Goal: Task Accomplishment & Management: Use online tool/utility

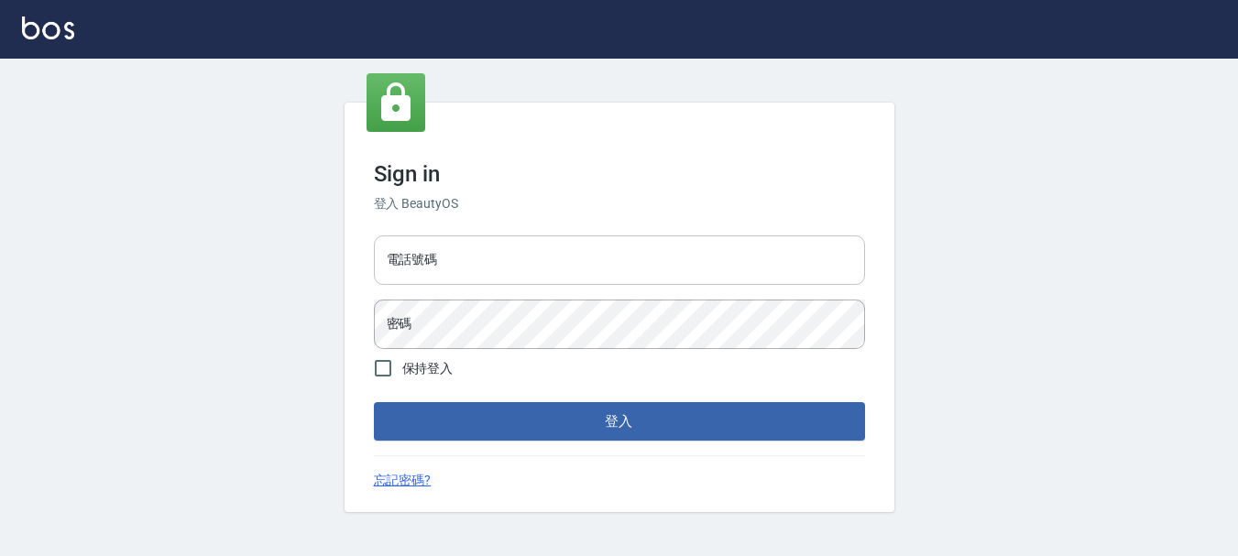
click at [607, 269] on input "電話號碼" at bounding box center [619, 260] width 491 height 49
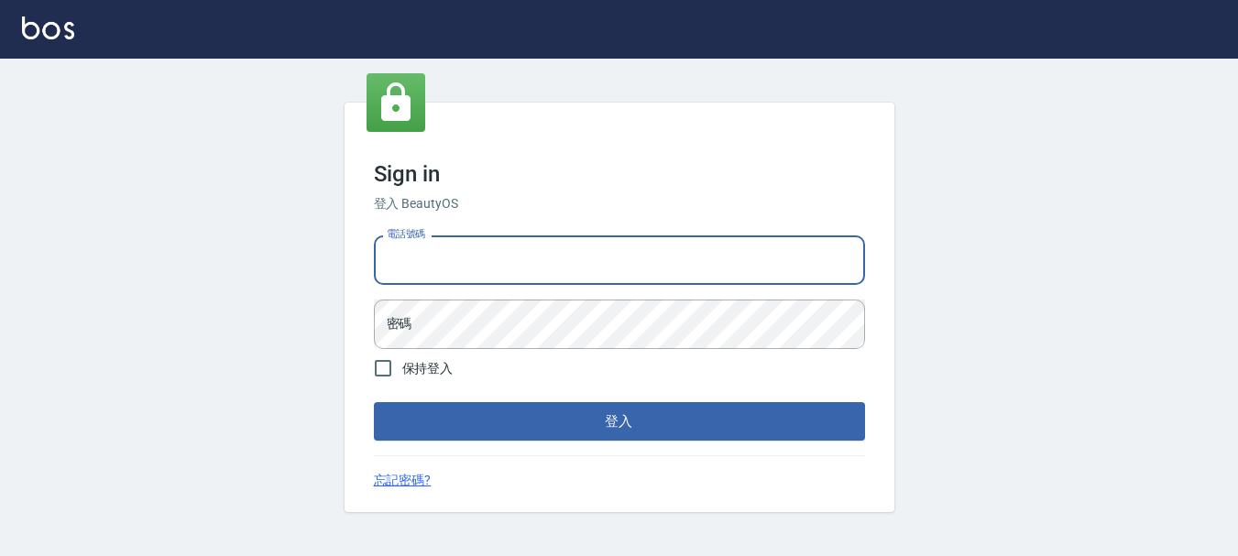
type input "0989239739"
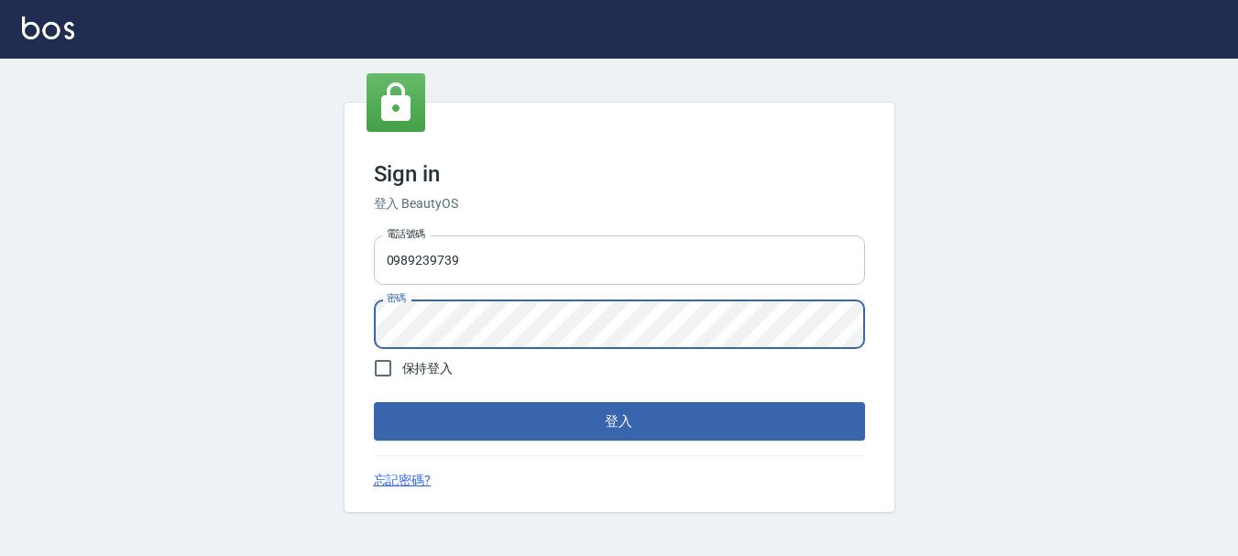
click at [374, 402] on button "登入" at bounding box center [619, 421] width 491 height 38
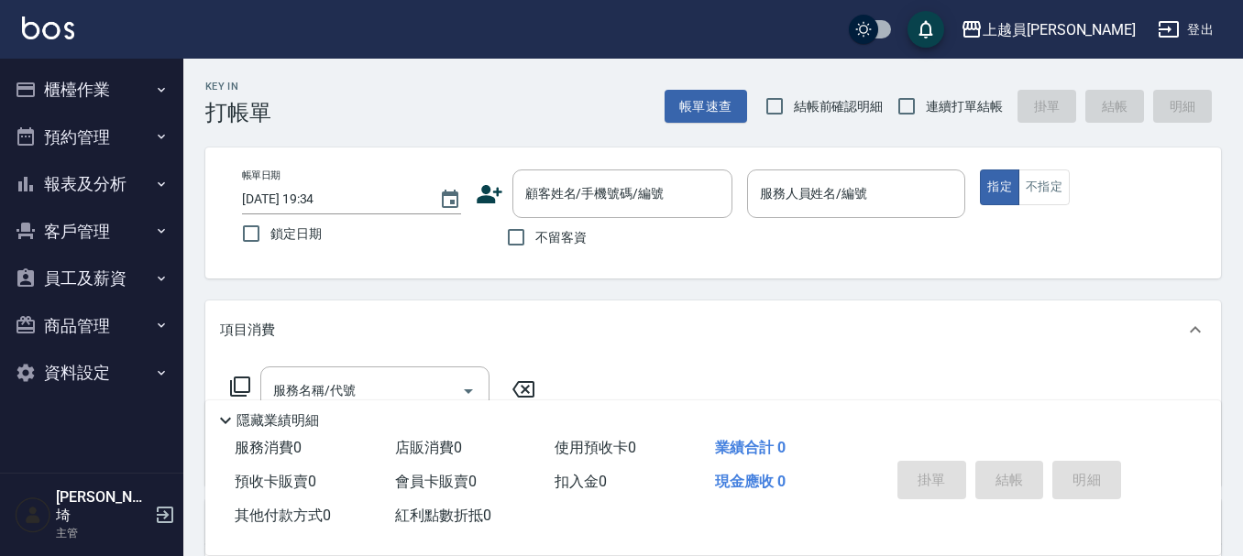
click at [948, 87] on label "連續打單結帳" at bounding box center [944, 106] width 115 height 38
click at [926, 87] on input "連續打單結帳" at bounding box center [906, 106] width 38 height 38
checkbox input "true"
click at [526, 257] on input "不留客資" at bounding box center [516, 237] width 38 height 38
checkbox input "true"
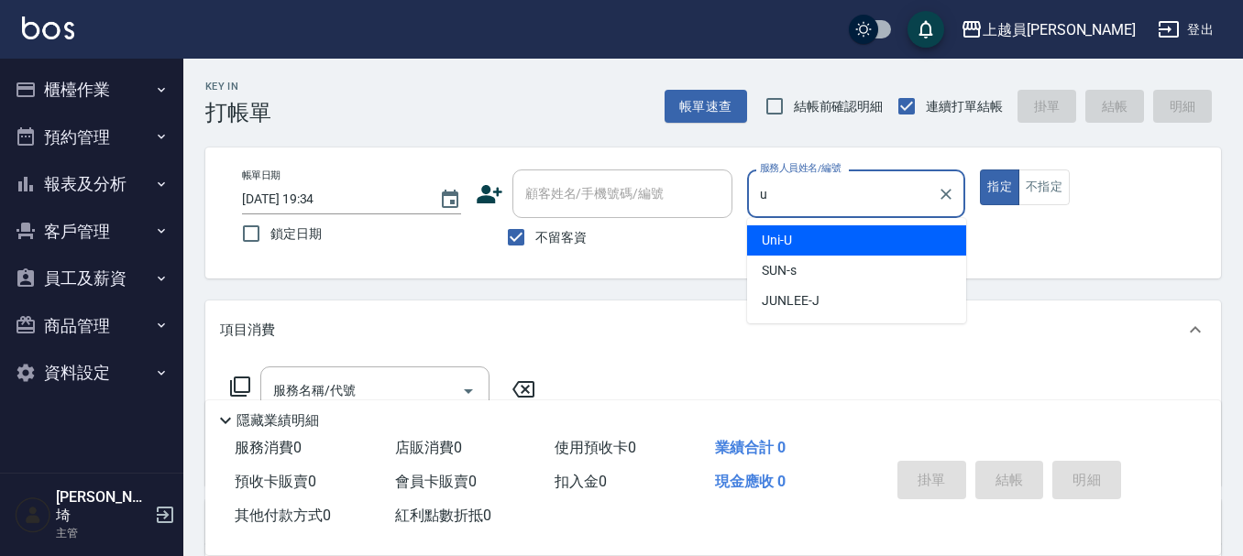
type input "Uni-U"
type button "true"
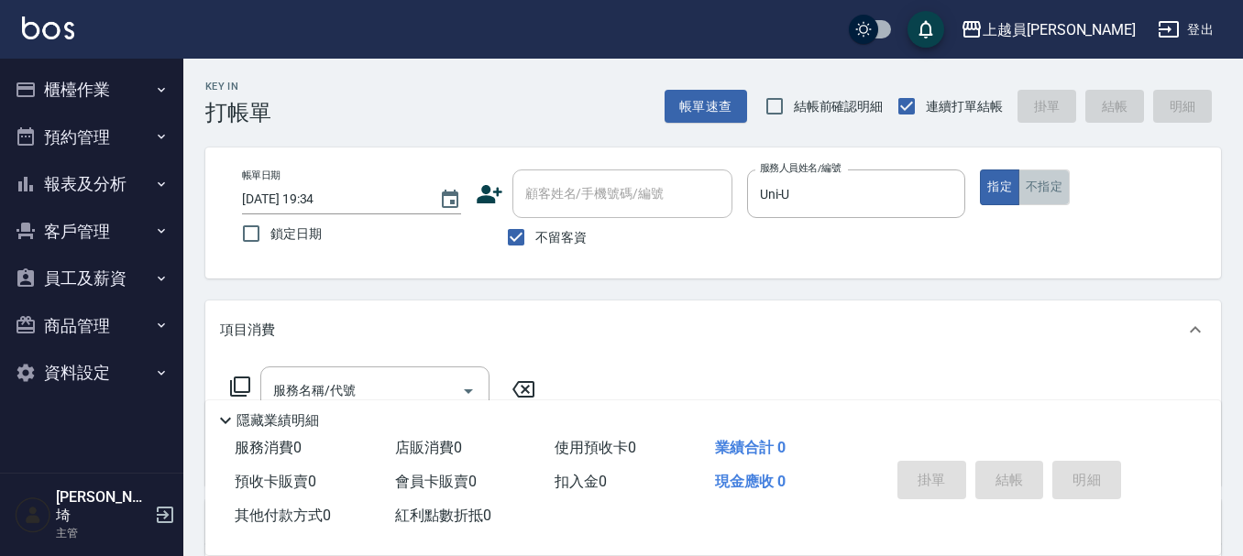
click at [1033, 181] on button "不指定" at bounding box center [1043, 188] width 51 height 36
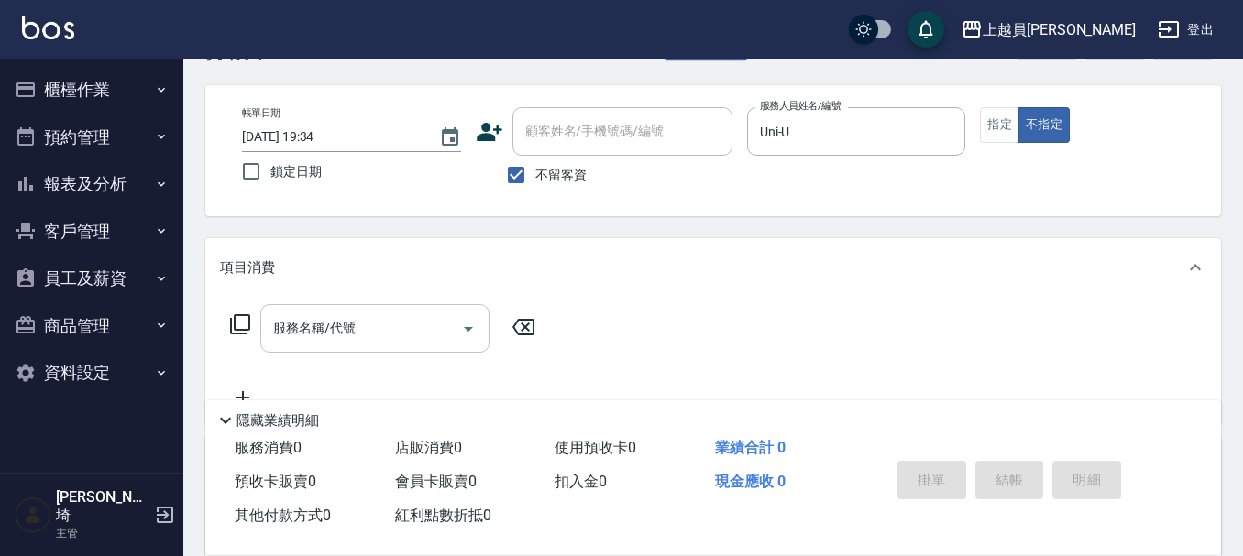
scroll to position [92, 0]
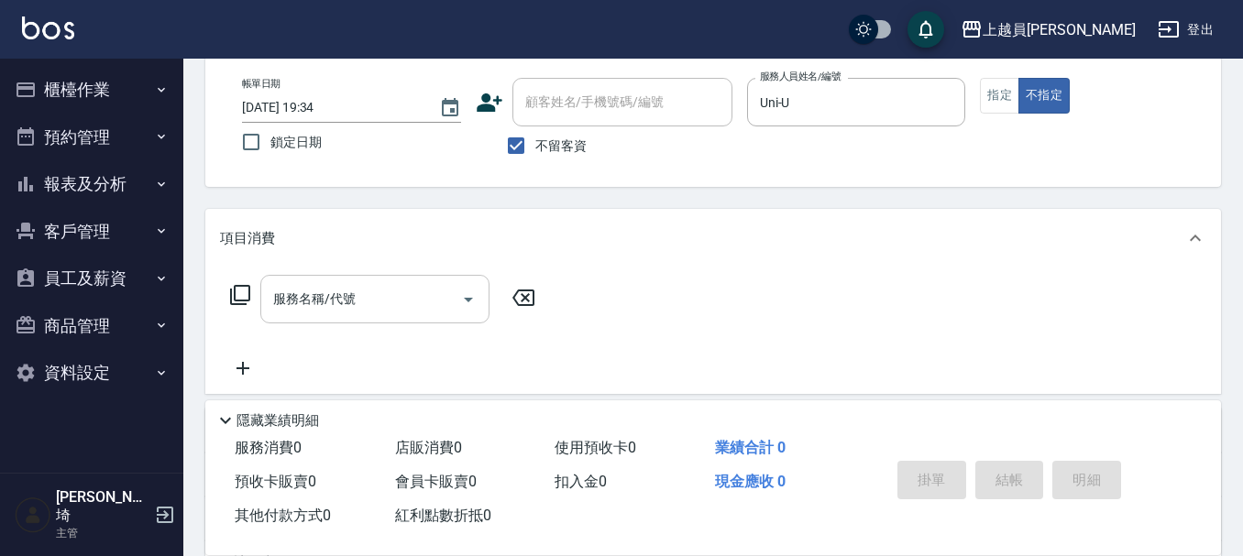
click at [428, 290] on input "服務名稱/代號" at bounding box center [361, 299] width 185 height 32
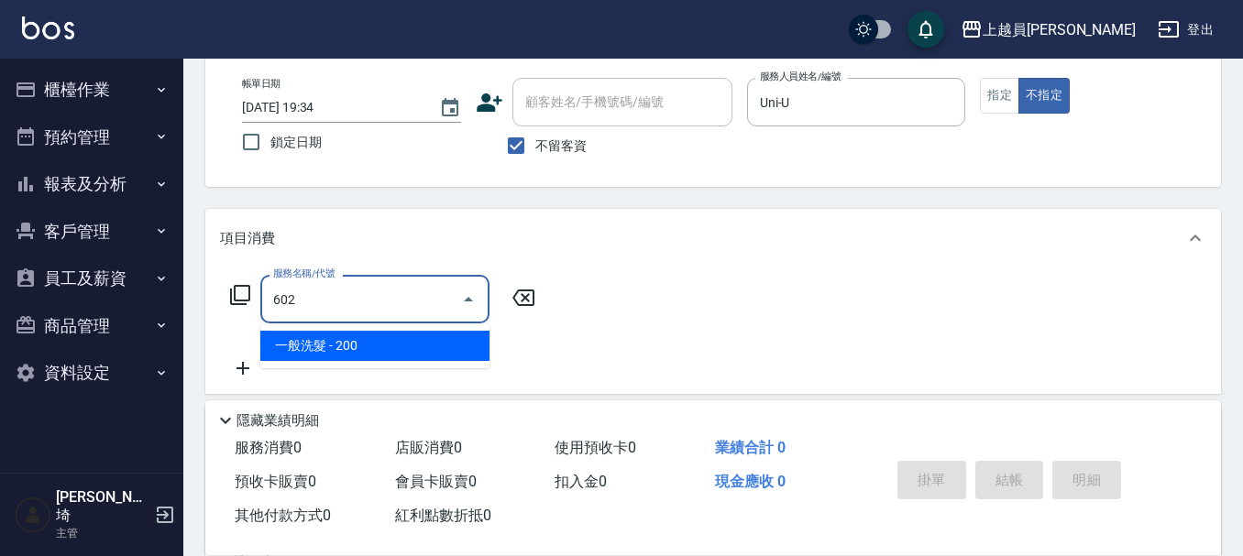
type input "一般洗髮(602)"
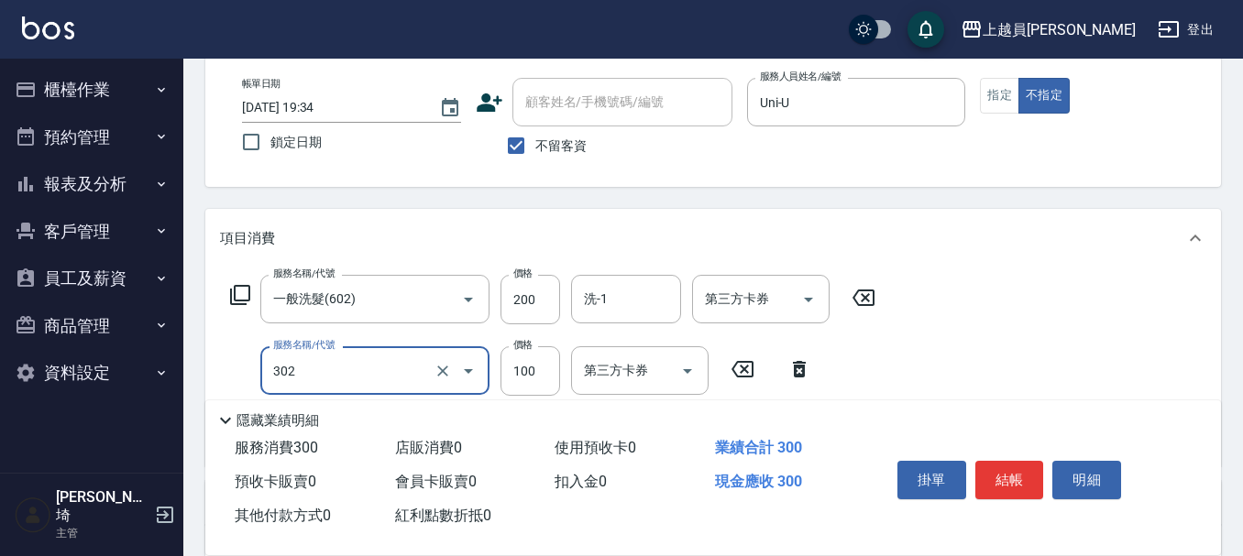
type input "剪髮(302)"
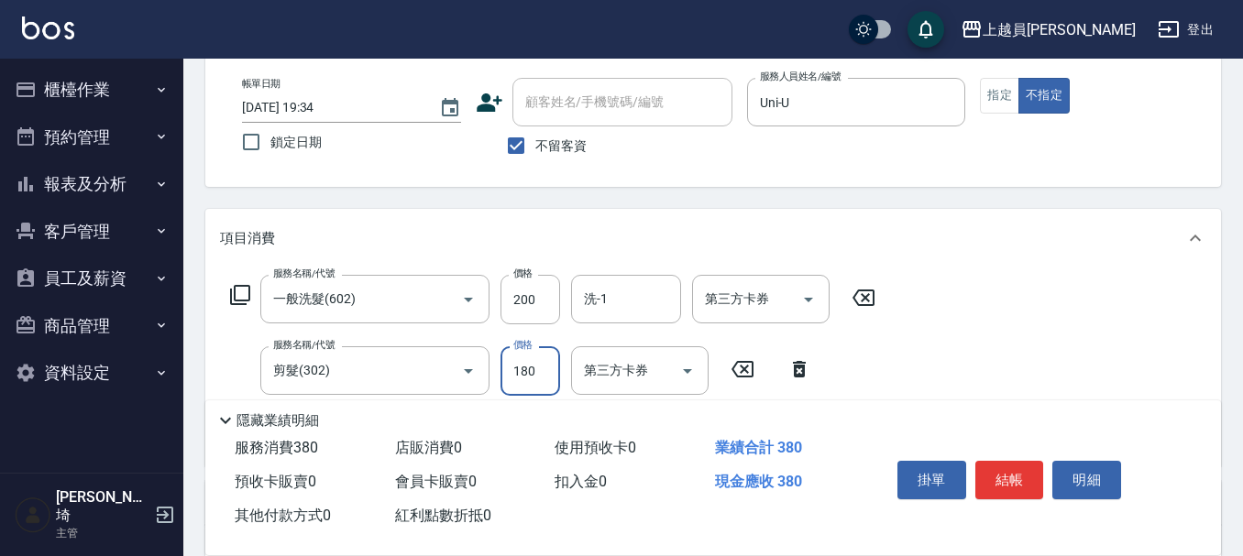
type input "180"
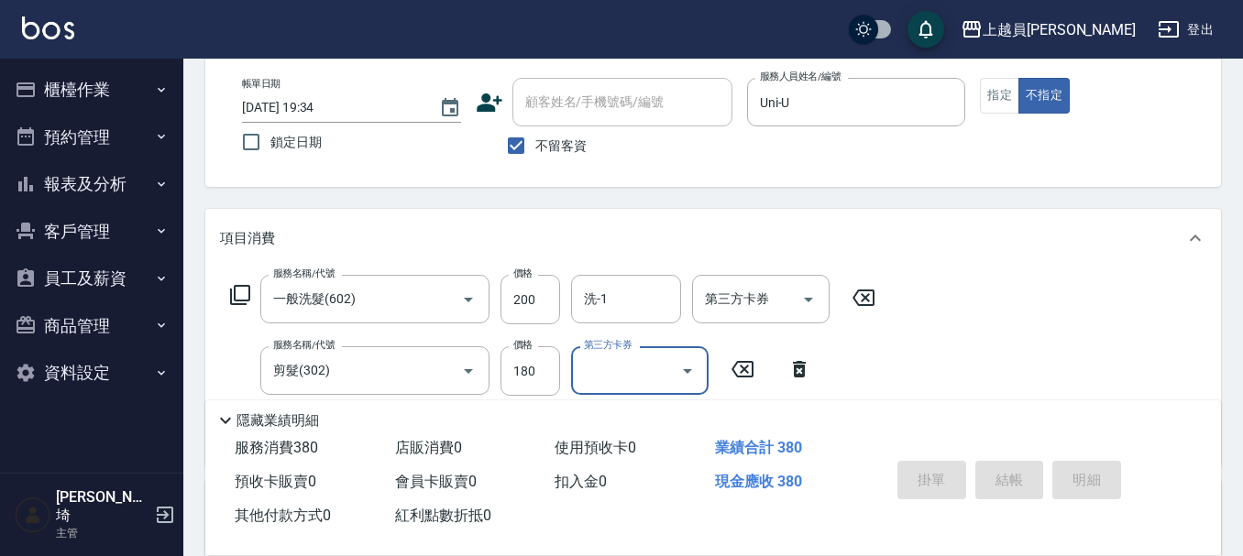
type input "[DATE] 19:36"
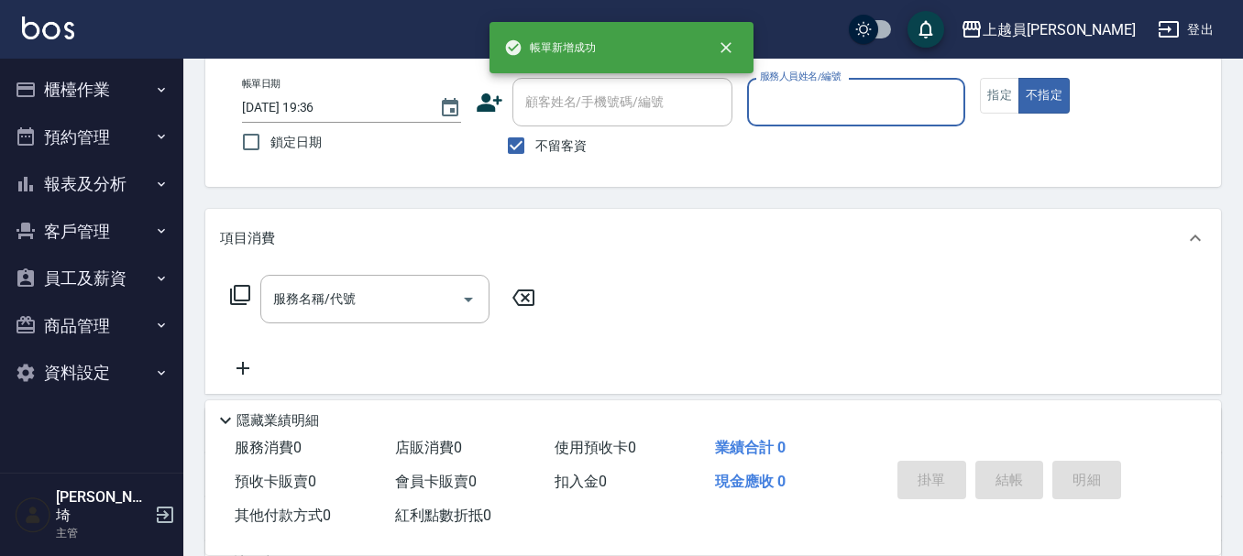
click at [1018, 78] on button "不指定" at bounding box center [1043, 96] width 51 height 36
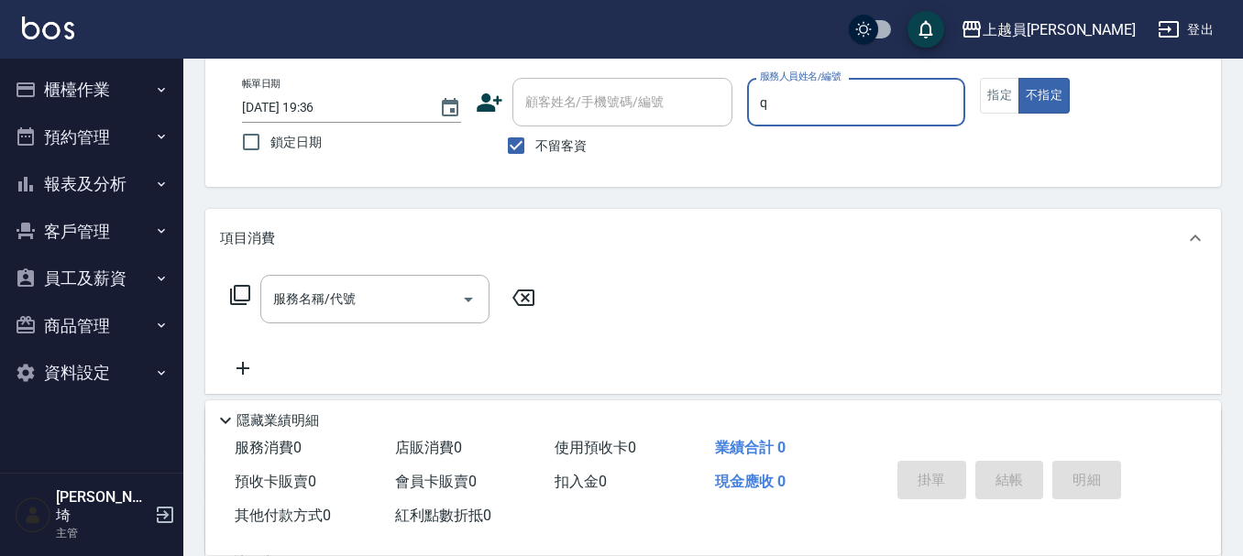
type input "[PERSON_NAME]"
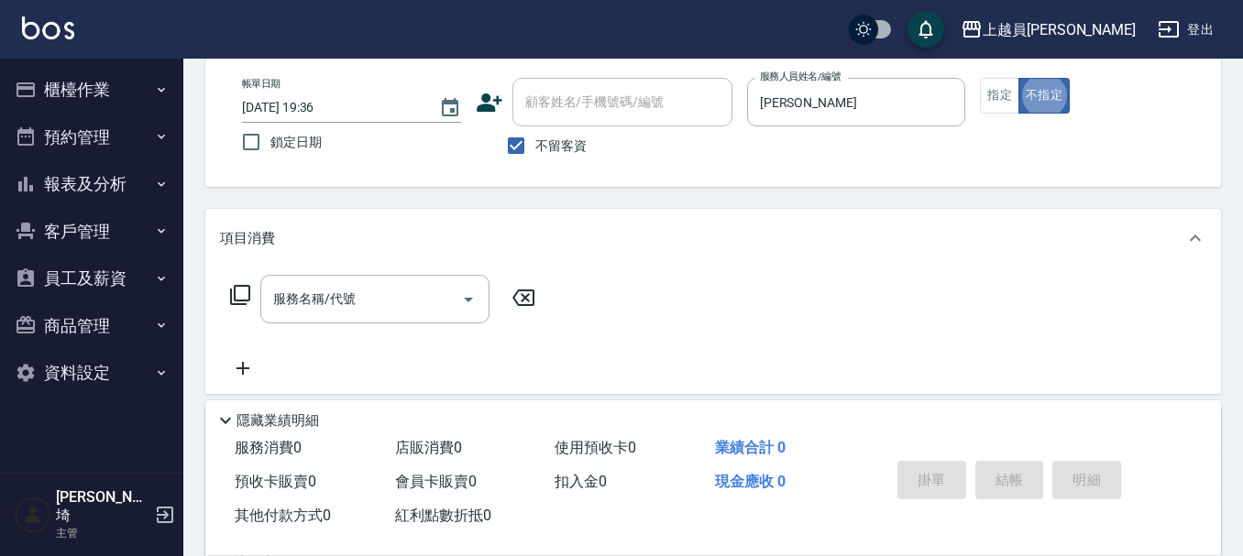
type button "false"
click at [1050, 108] on button "不指定" at bounding box center [1043, 96] width 51 height 36
click at [993, 93] on button "指定" at bounding box center [999, 96] width 39 height 36
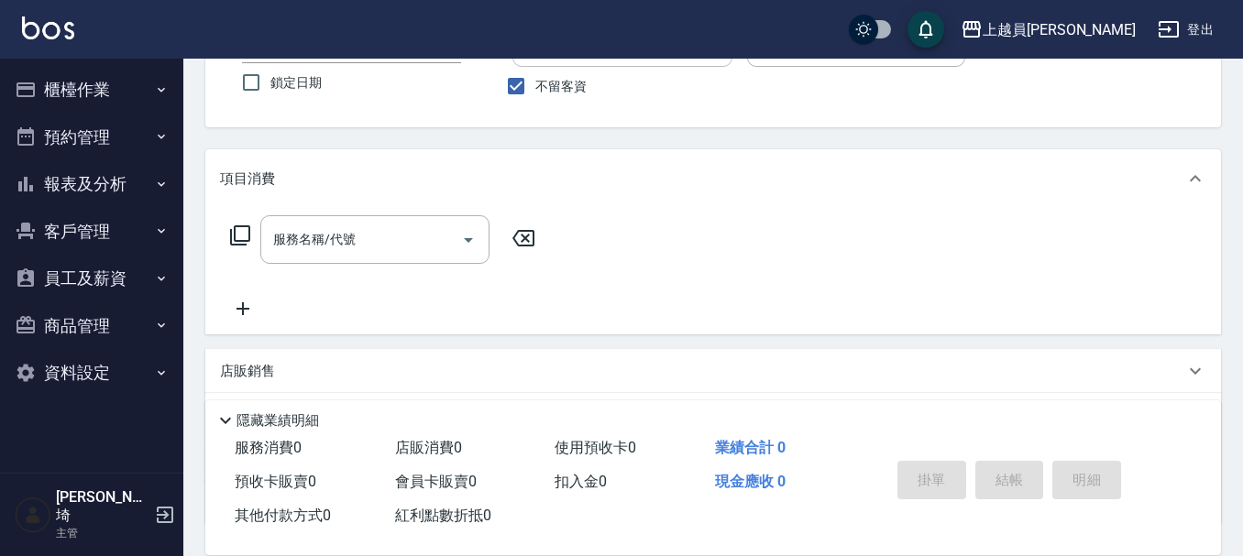
scroll to position [183, 0]
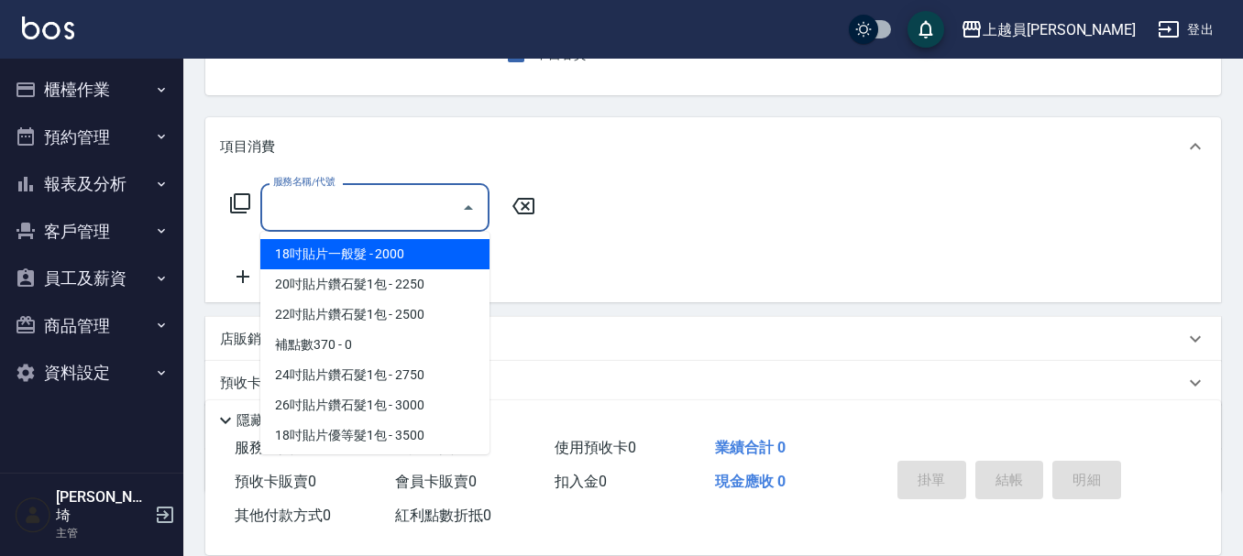
click at [417, 204] on input "服務名稱/代號" at bounding box center [361, 208] width 185 height 32
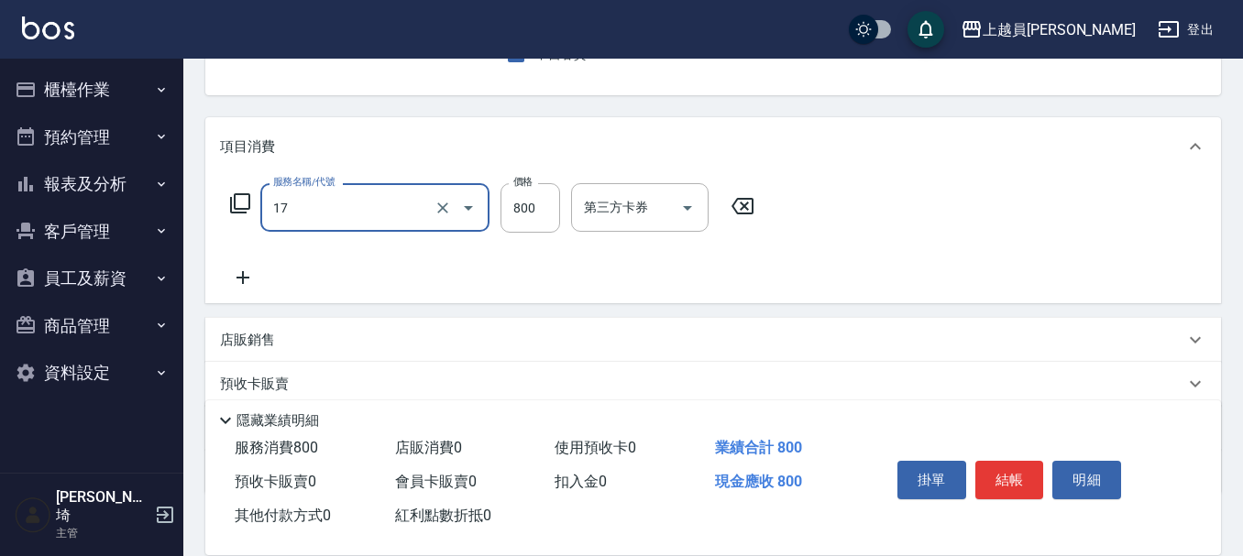
type input "染髮(17)"
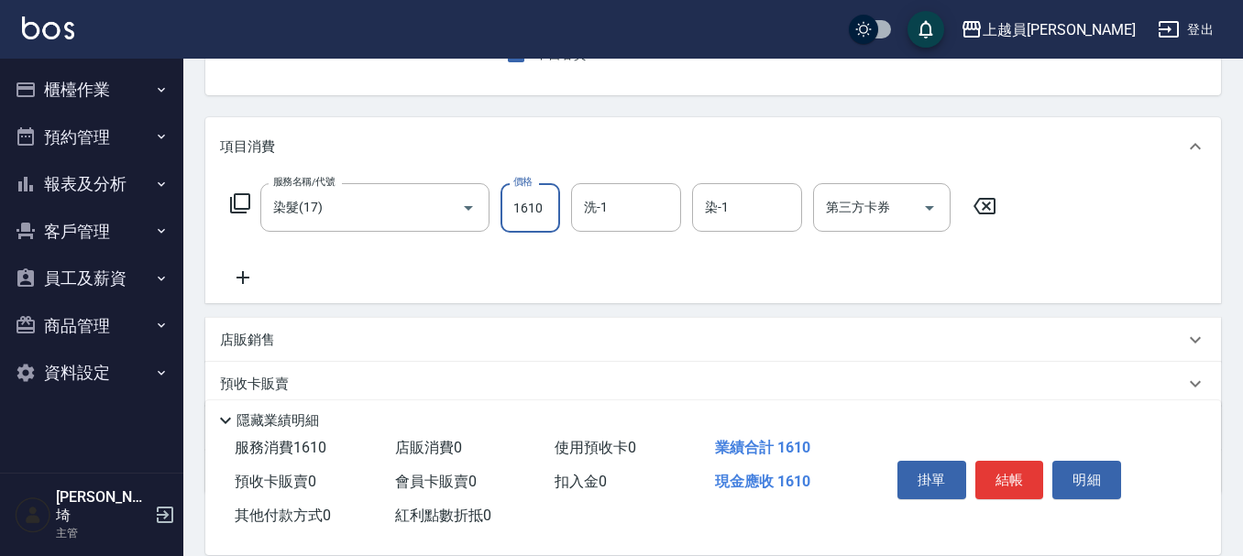
type input "1610"
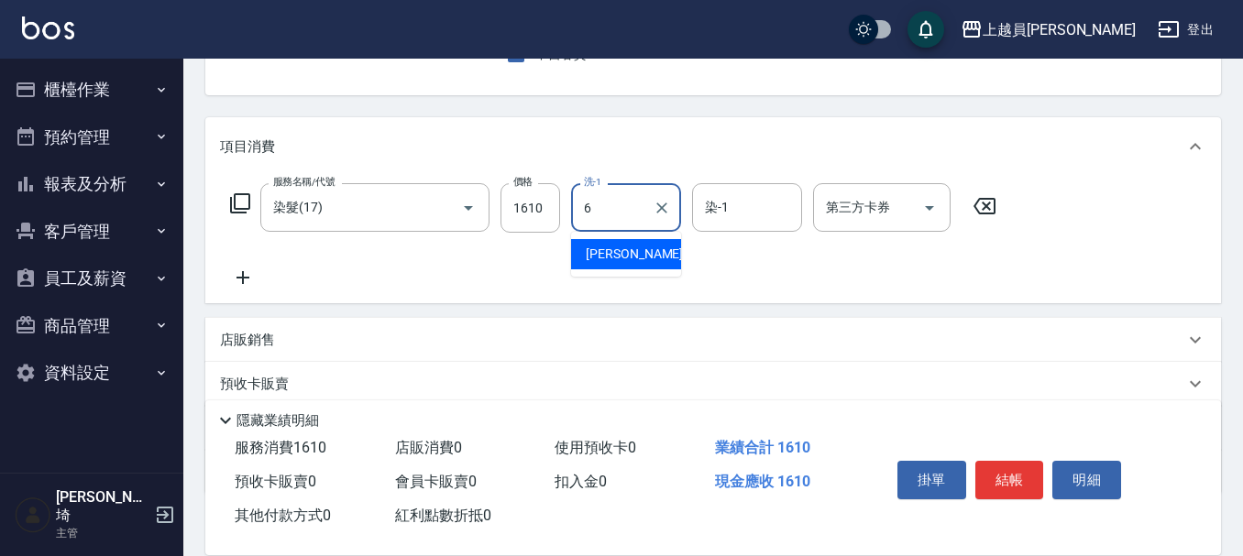
type input "[PERSON_NAME]-6"
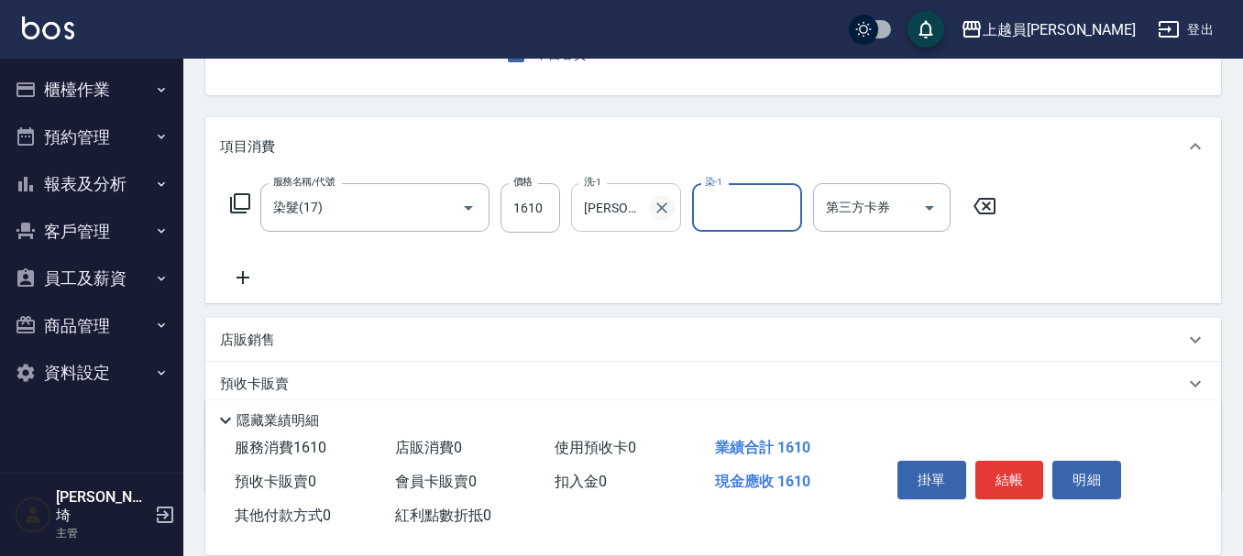
click at [667, 215] on icon "Clear" at bounding box center [662, 208] width 18 height 18
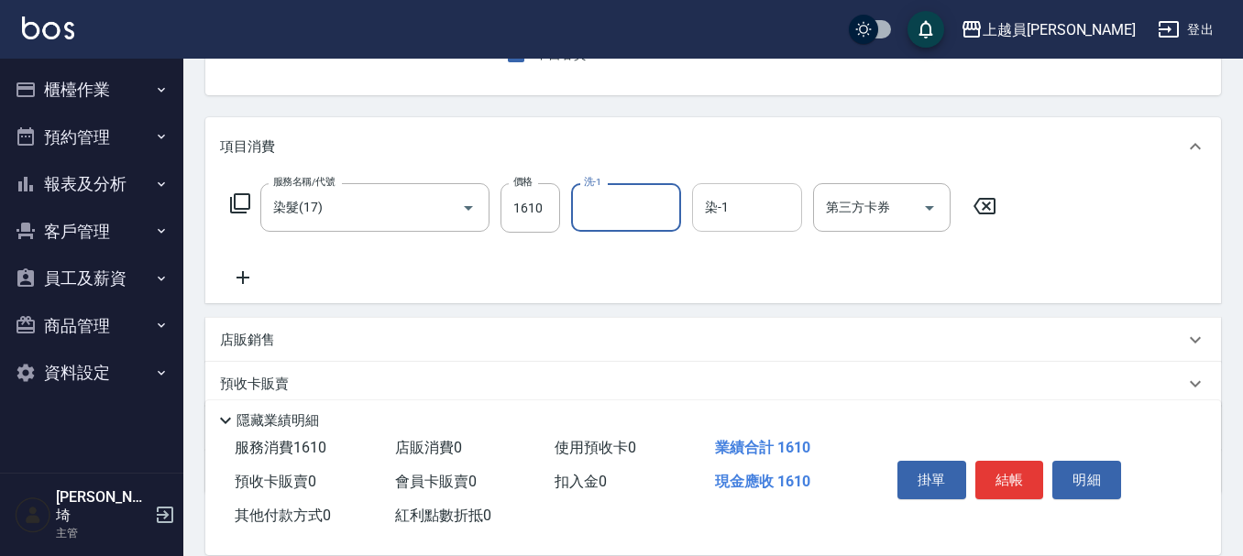
click at [736, 219] on input "染-1" at bounding box center [746, 208] width 93 height 32
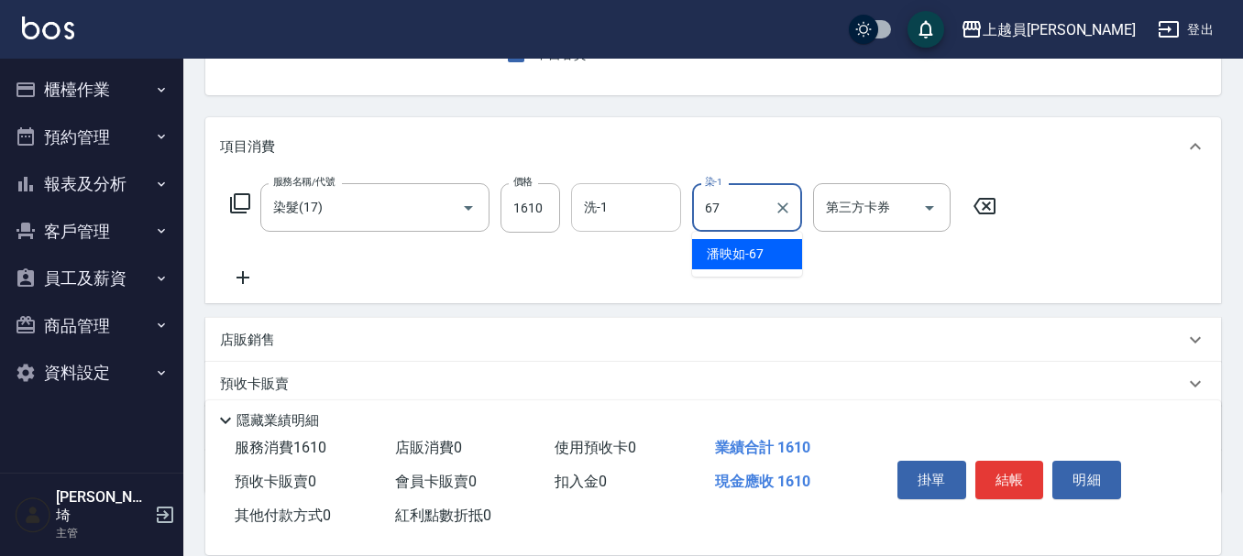
type input "[PERSON_NAME]-67"
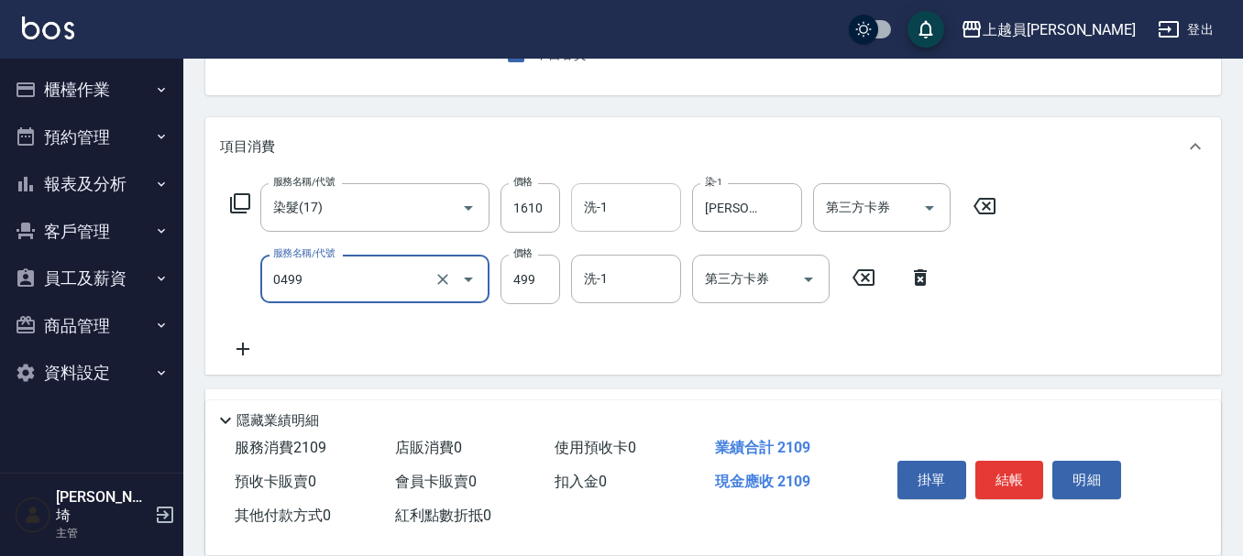
type input "去角質洗髮(0499)"
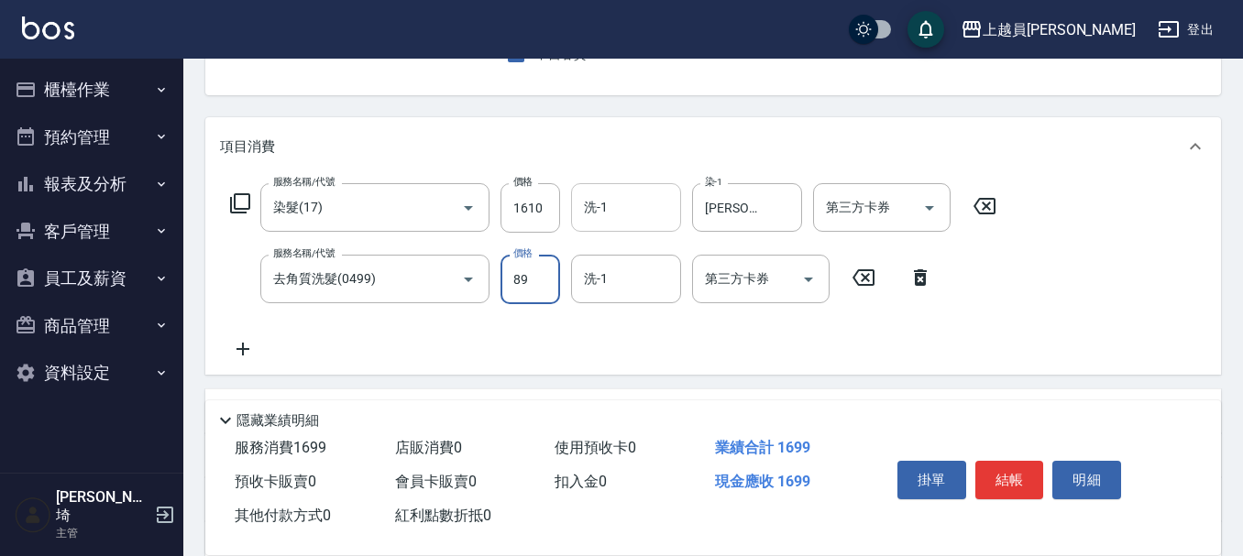
type input "89"
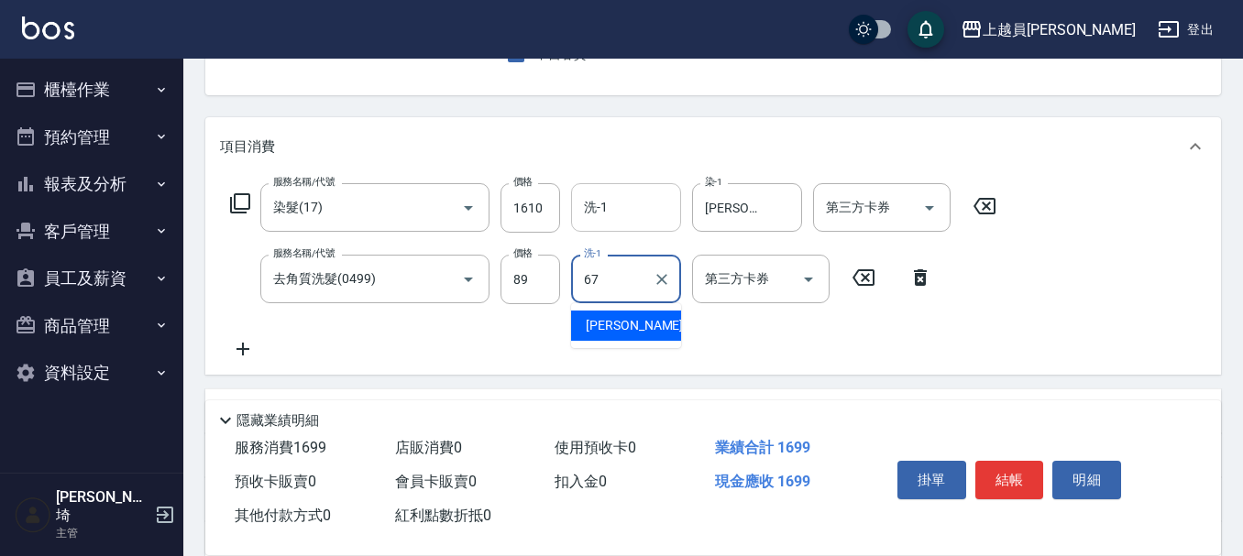
type input "[PERSON_NAME]-67"
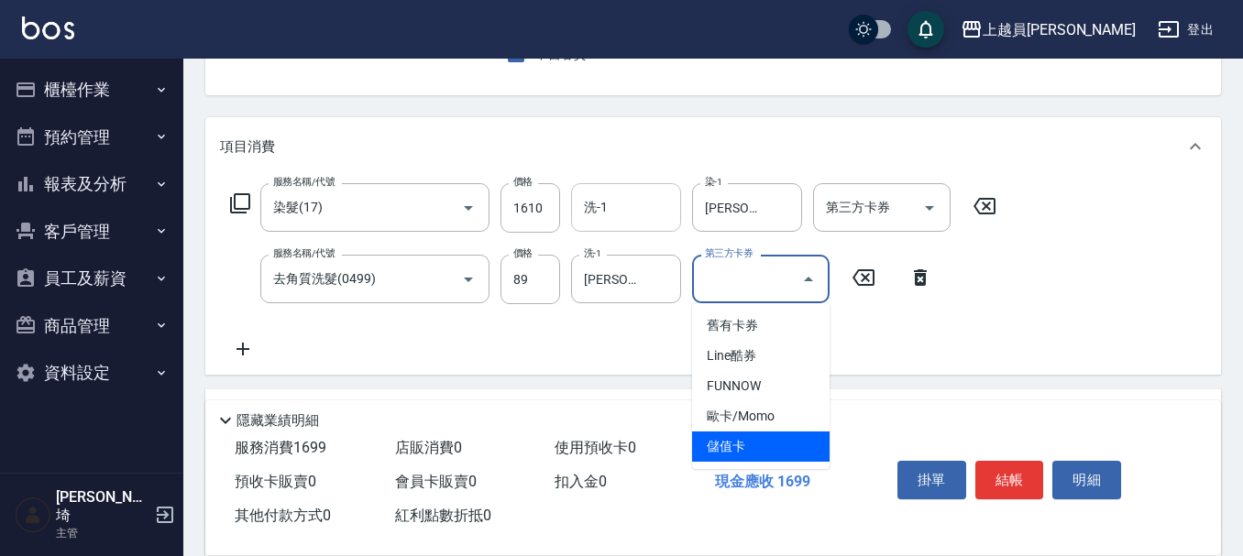
type input "儲值卡"
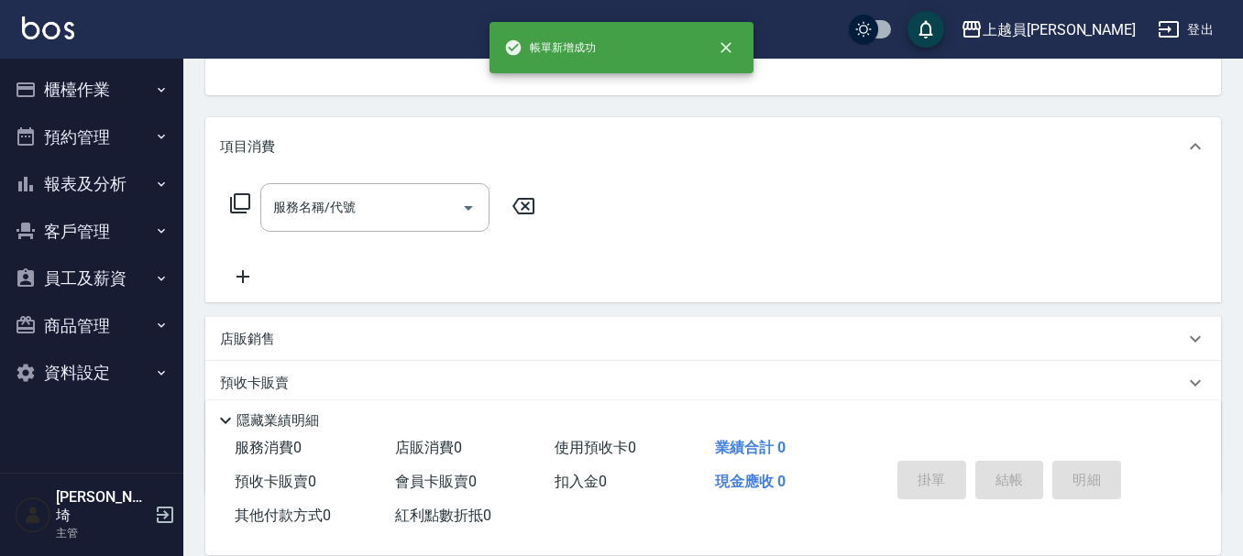
scroll to position [178, 0]
type input "M-M"
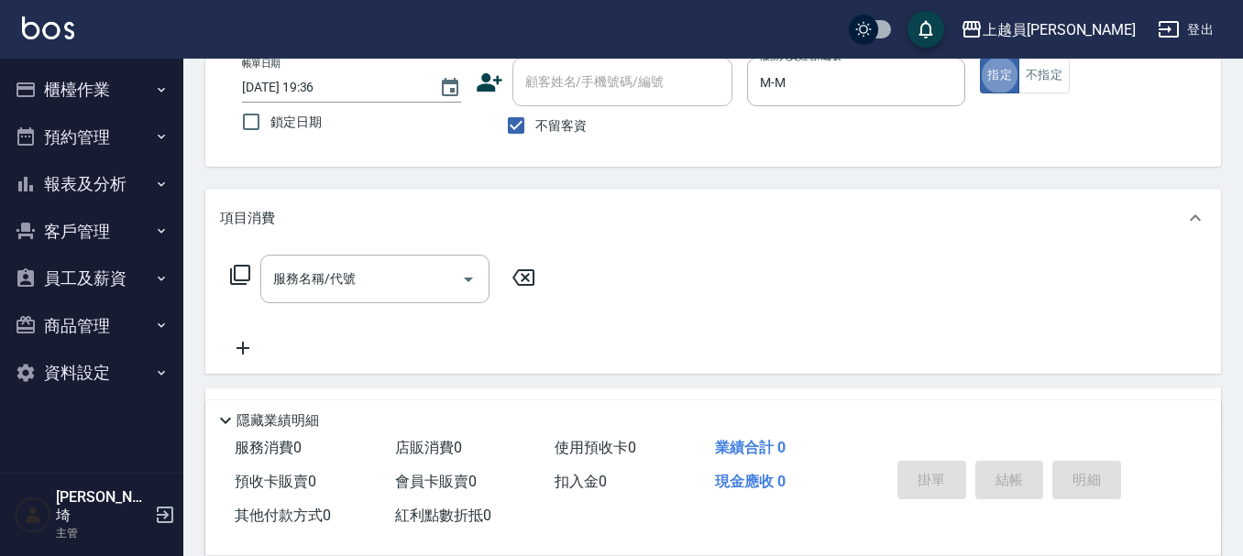
scroll to position [170, 0]
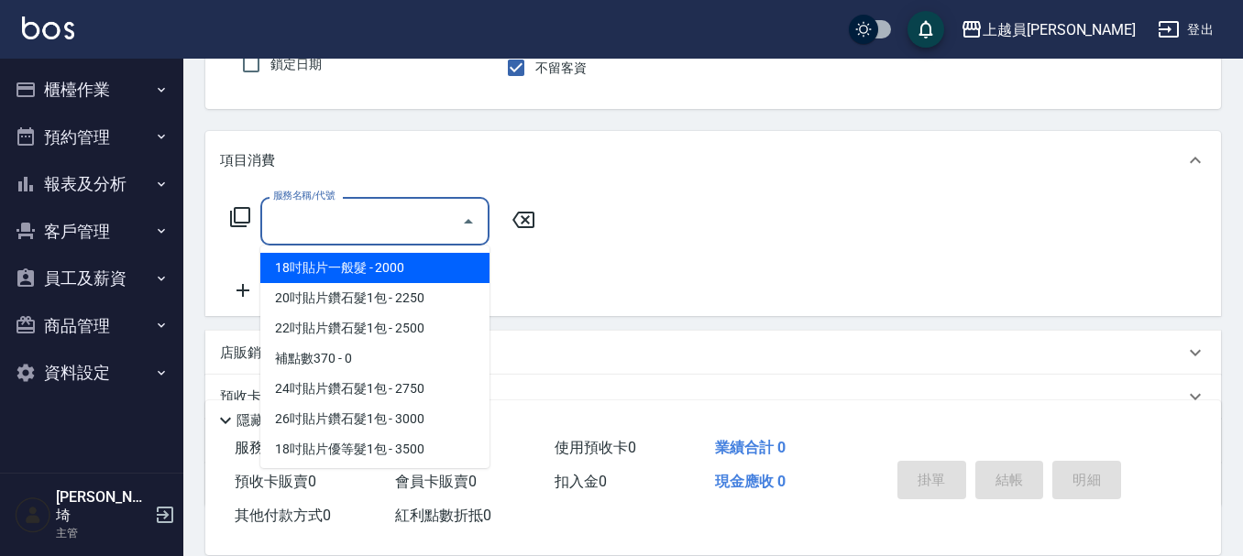
click at [414, 213] on input "服務名稱/代號" at bounding box center [361, 221] width 185 height 32
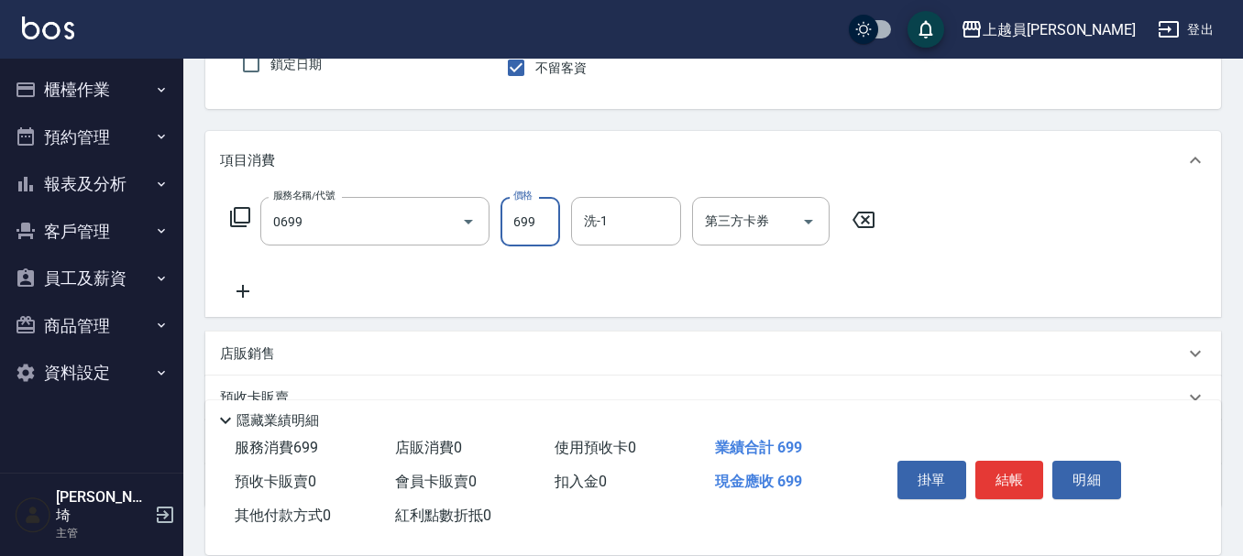
type input "精油洗髮(0699)"
type input "599"
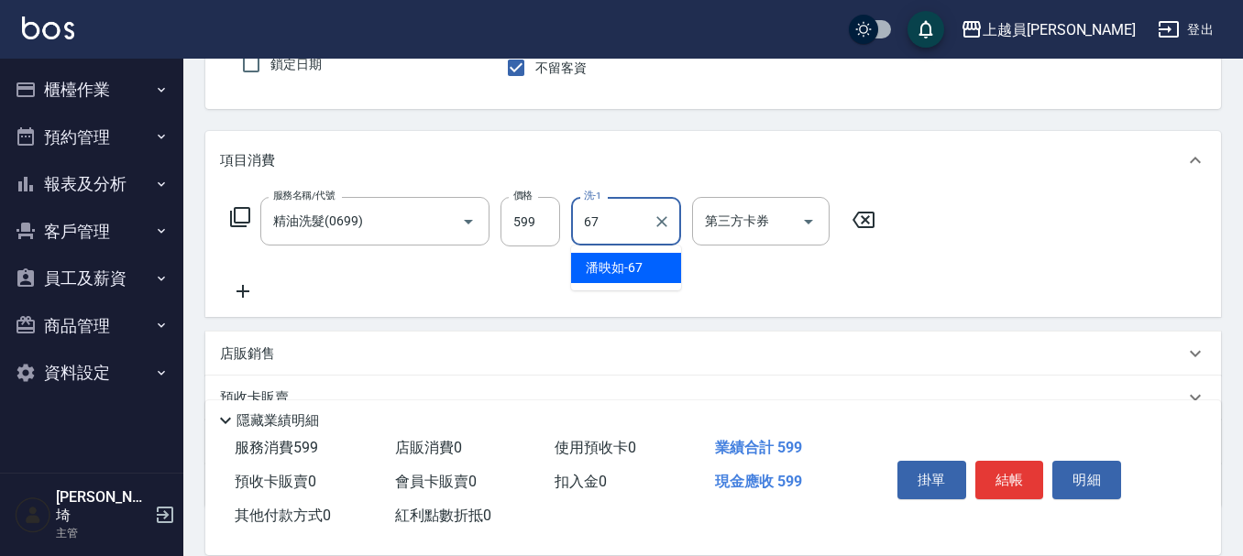
type input "[PERSON_NAME]-67"
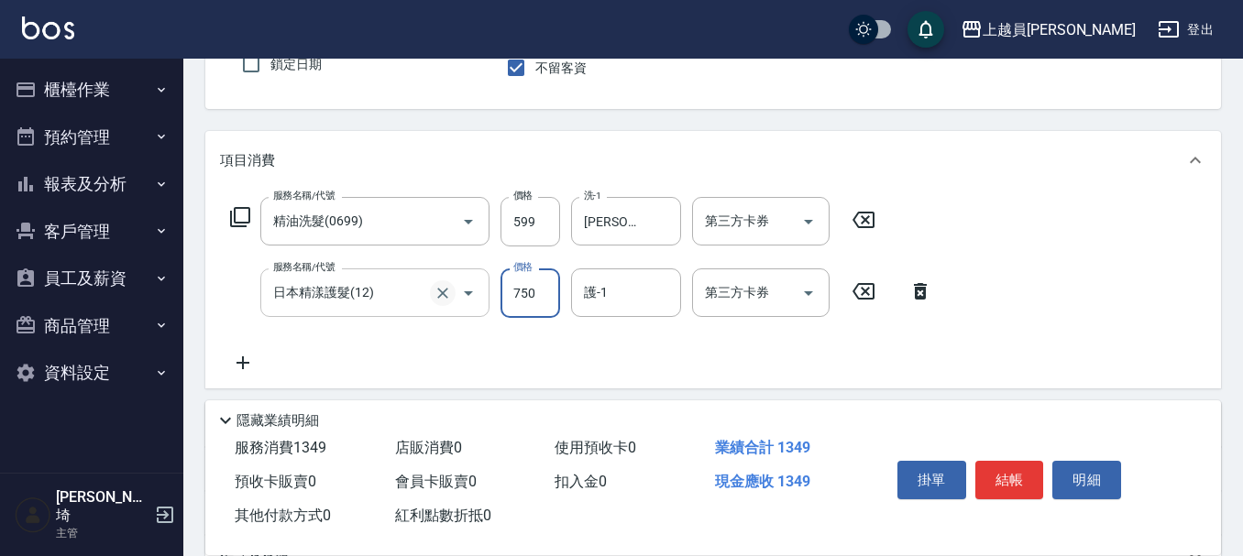
click at [450, 289] on icon "Clear" at bounding box center [443, 293] width 18 height 18
type input "日本精漾護髮(12)"
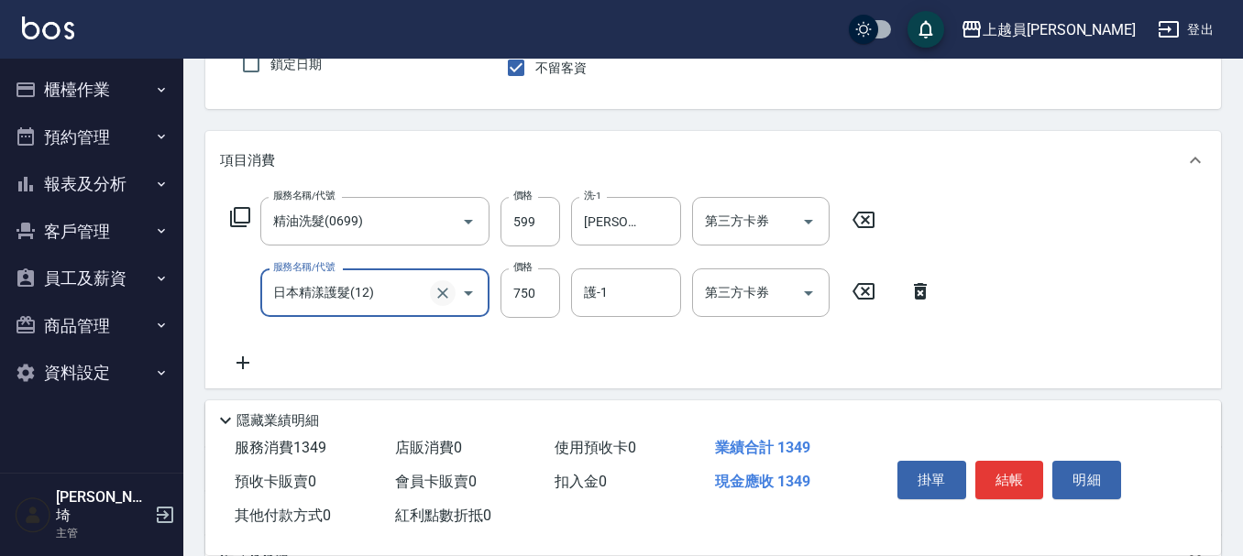
click at [453, 287] on button "Clear" at bounding box center [443, 293] width 26 height 26
type input "酵素護髮(13)"
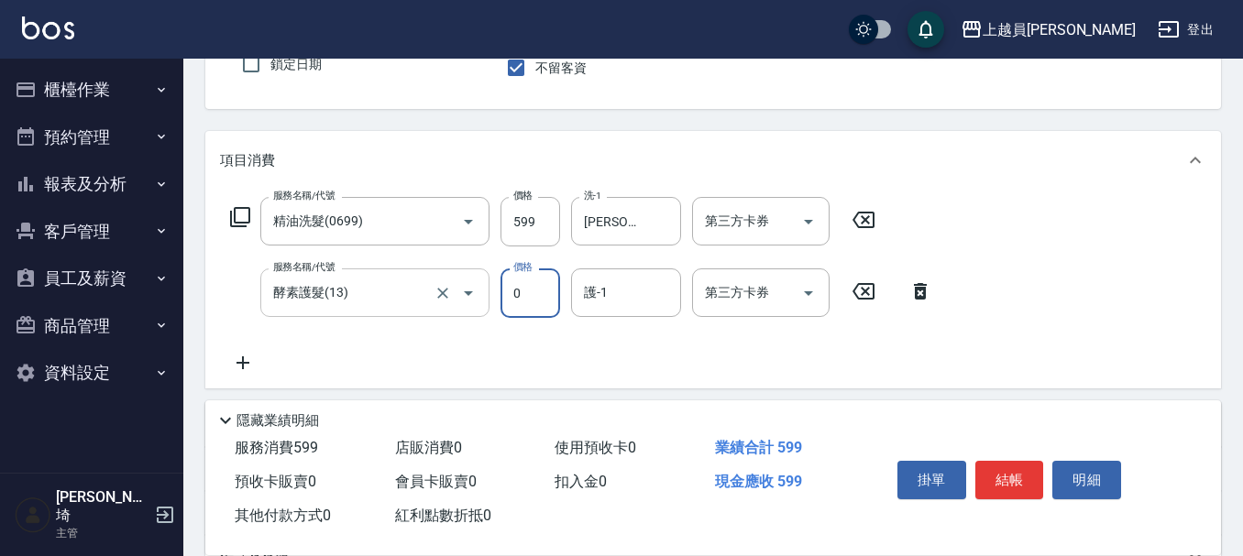
type input "0"
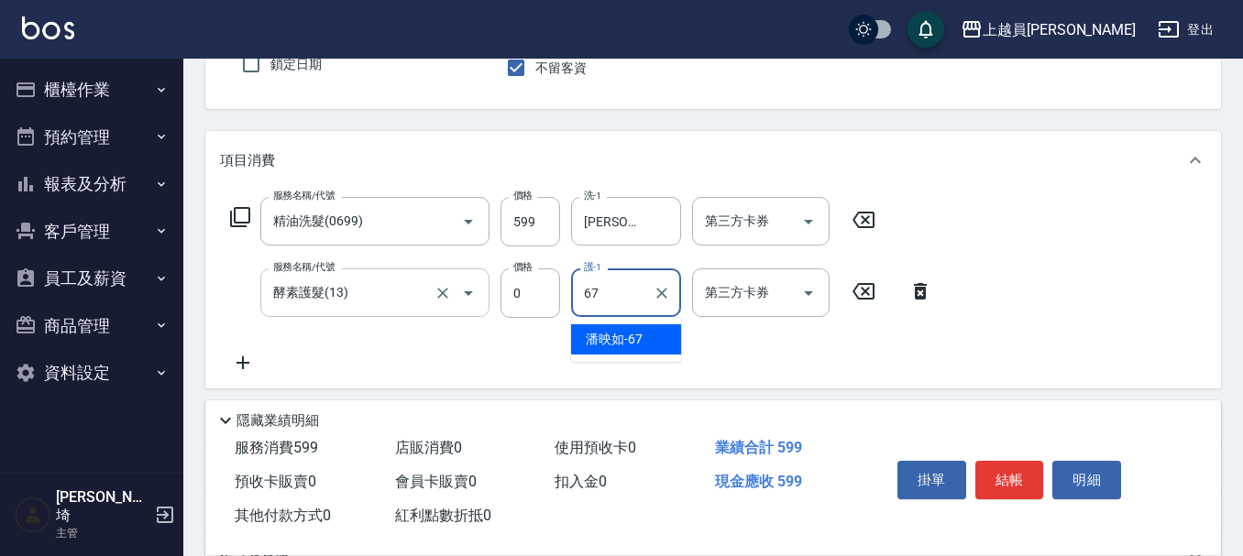
type input "[PERSON_NAME]-67"
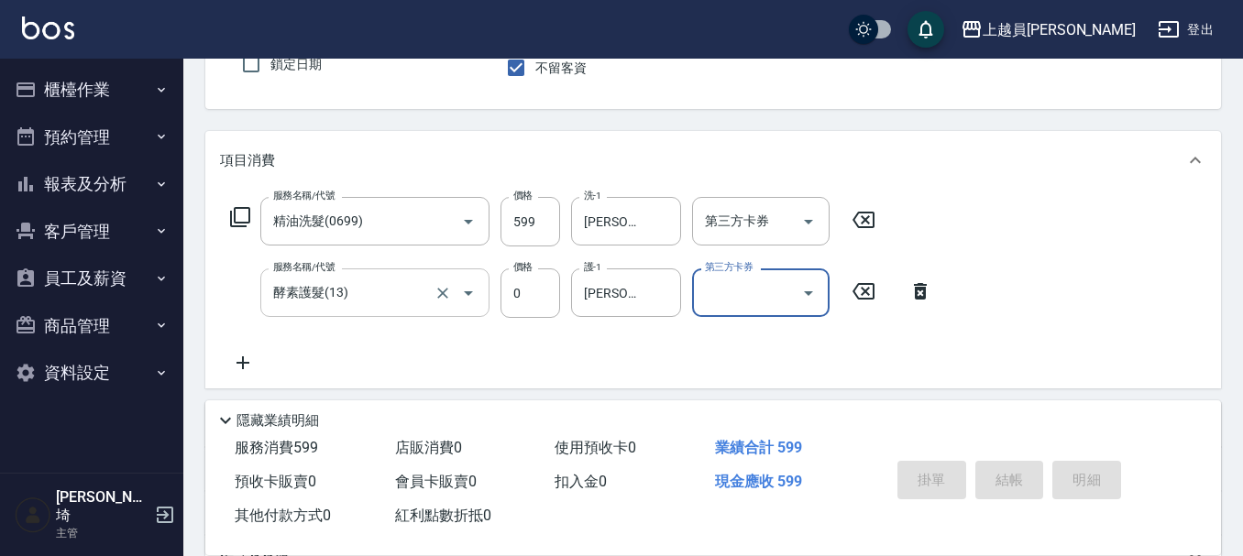
type input "m"
type input "[DATE] 19:37"
type input "M-M"
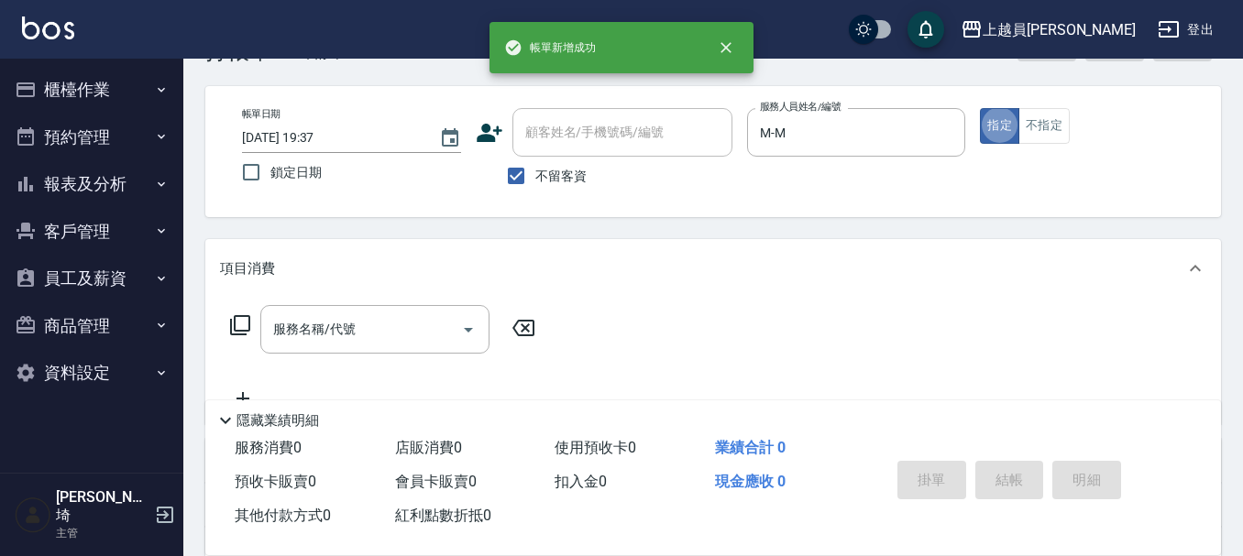
scroll to position [92, 0]
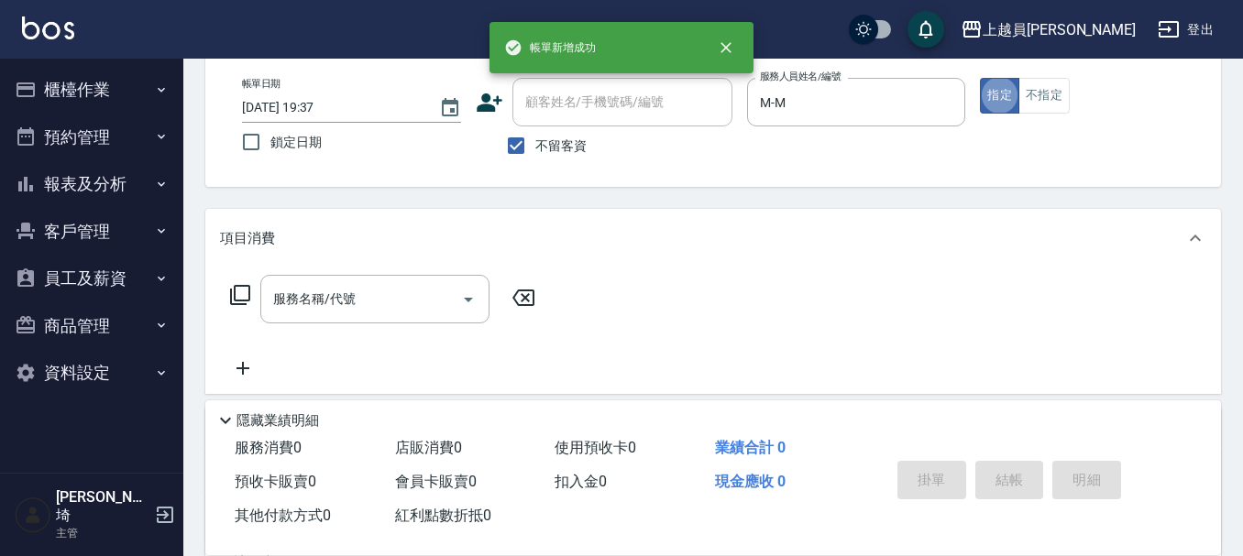
click at [249, 297] on icon at bounding box center [240, 295] width 20 height 20
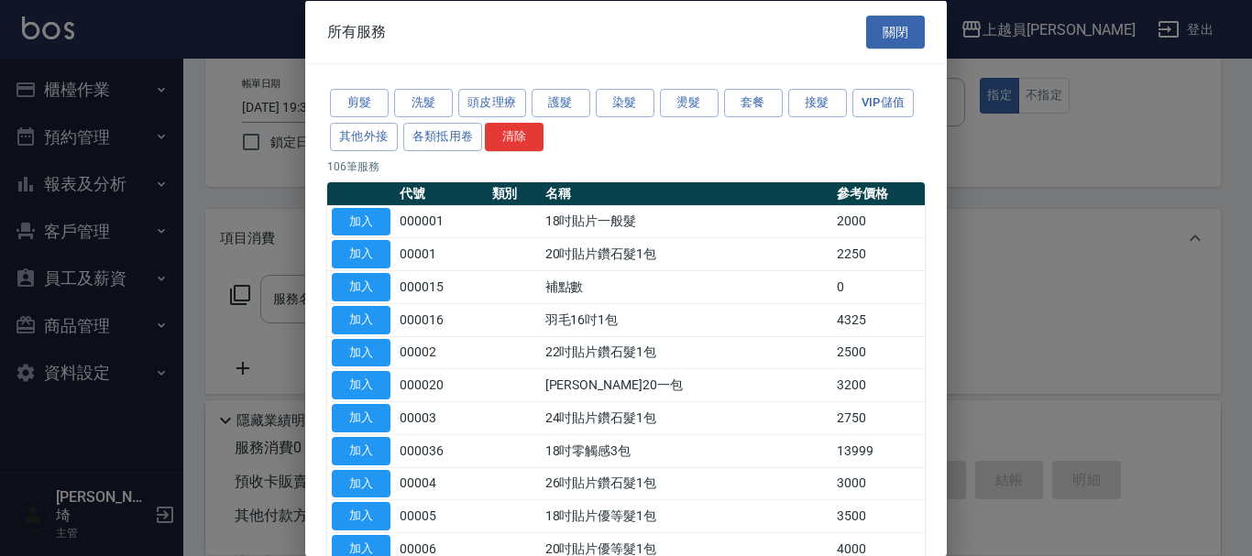
click at [234, 284] on div at bounding box center [626, 278] width 1252 height 556
click at [257, 268] on div at bounding box center [626, 278] width 1252 height 556
click at [907, 22] on button "關閉" at bounding box center [895, 32] width 59 height 34
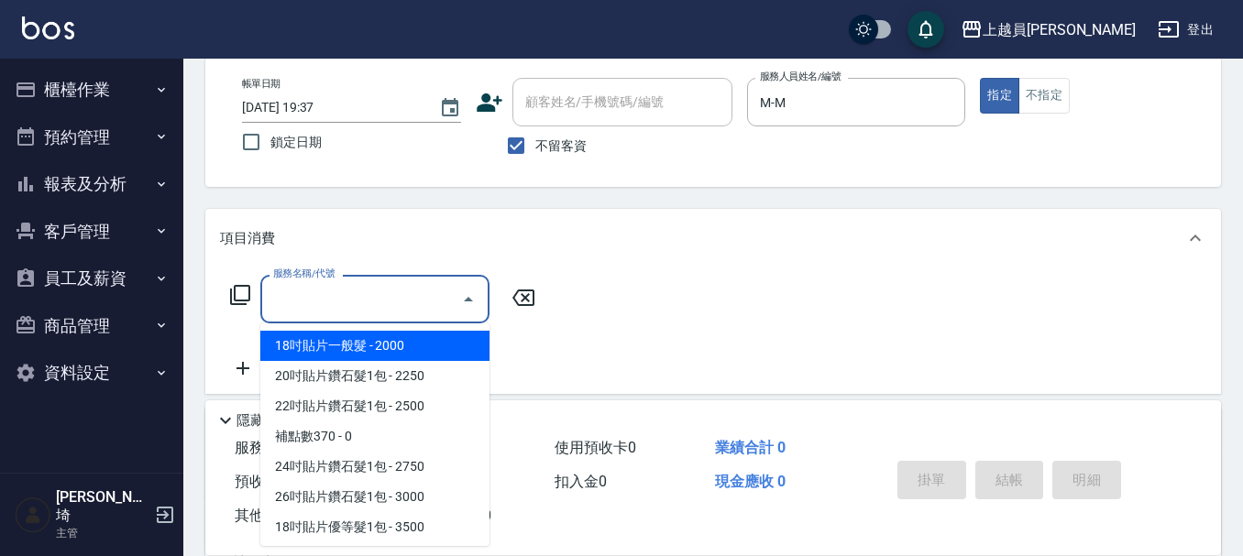
click at [394, 299] on input "服務名稱/代號" at bounding box center [361, 299] width 185 height 32
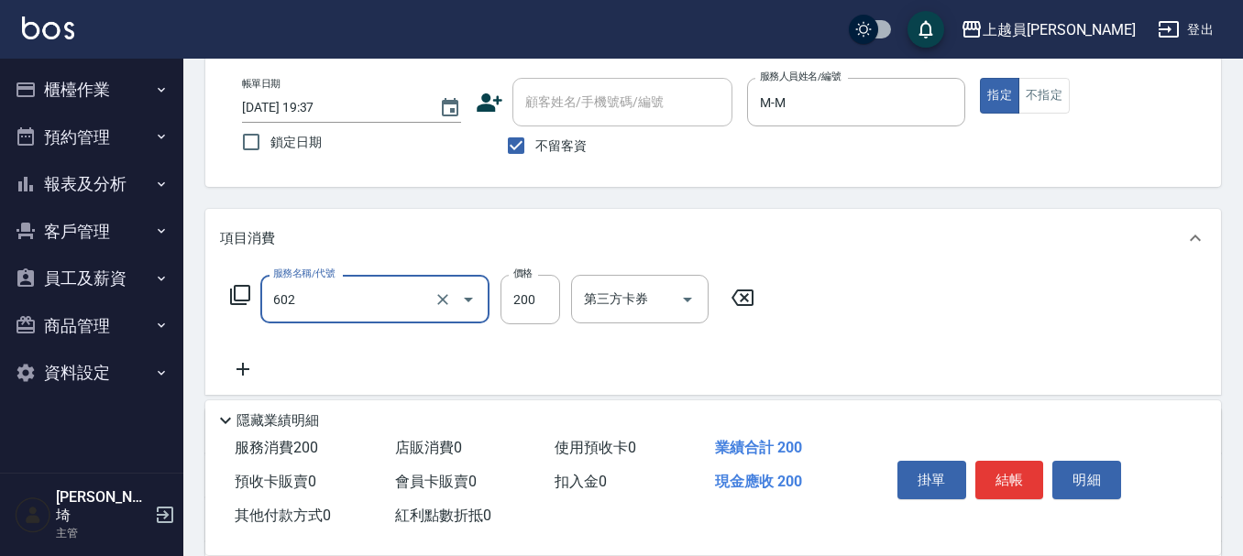
type input "一般洗髮(602)"
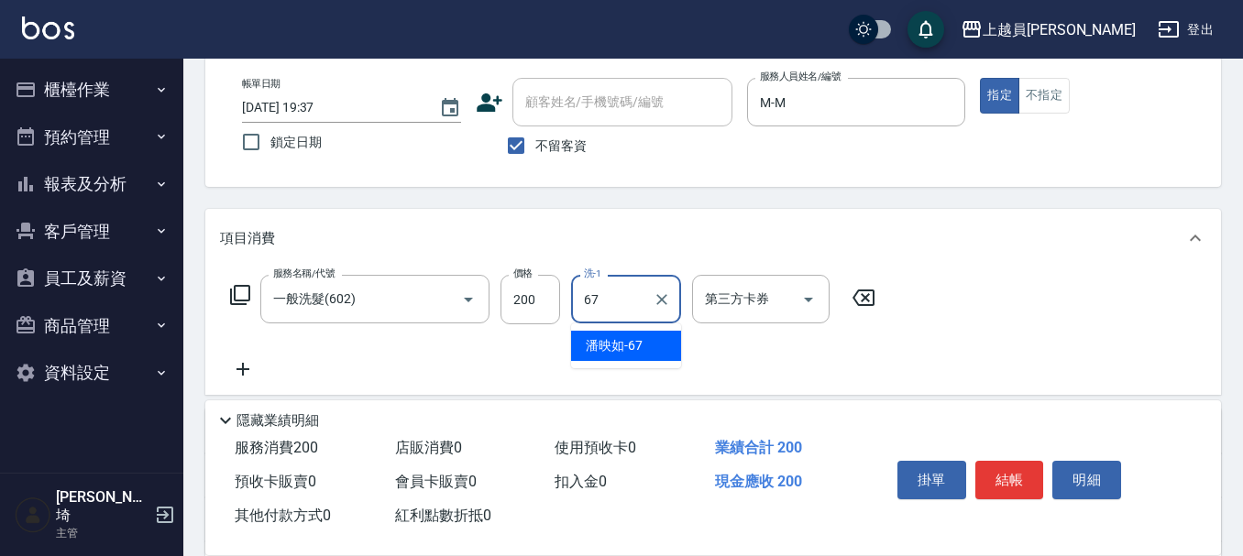
type input "[PERSON_NAME]-67"
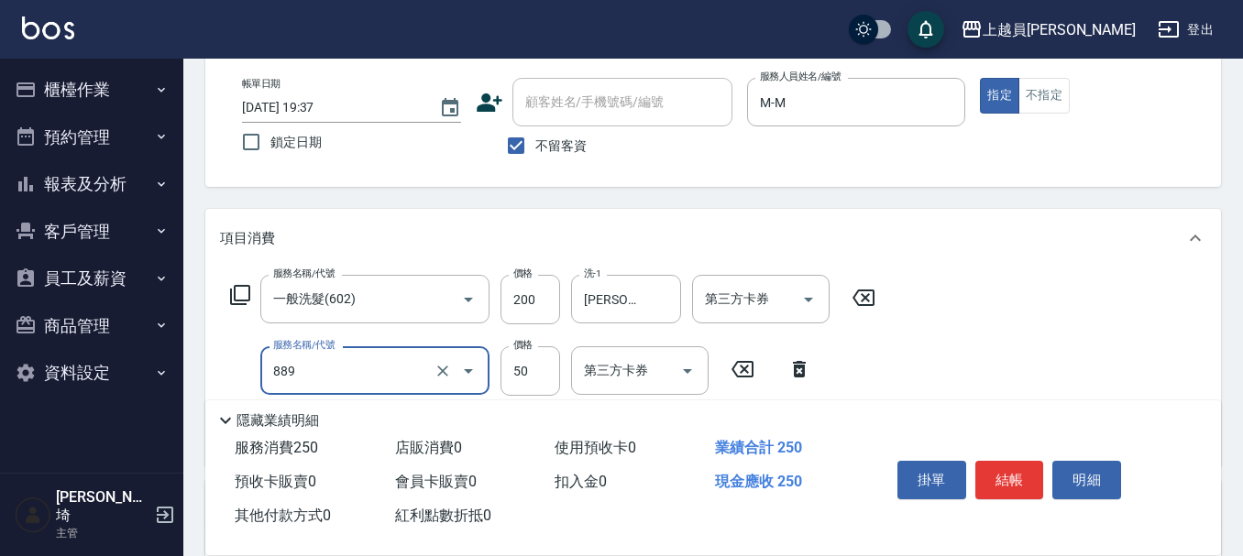
type input "精油(889)"
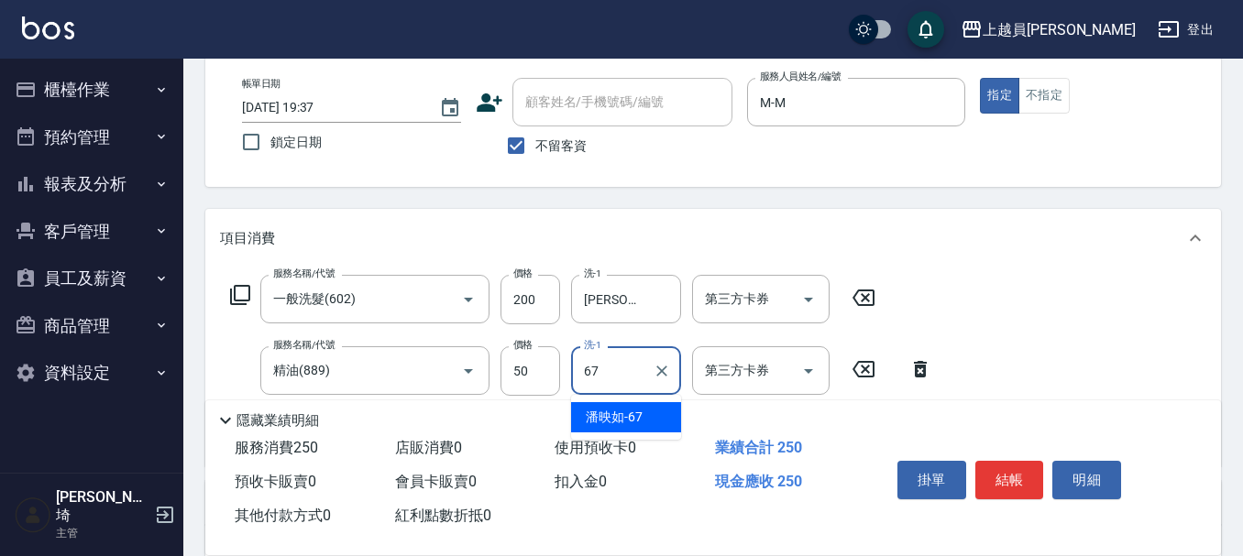
type input "[PERSON_NAME]-67"
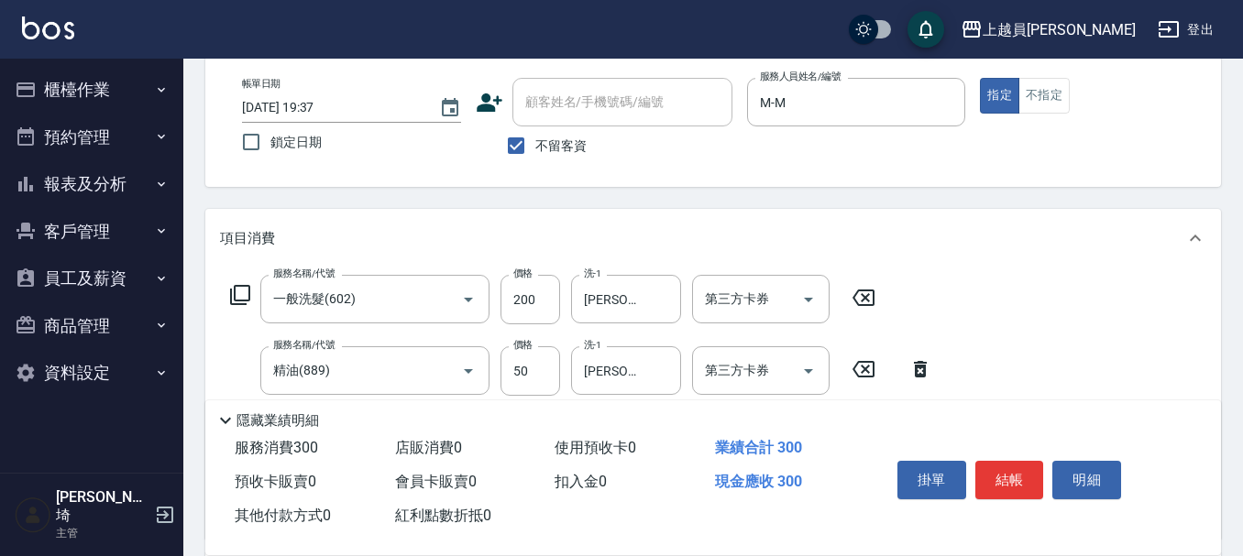
type input "瞬間保養(415)"
type input "100"
type input "舊有卡券"
type input "剪髮(302)"
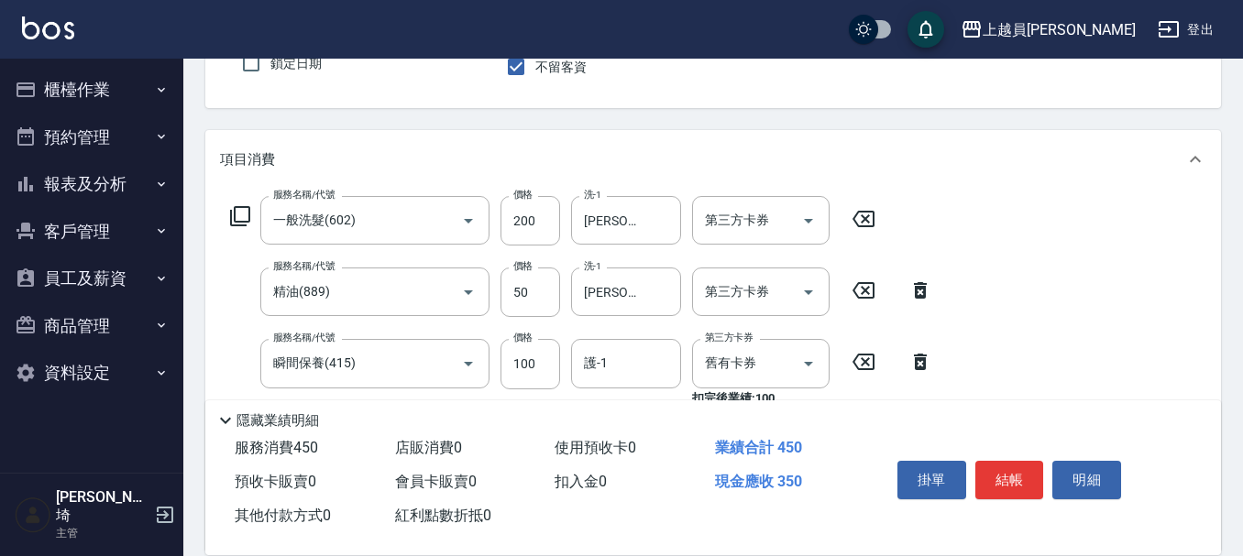
scroll to position [277, 0]
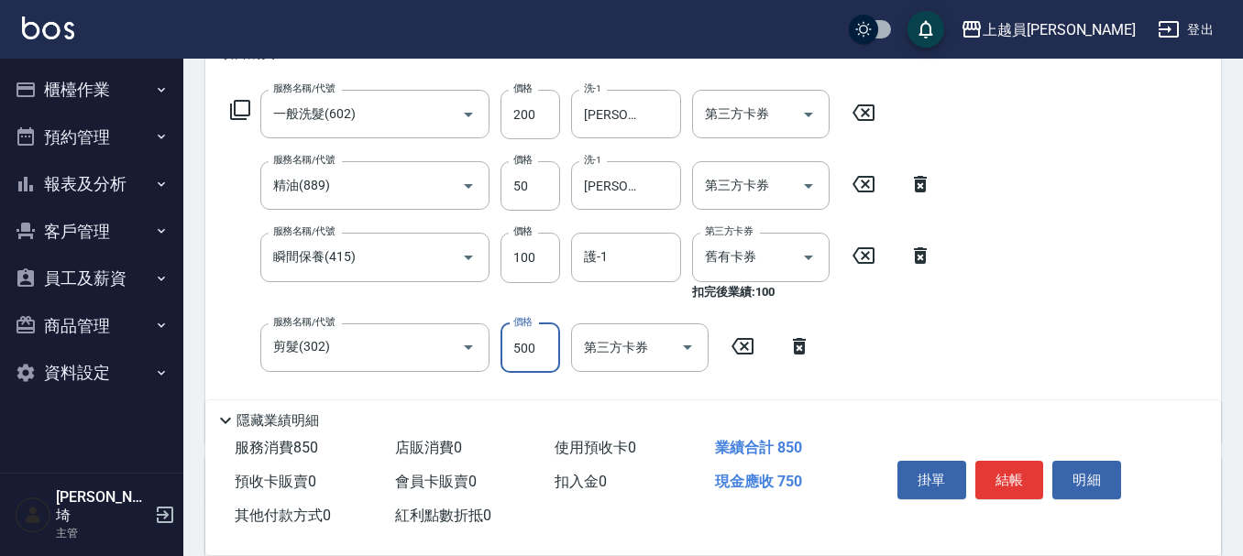
type input "500"
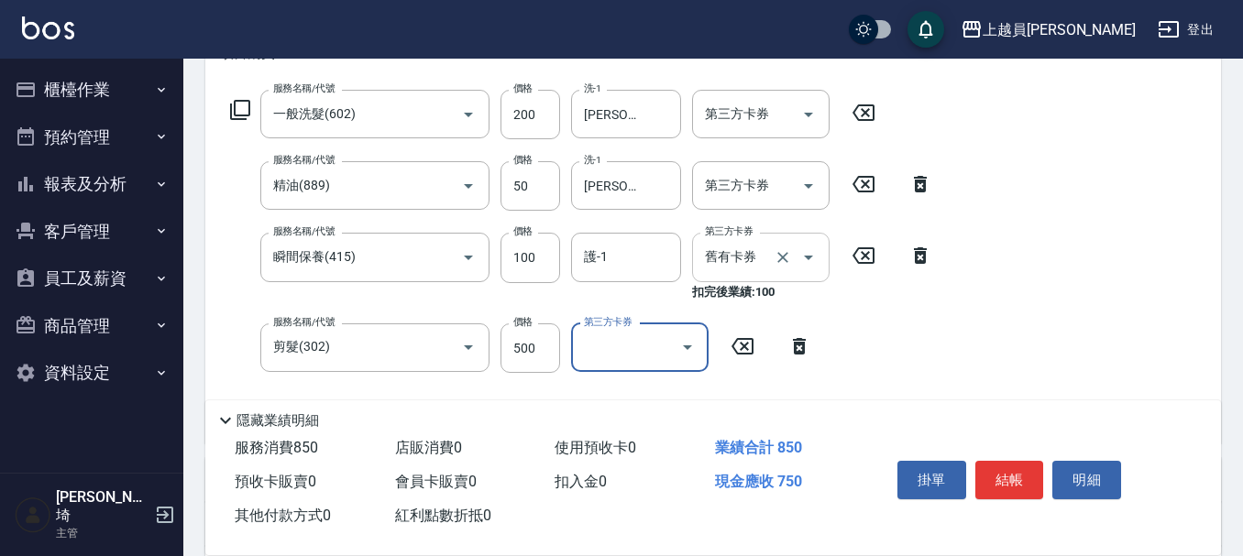
click at [772, 246] on div at bounding box center [795, 257] width 51 height 49
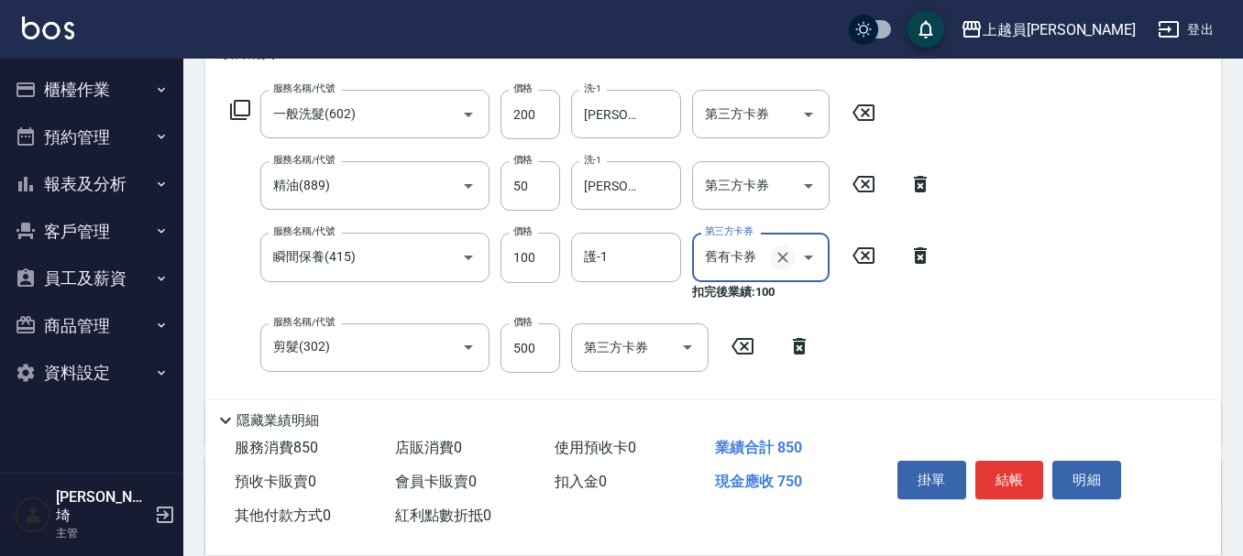
click at [786, 255] on icon "Clear" at bounding box center [782, 257] width 11 height 11
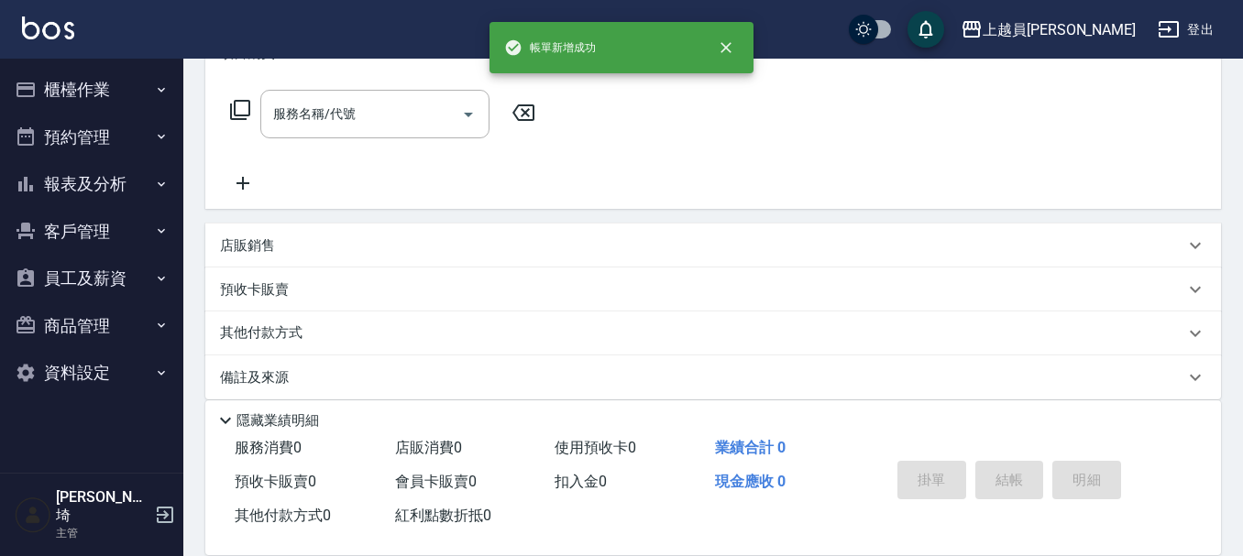
scroll to position [0, 0]
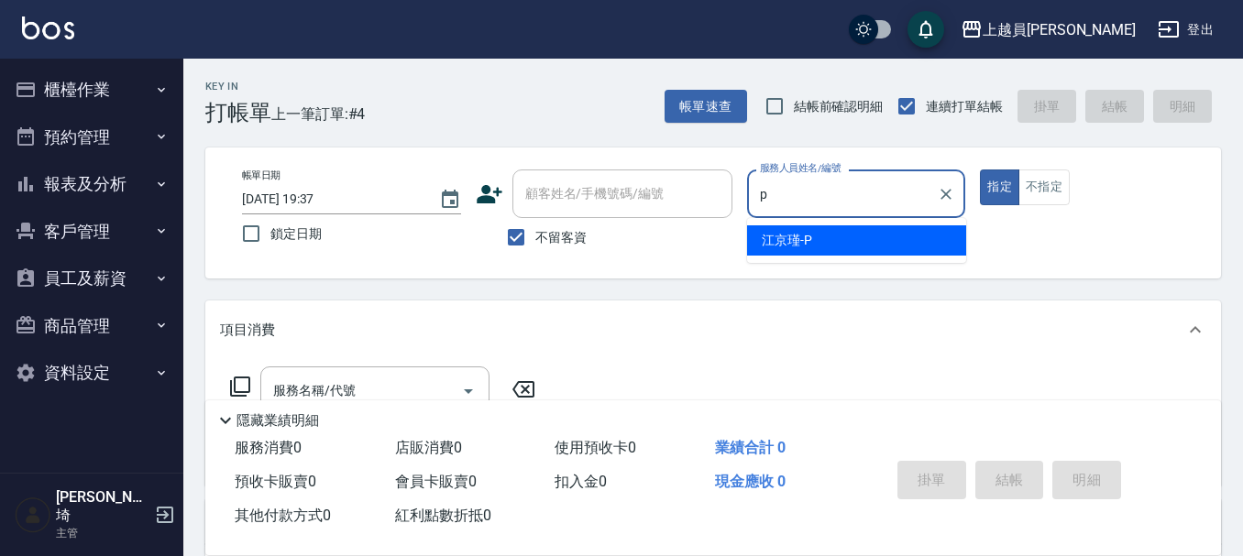
type input "[PERSON_NAME]-P"
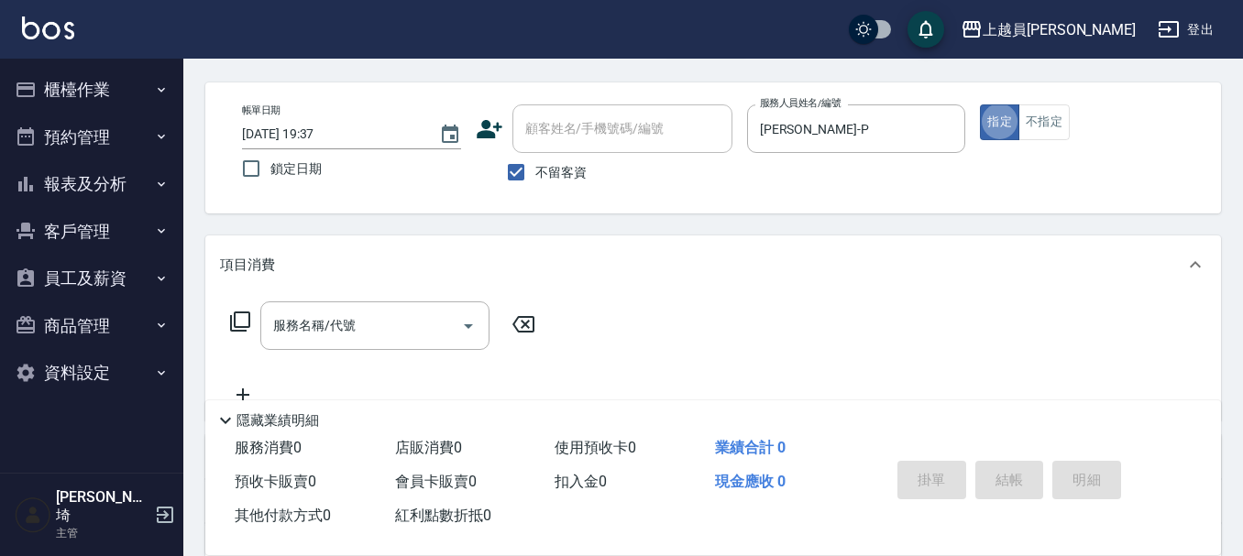
scroll to position [92, 0]
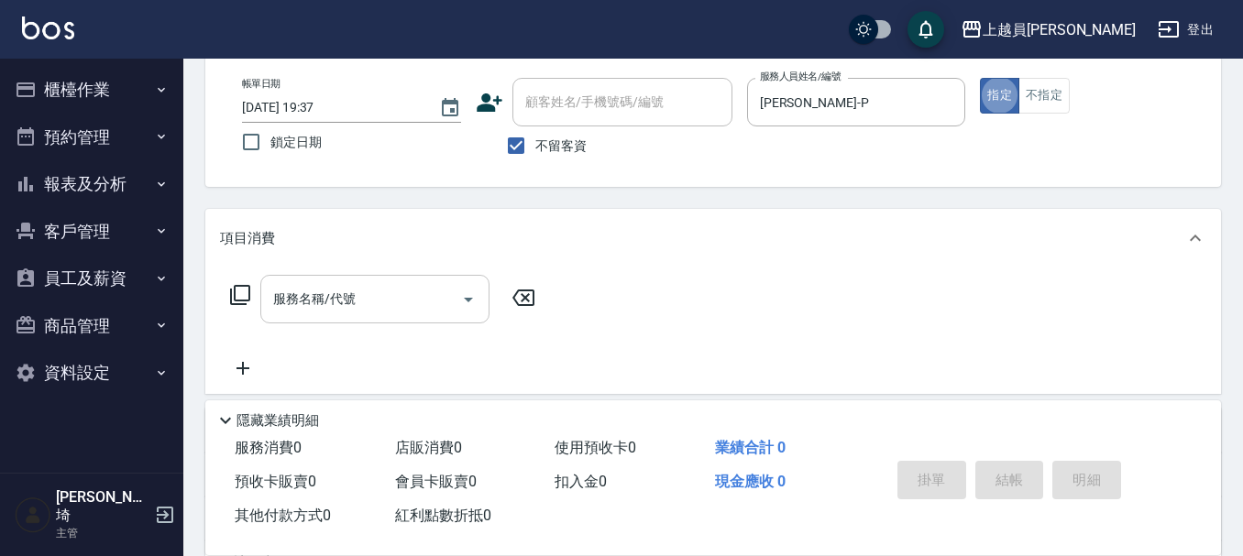
click at [344, 286] on div "服務名稱/代號 服務名稱/代號" at bounding box center [374, 299] width 229 height 49
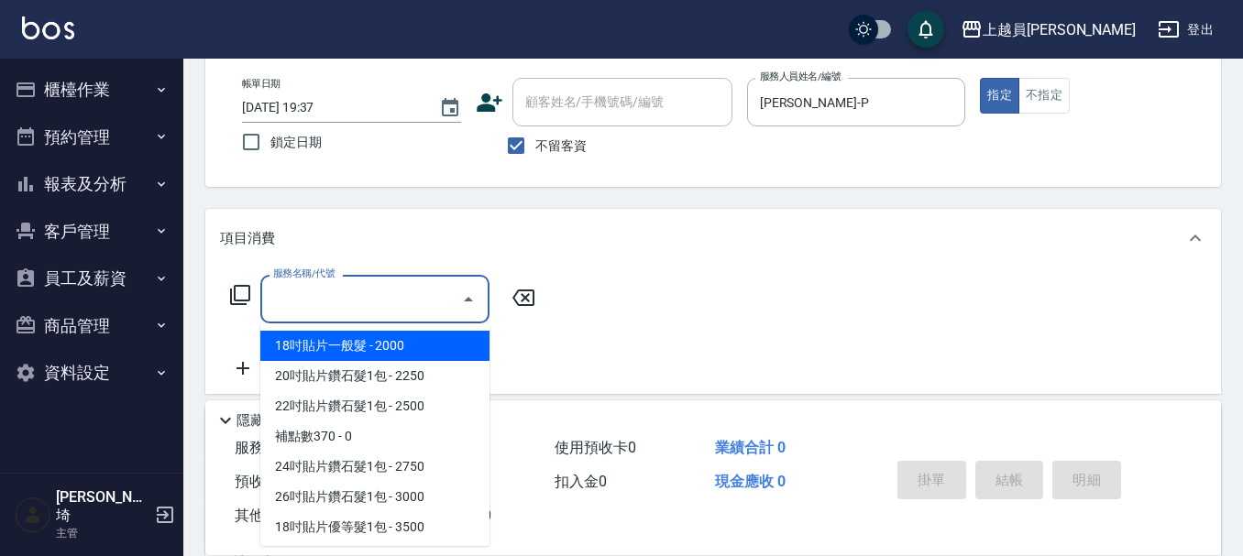
type input "18吋貼片一般髮(000001)"
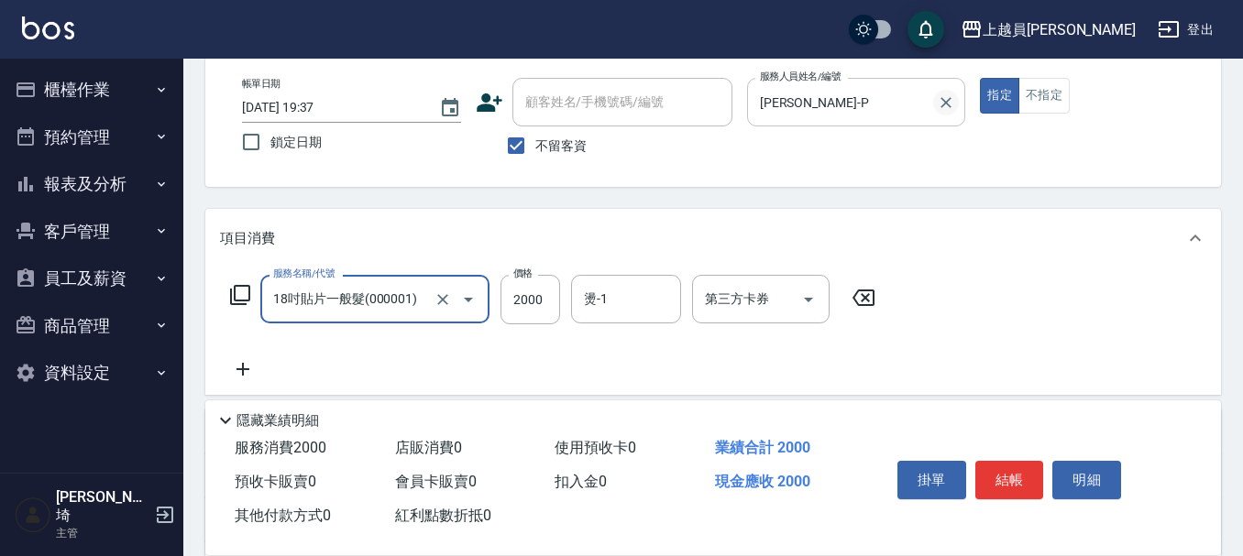
click at [952, 102] on icon "Clear" at bounding box center [946, 102] width 18 height 18
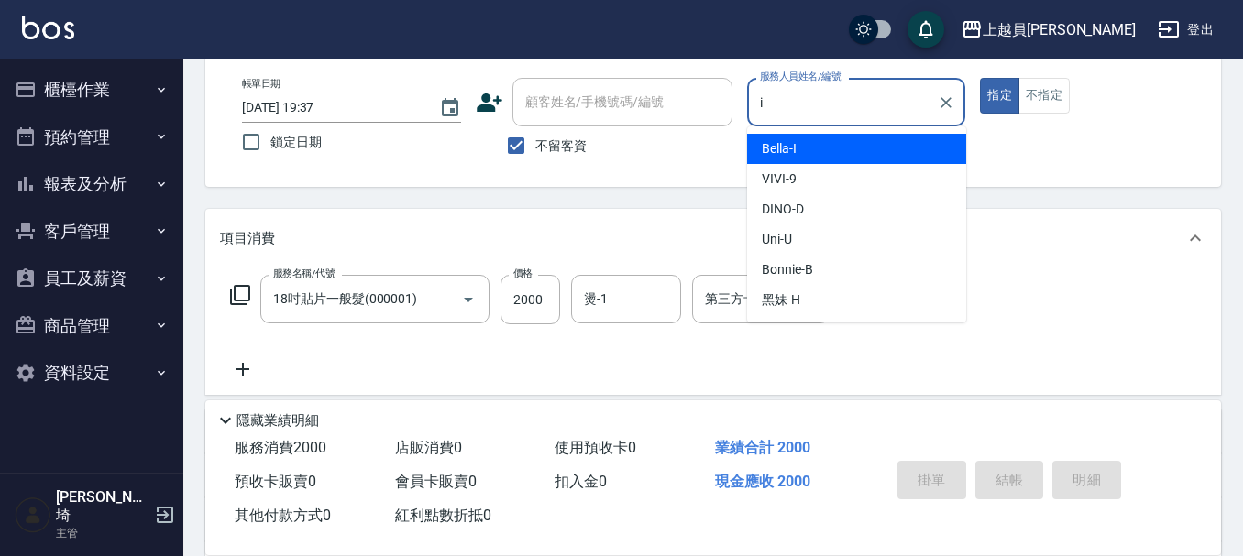
type input "Bella-I"
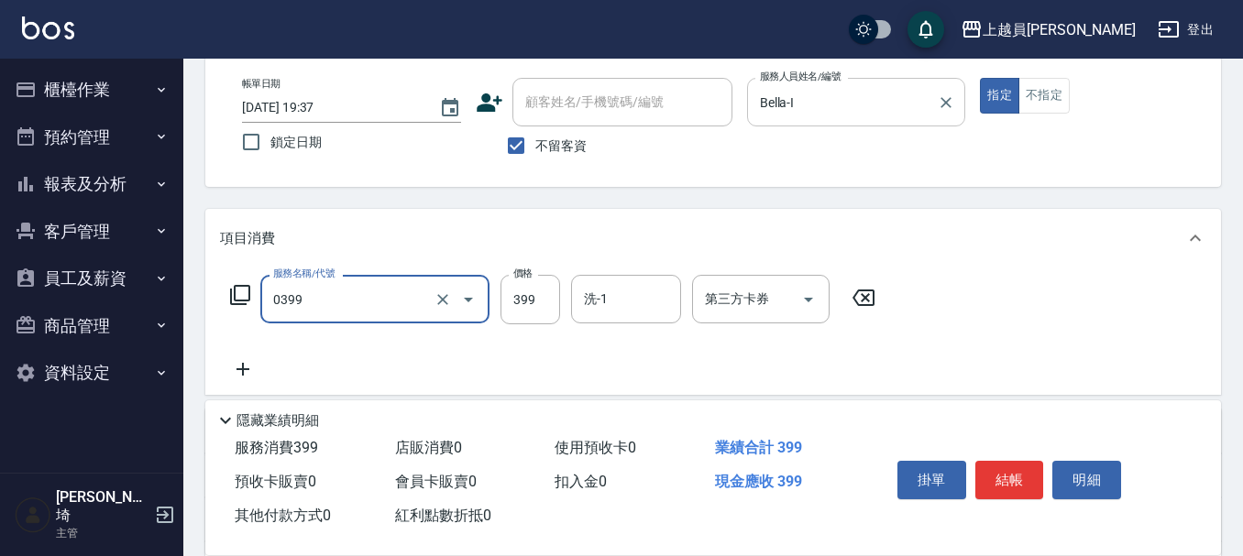
type input "海鹽SPA(0399)"
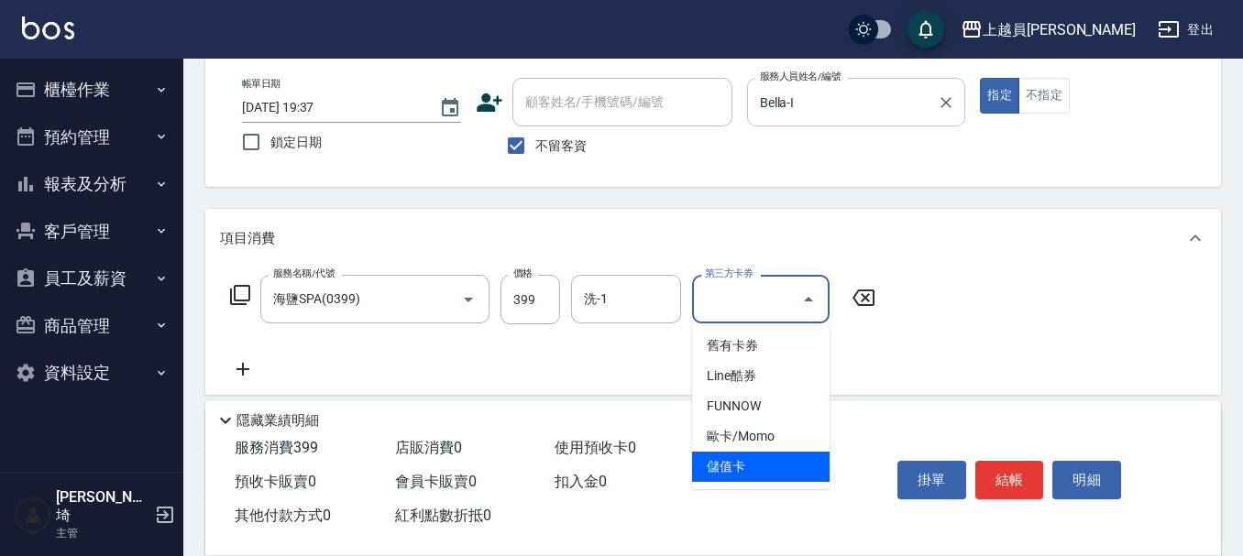
type input "儲值卡"
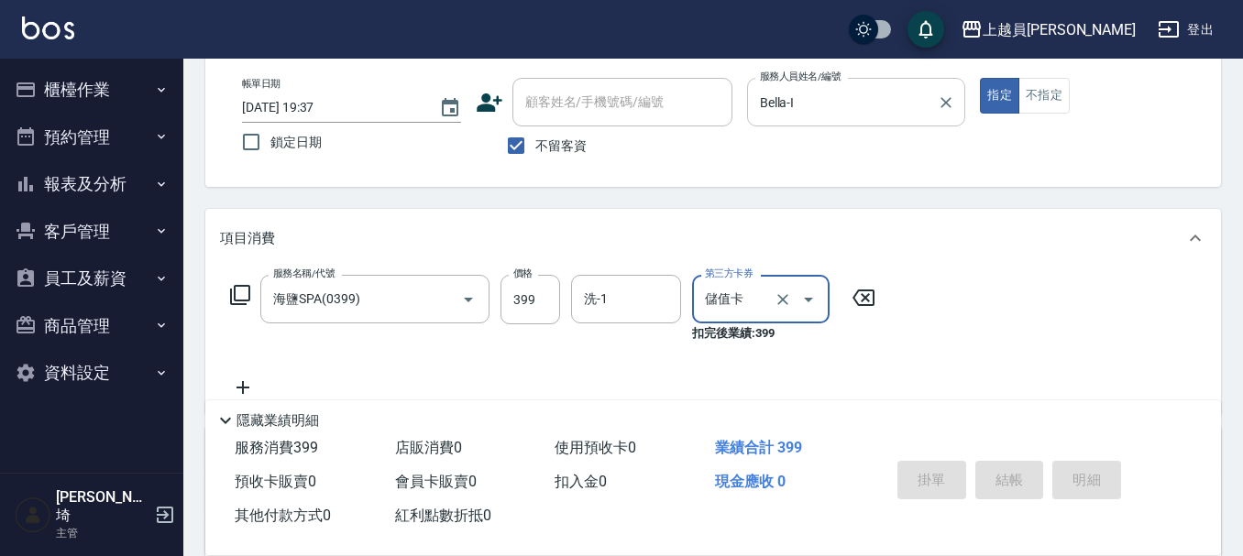
type input "[DATE] 19:38"
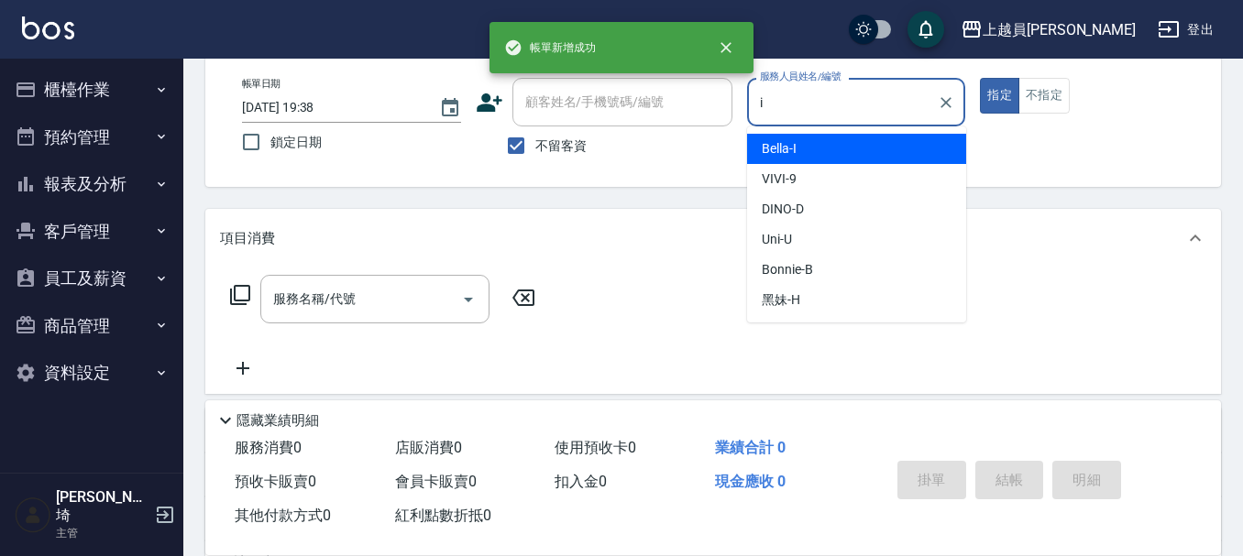
type input "Bella-I"
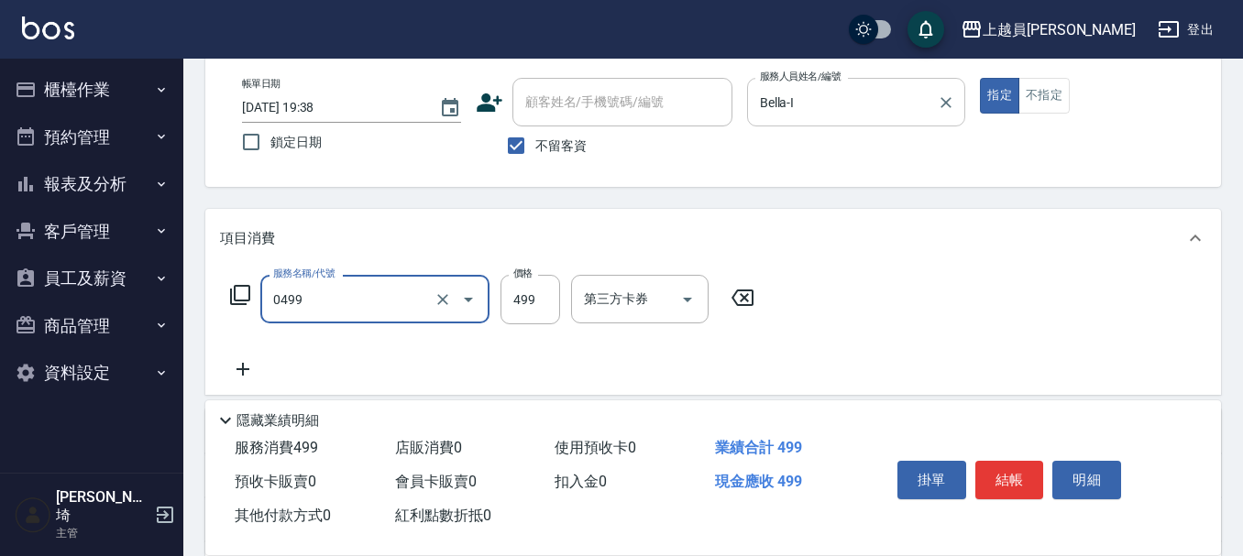
type input "去角質洗髮(0499)"
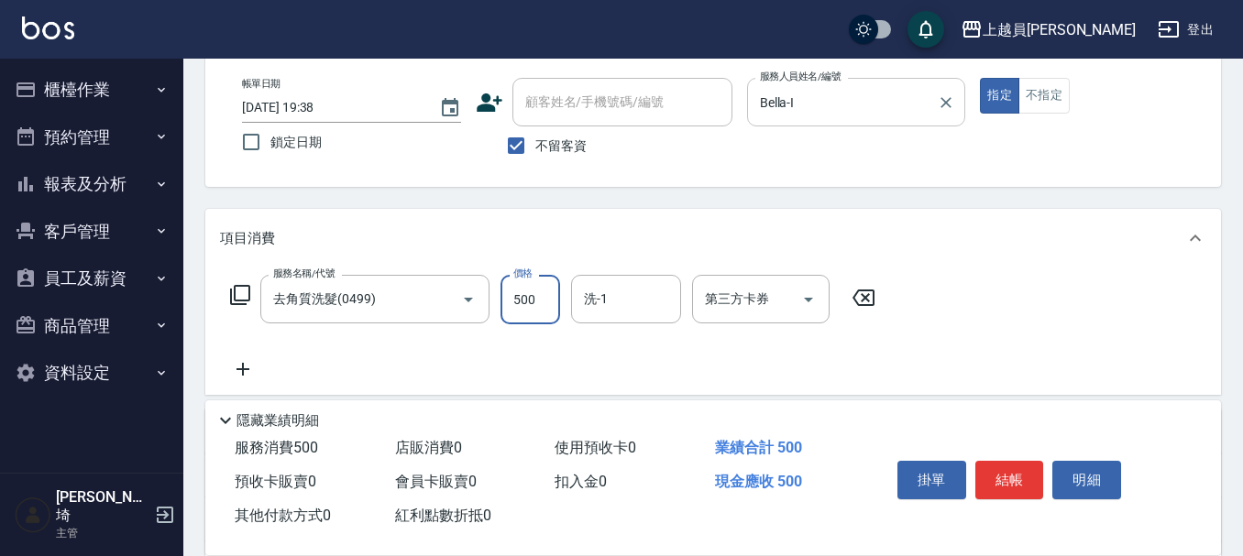
type input "500"
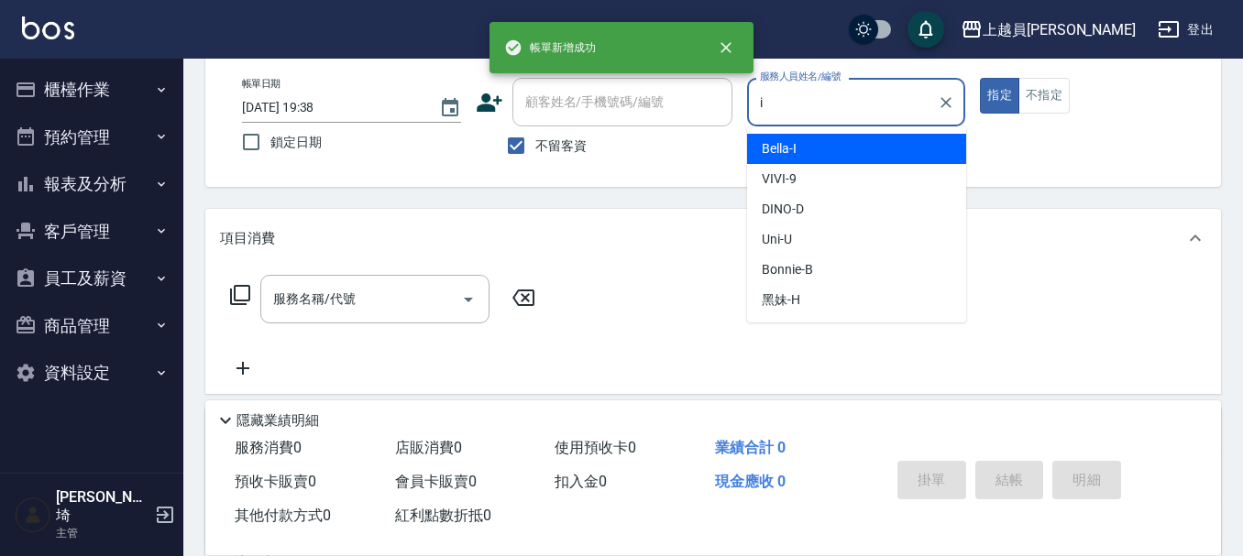
type input "Bella-I"
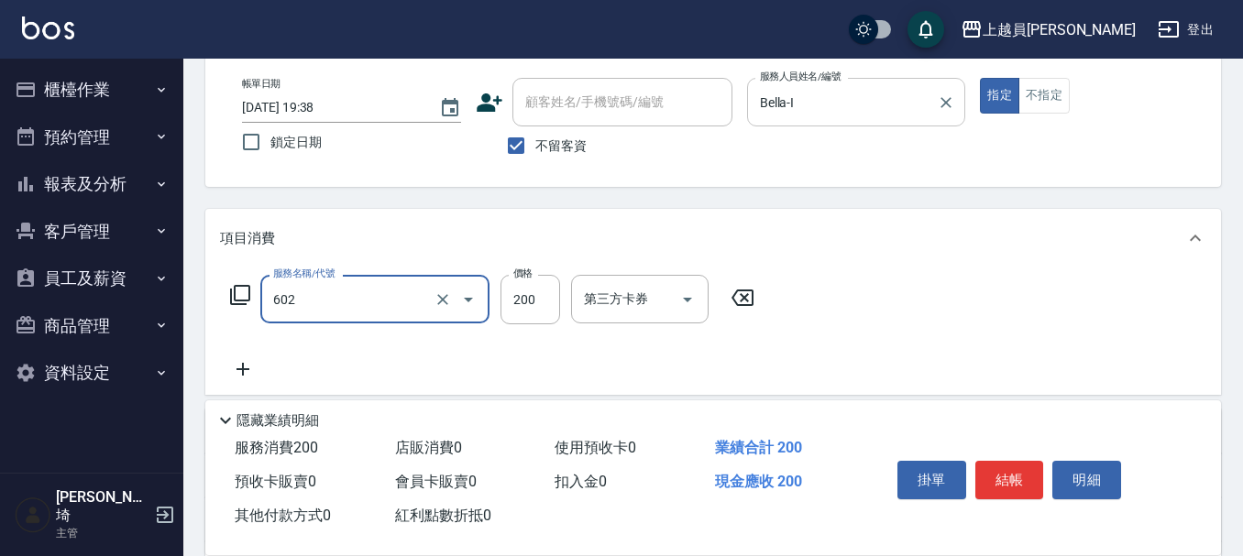
type input "一般洗髮(602)"
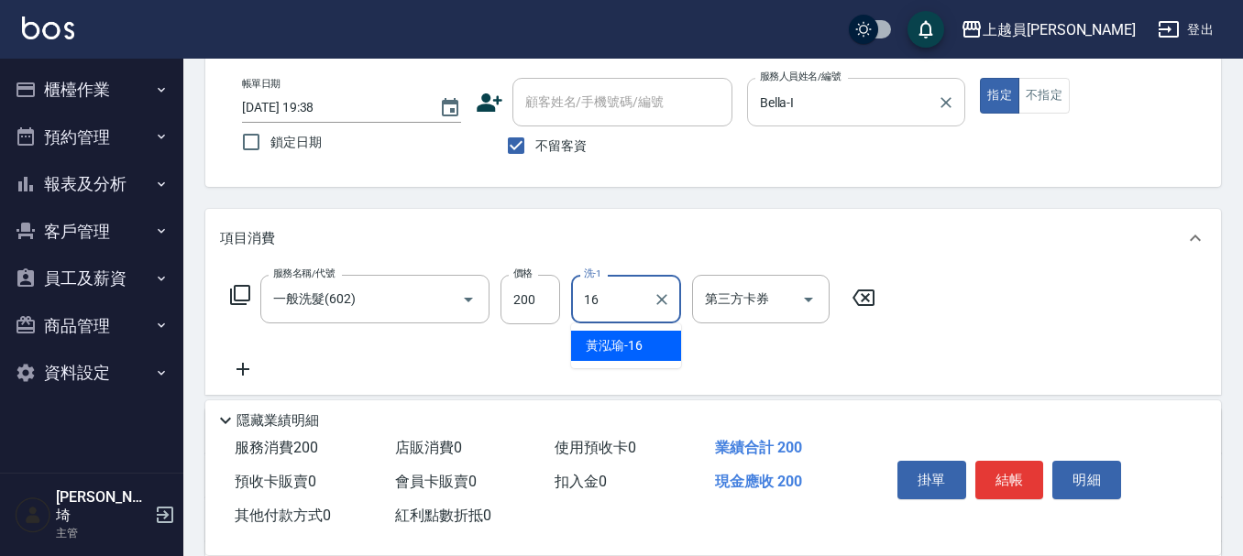
type input "[PERSON_NAME]-16"
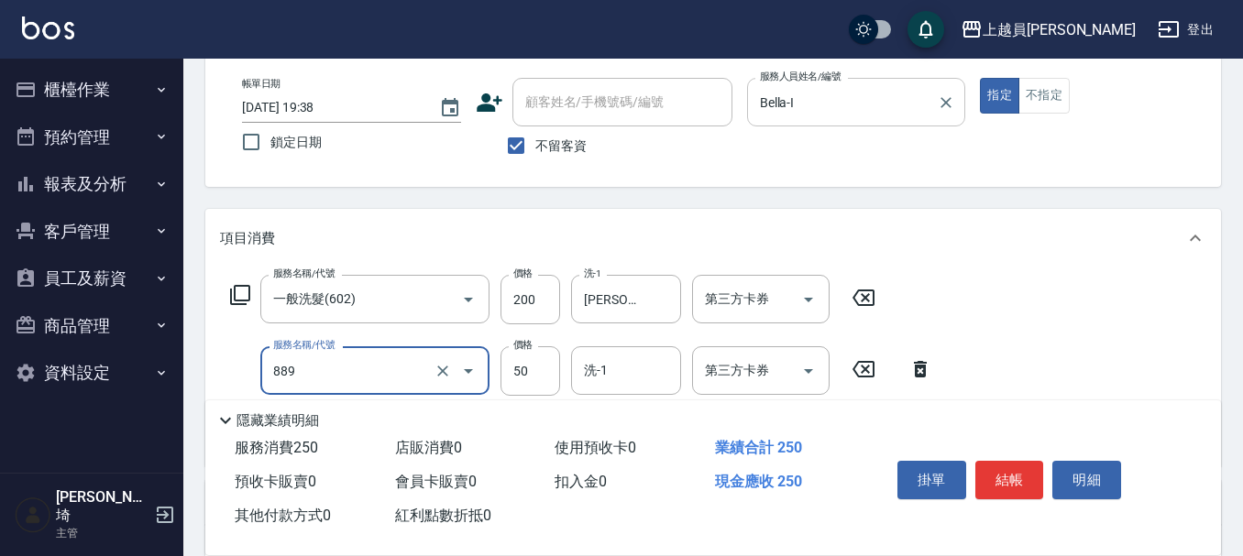
type input "精油(889)"
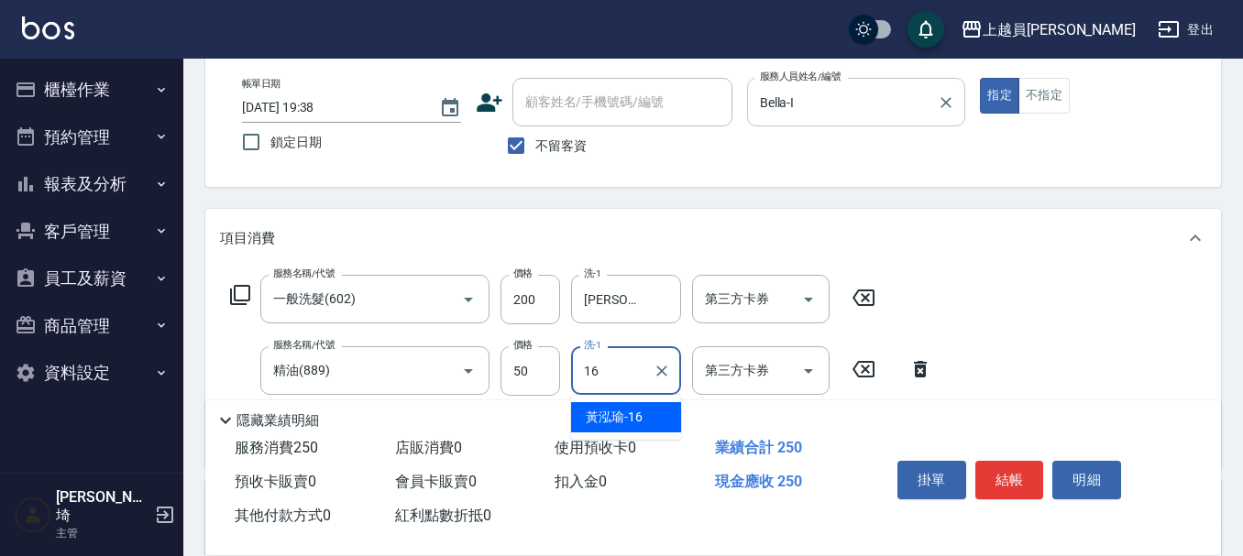
type input "[PERSON_NAME]-16"
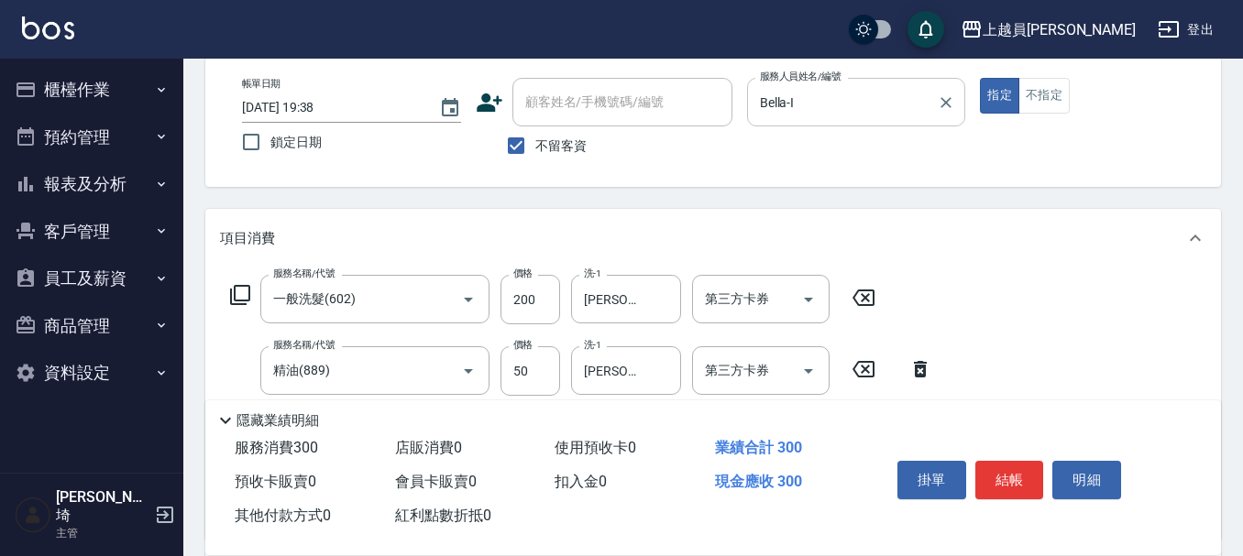
type input "瞬間保養(415)"
type input "[PERSON_NAME]-16"
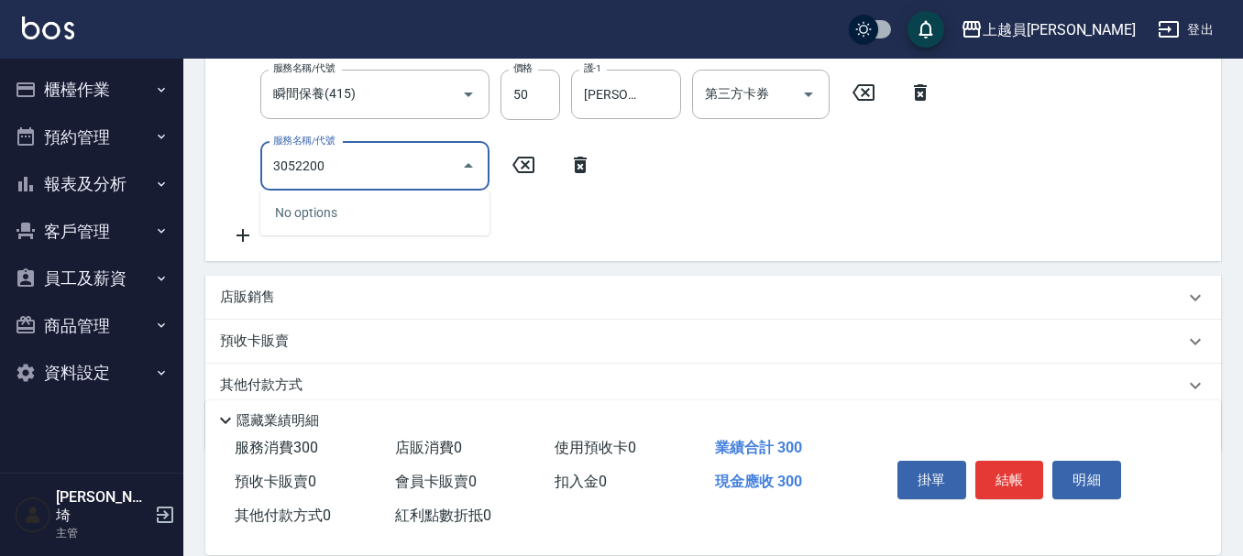
scroll to position [328, 0]
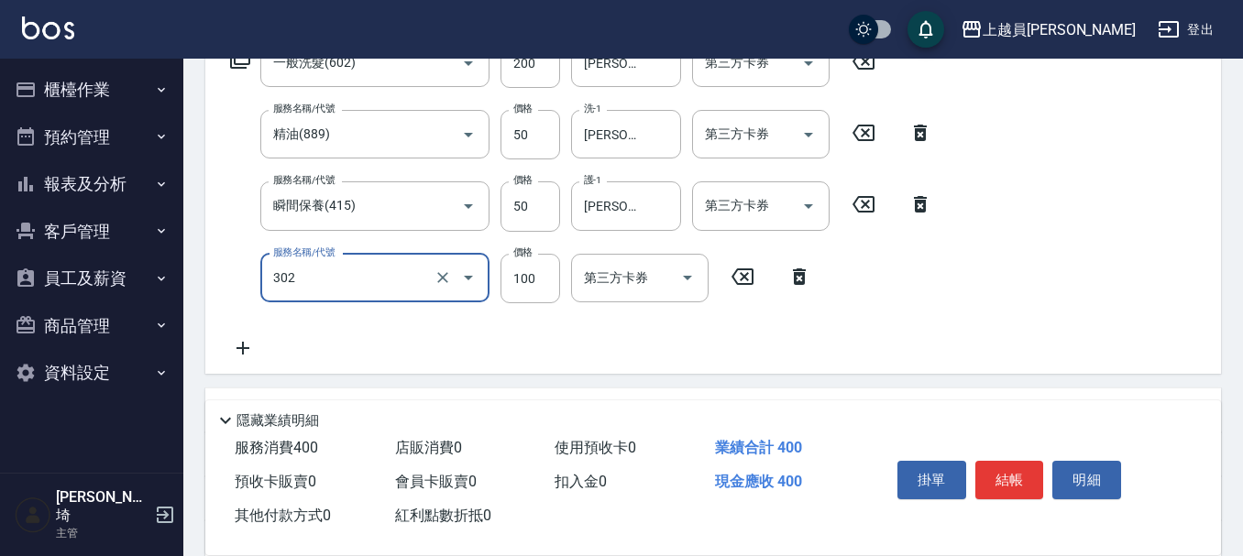
type input "剪髮(302)"
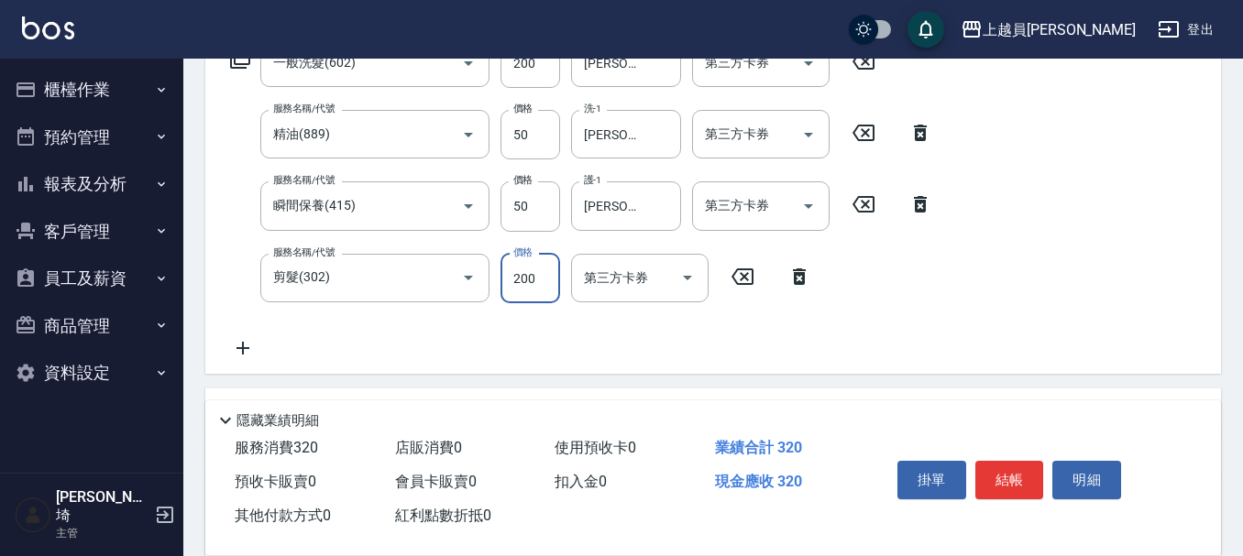
type input "200"
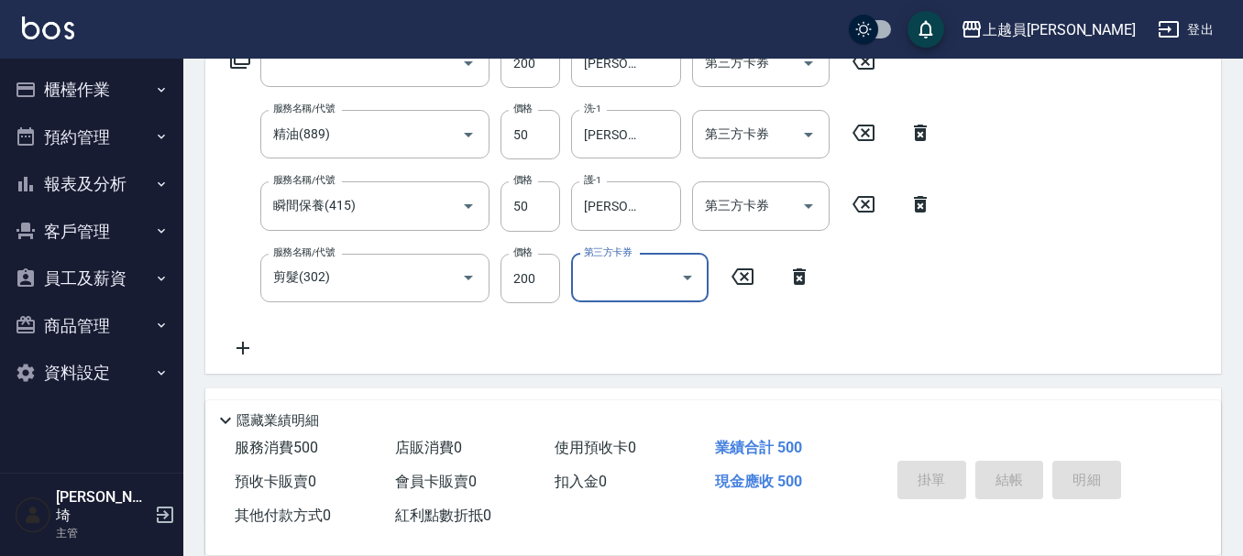
scroll to position [0, 0]
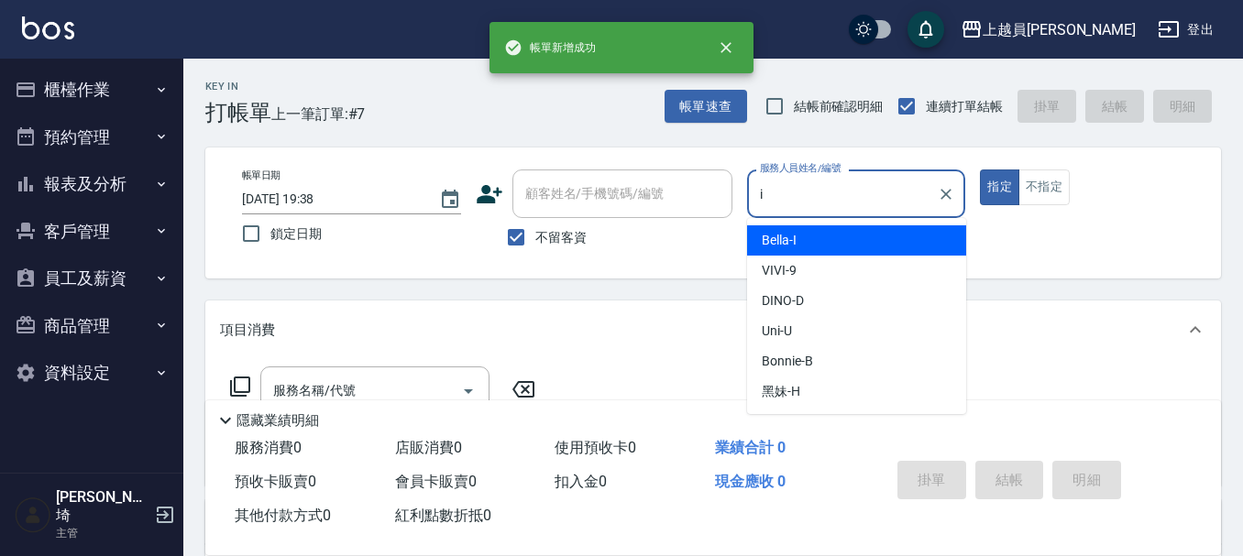
type input "Bella-I"
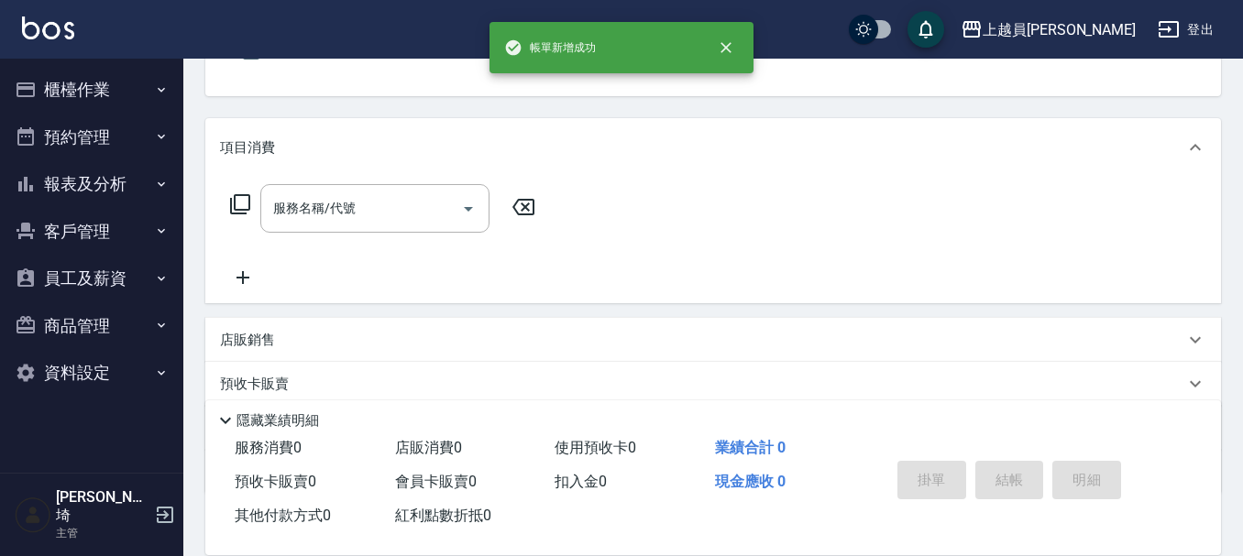
scroll to position [183, 0]
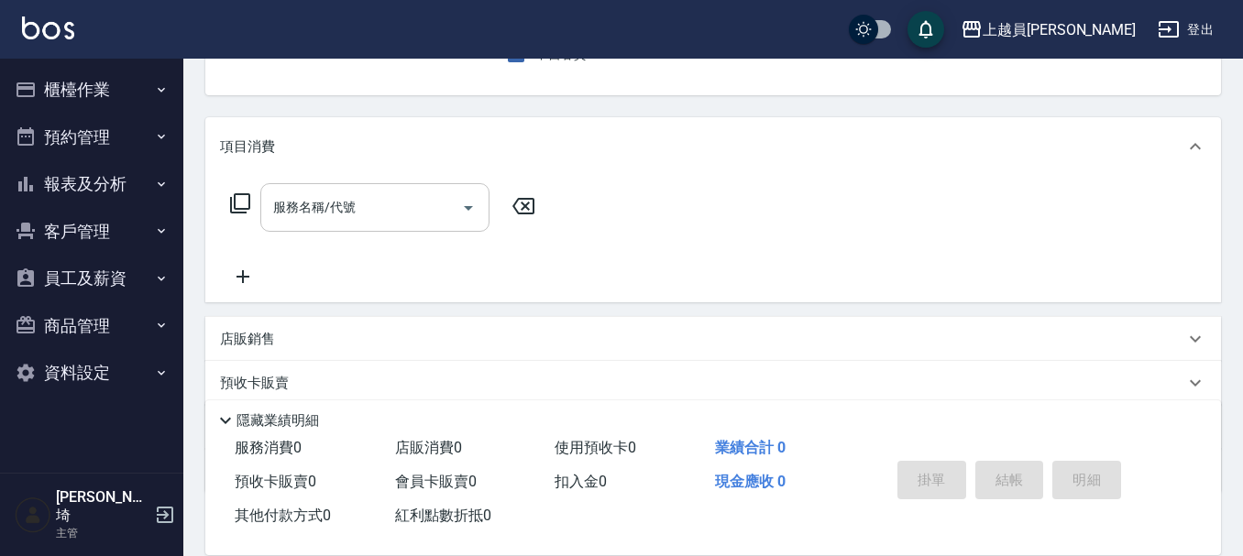
click at [306, 209] on div "服務名稱/代號 服務名稱/代號" at bounding box center [374, 207] width 229 height 49
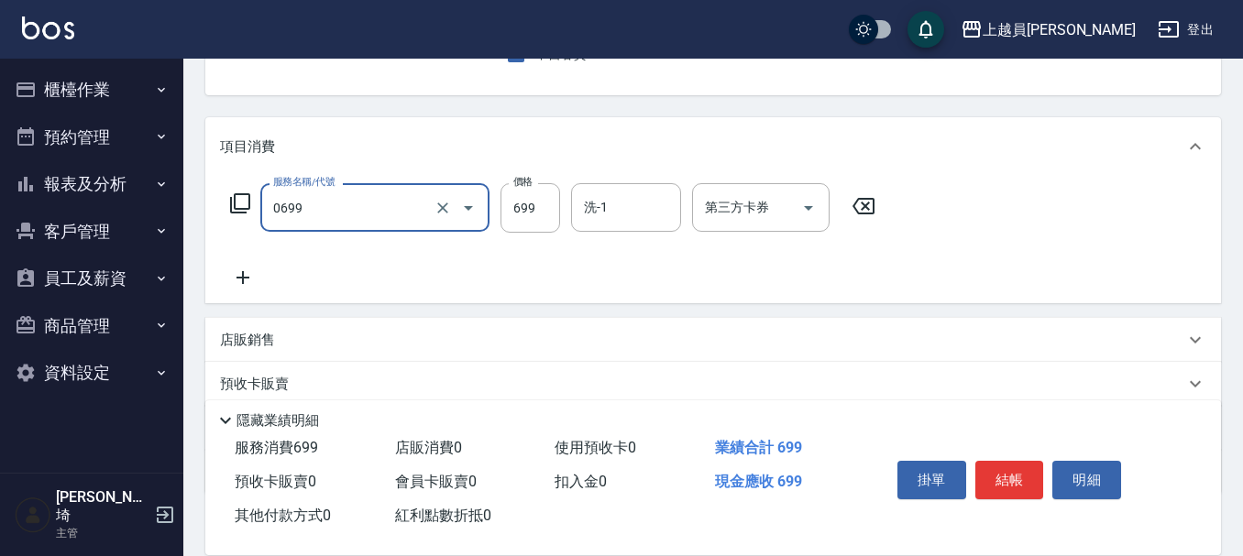
type input "精油洗髮(0699)"
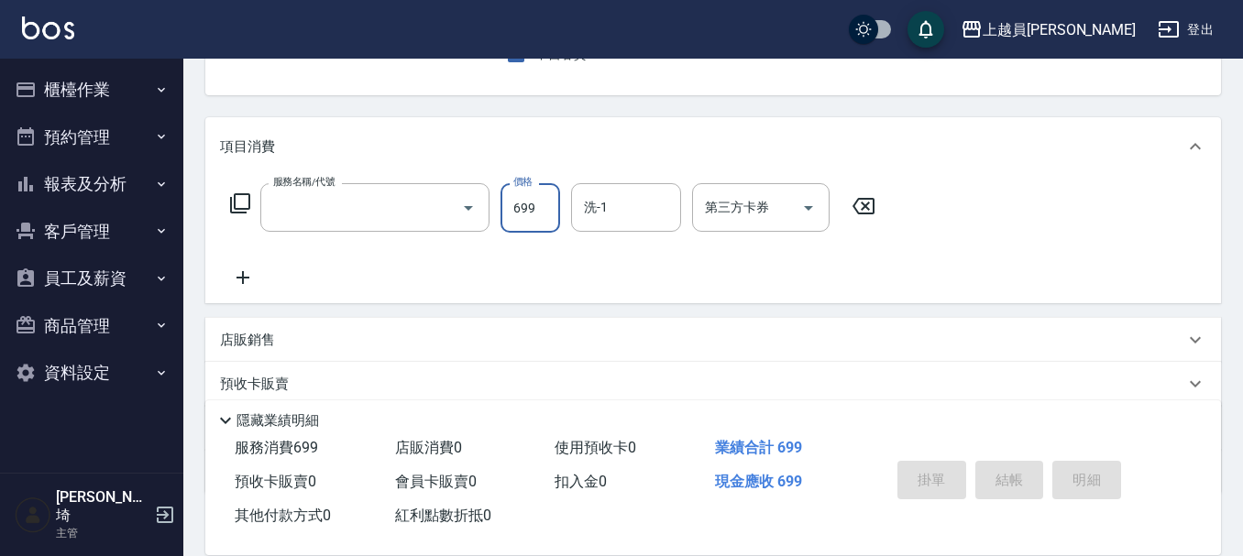
scroll to position [178, 0]
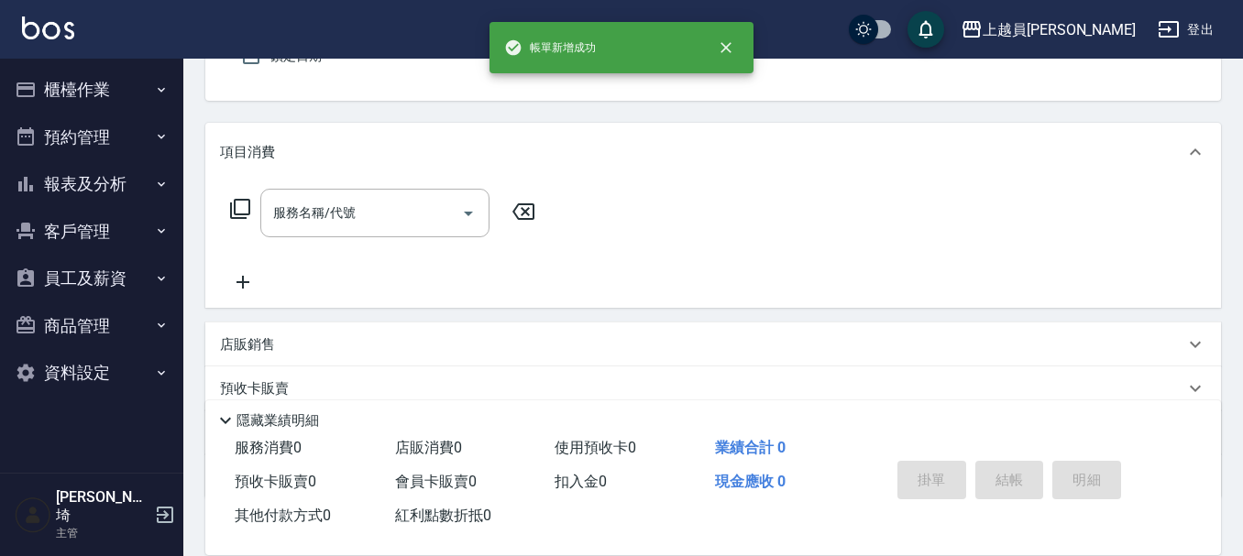
type input "Bella-I"
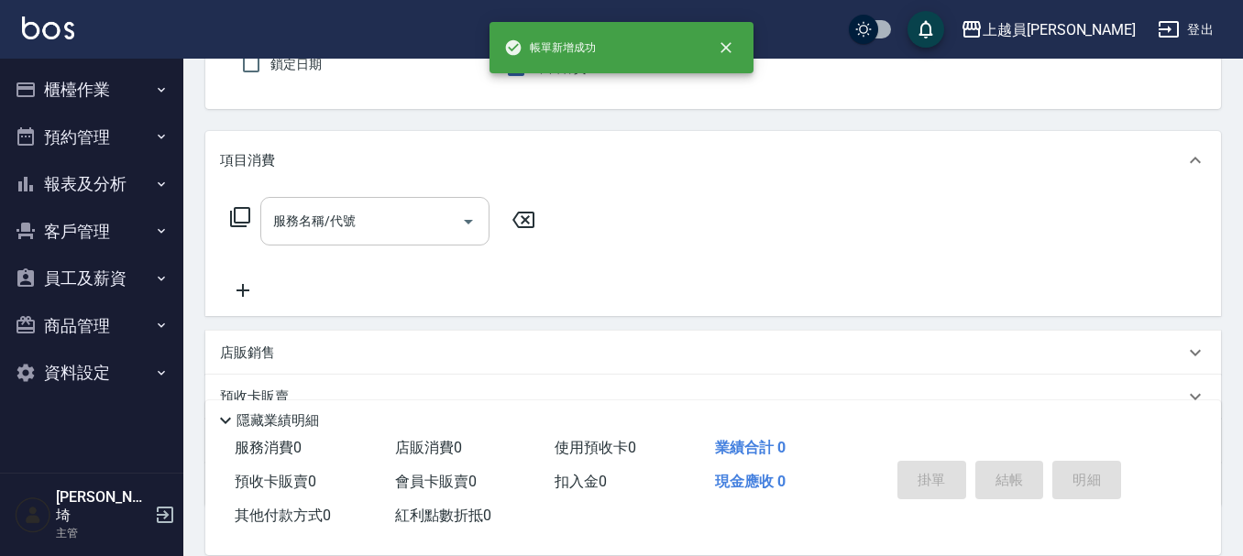
click at [392, 209] on input "服務名稱/代號" at bounding box center [361, 221] width 185 height 32
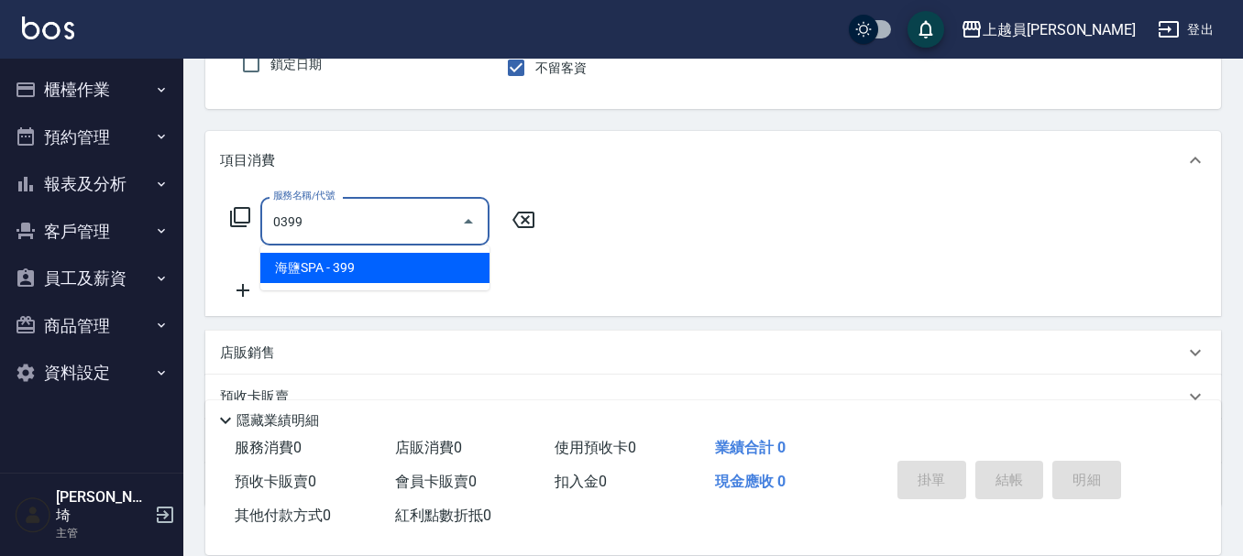
type input "海鹽SPA(0399)"
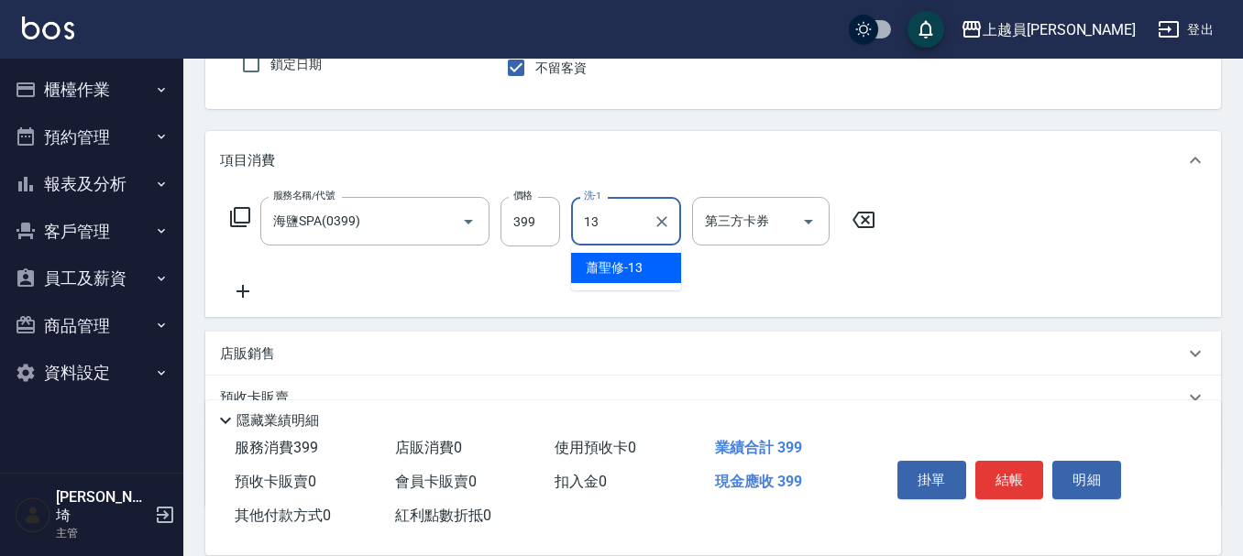
type input "[PERSON_NAME]-13"
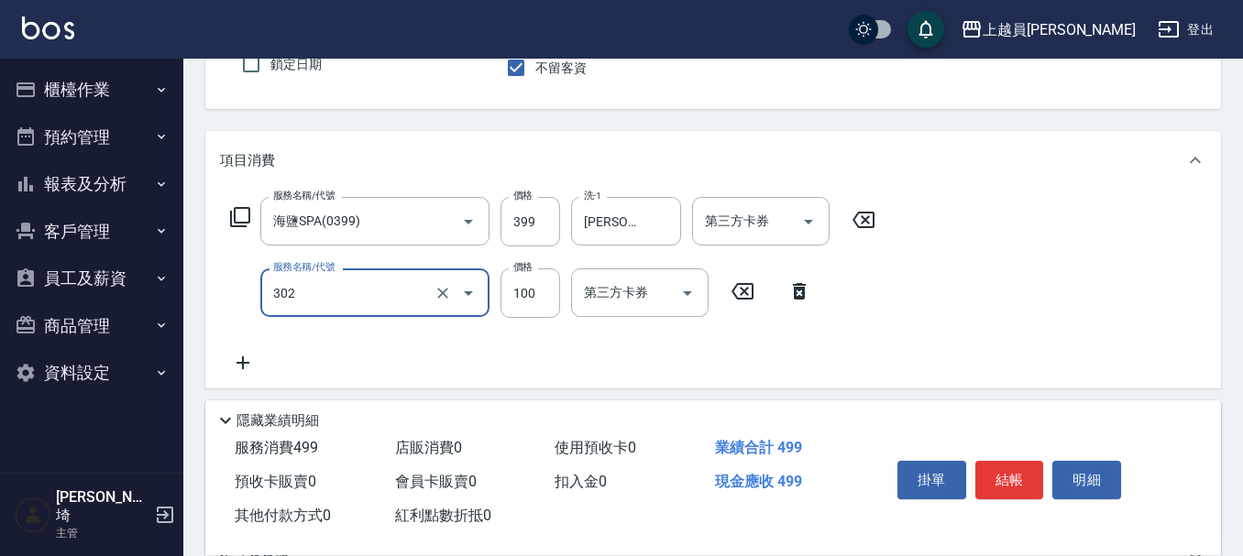
type input "剪髮(302)"
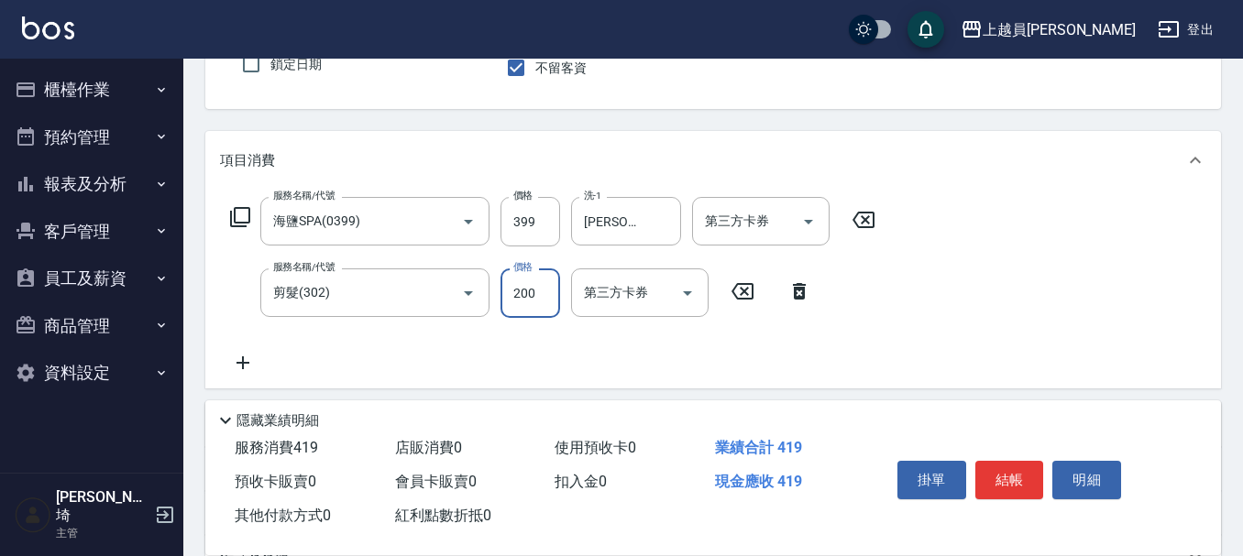
type input "200"
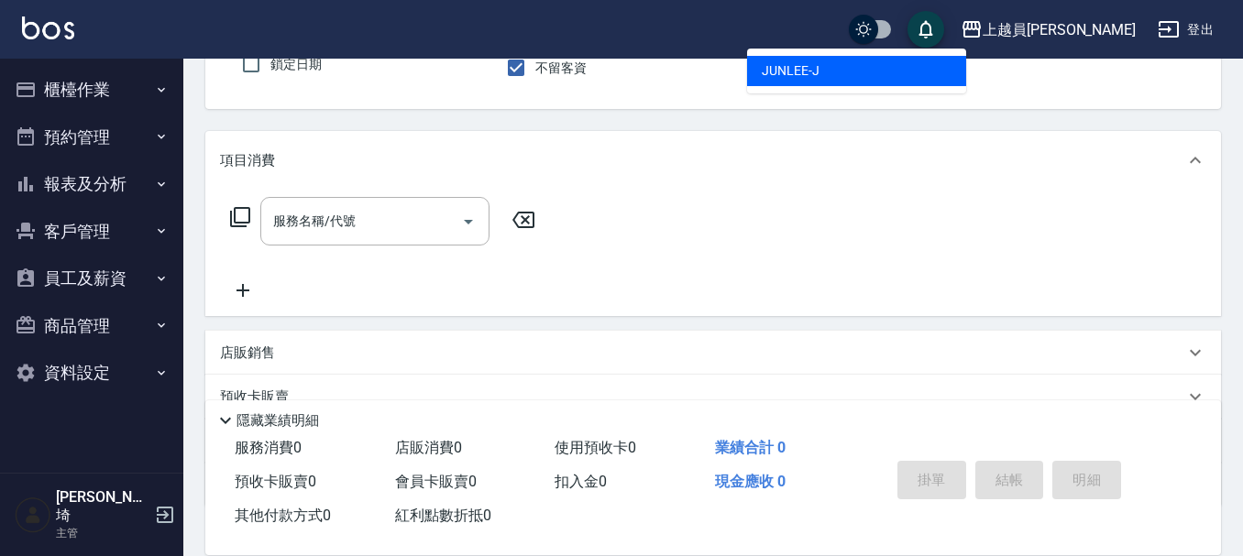
type input "[PERSON_NAME]"
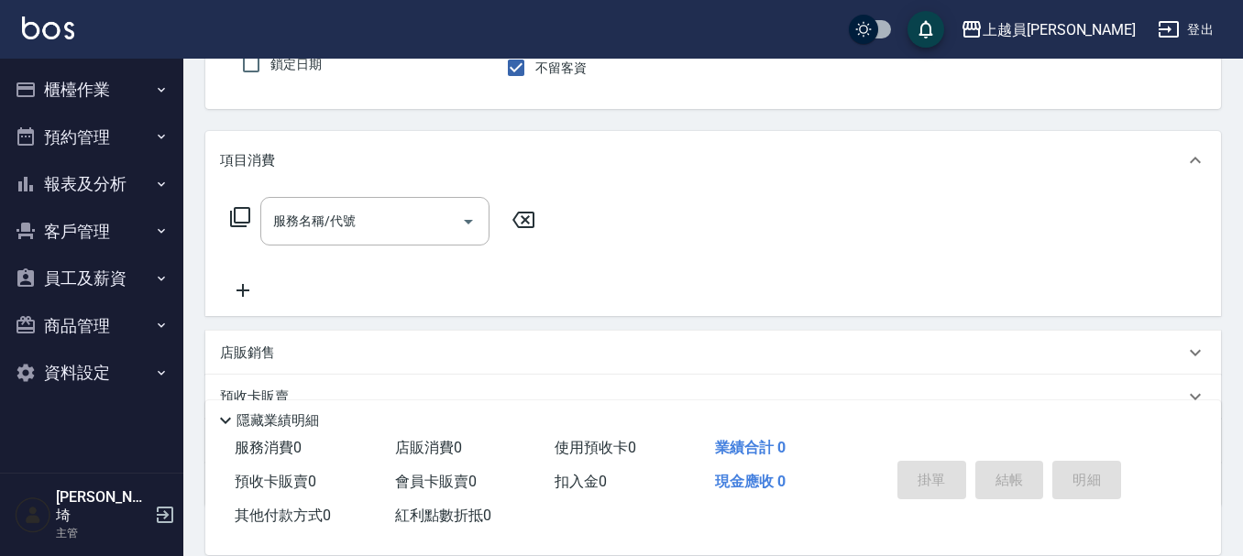
drag, startPoint x: 404, startPoint y: 216, endPoint x: 492, endPoint y: 197, distance: 90.1
click at [412, 214] on input "服務名稱/代號" at bounding box center [361, 221] width 185 height 32
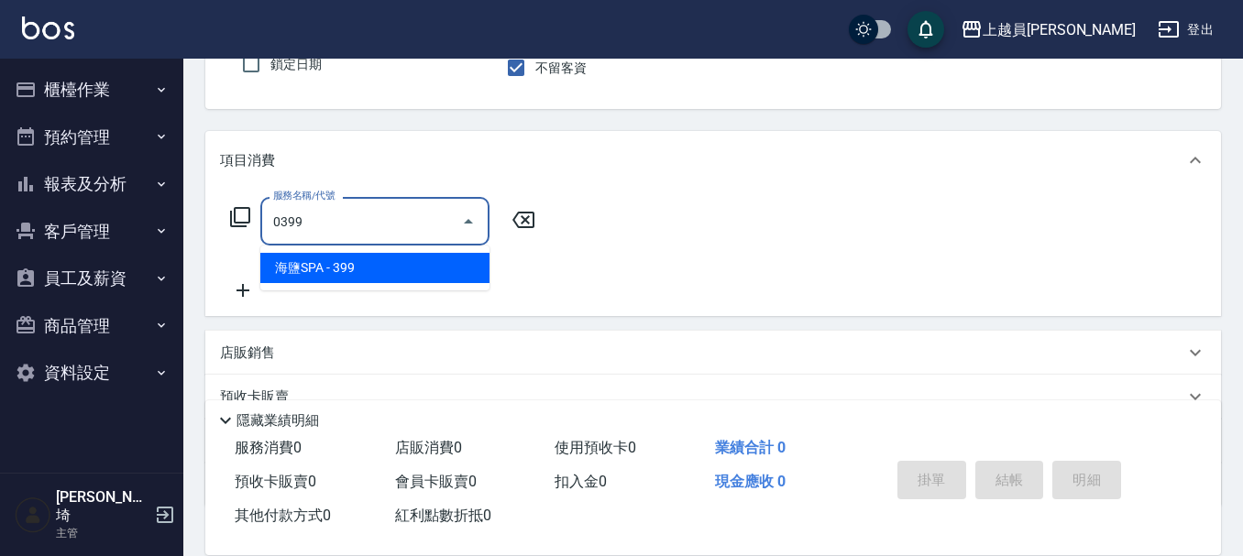
type input "海鹽SPA(0399)"
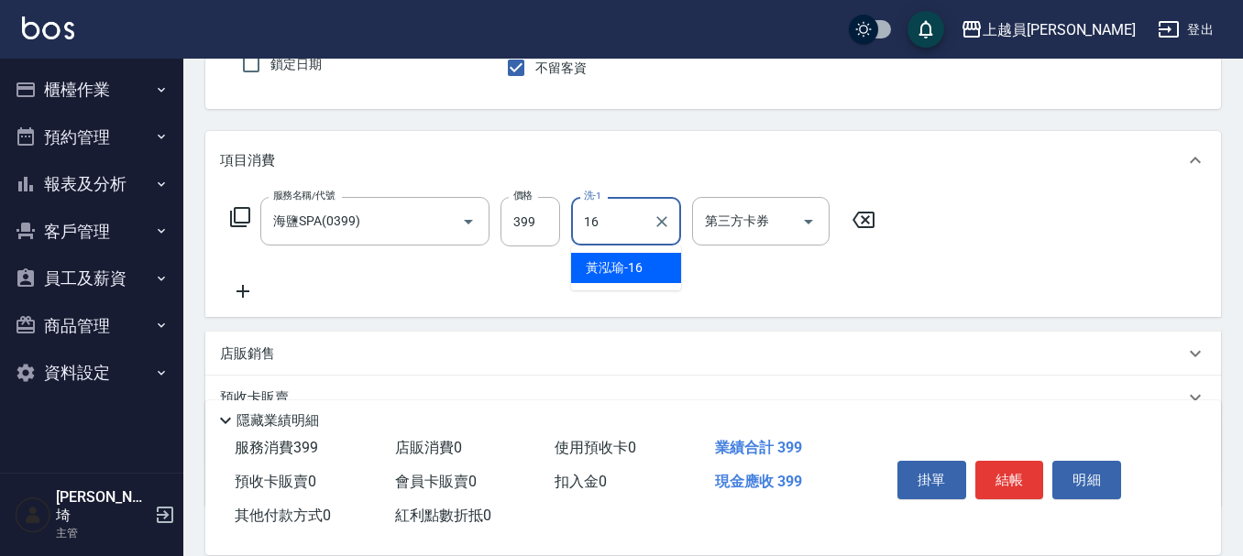
type input "[PERSON_NAME]-16"
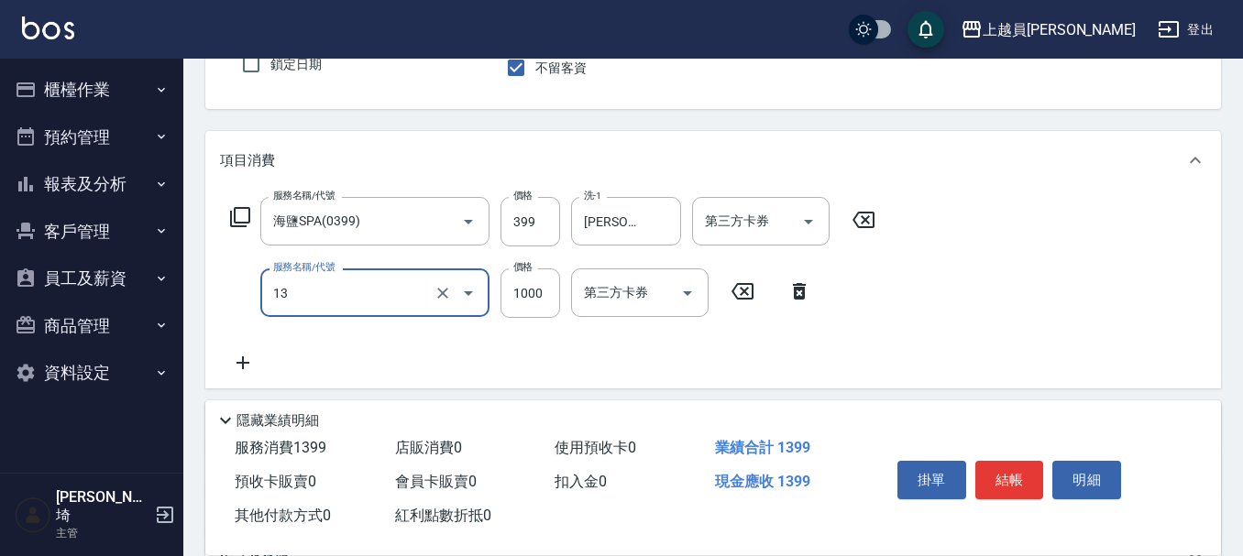
type input "酵素護髮(13)"
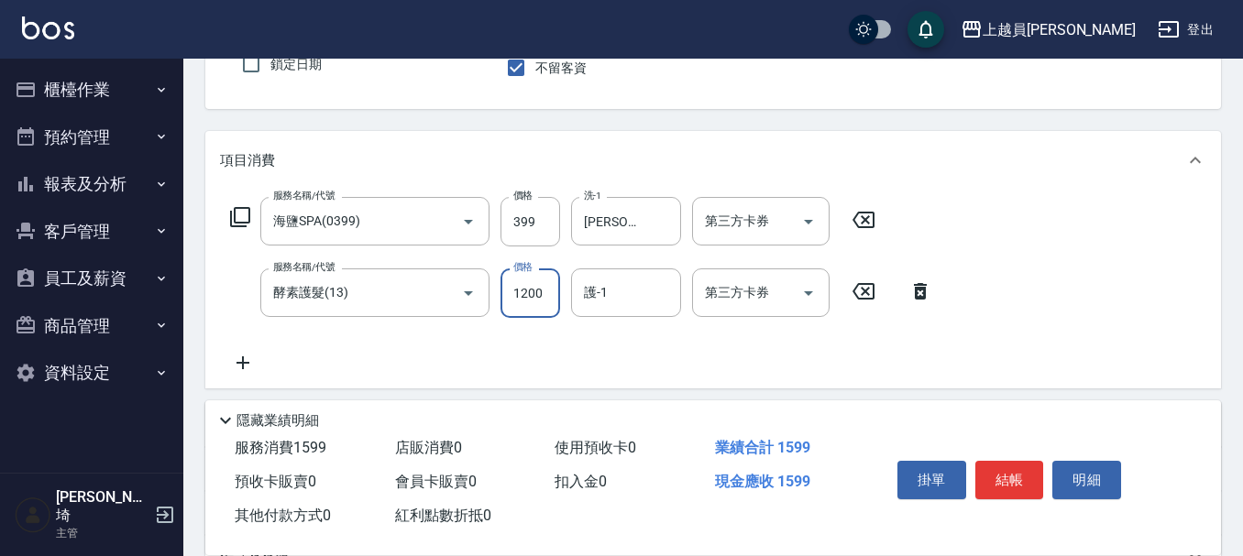
type input "1200"
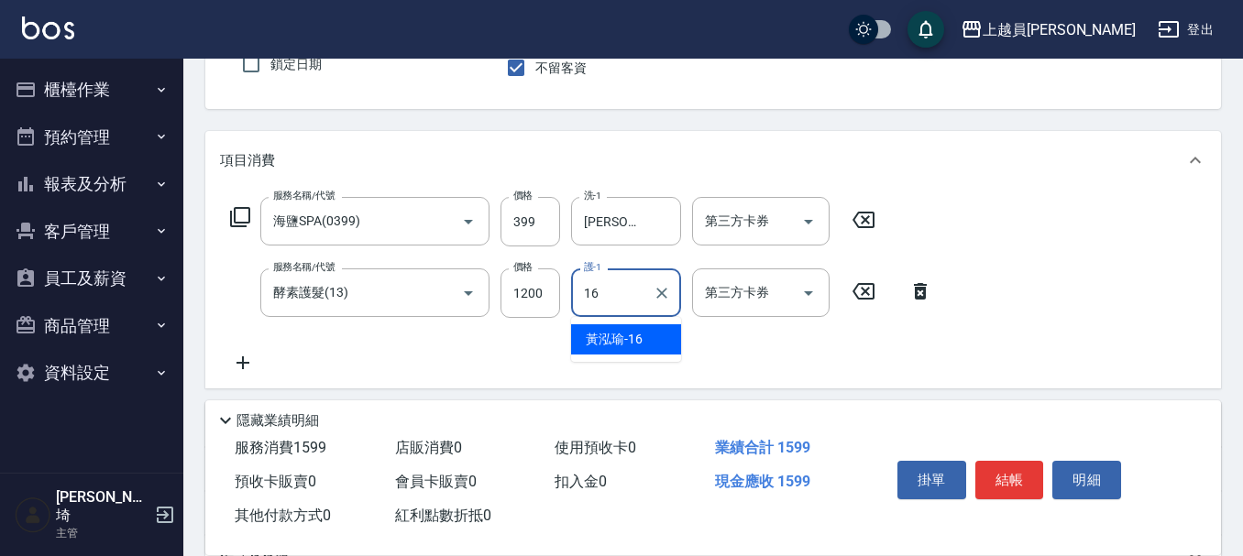
type input "[PERSON_NAME]-16"
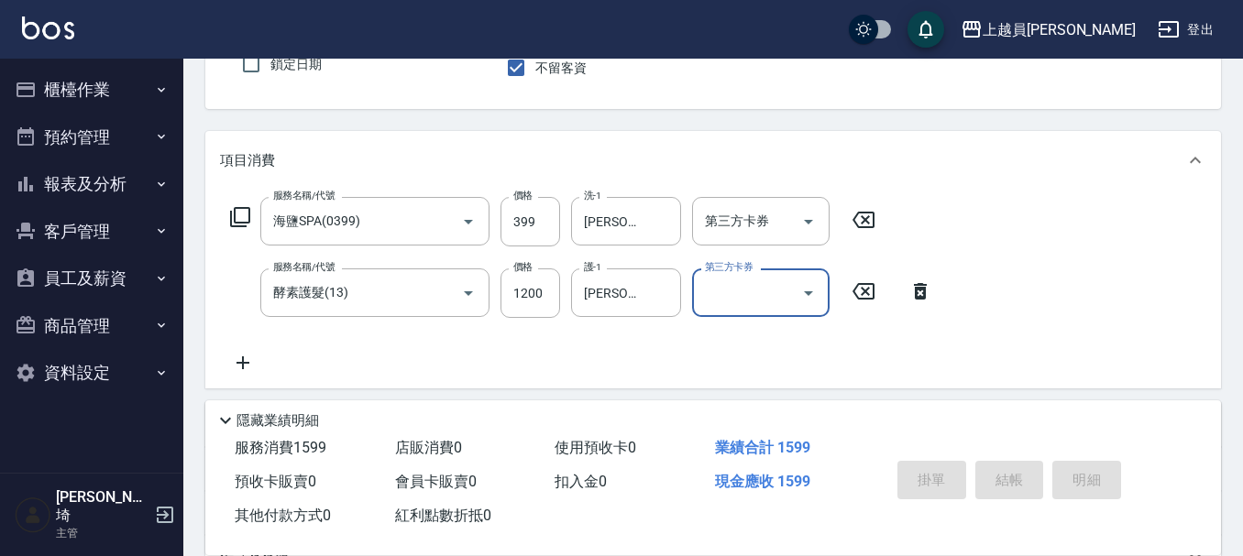
type input "[DATE] 19:39"
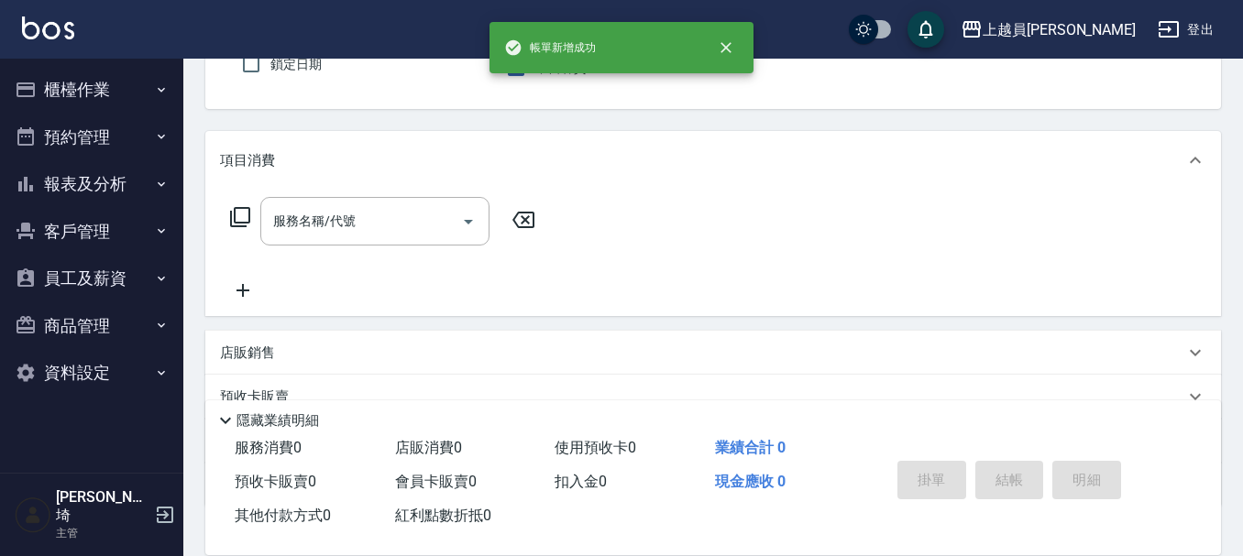
type input "[PERSON_NAME]"
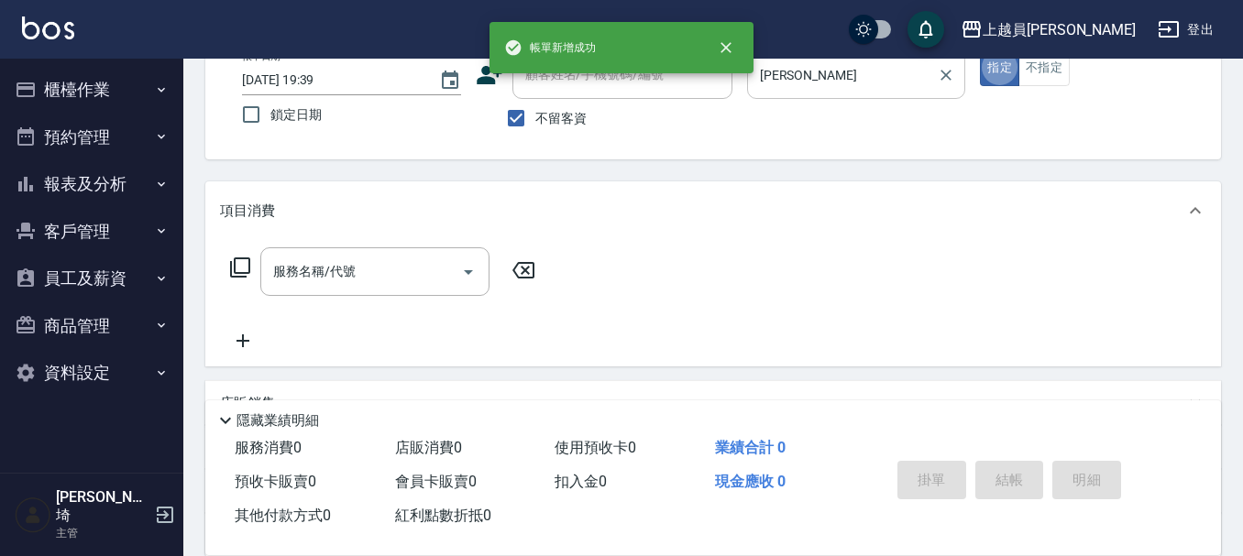
scroll to position [78, 0]
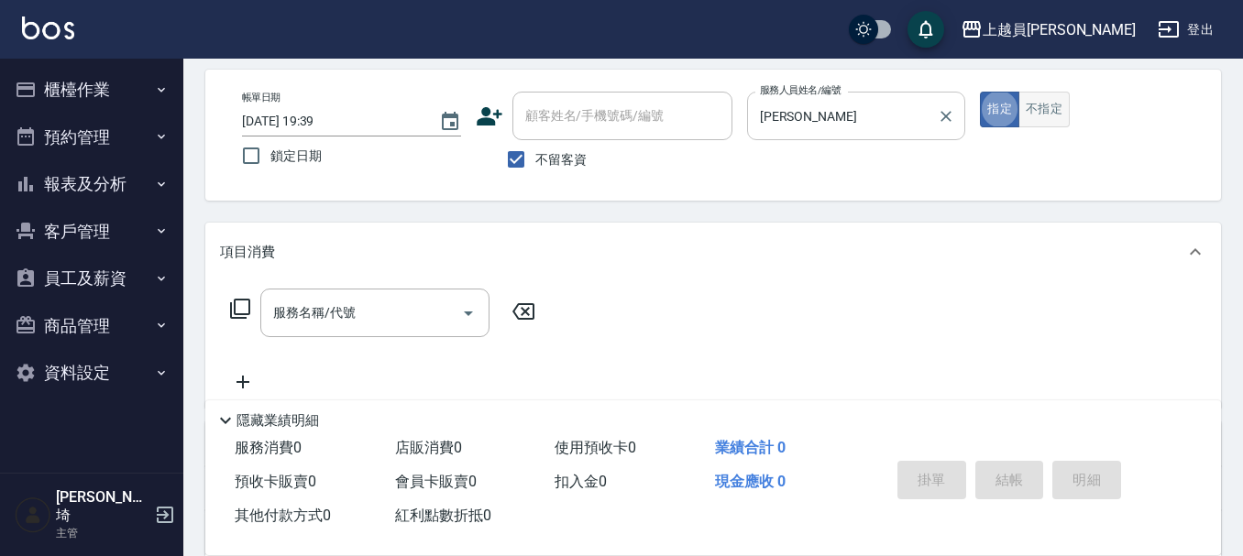
click at [1028, 110] on button "不指定" at bounding box center [1043, 110] width 51 height 36
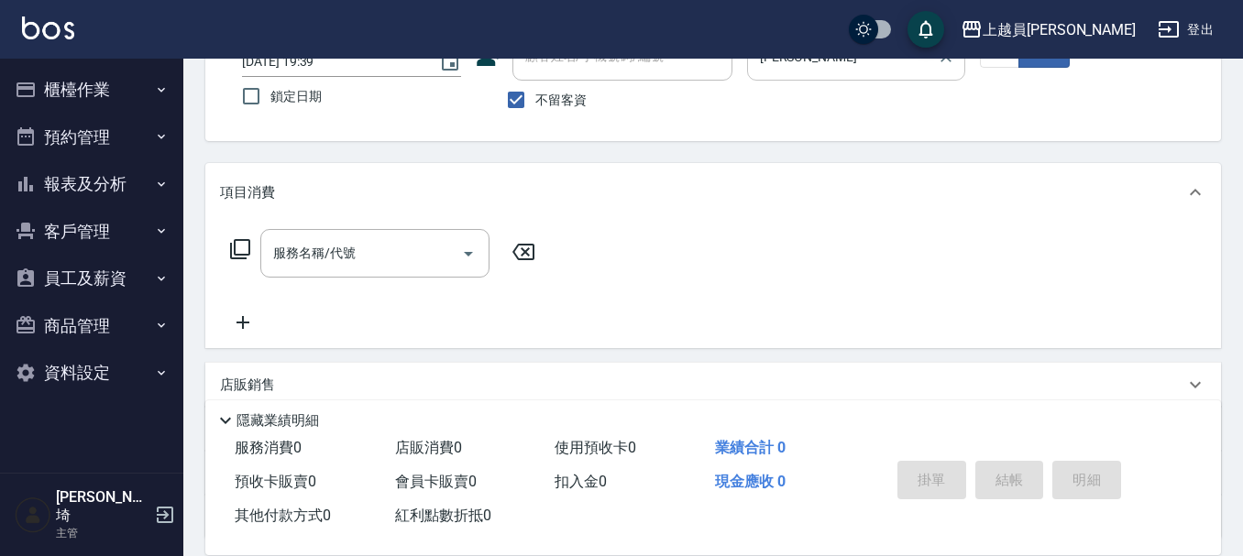
scroll to position [170, 0]
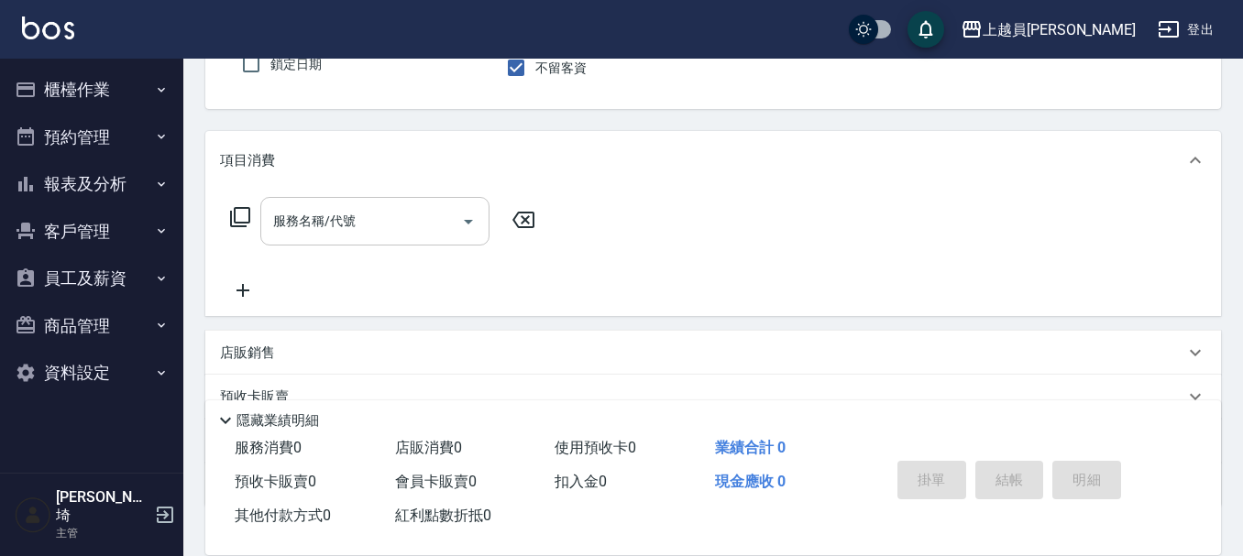
click at [372, 233] on input "服務名稱/代號" at bounding box center [361, 221] width 185 height 32
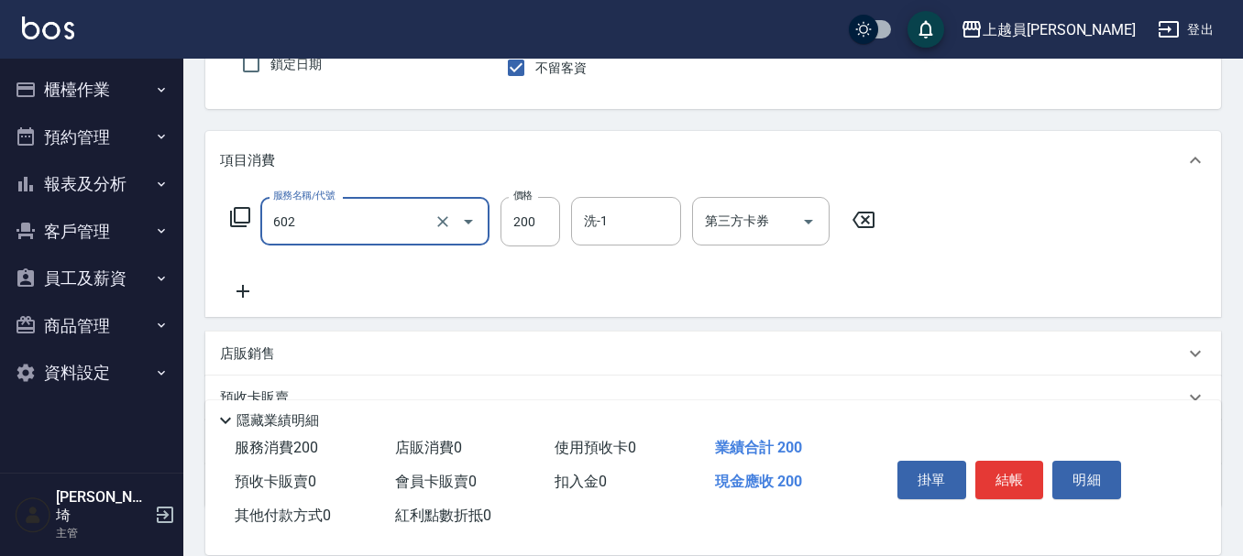
type input "一般洗髮(602)"
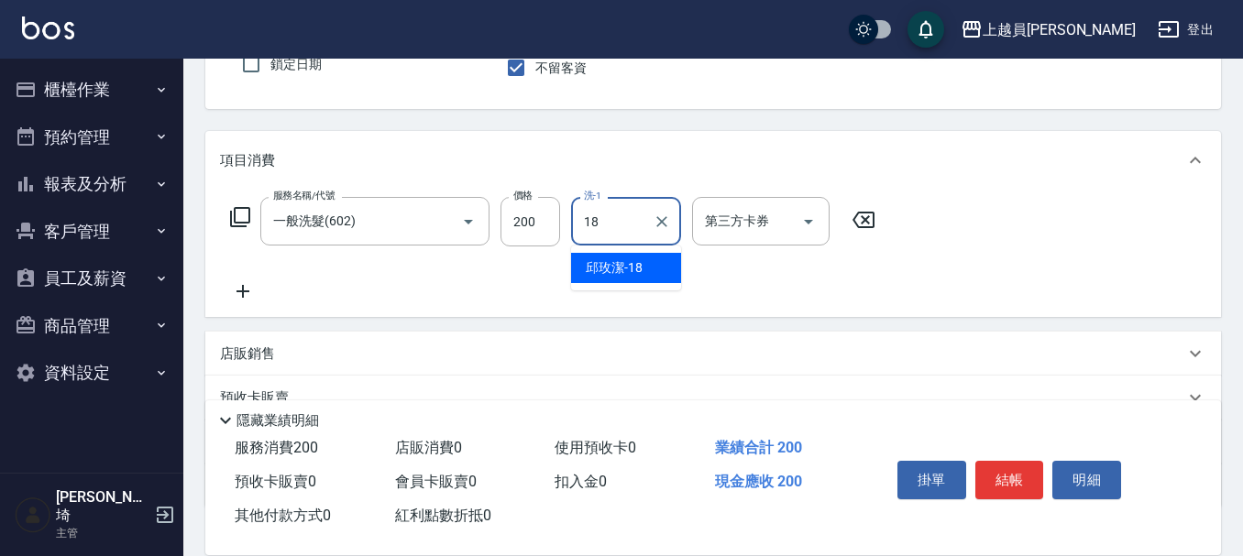
type input "[PERSON_NAME]-18"
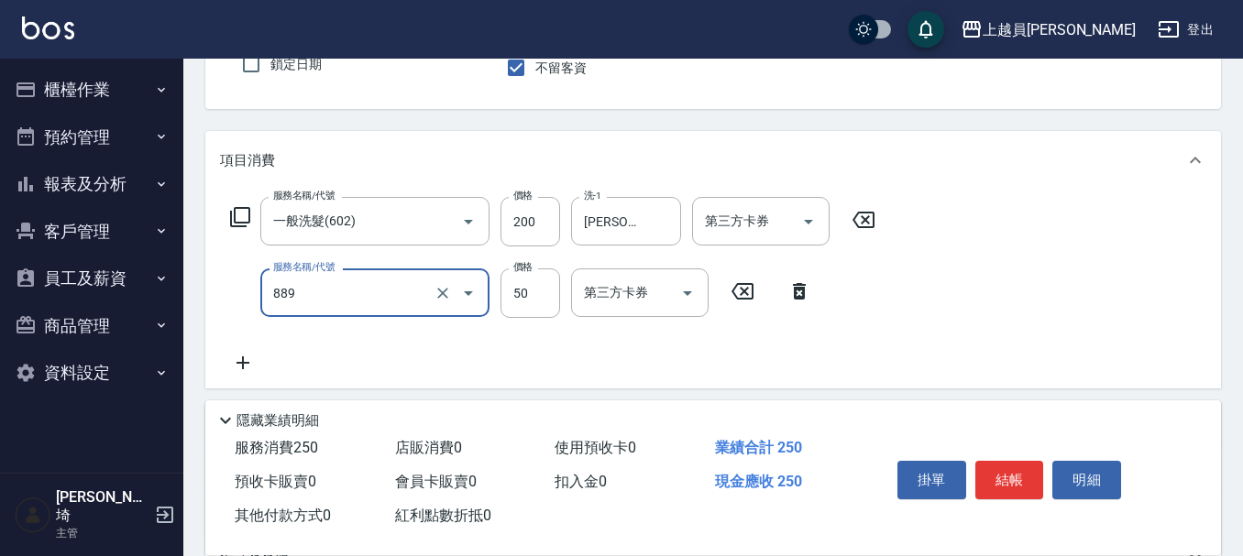
type input "精油(889)"
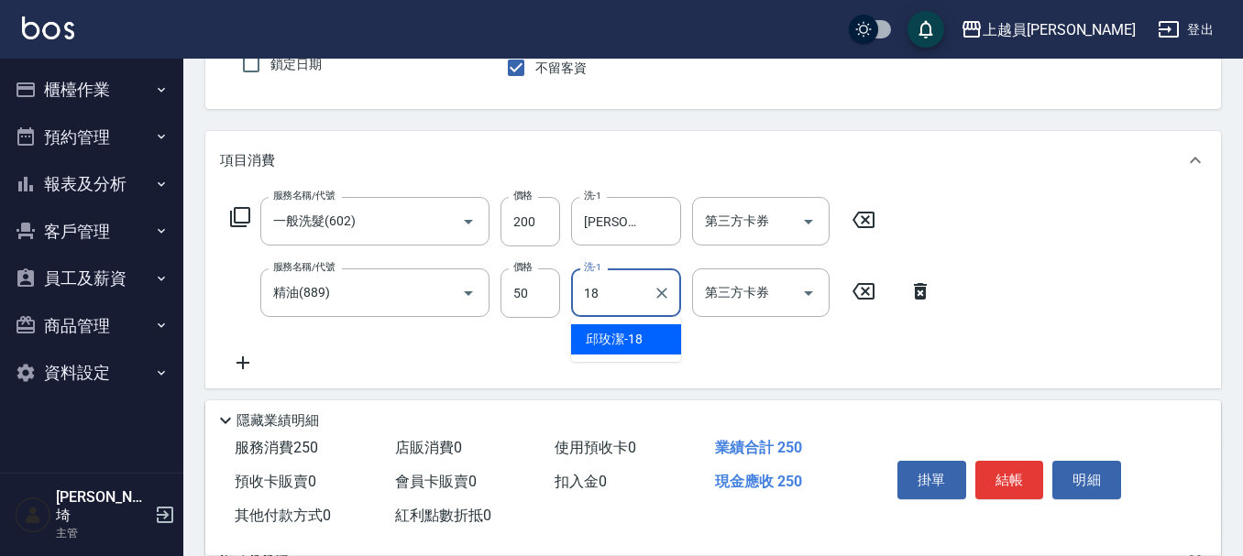
type input "[PERSON_NAME]-18"
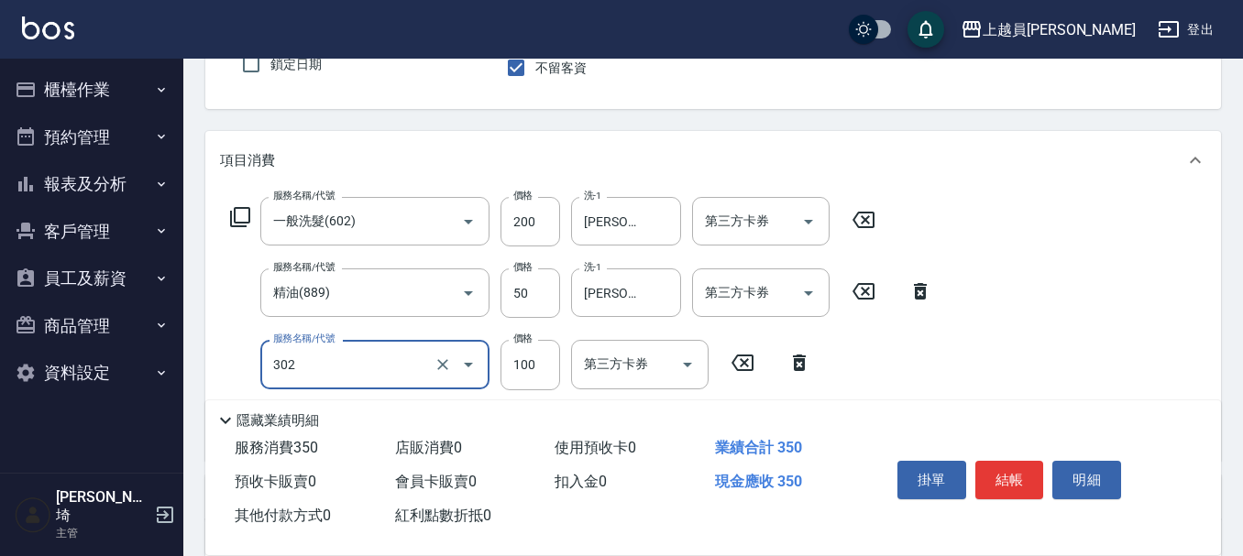
type input "剪髮(302)"
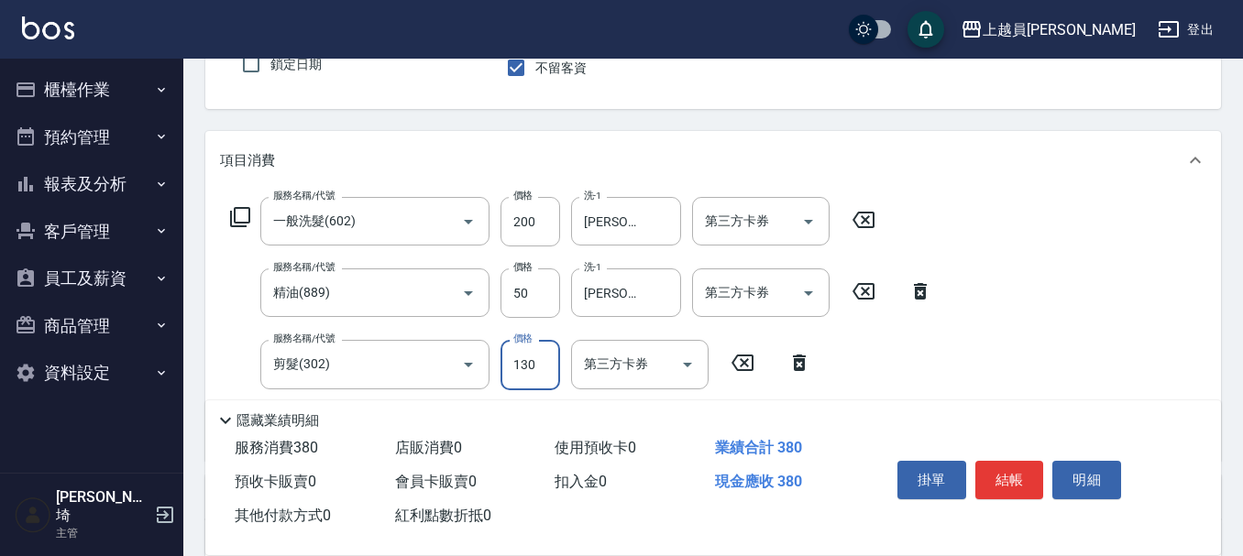
type input "130"
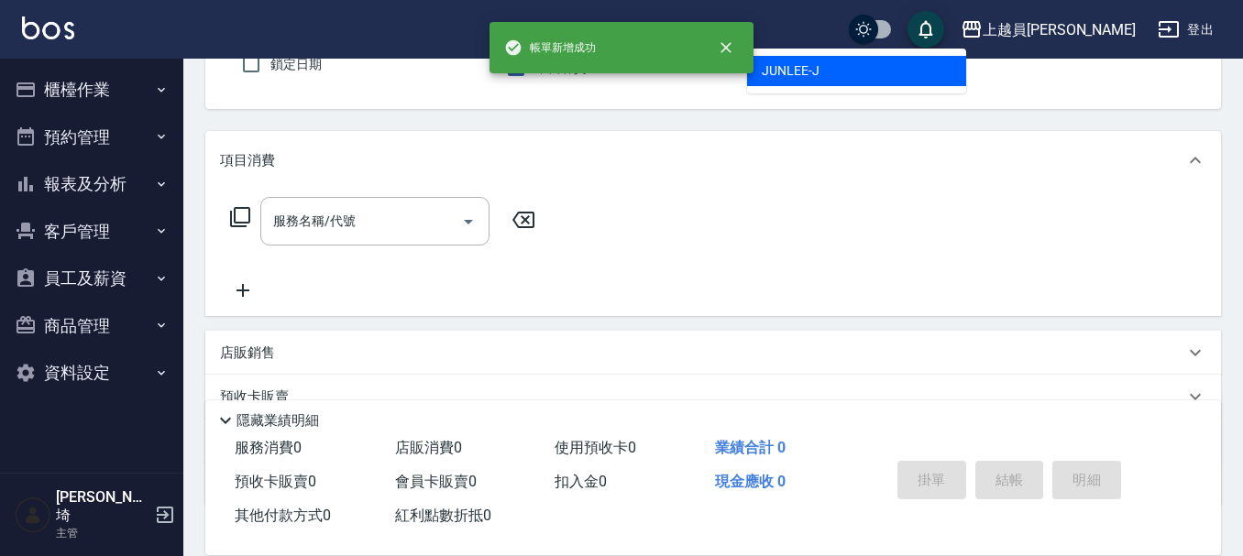
type input "[PERSON_NAME]"
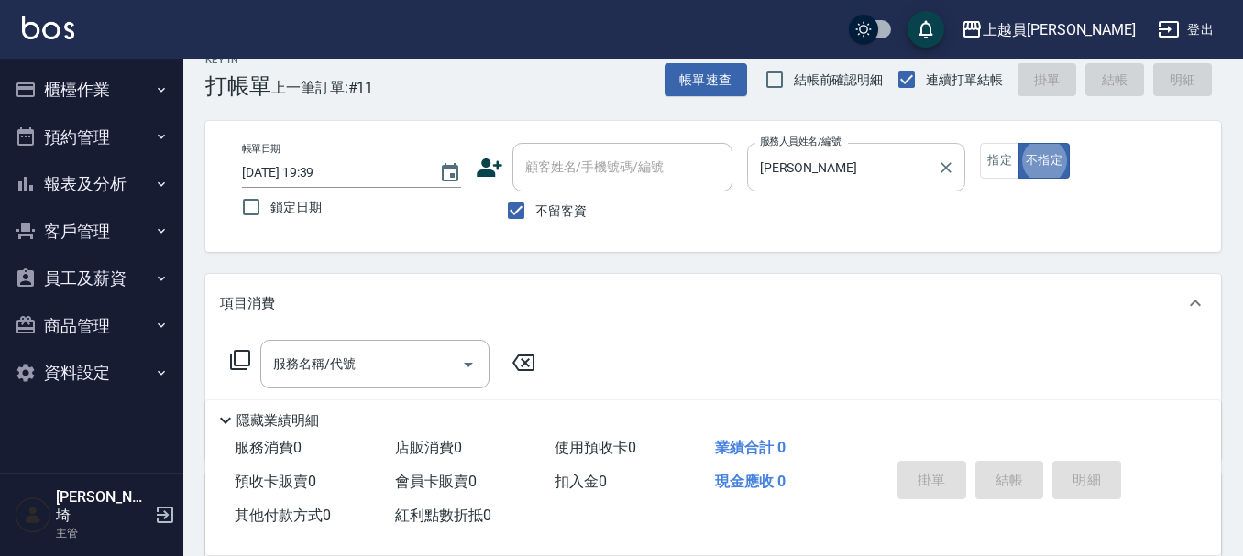
scroll to position [21, 0]
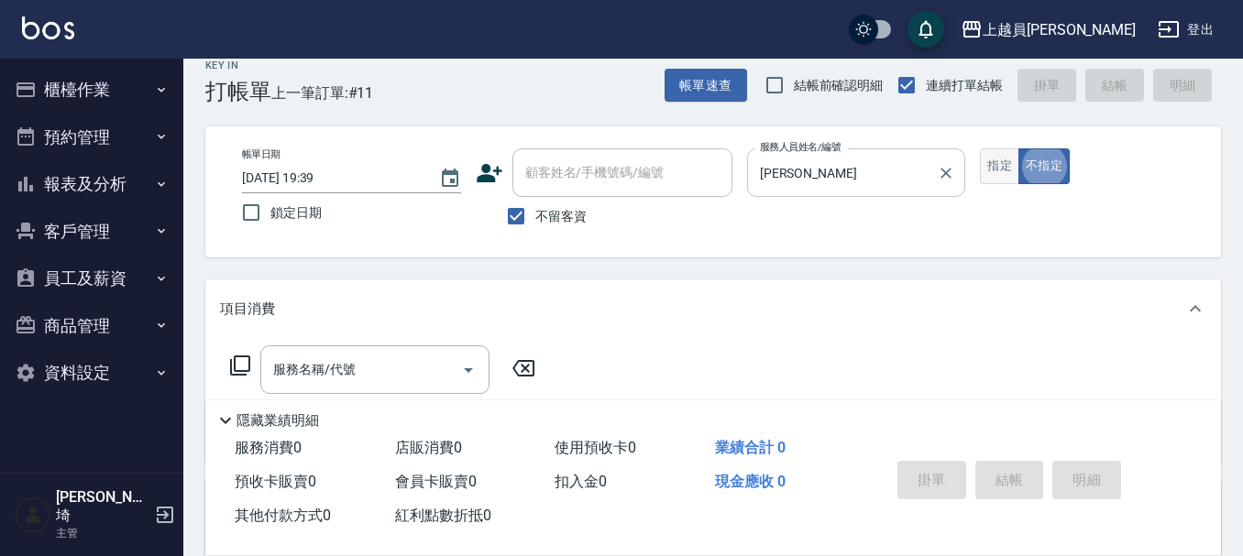
click at [993, 170] on button "指定" at bounding box center [999, 166] width 39 height 36
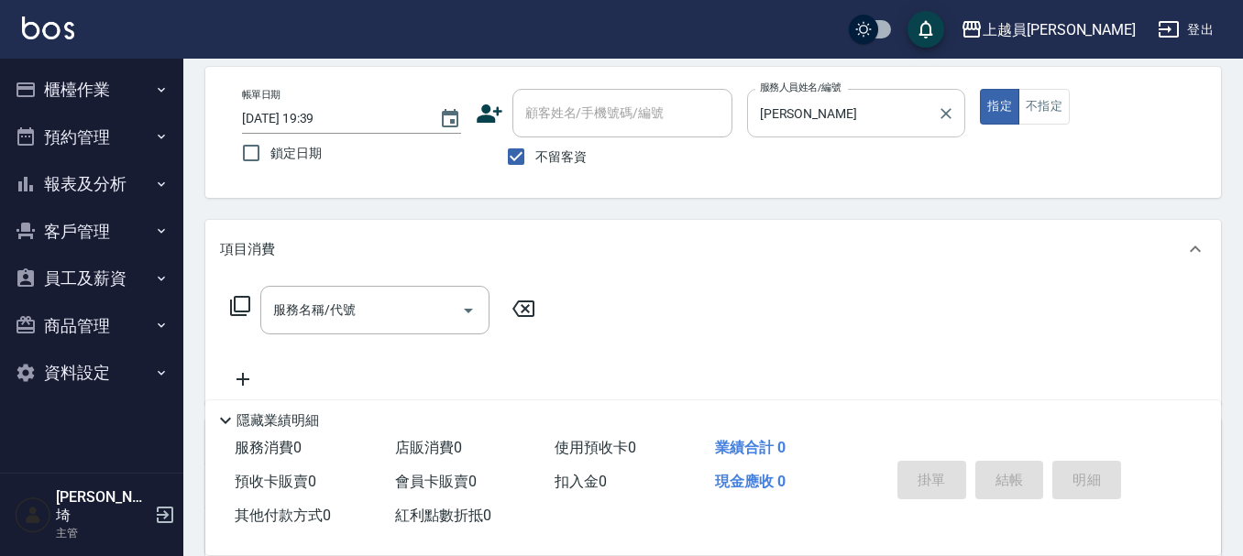
scroll to position [113, 0]
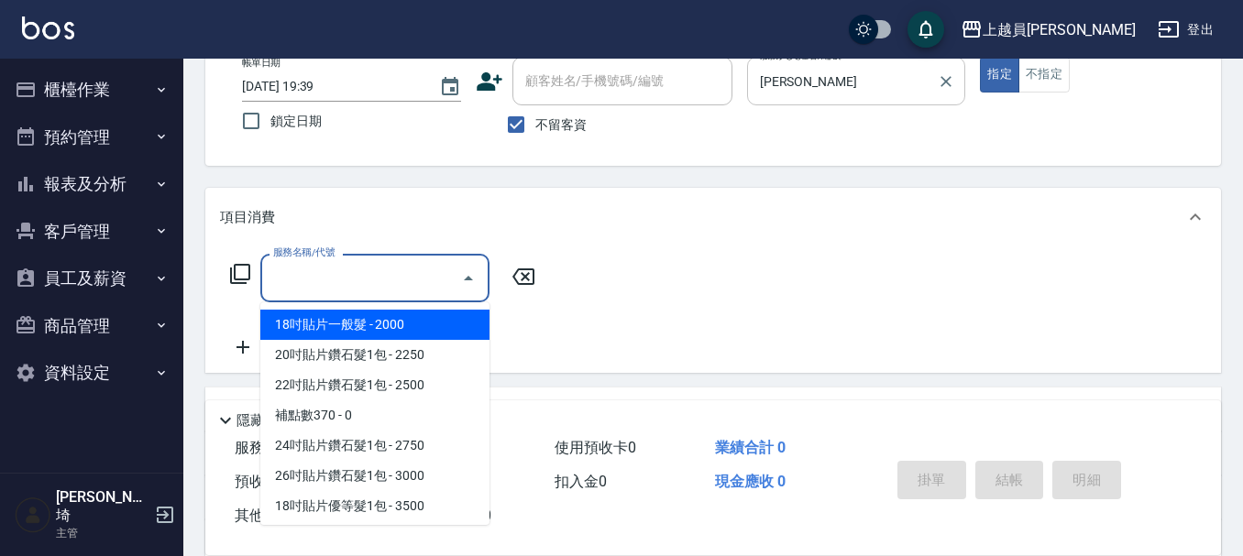
click at [405, 288] on input "服務名稱/代號" at bounding box center [361, 278] width 185 height 32
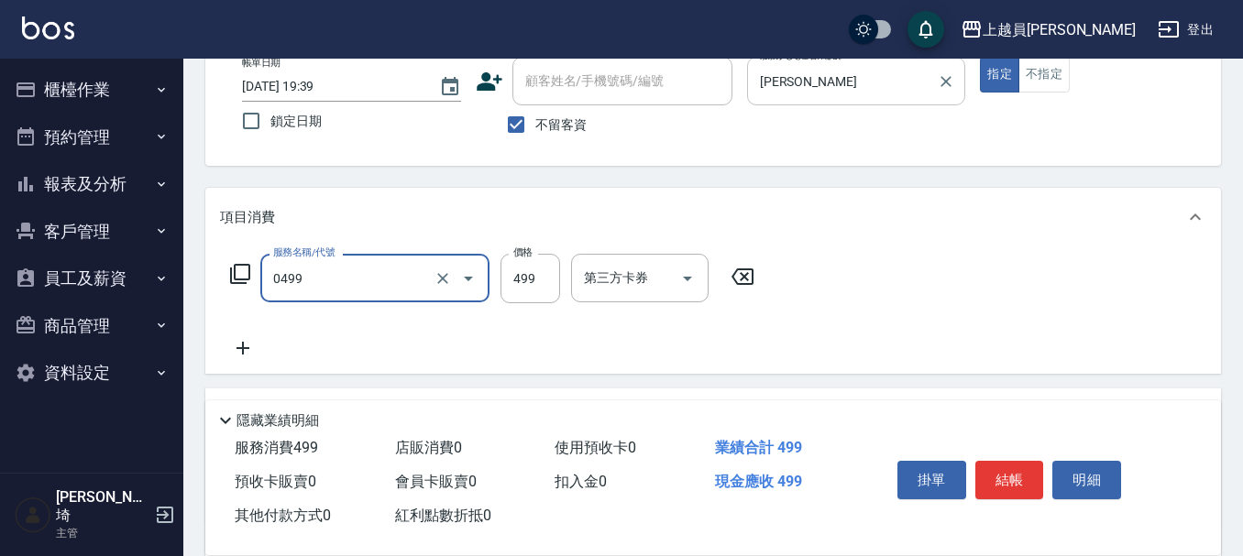
type input "去角質洗髮(0499)"
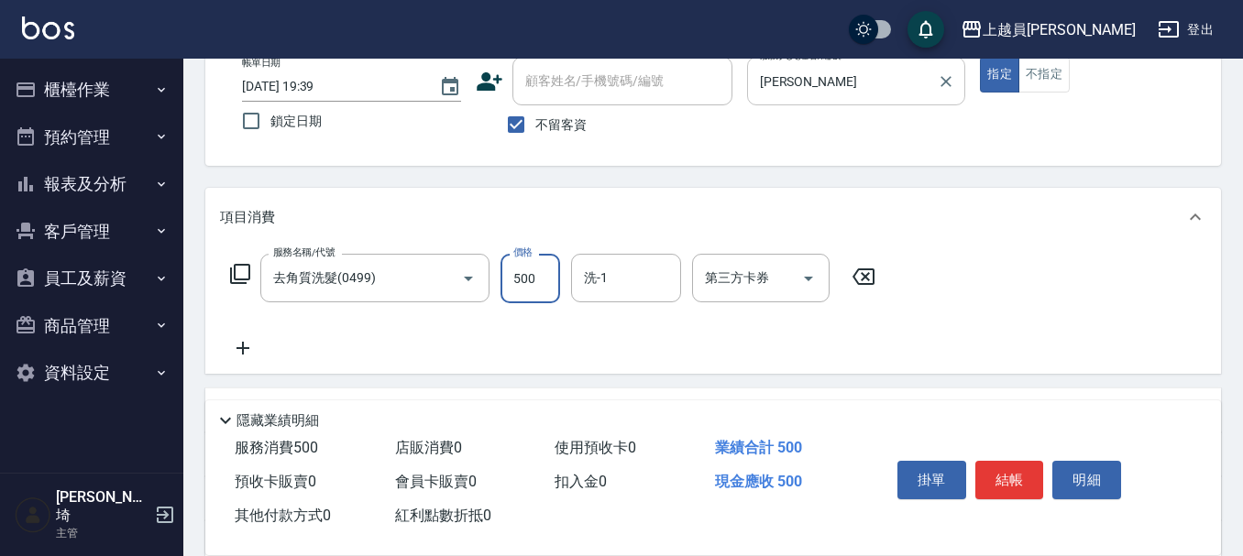
type input "500"
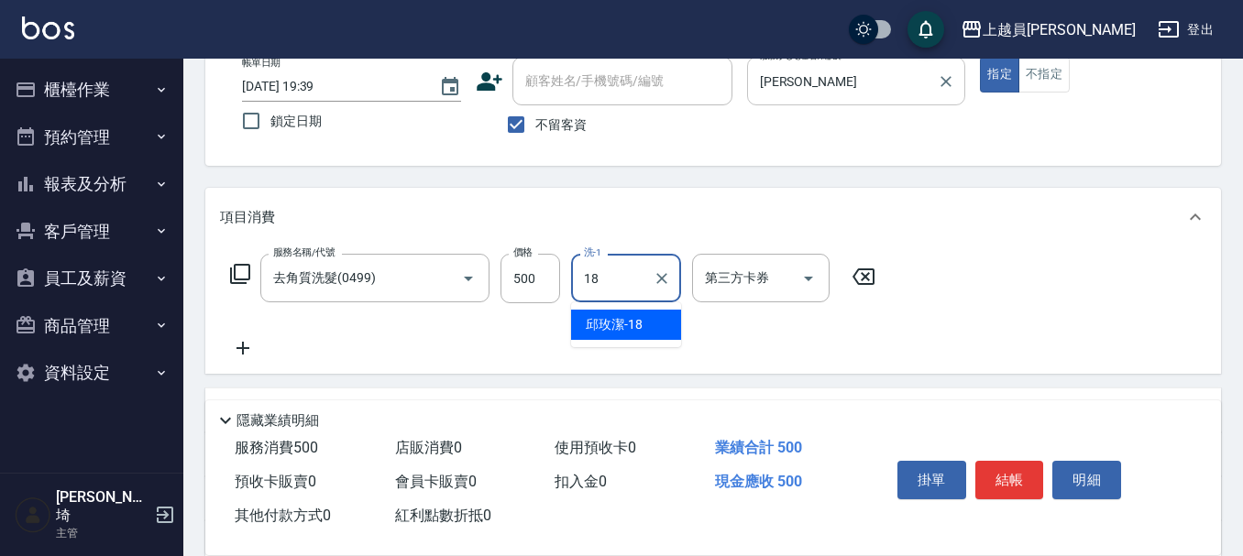
type input "[PERSON_NAME]-18"
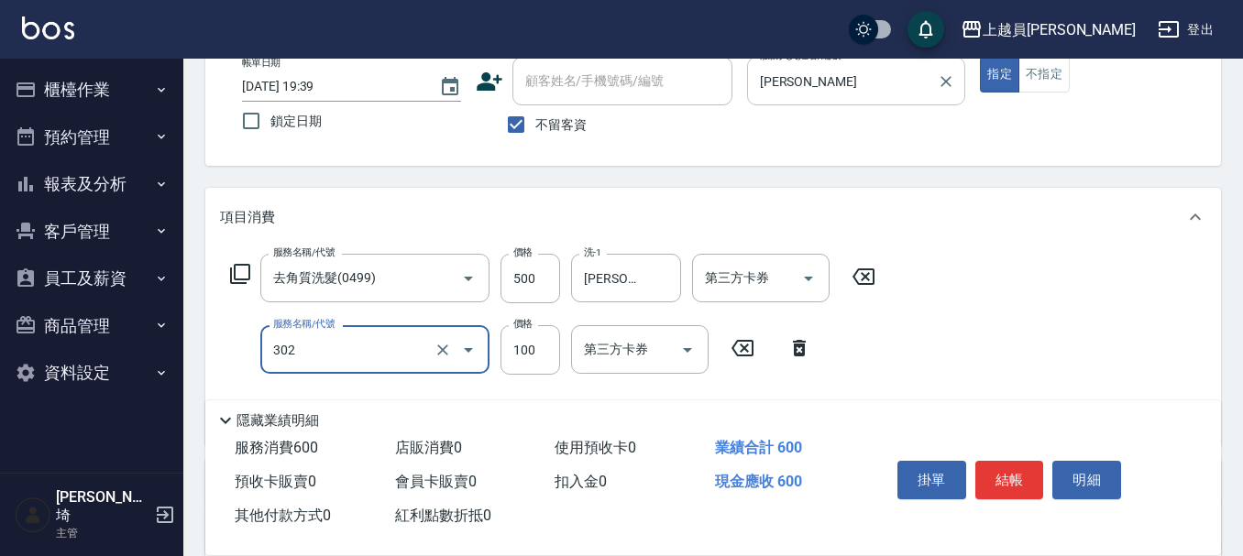
type input "剪髮(302)"
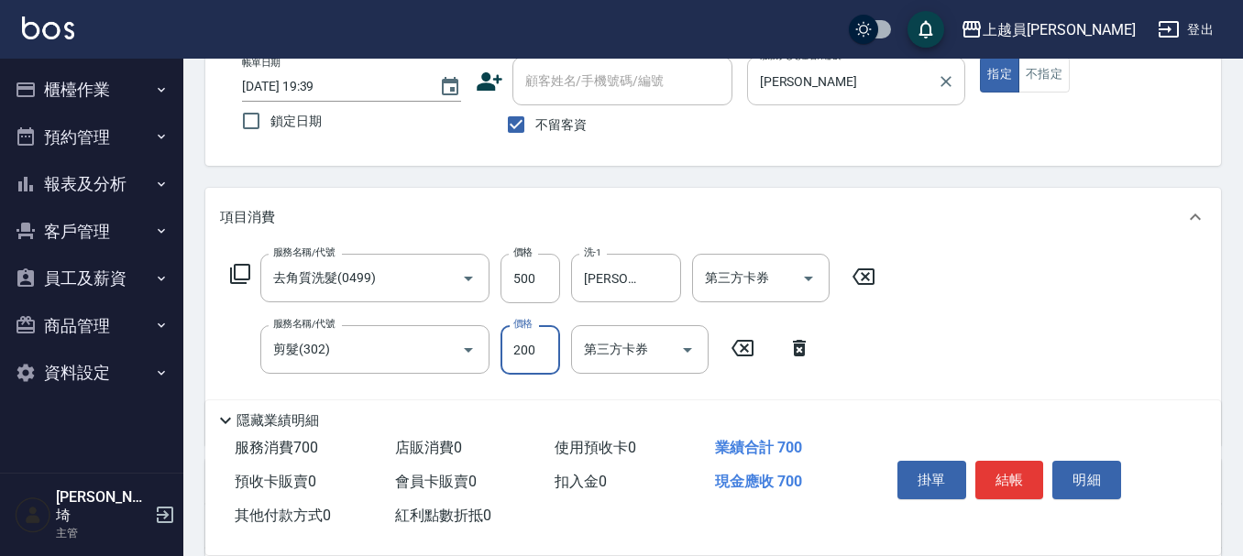
type input "200"
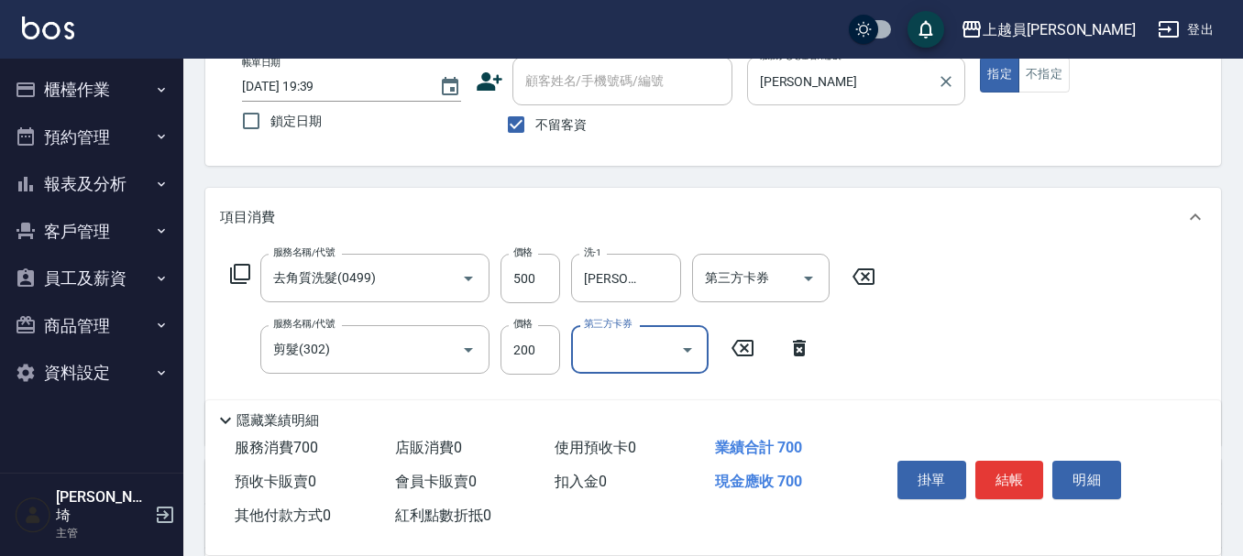
scroll to position [296, 0]
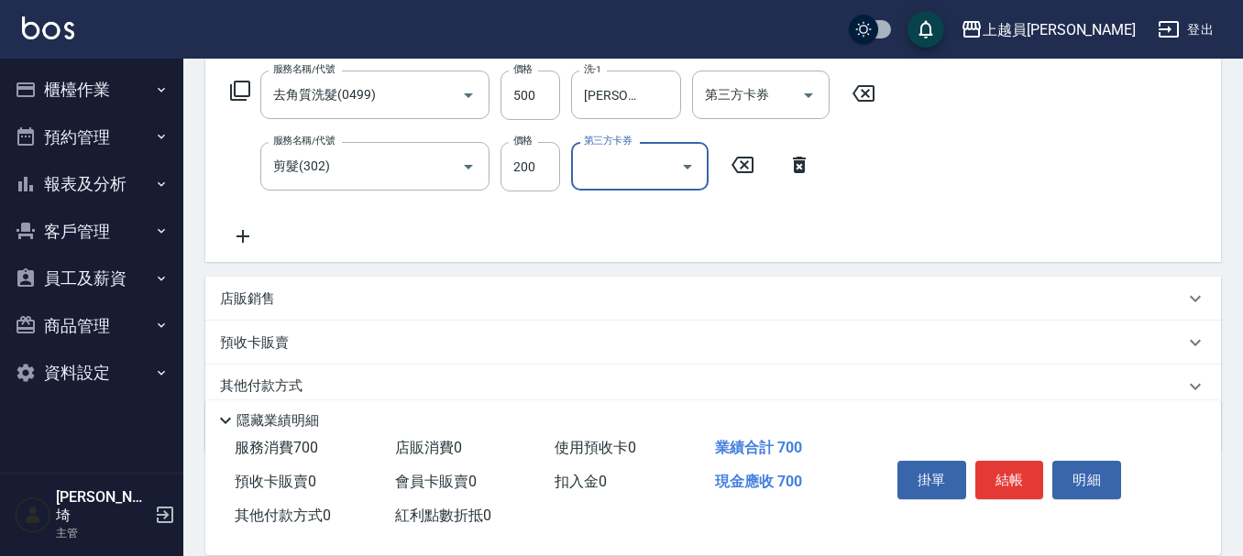
drag, startPoint x: 347, startPoint y: 291, endPoint x: 360, endPoint y: 288, distance: 13.1
click at [346, 291] on div "店販銷售" at bounding box center [702, 299] width 964 height 19
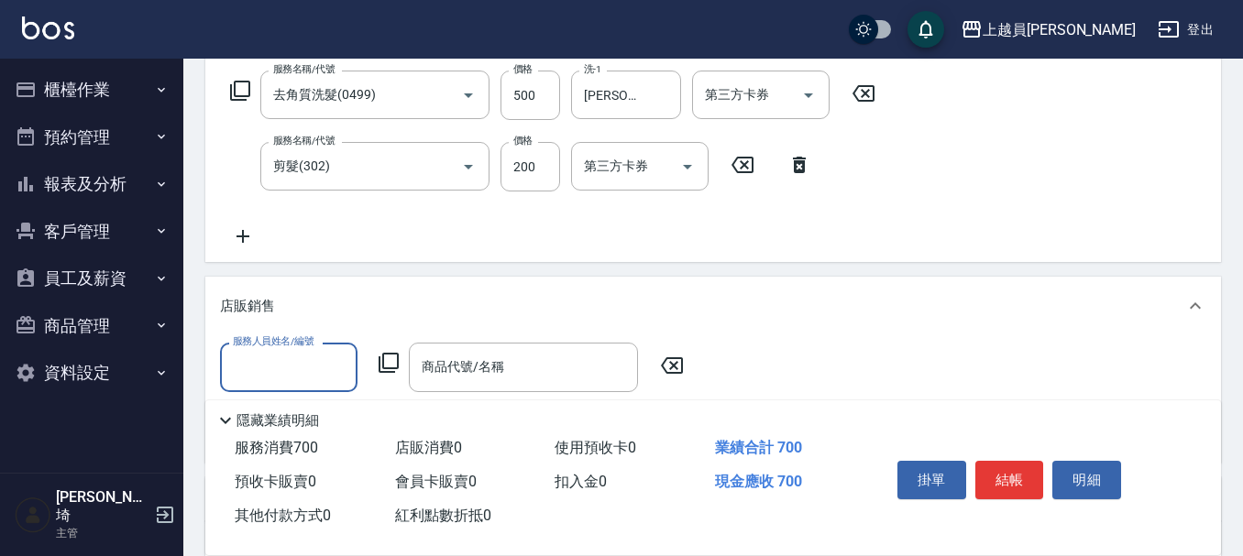
scroll to position [0, 0]
type input "[PERSON_NAME]"
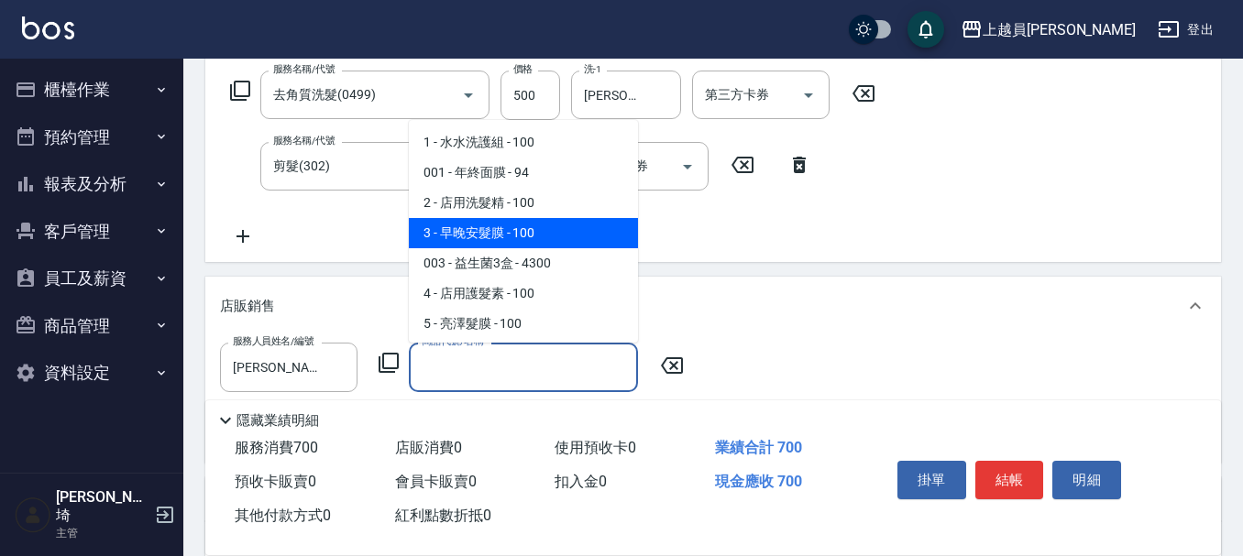
type input "早晚安髮膜"
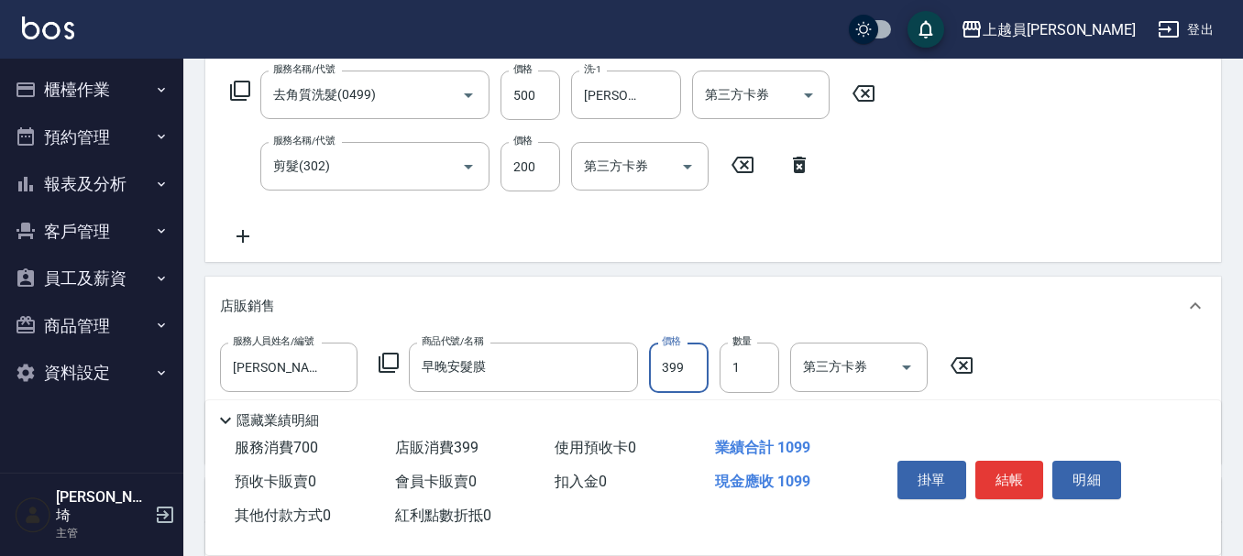
type input "399"
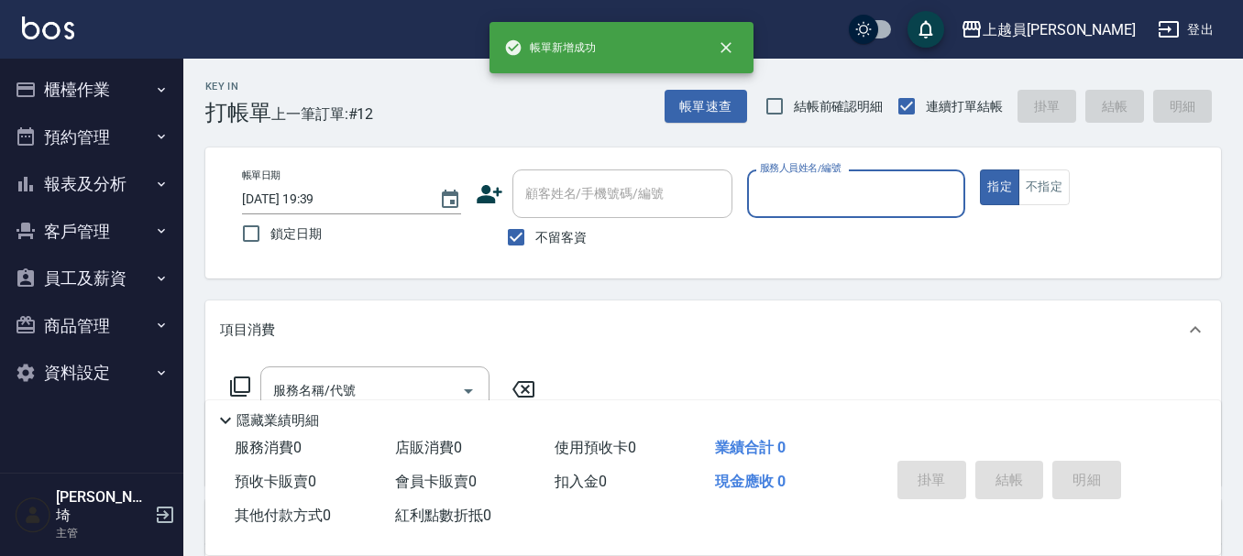
type input "k"
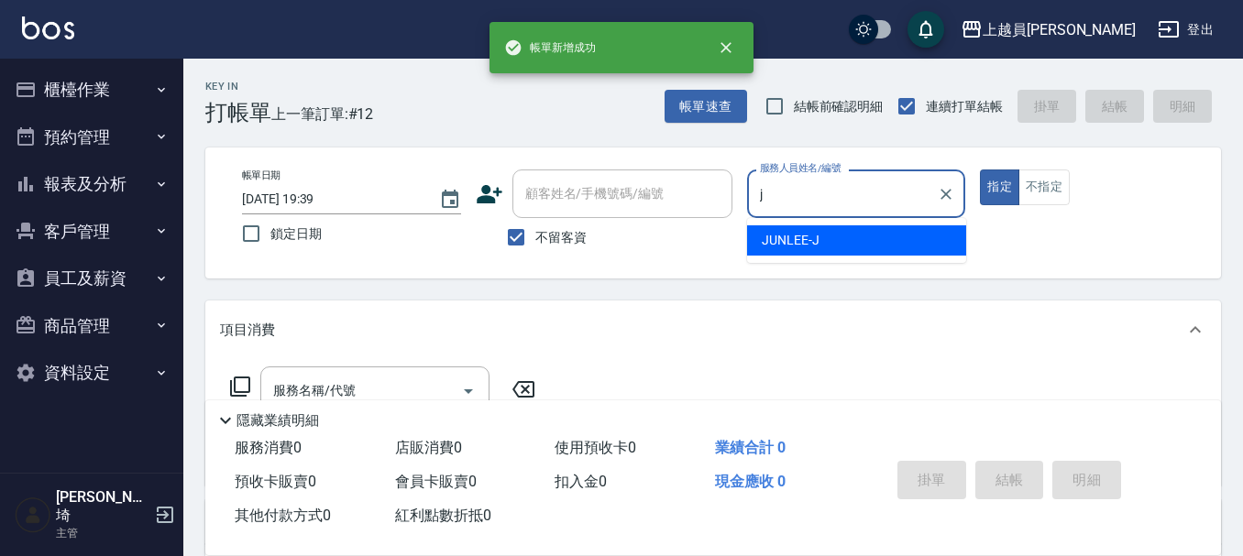
type input "[PERSON_NAME]"
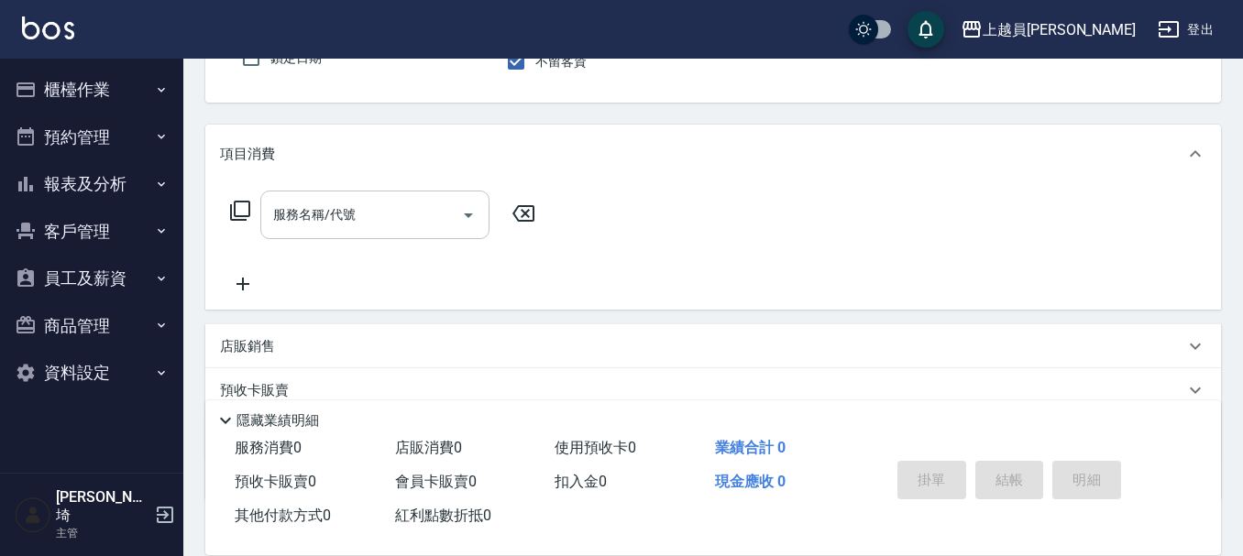
scroll to position [183, 0]
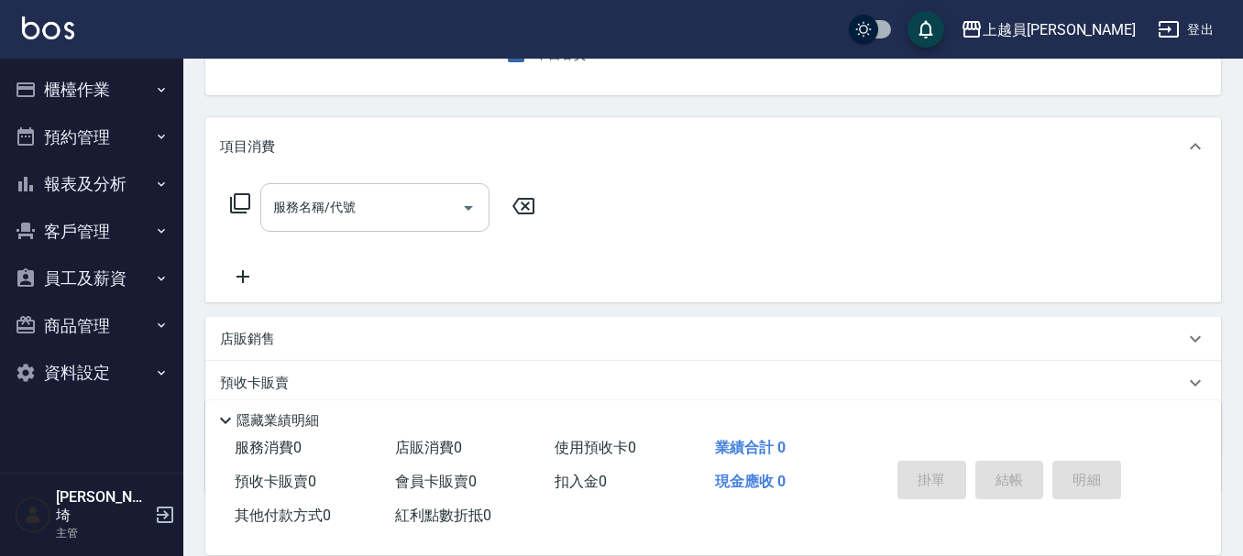
click at [400, 190] on div "服務名稱/代號" at bounding box center [374, 207] width 229 height 49
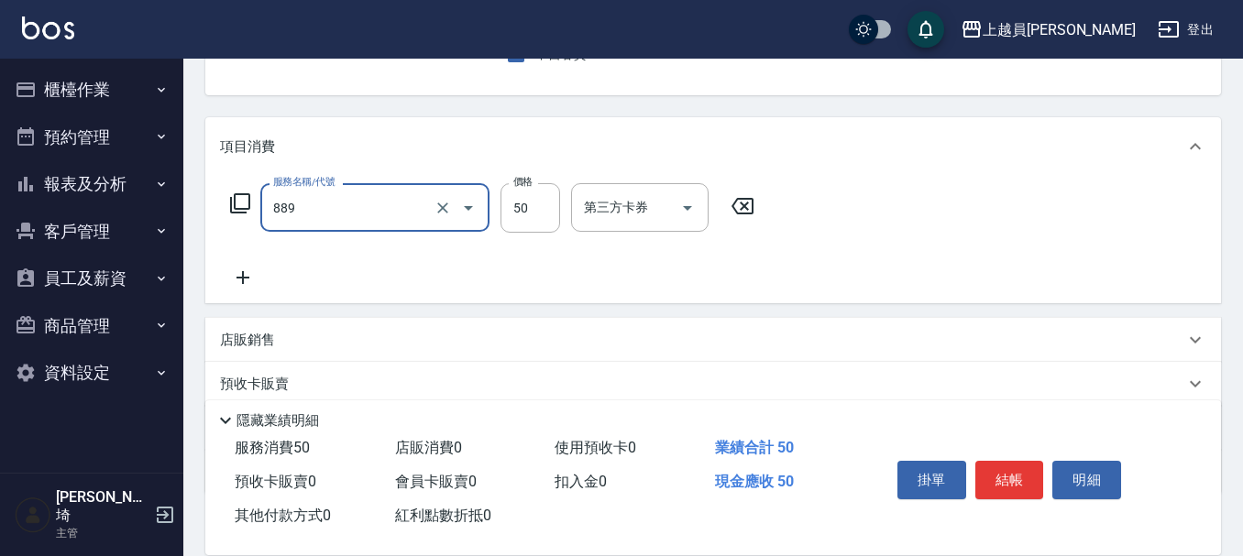
type input "精油(889)"
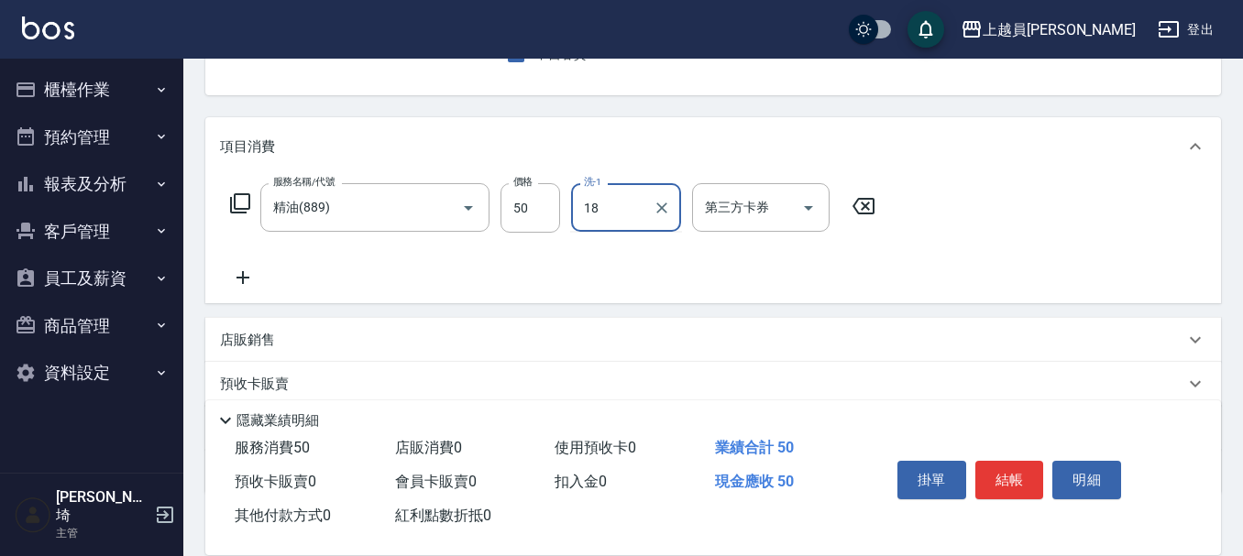
type input "[PERSON_NAME]-18"
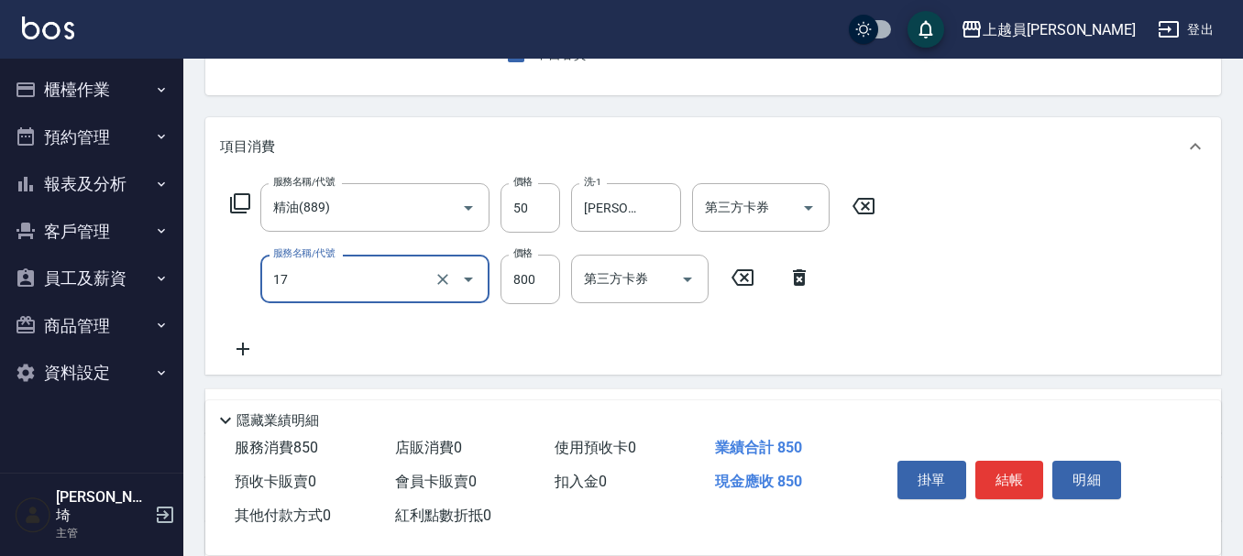
type input "染髮(17)"
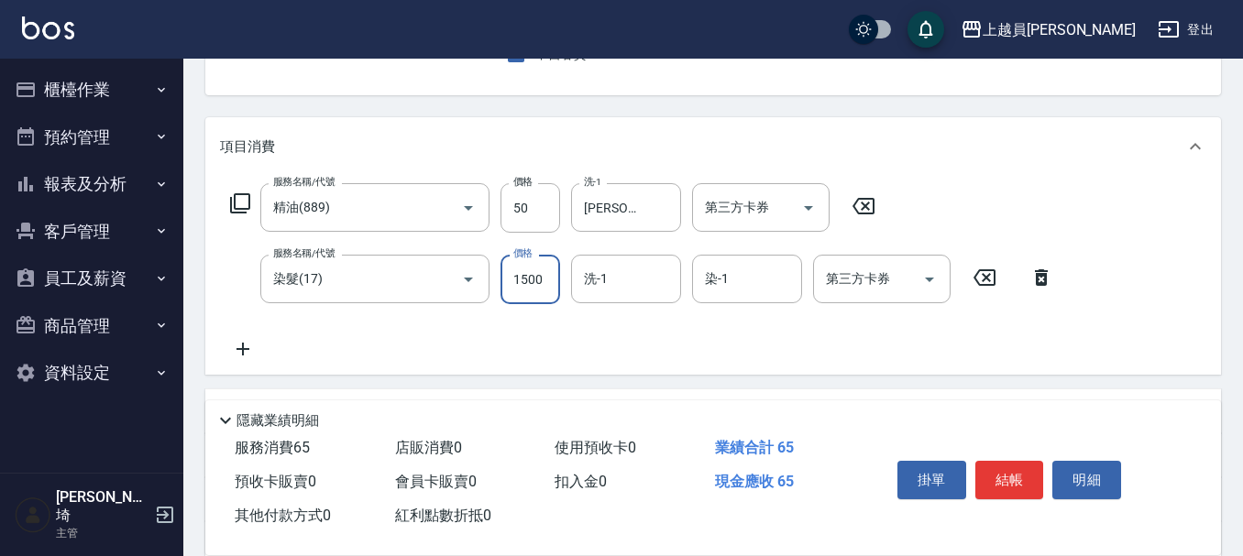
type input "1500"
type input "[PERSON_NAME]-18"
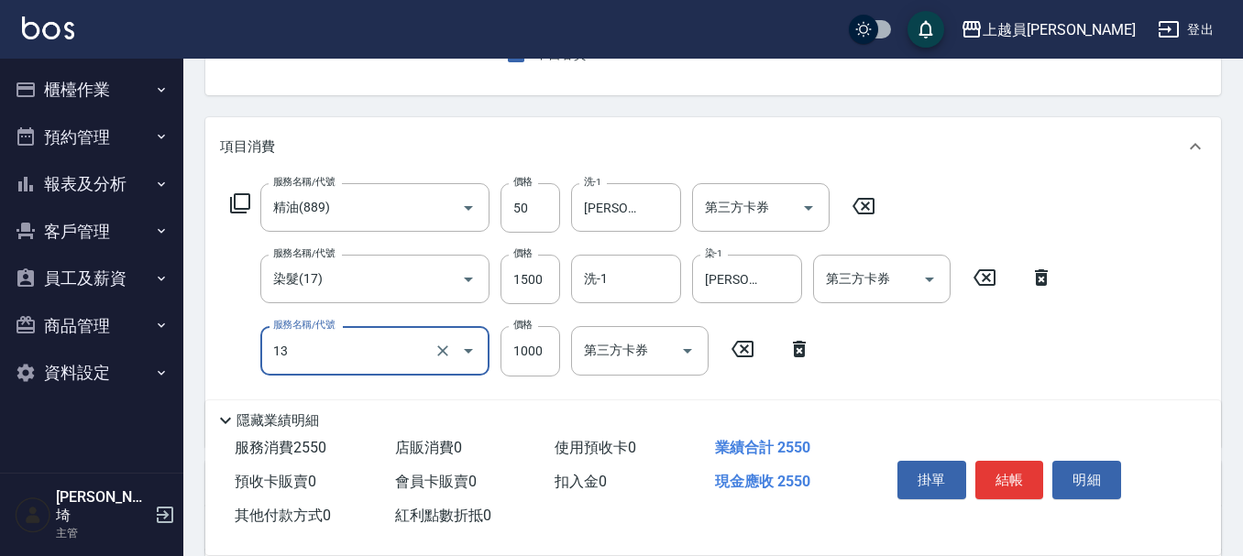
type input "酵素護髮(13)"
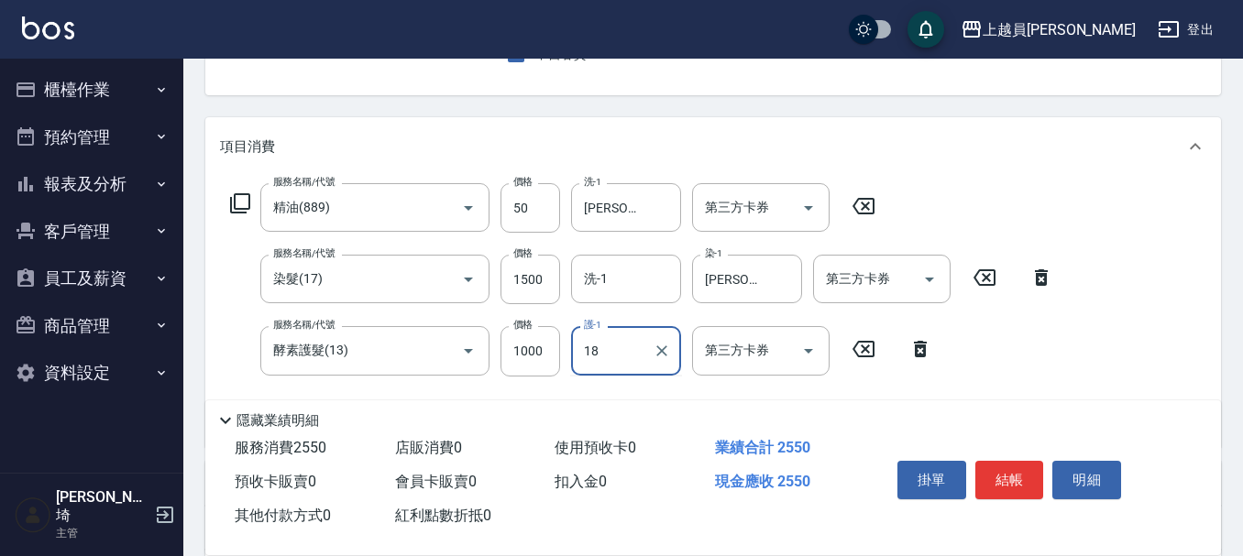
type input "[PERSON_NAME]-18"
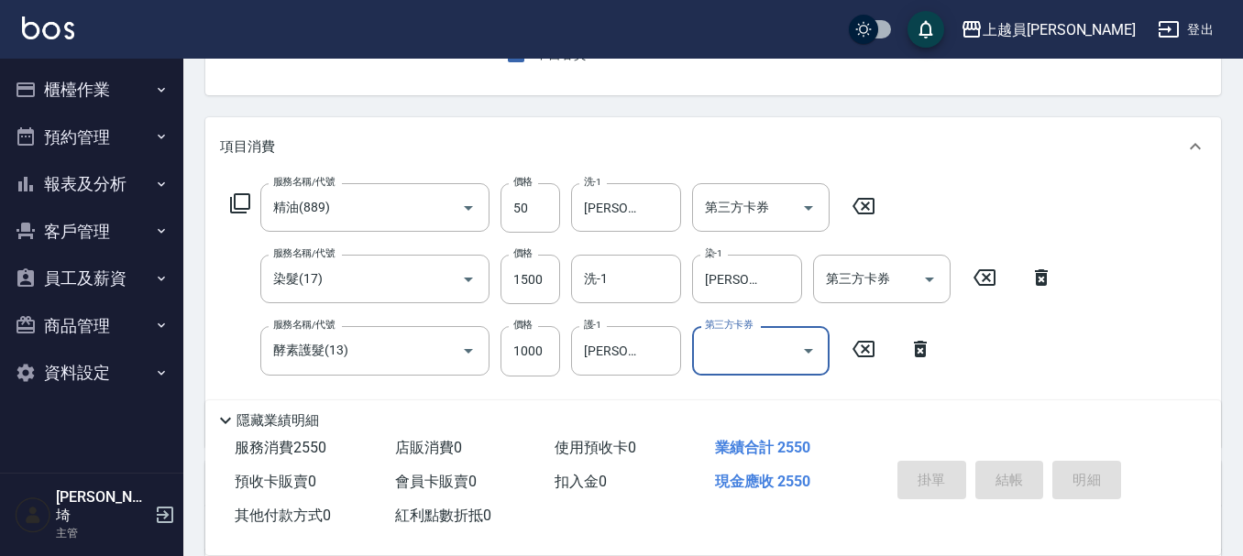
type input "[DATE] 19:40"
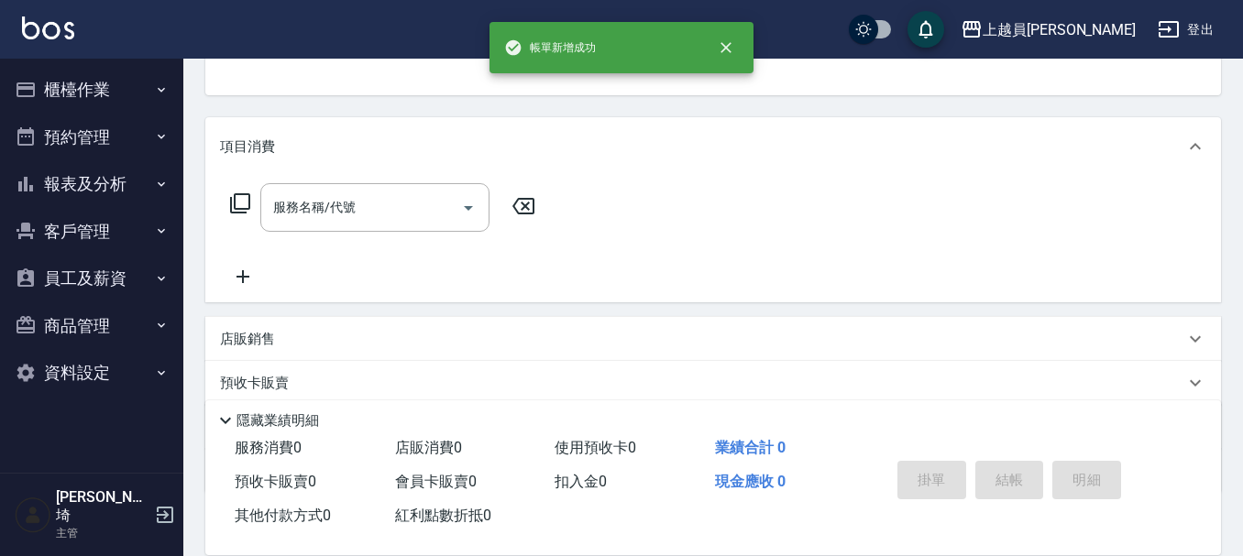
scroll to position [178, 0]
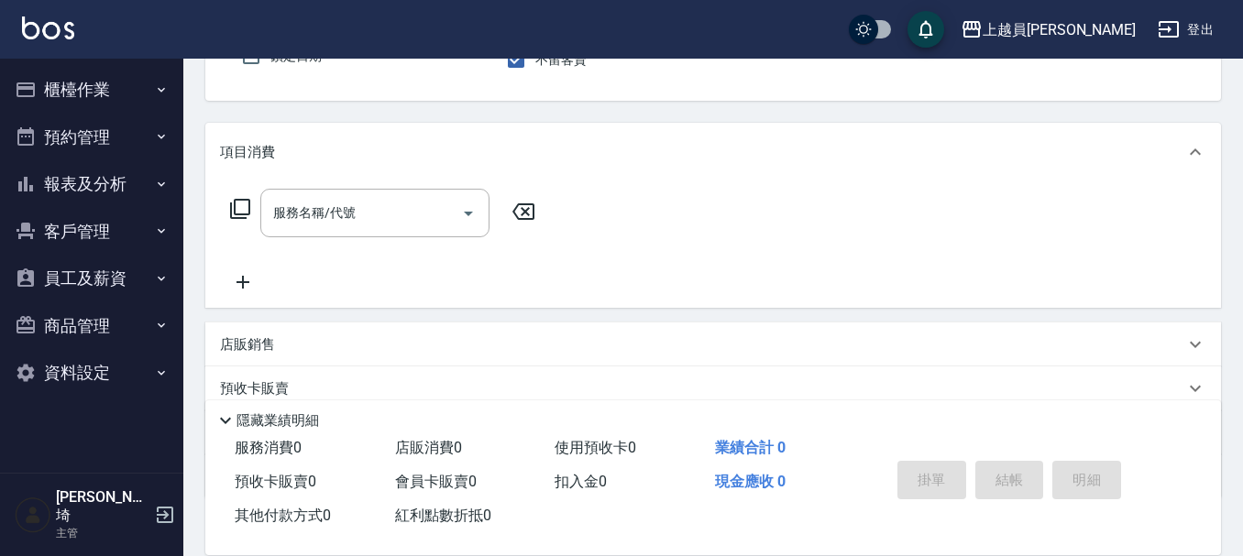
click at [980, 0] on button "指定" at bounding box center [999, 10] width 39 height 36
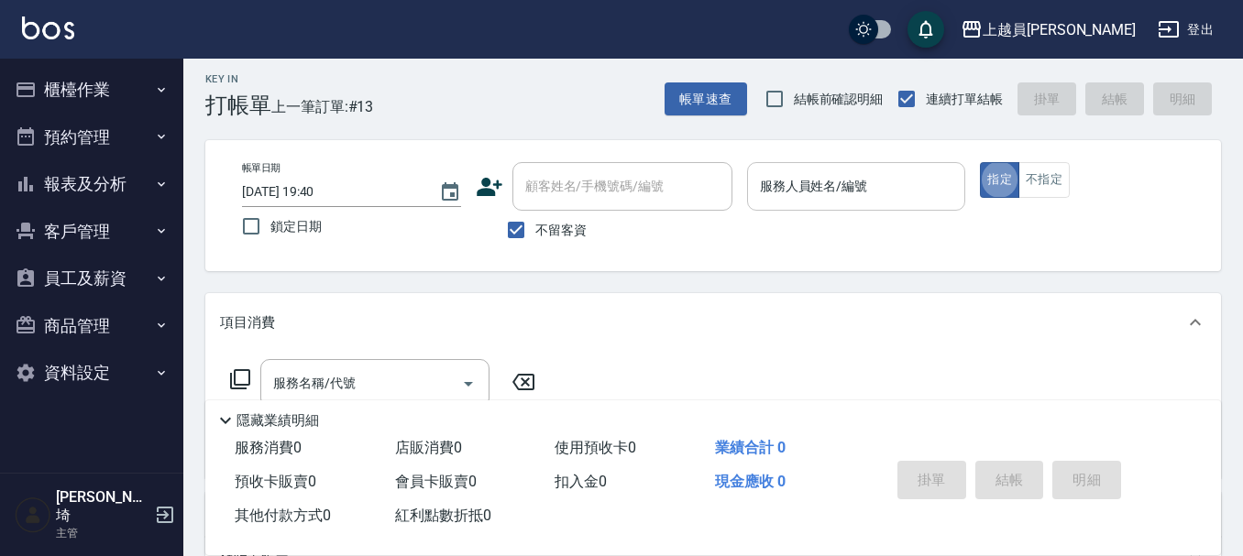
scroll to position [0, 0]
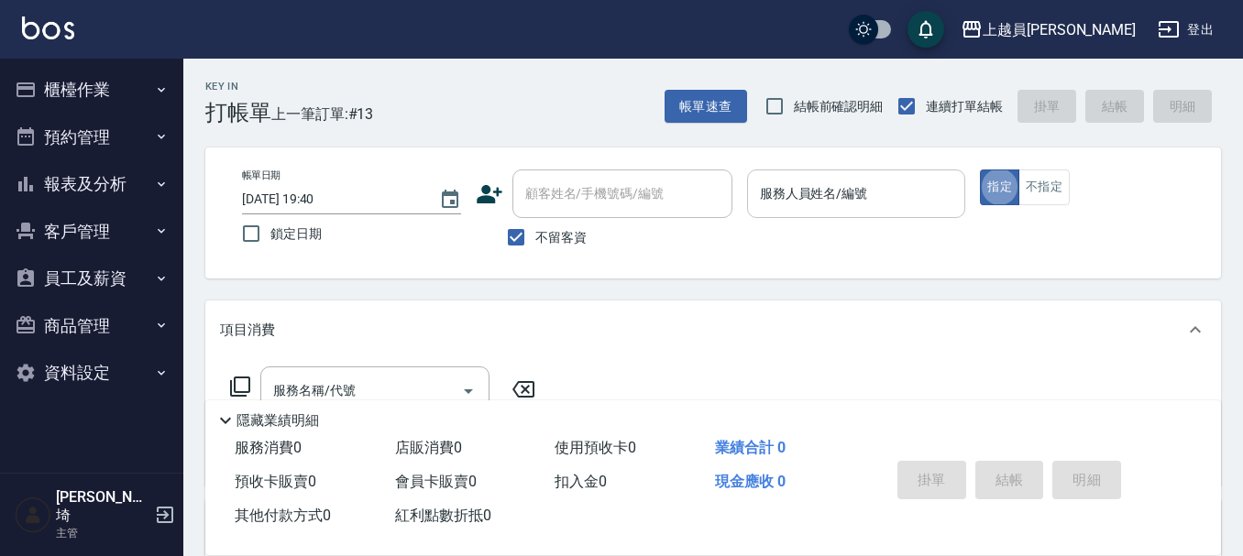
click at [837, 221] on p at bounding box center [856, 227] width 219 height 19
click at [847, 190] on div "服務人員姓名/編號 服務人員姓名/編號" at bounding box center [856, 194] width 219 height 49
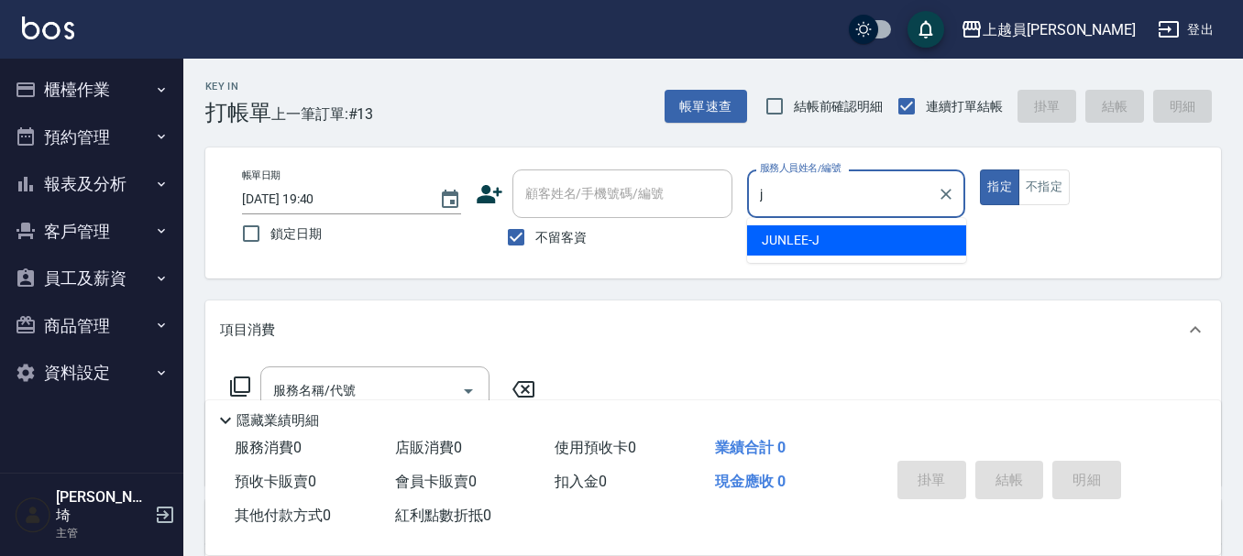
type input "[PERSON_NAME]"
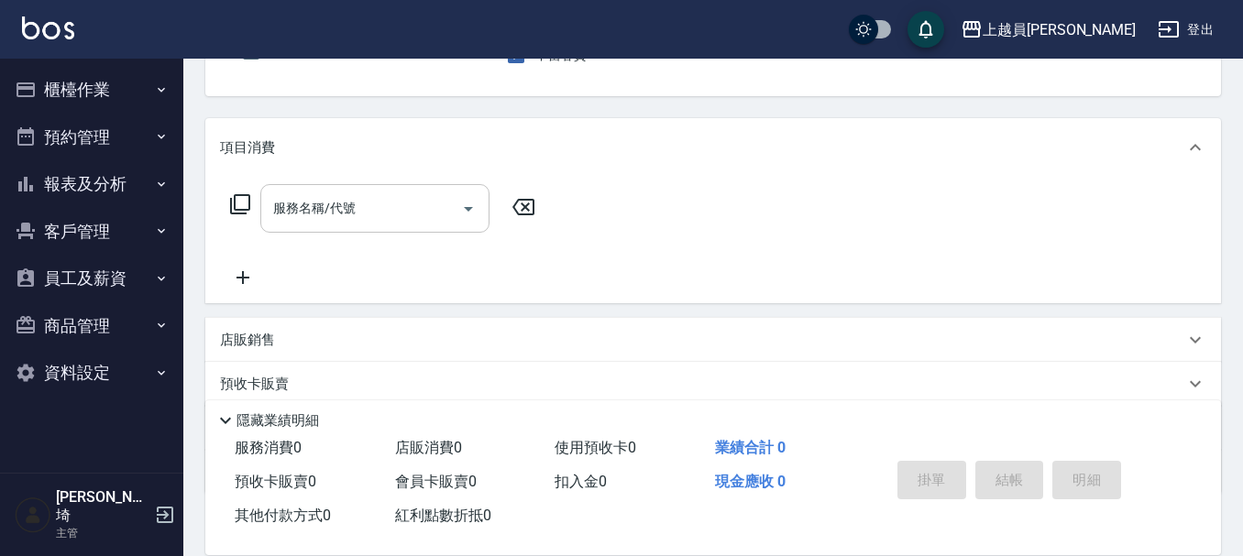
scroll to position [183, 0]
click at [416, 221] on input "服務名稱/代號" at bounding box center [361, 208] width 185 height 32
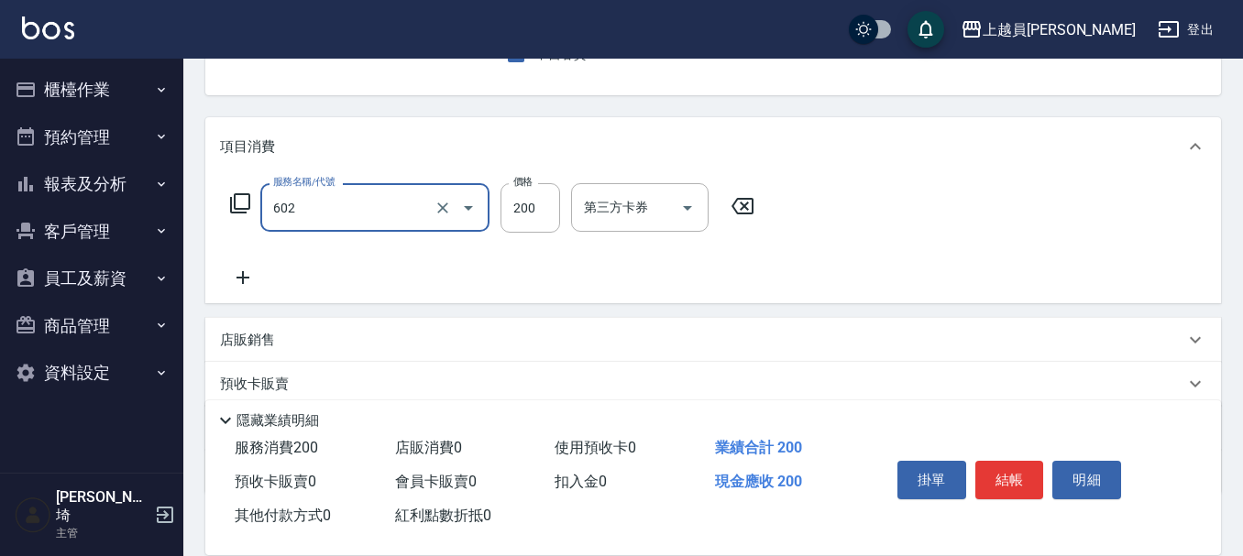
type input "一般洗髮(602)"
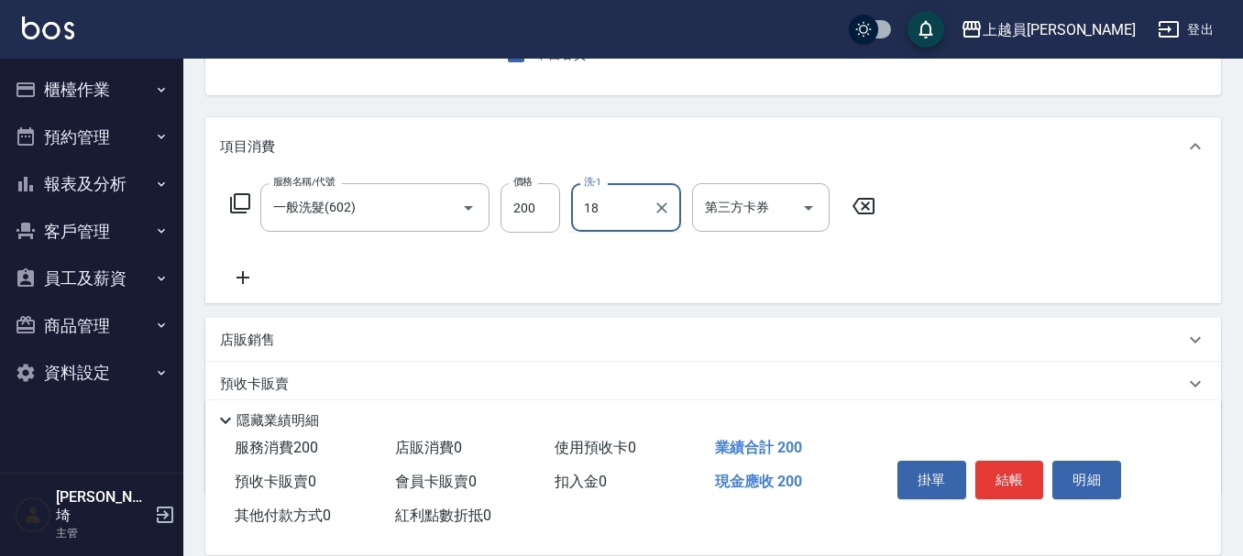
type input "[PERSON_NAME]-18"
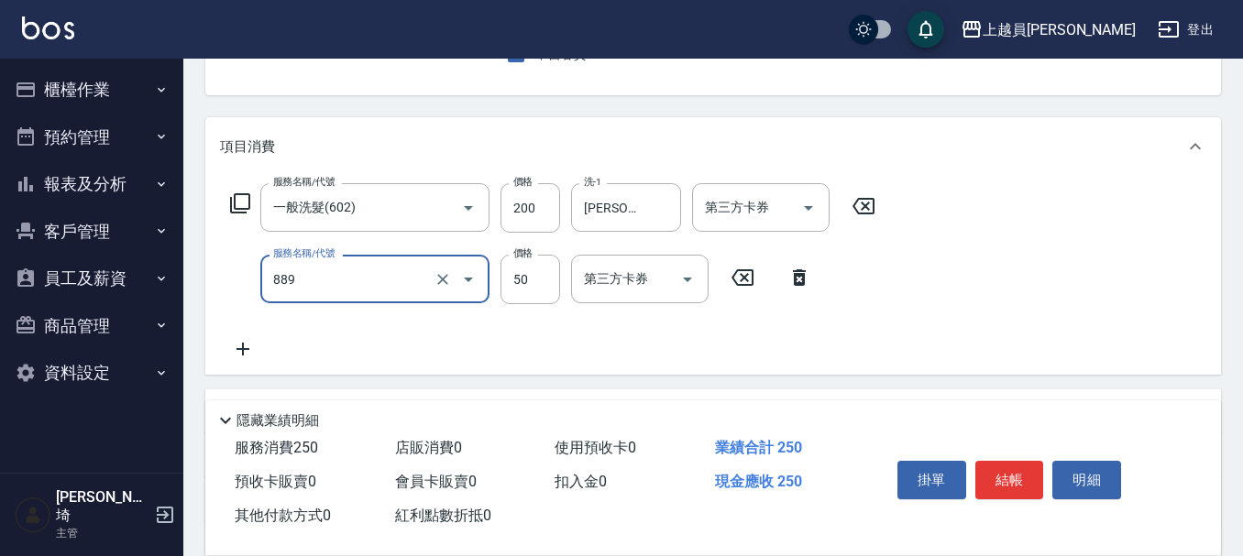
type input "精油(889)"
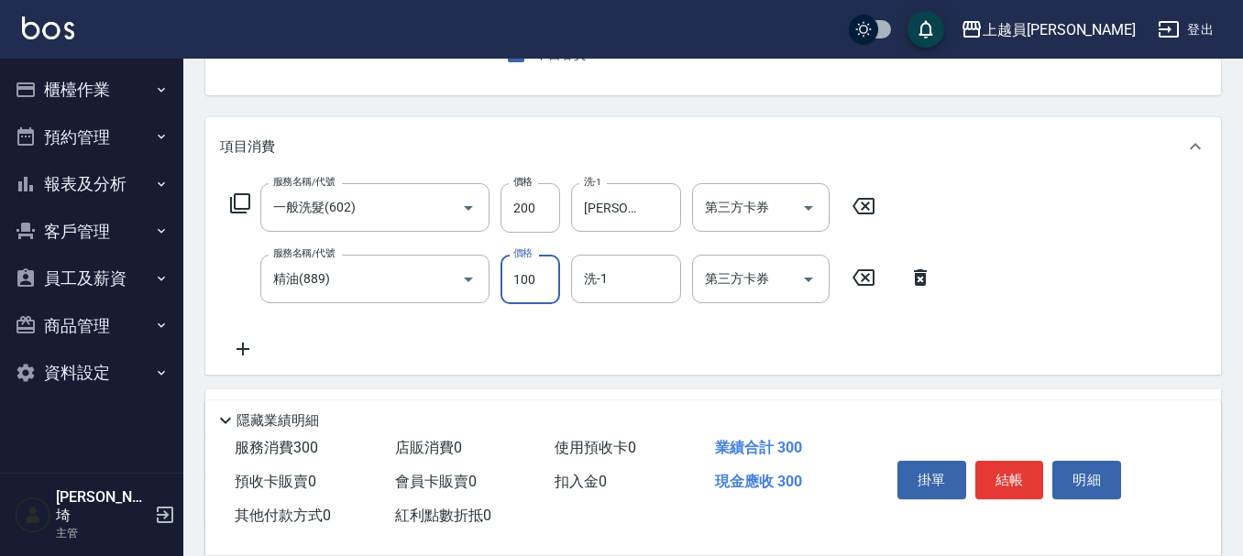
type input "100"
type input "[PERSON_NAME]-18"
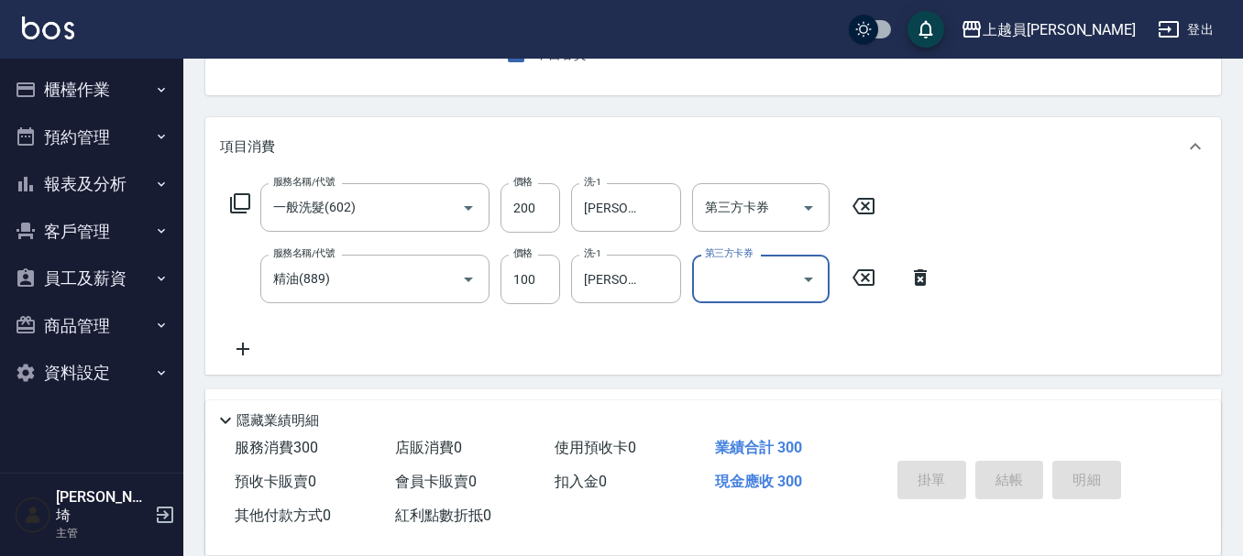
type input "[DATE] 19:42"
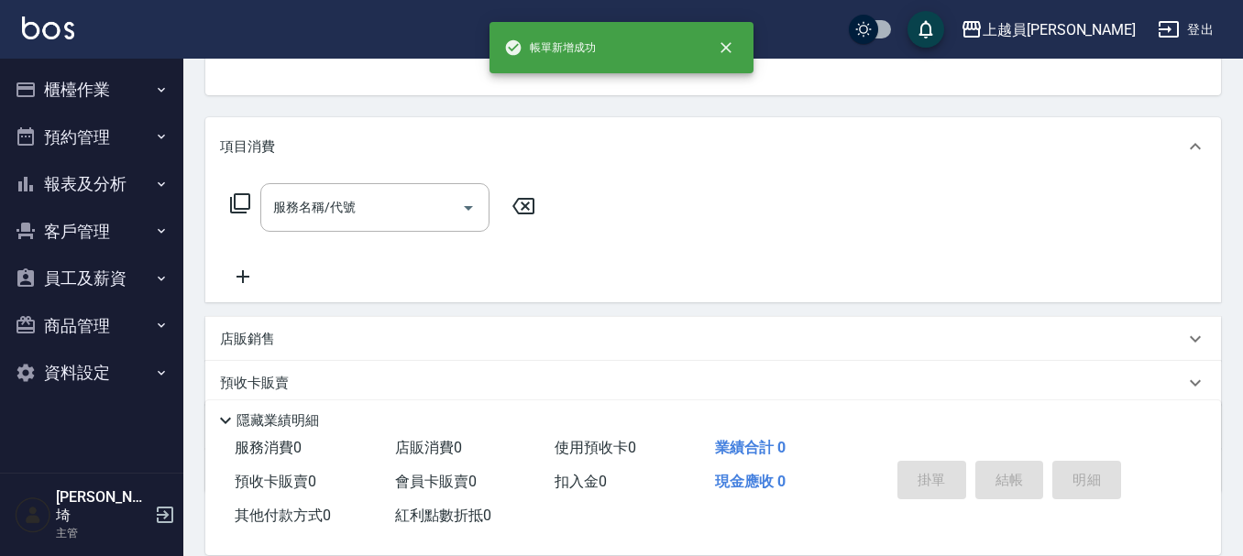
scroll to position [178, 0]
type input "[PERSON_NAME]"
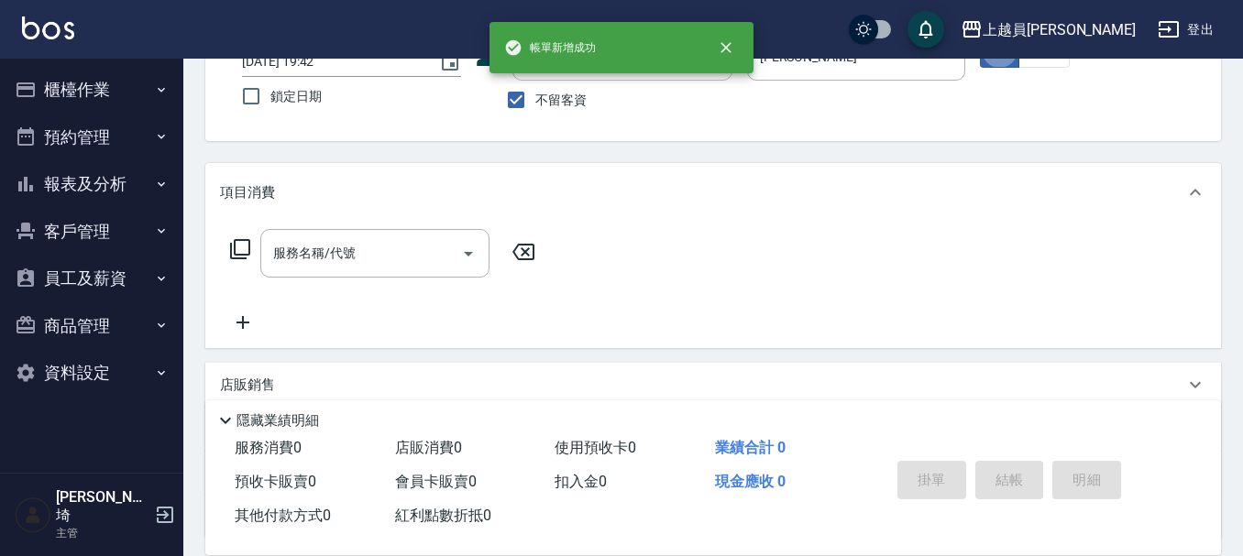
scroll to position [170, 0]
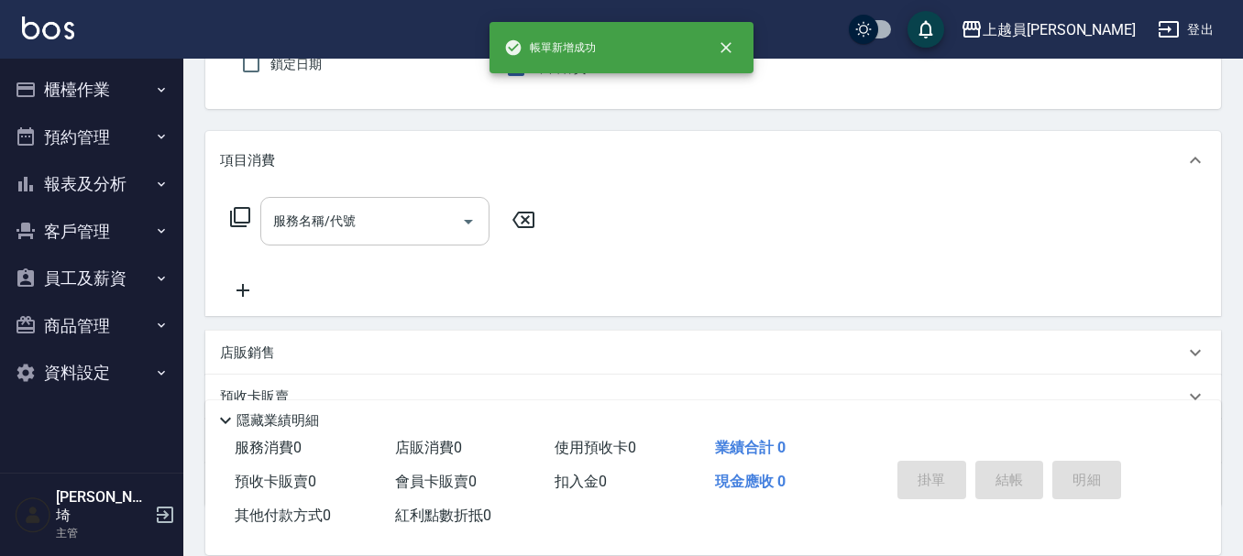
click at [391, 224] on input "服務名稱/代號" at bounding box center [361, 221] width 185 height 32
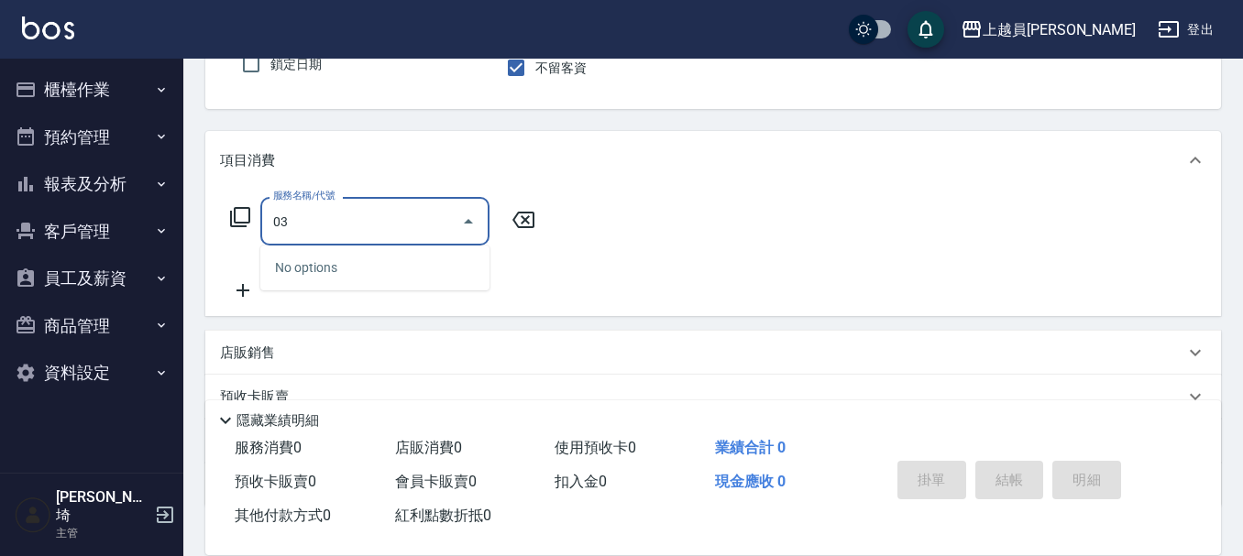
type input "0"
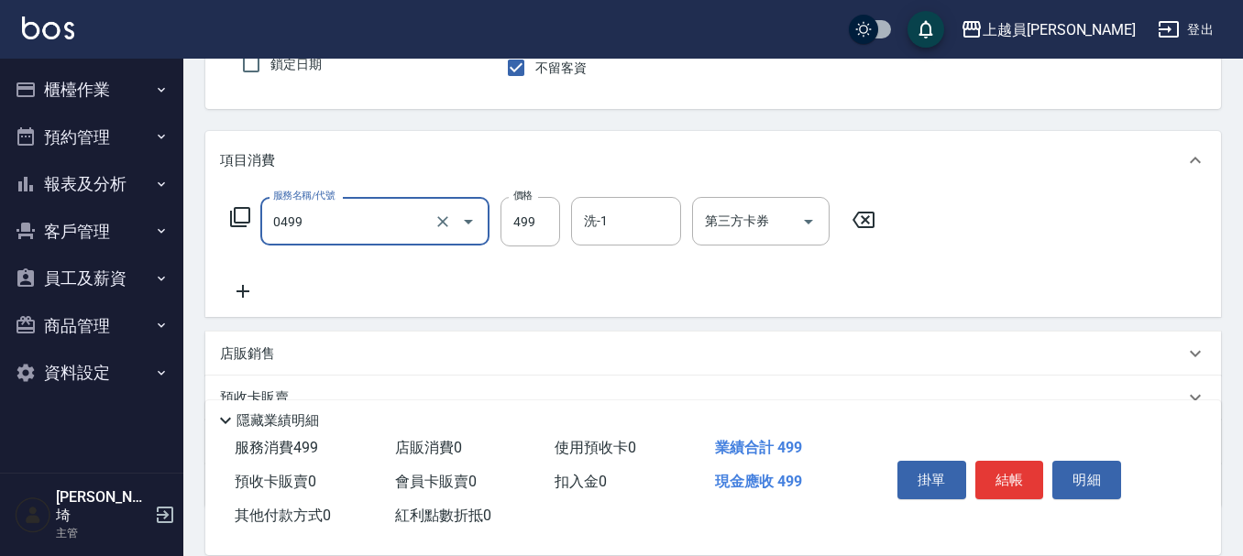
type input "去角質洗髮(0499)"
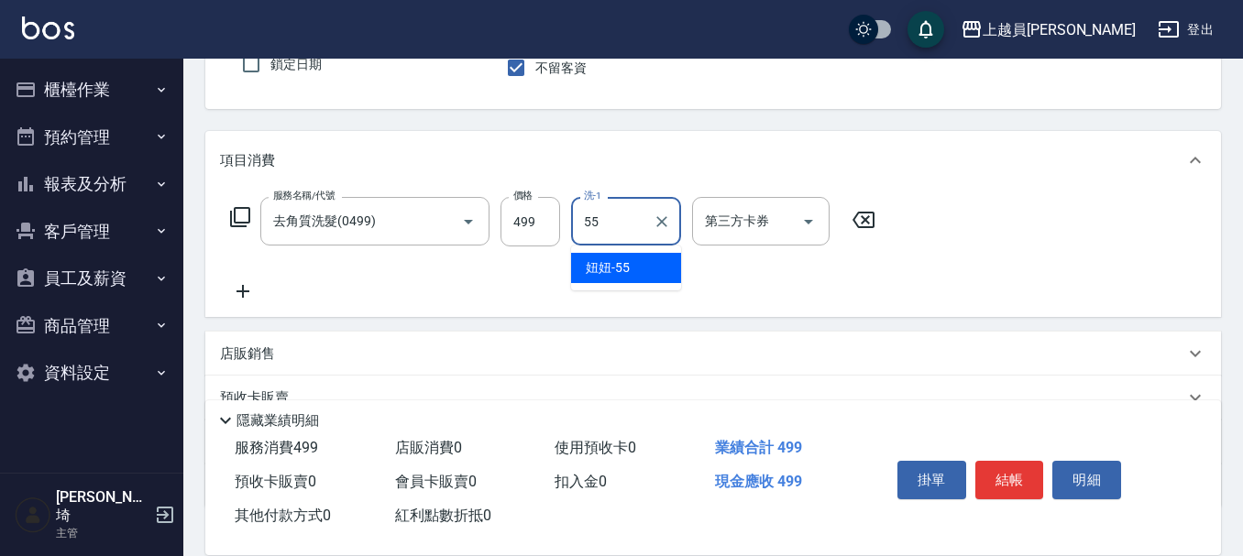
type input "妞妞-55"
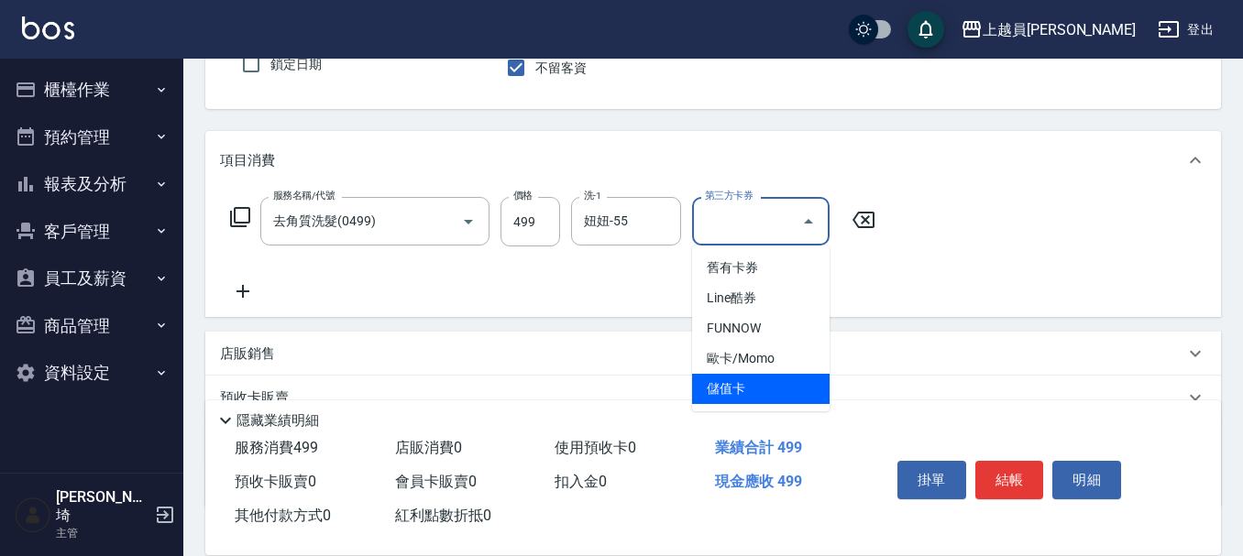
type input "儲值卡"
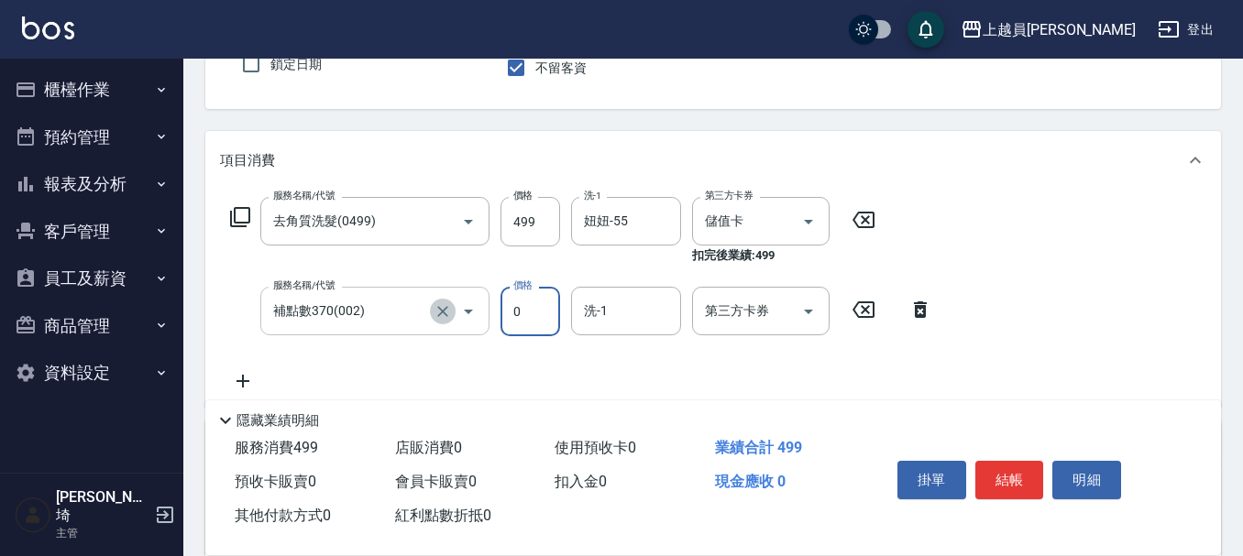
click at [447, 314] on icon "Clear" at bounding box center [443, 311] width 18 height 18
type input "補點數370(002)"
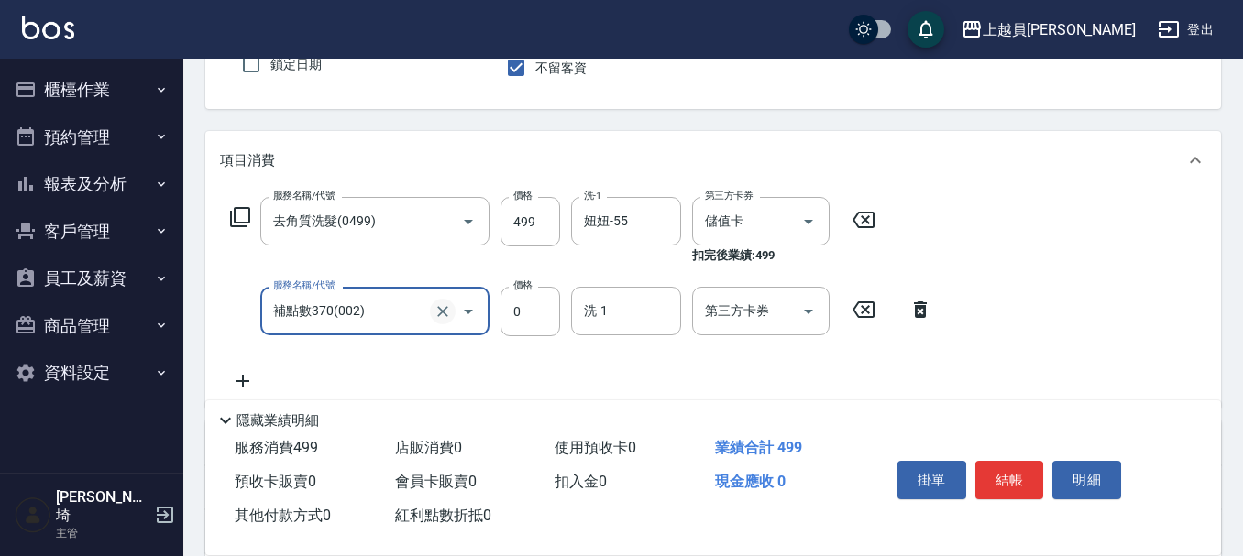
click at [452, 311] on button "Clear" at bounding box center [443, 312] width 26 height 26
type input "染髮B餐(33)"
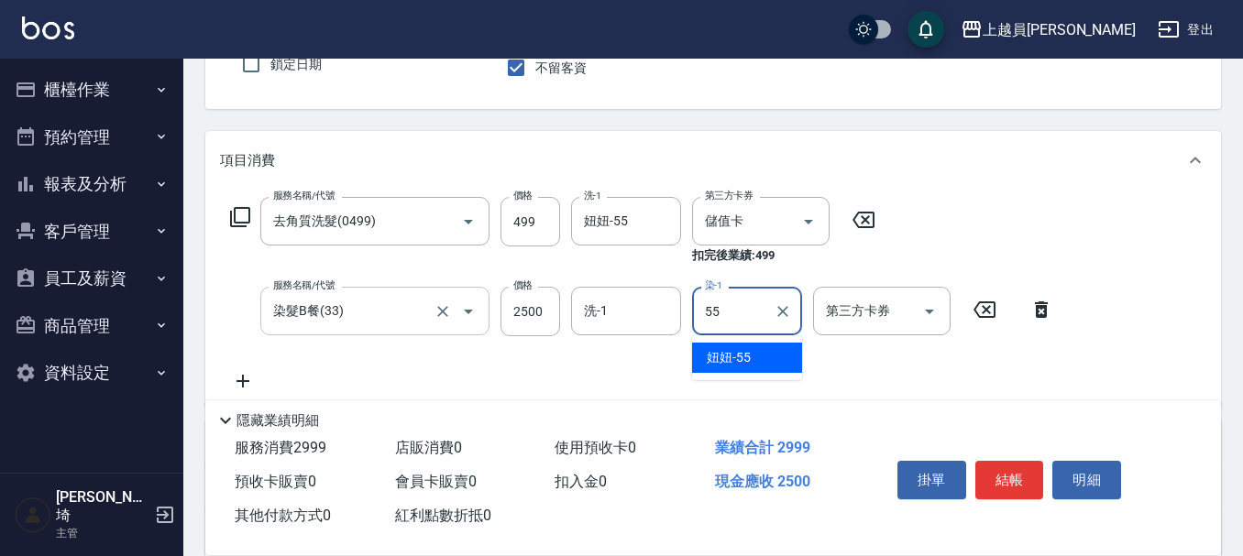
type input "妞妞-55"
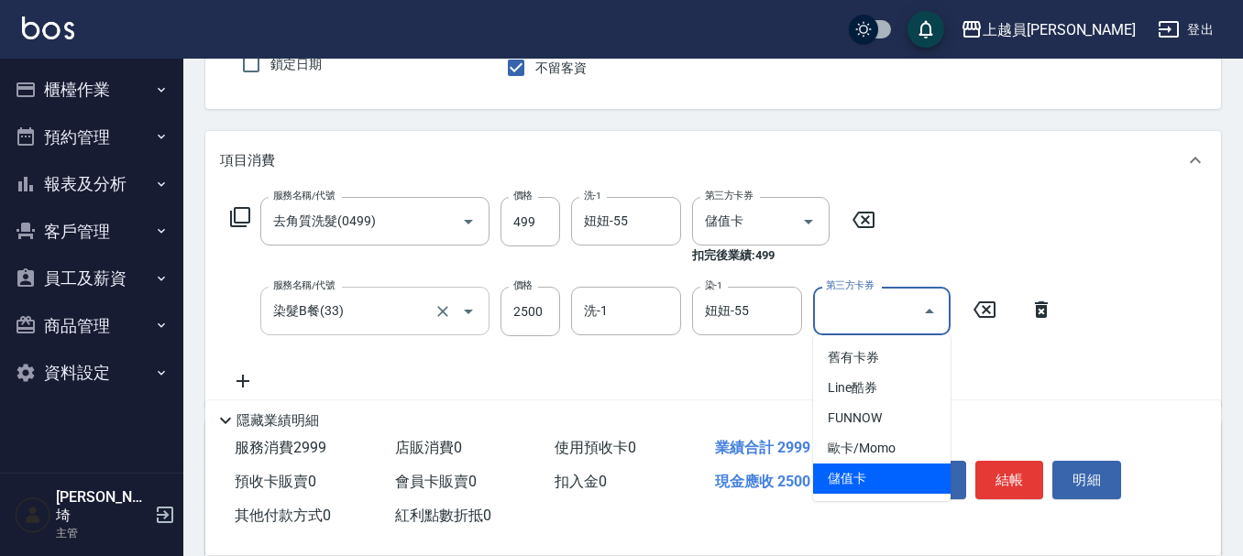
type input "儲值卡"
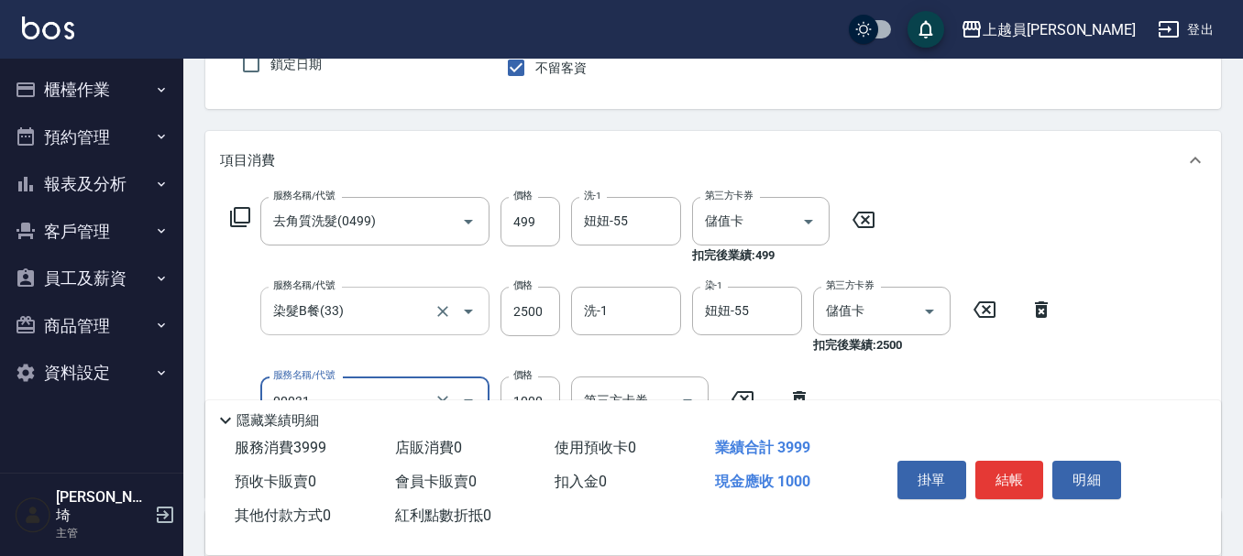
type input "單卸髮片(00031)"
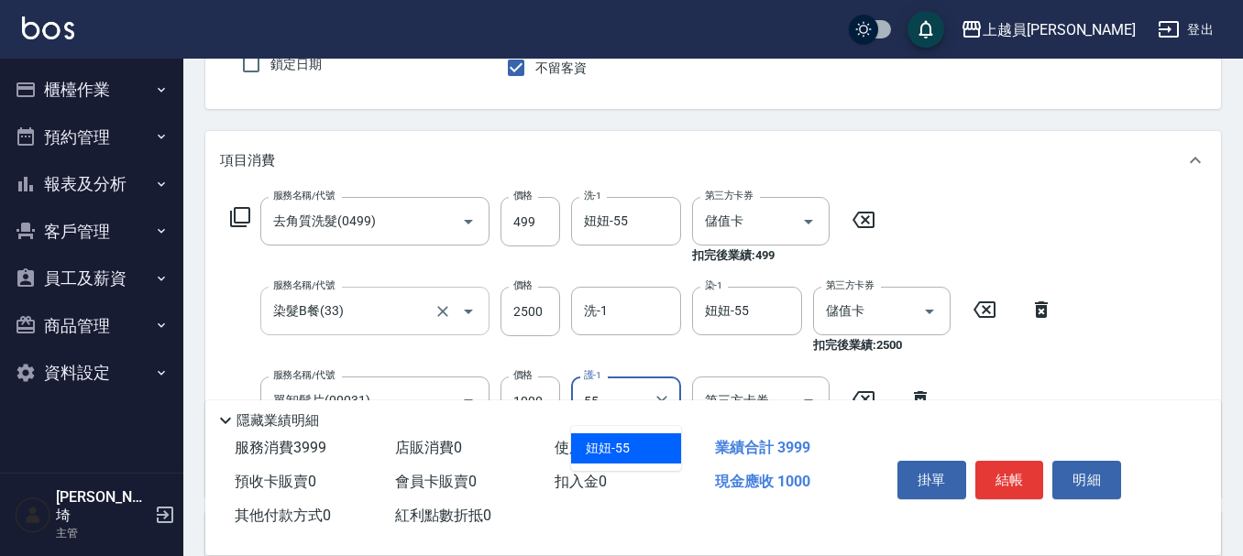
type input "妞妞-55"
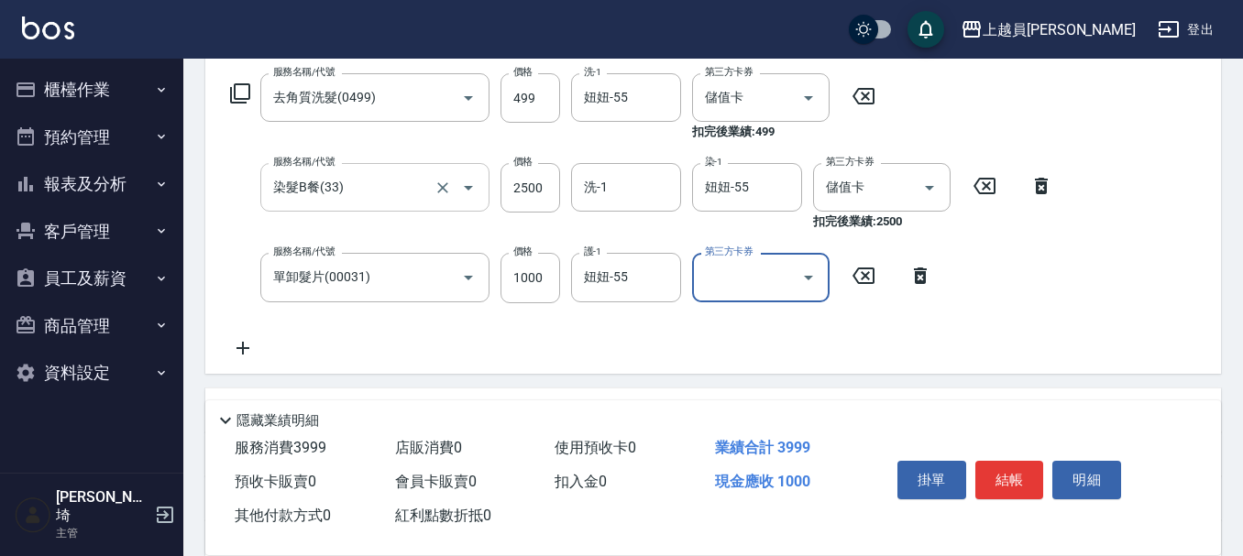
scroll to position [261, 0]
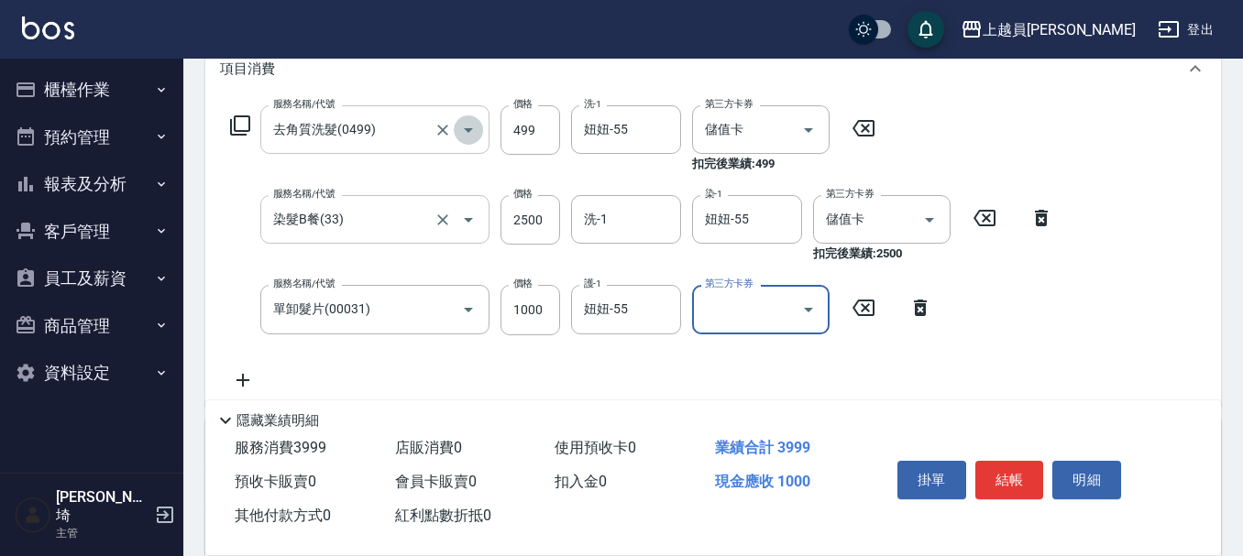
click at [470, 141] on button "Open" at bounding box center [468, 129] width 29 height 29
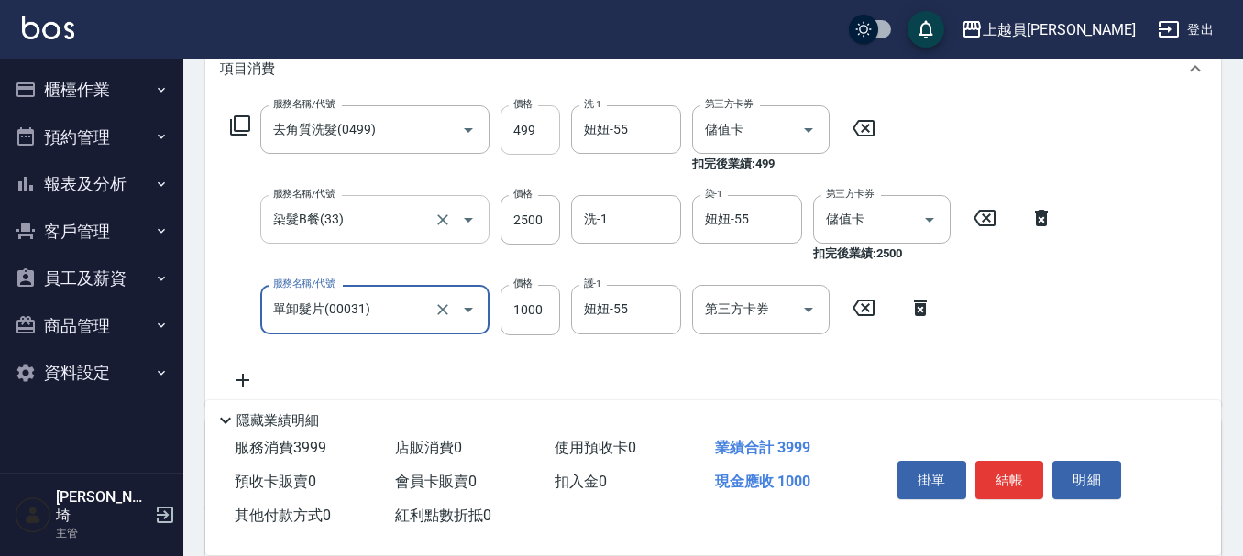
click at [516, 122] on input "499" at bounding box center [530, 129] width 60 height 49
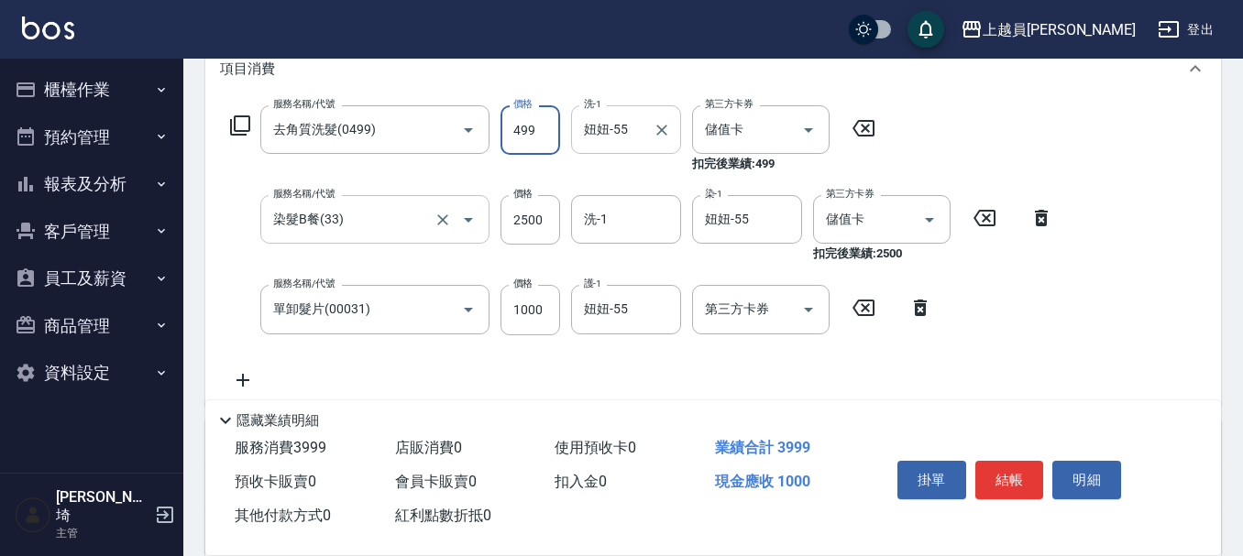
drag, startPoint x: 535, startPoint y: 132, endPoint x: 638, endPoint y: 106, distance: 105.8
click at [535, 132] on input "499" at bounding box center [530, 129] width 60 height 49
type input "500"
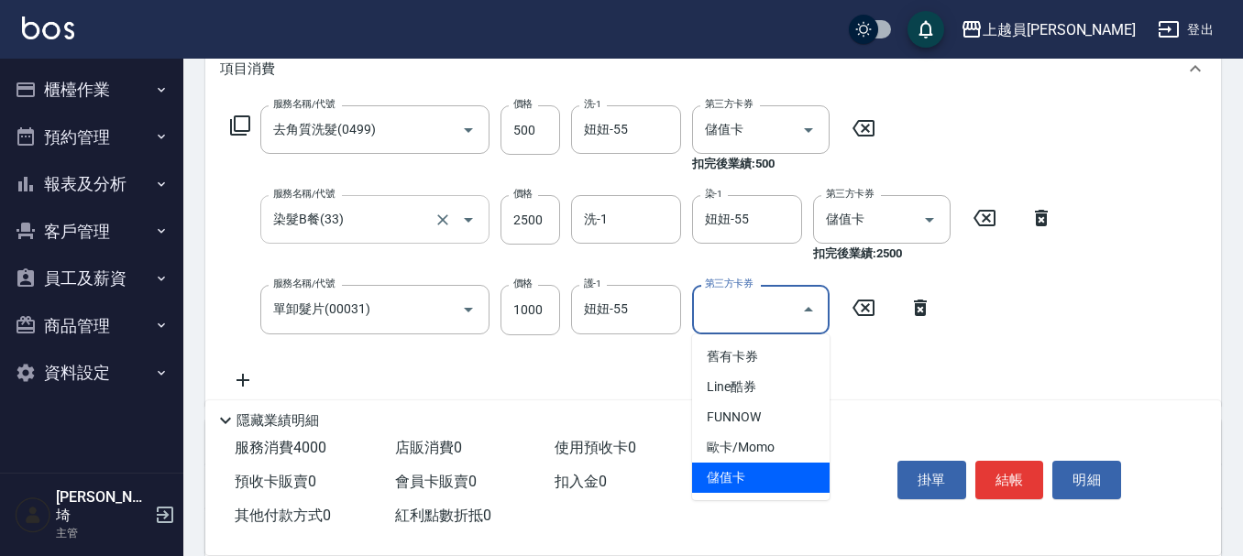
type input "儲值卡"
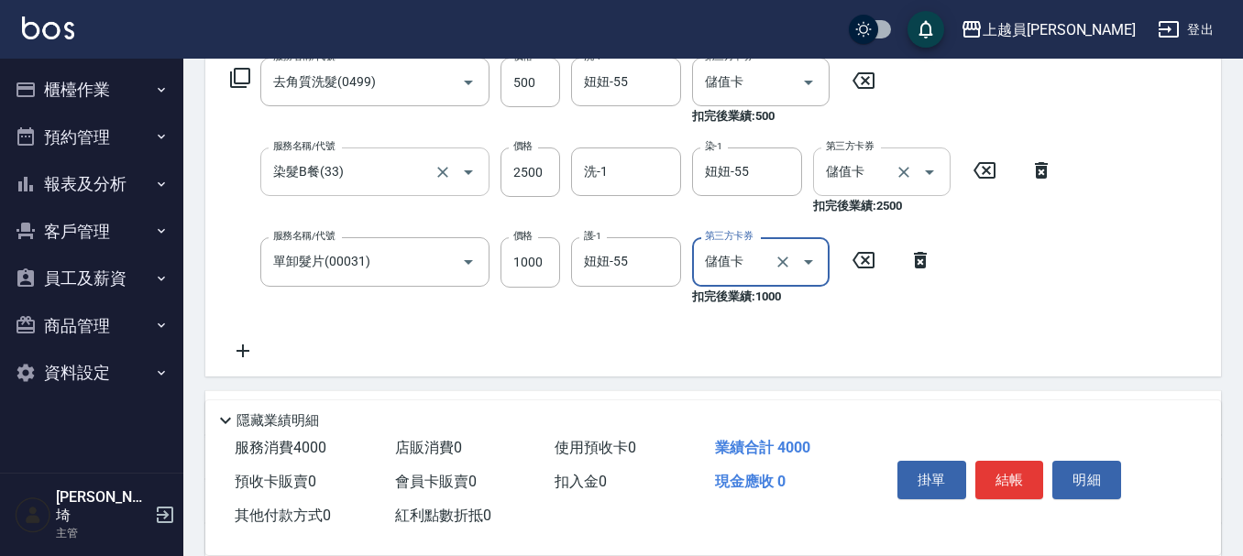
scroll to position [353, 0]
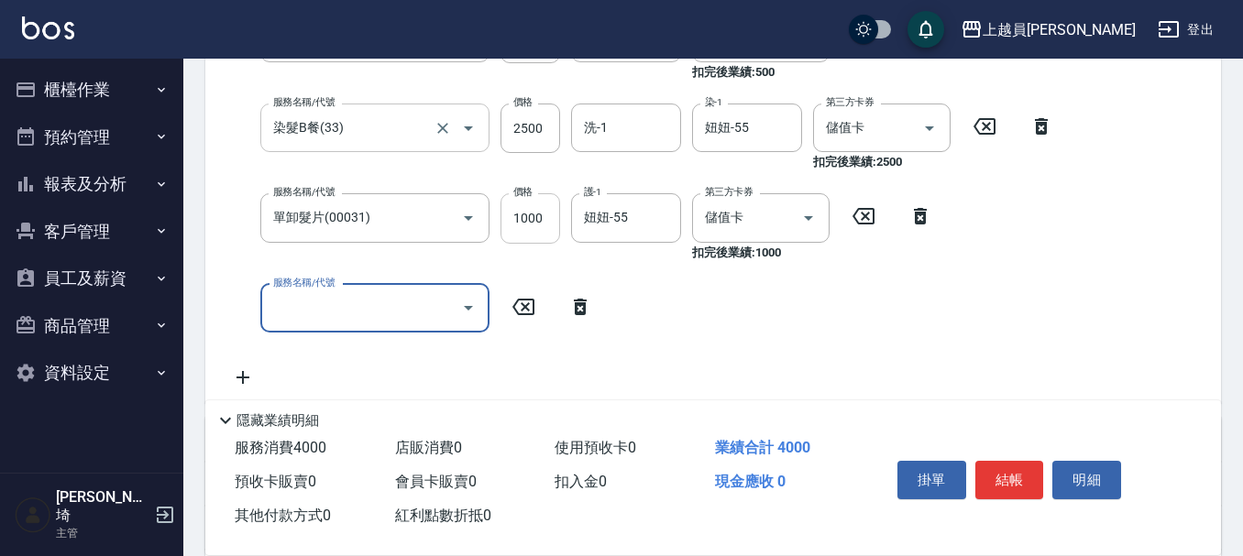
click at [509, 217] on input "1000" at bounding box center [530, 217] width 60 height 49
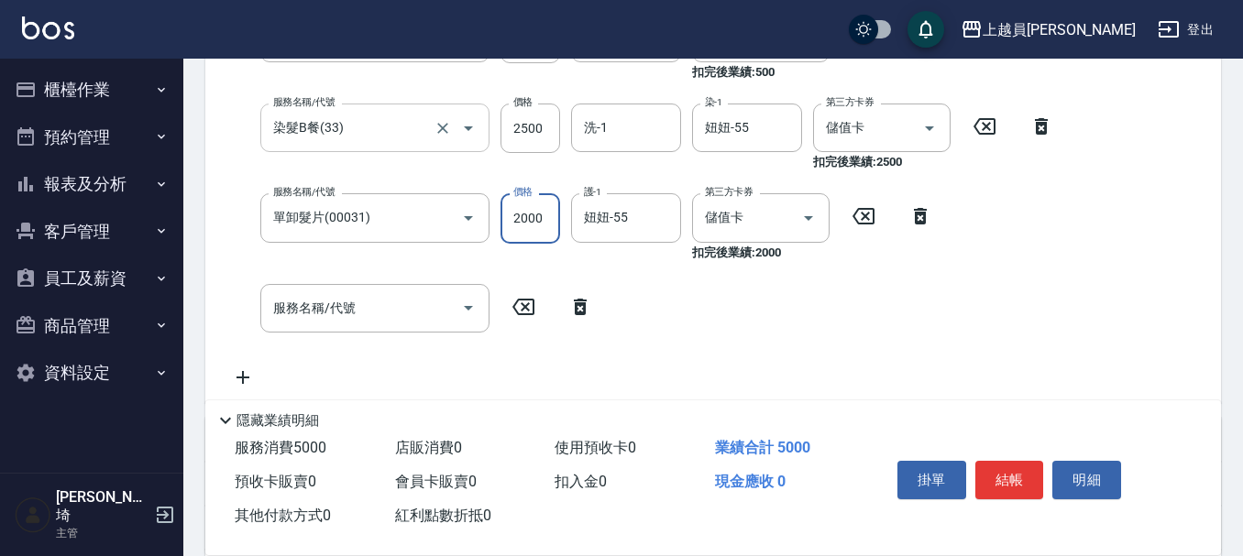
type input "2000"
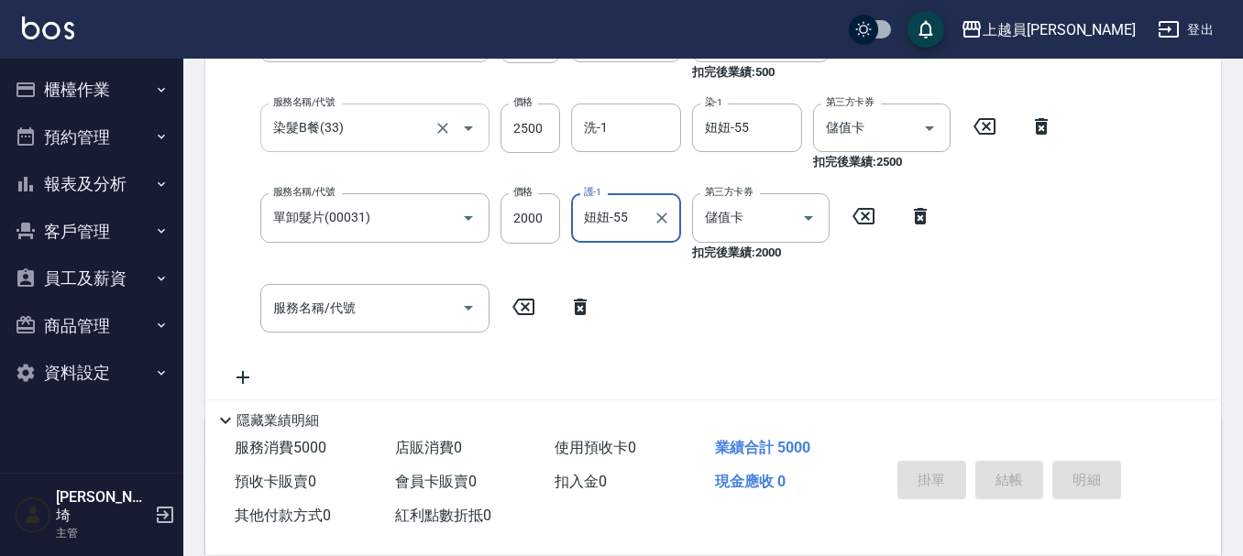
type input "[DATE] 19:44"
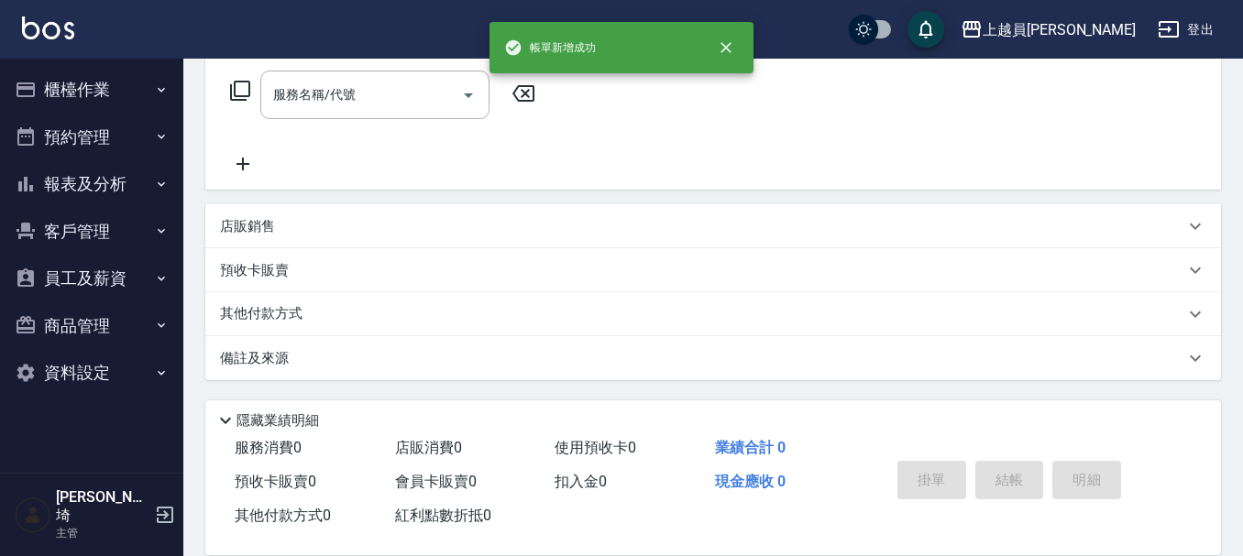
scroll to position [0, 0]
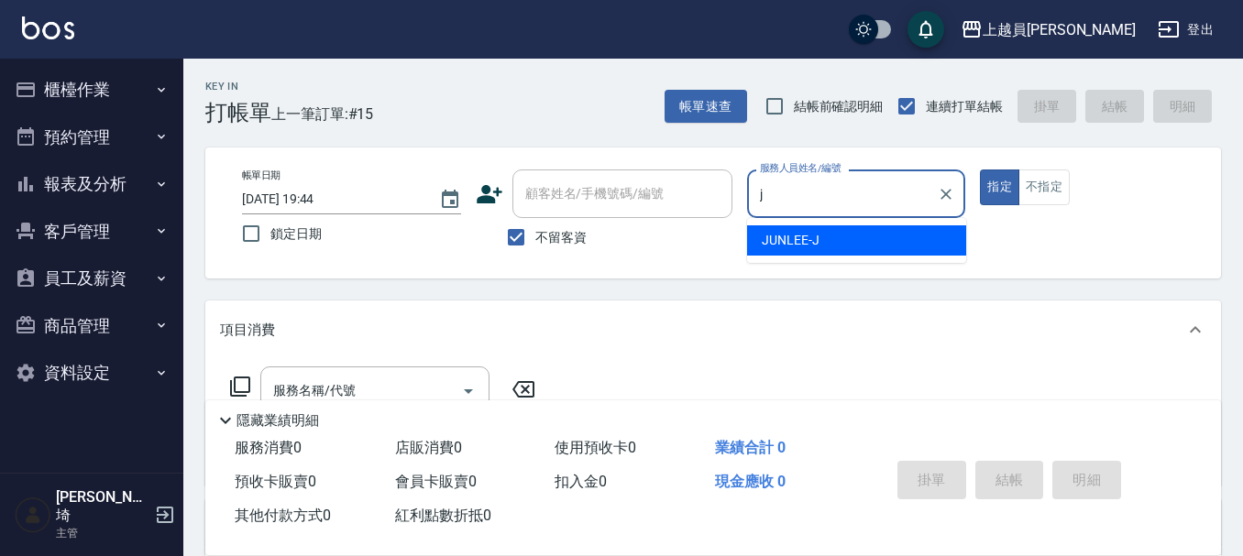
type input "[PERSON_NAME]"
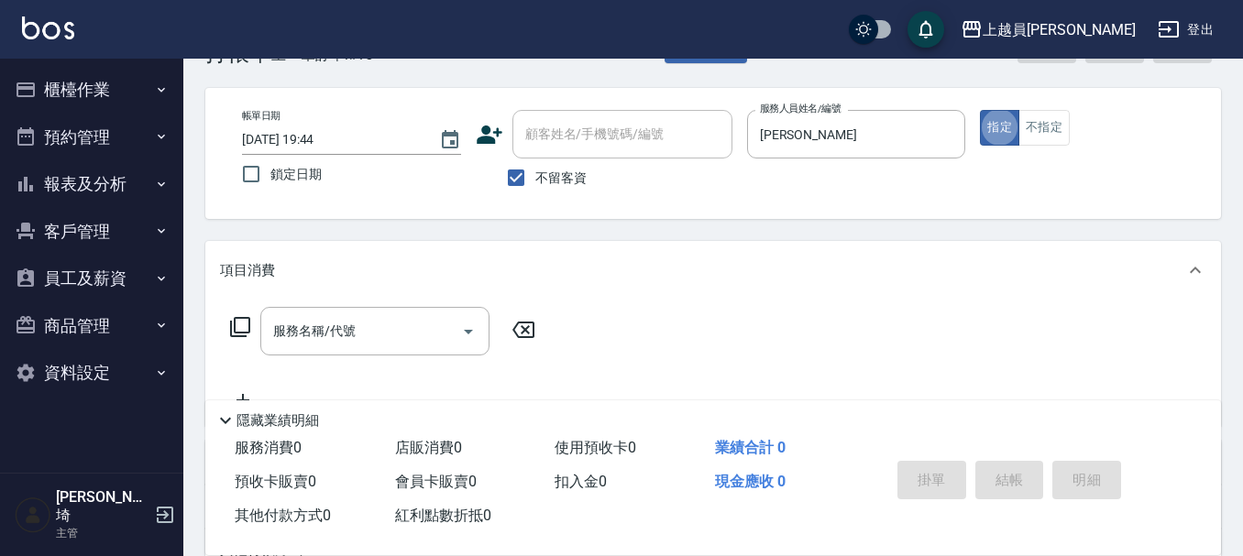
scroll to position [92, 0]
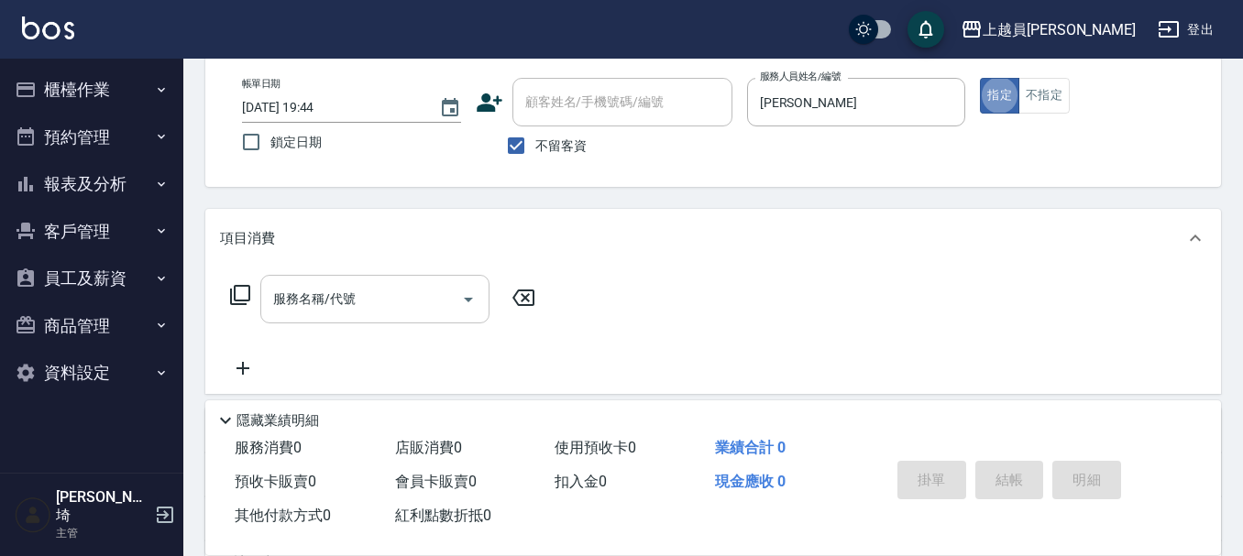
click at [341, 299] on input "服務名稱/代號" at bounding box center [361, 299] width 185 height 32
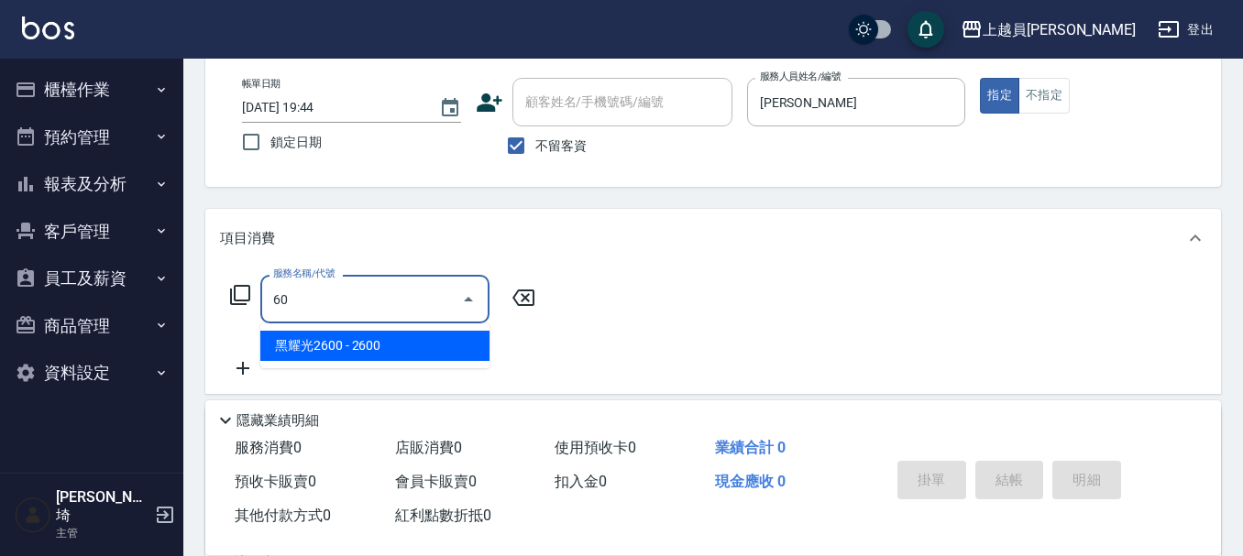
type input "6"
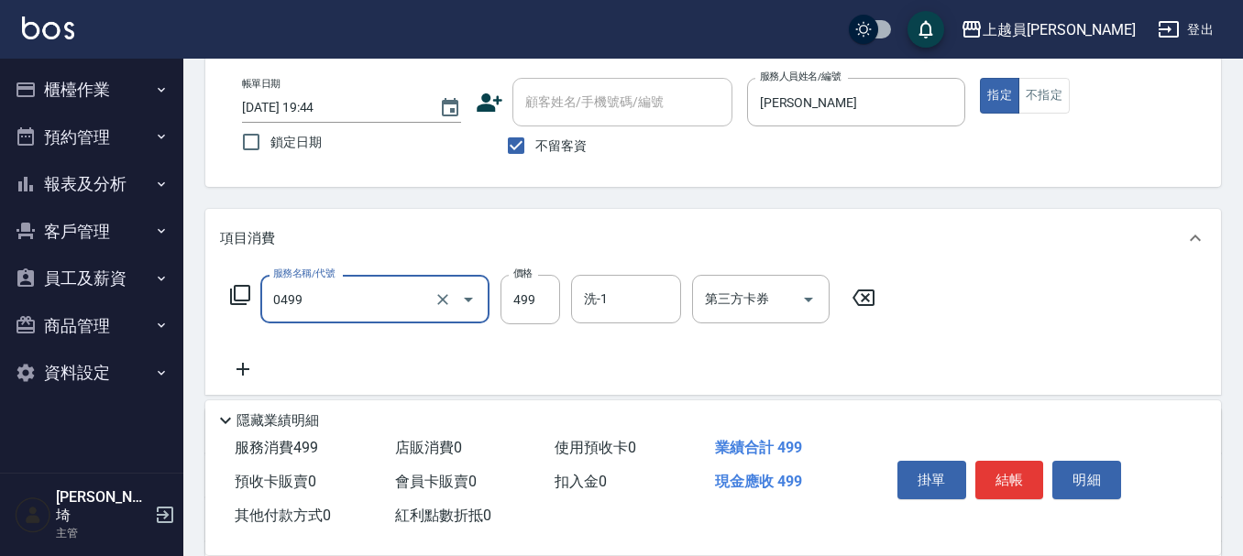
type input "去角質洗髮(0499)"
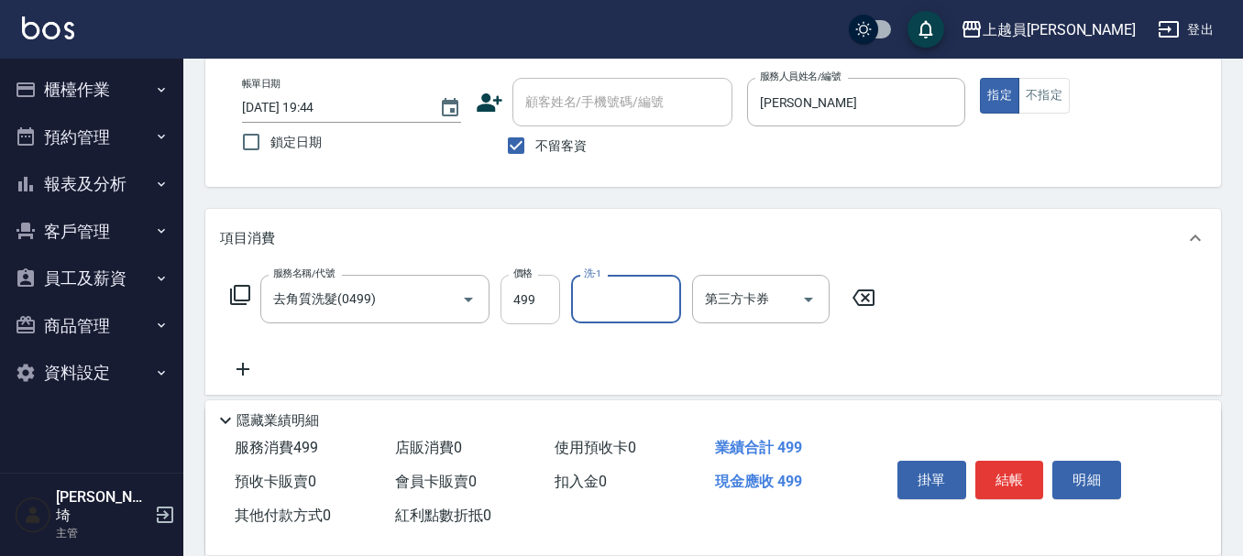
click at [546, 281] on input "499" at bounding box center [530, 299] width 60 height 49
type input "500"
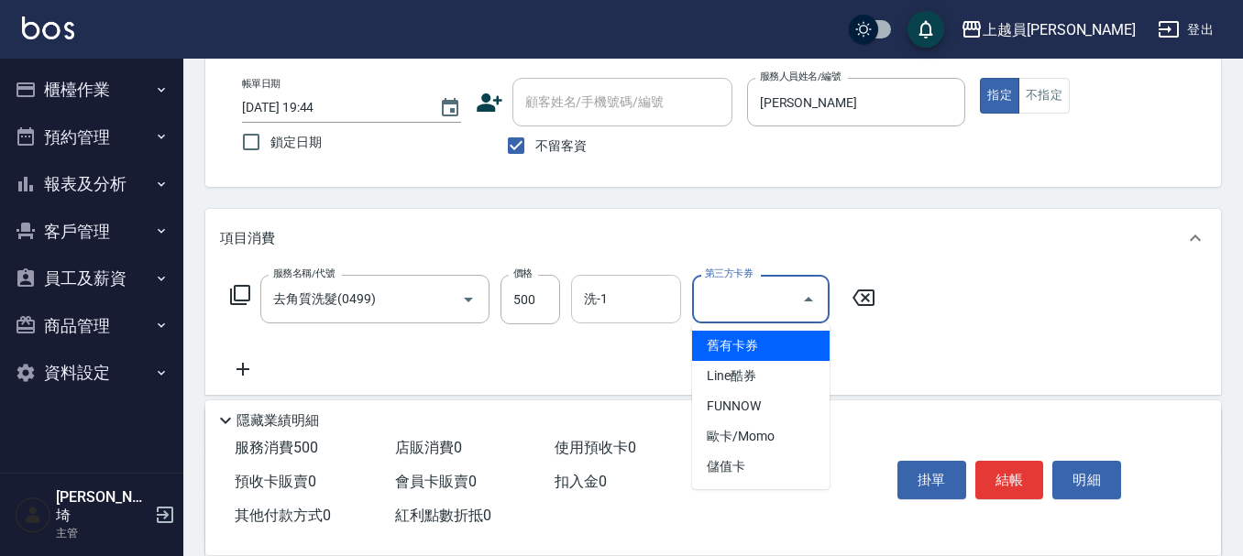
click at [593, 289] on div "洗-1 洗-1" at bounding box center [626, 299] width 110 height 49
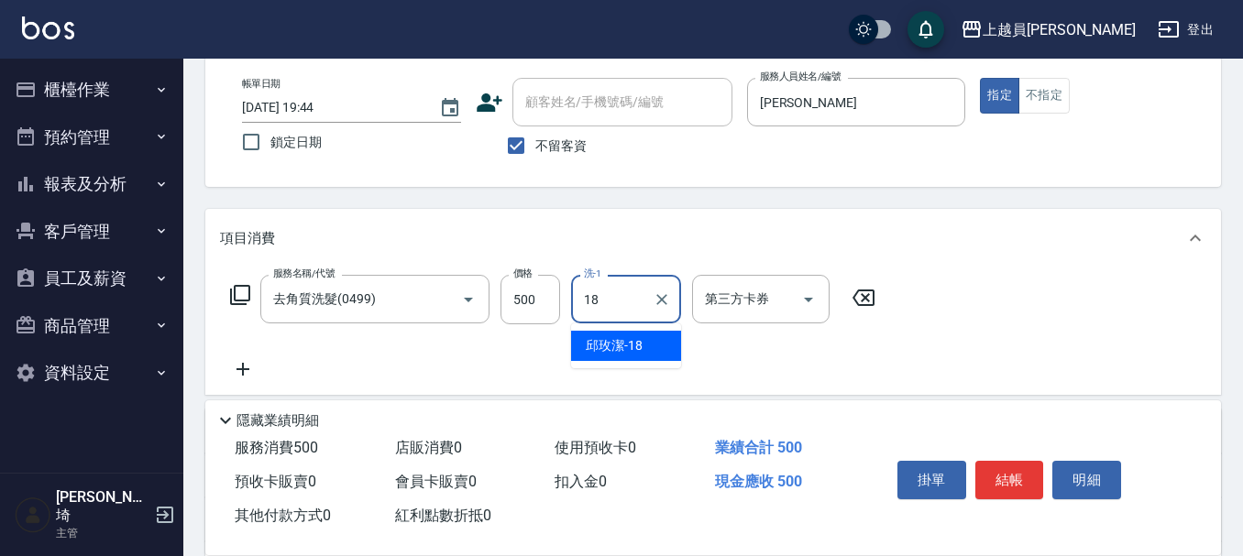
type input "[PERSON_NAME]-18"
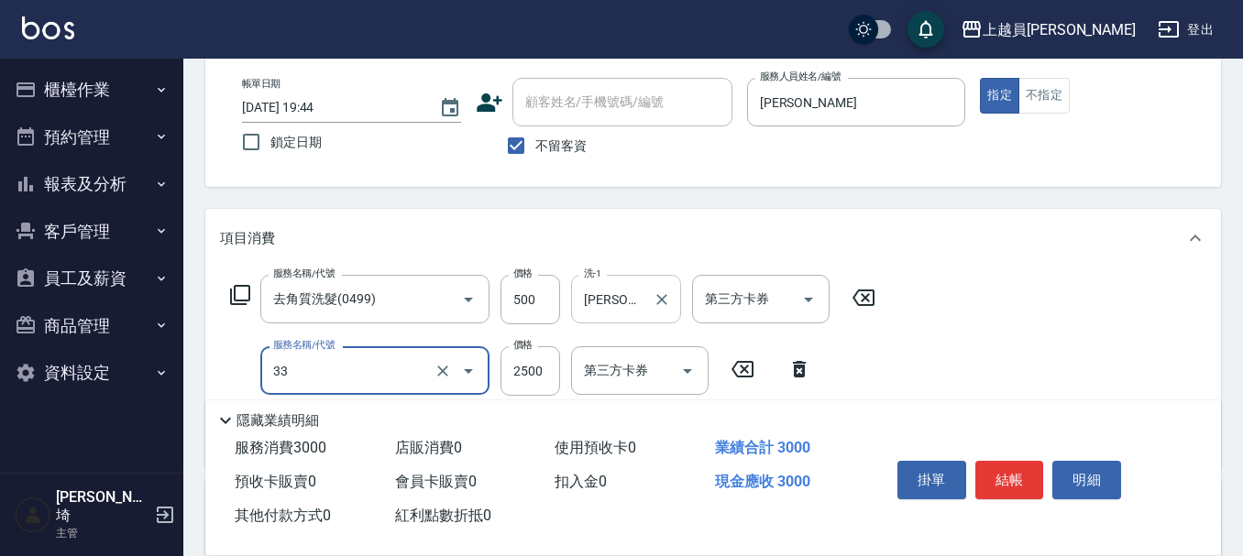
type input "染髮B餐(33)"
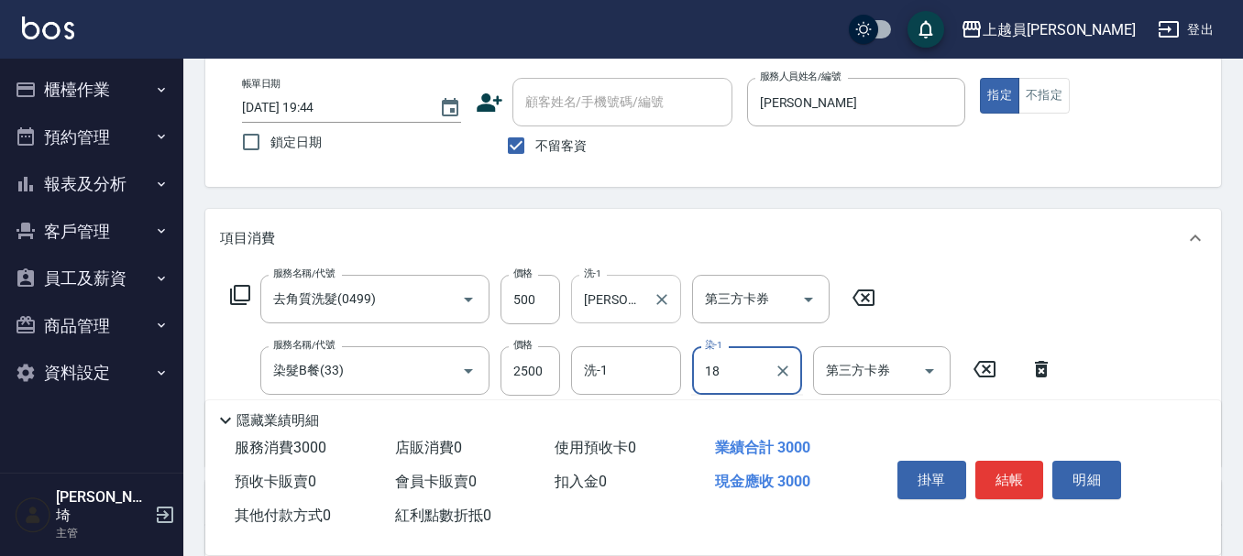
type input "[PERSON_NAME]-18"
type input "酵素護髮(13)"
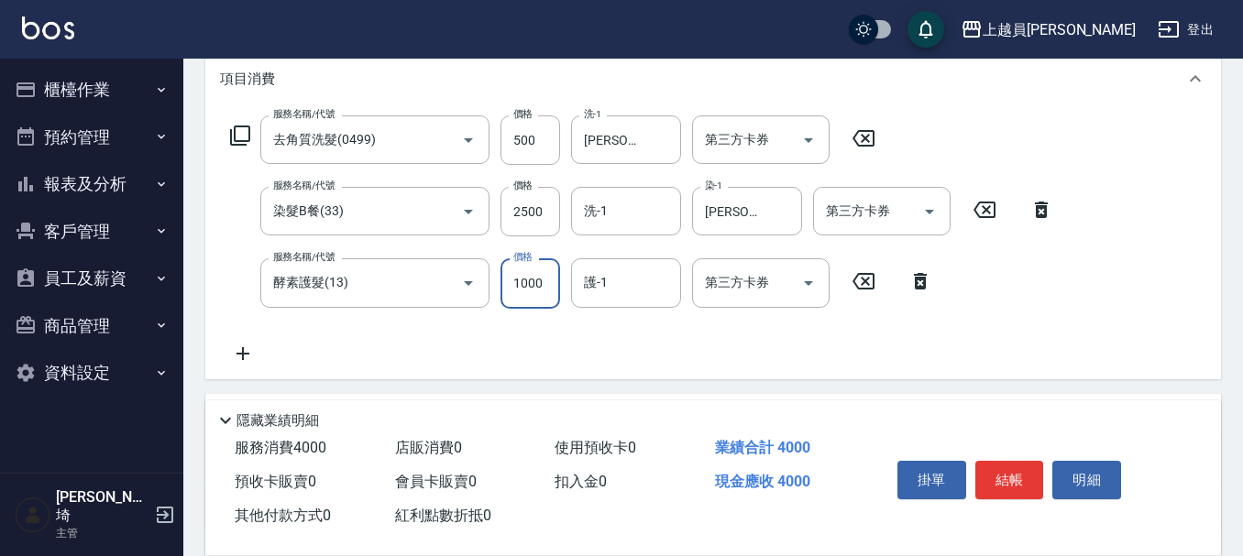
scroll to position [275, 0]
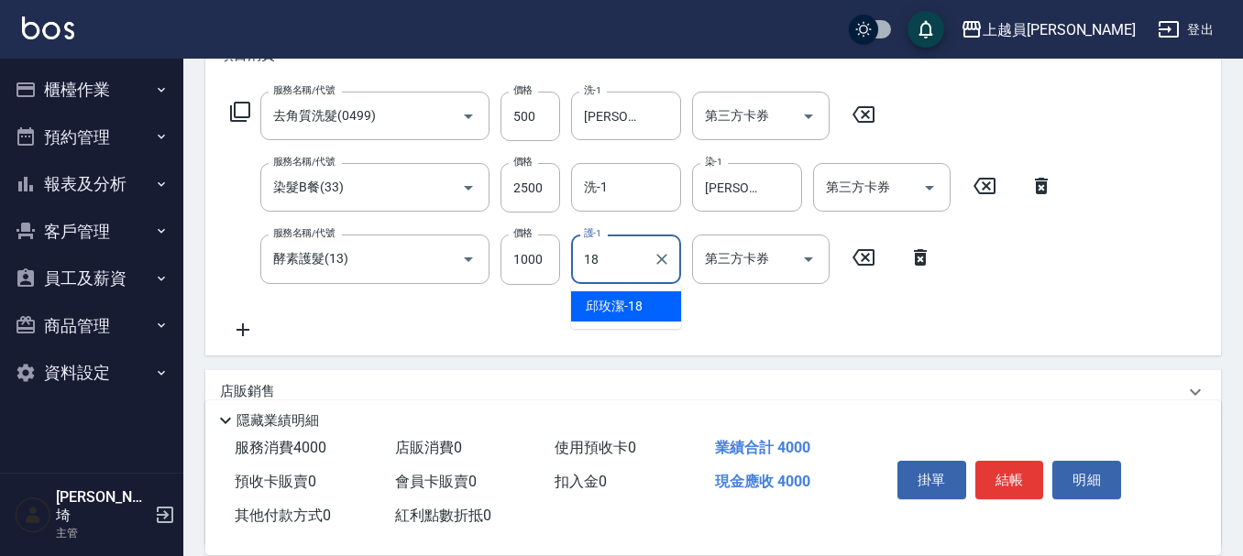
type input "[PERSON_NAME]-18"
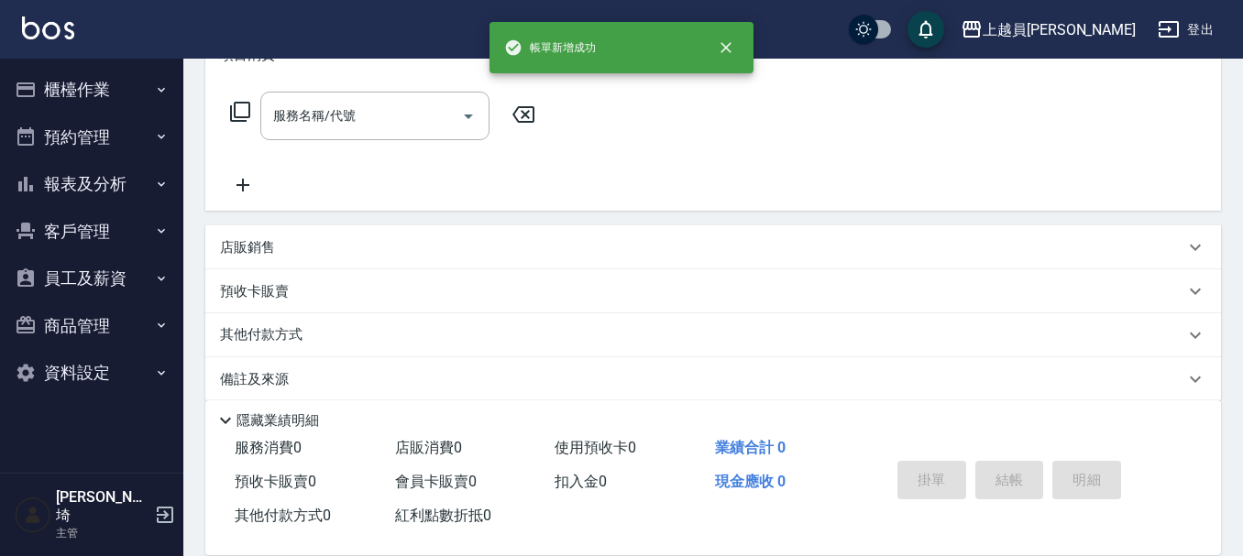
scroll to position [0, 0]
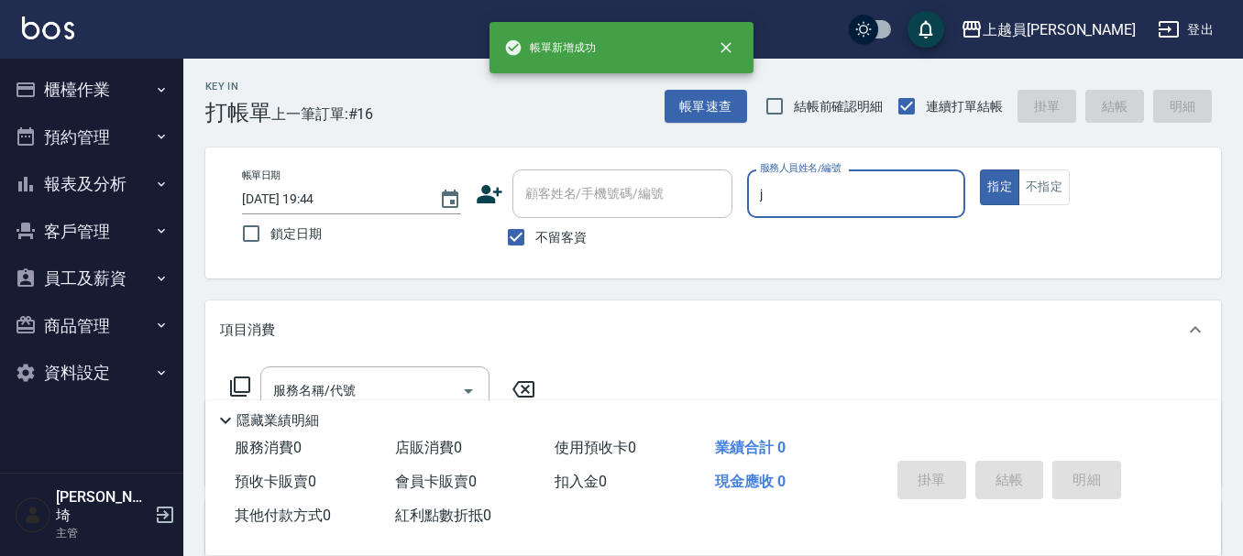
type input "[PERSON_NAME]"
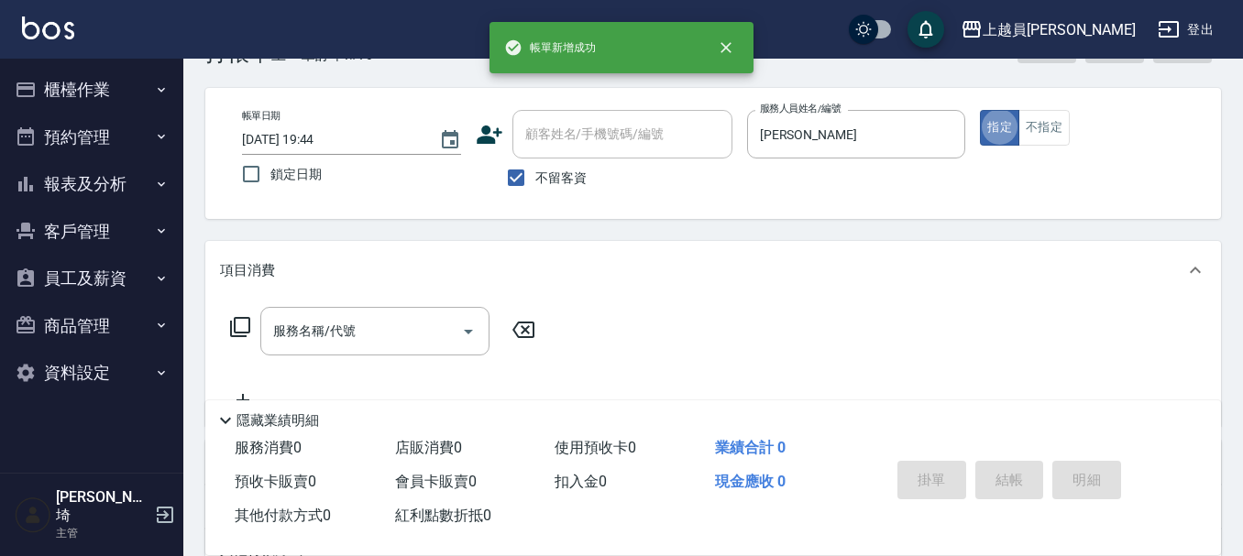
scroll to position [92, 0]
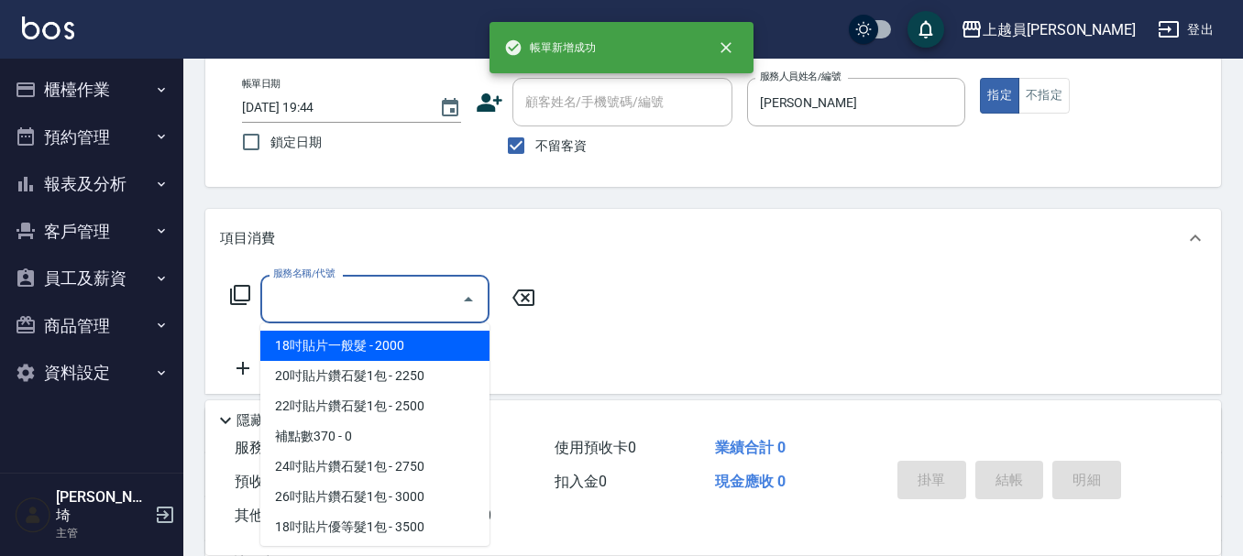
click at [376, 294] on input "服務名稱/代號" at bounding box center [361, 299] width 185 height 32
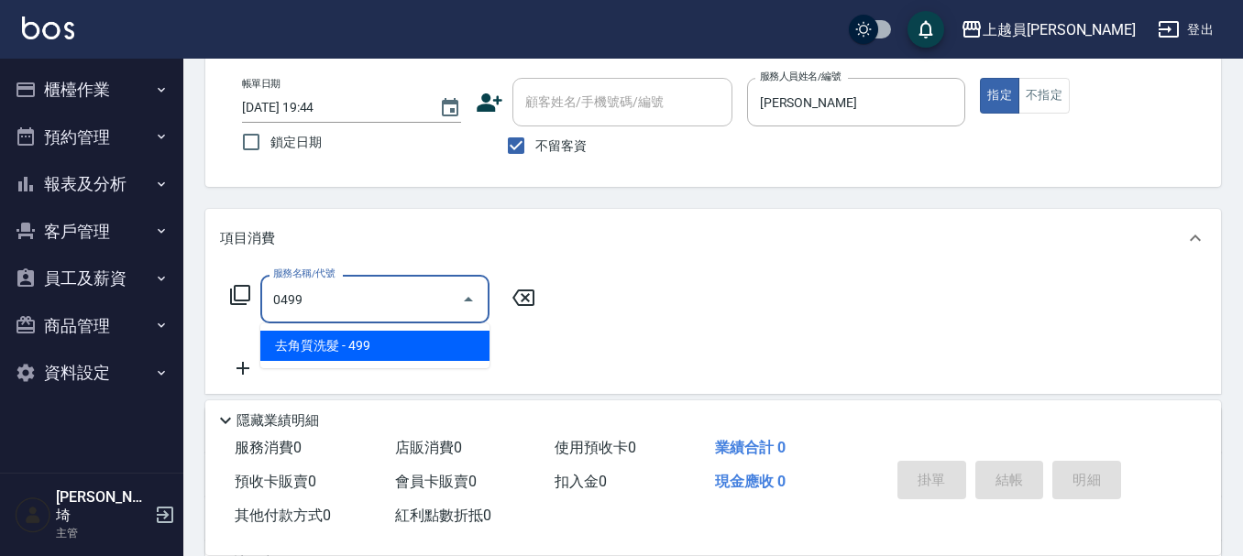
type input "去角質洗髮(0499)"
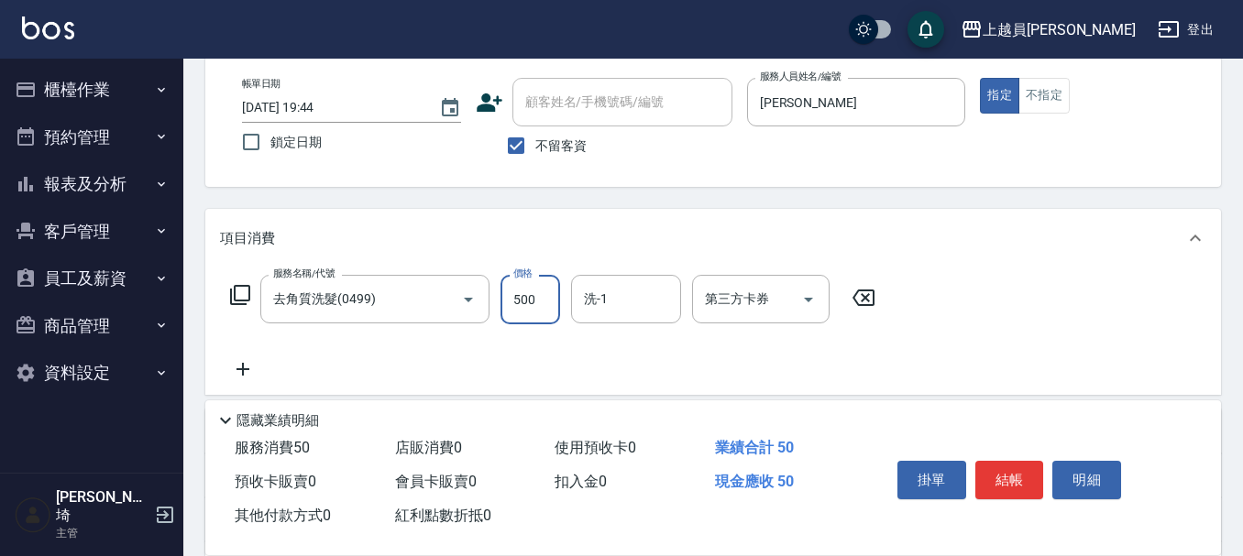
type input "500"
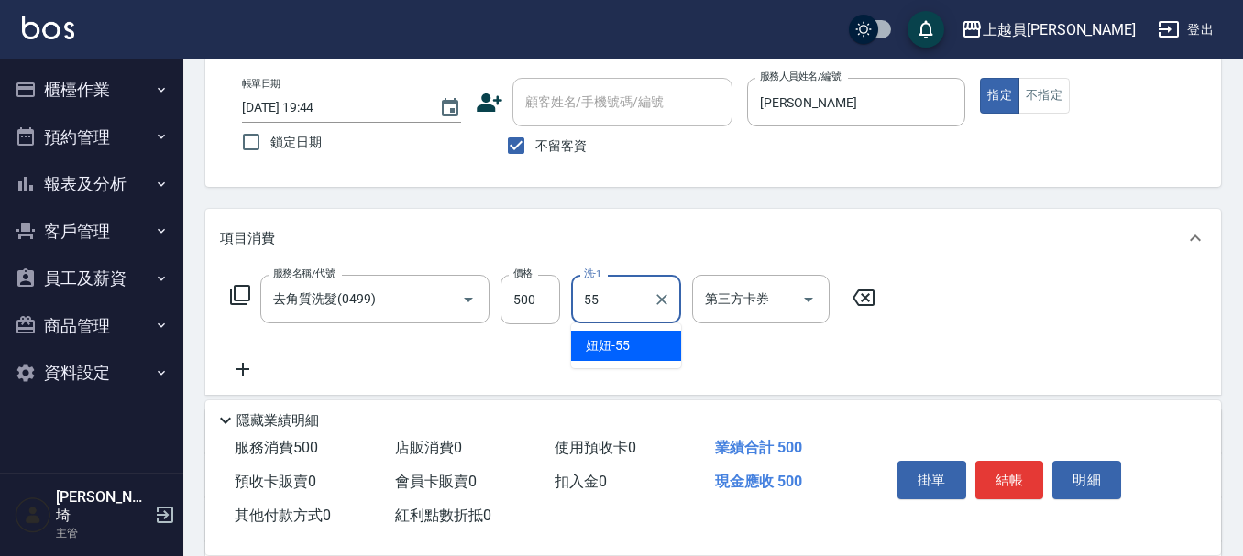
type input "妞妞-55"
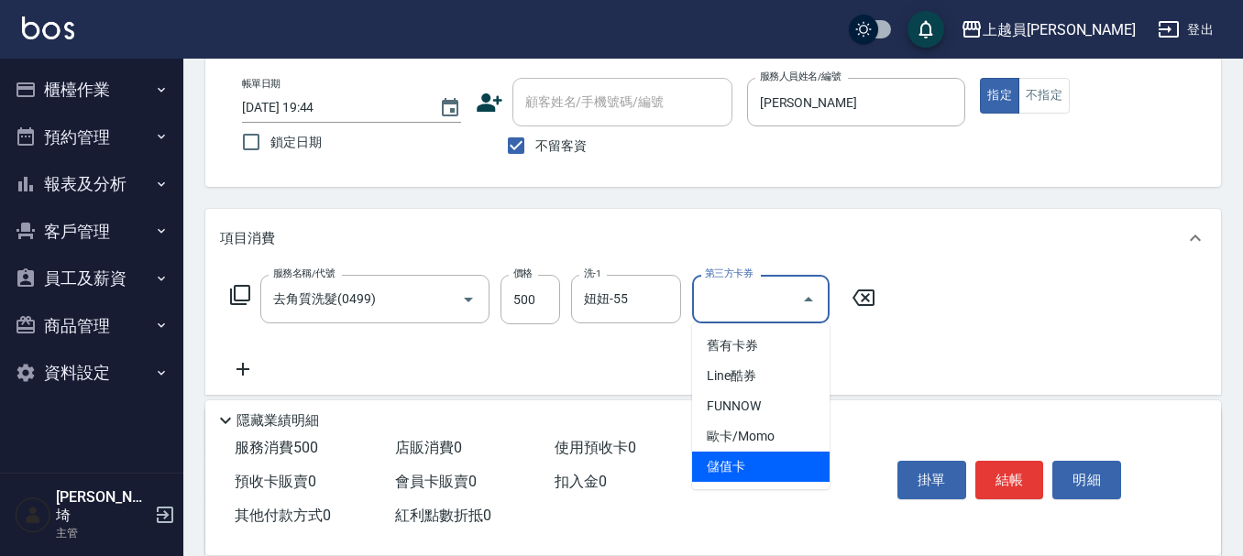
type input "儲值卡"
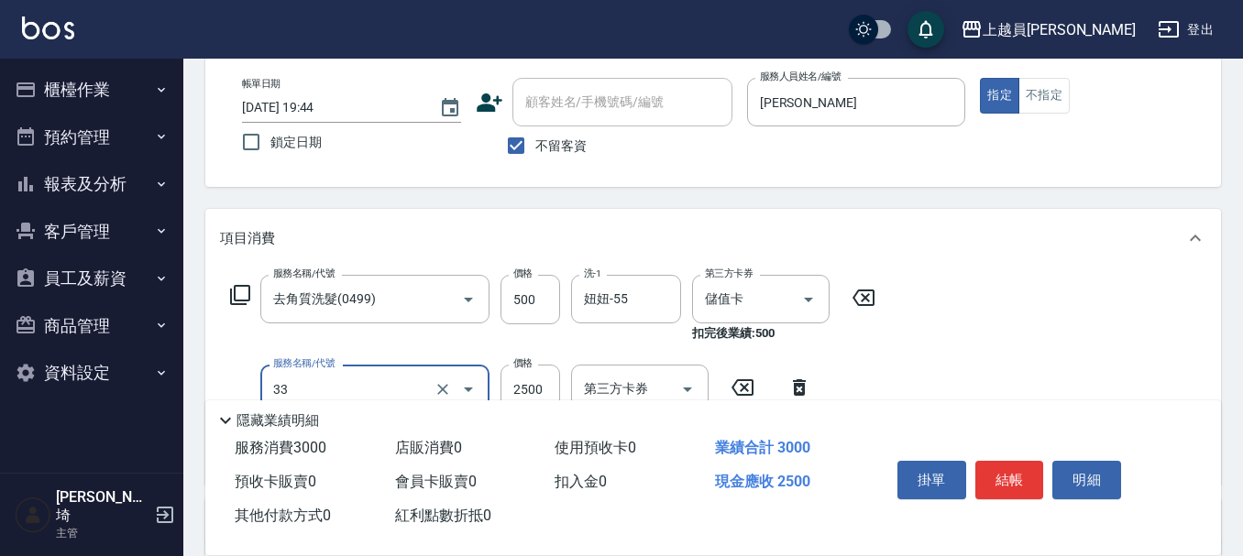
type input "染髮B餐(33)"
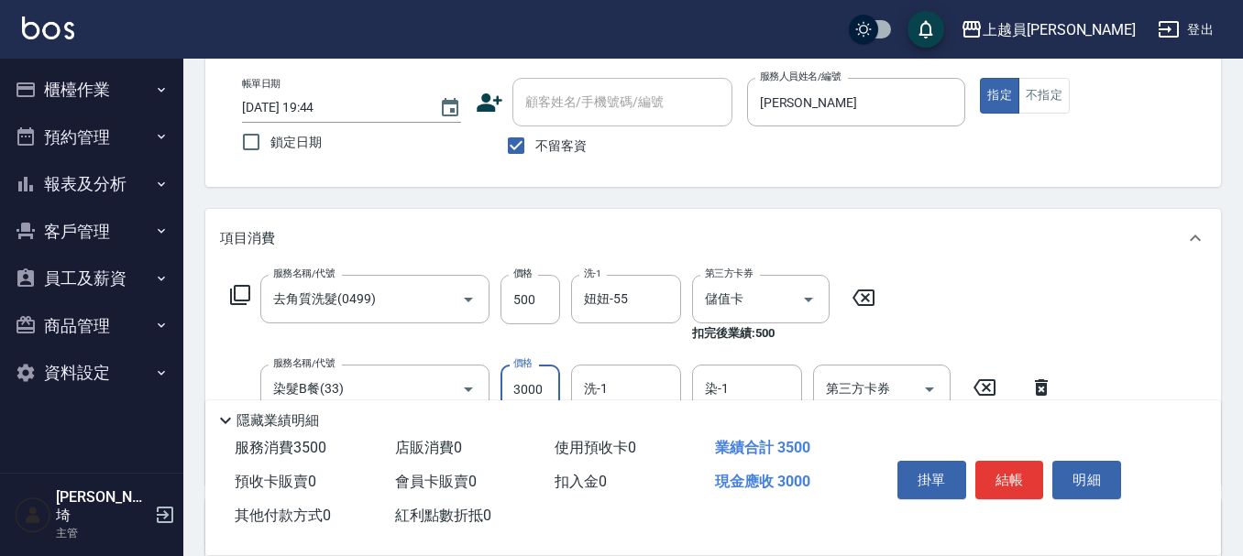
type input "3000"
type input "妞妞-55"
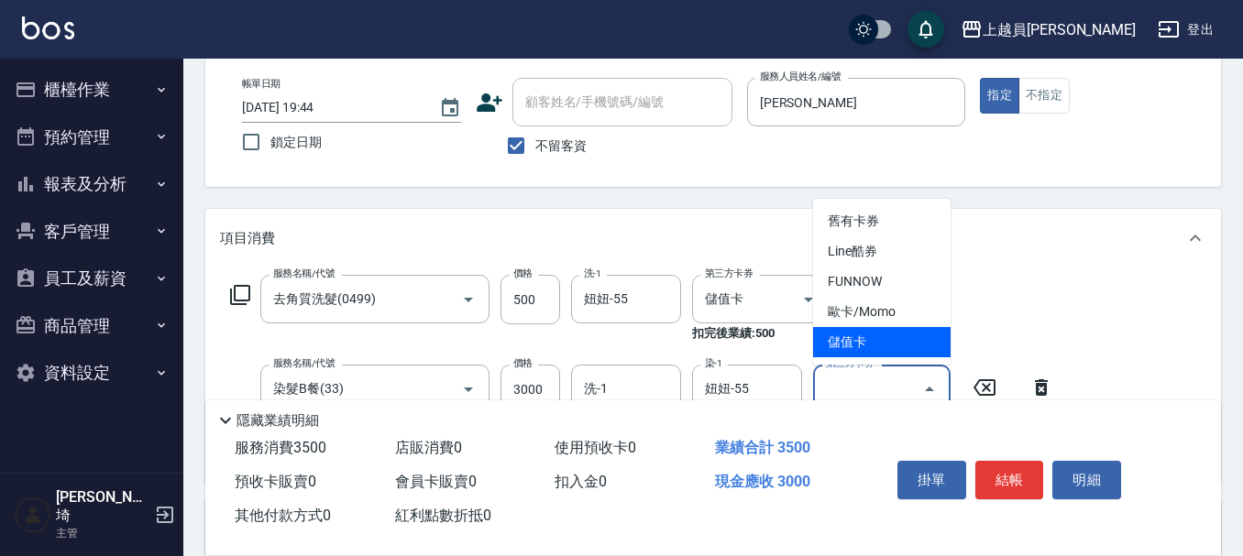
type input "儲值卡"
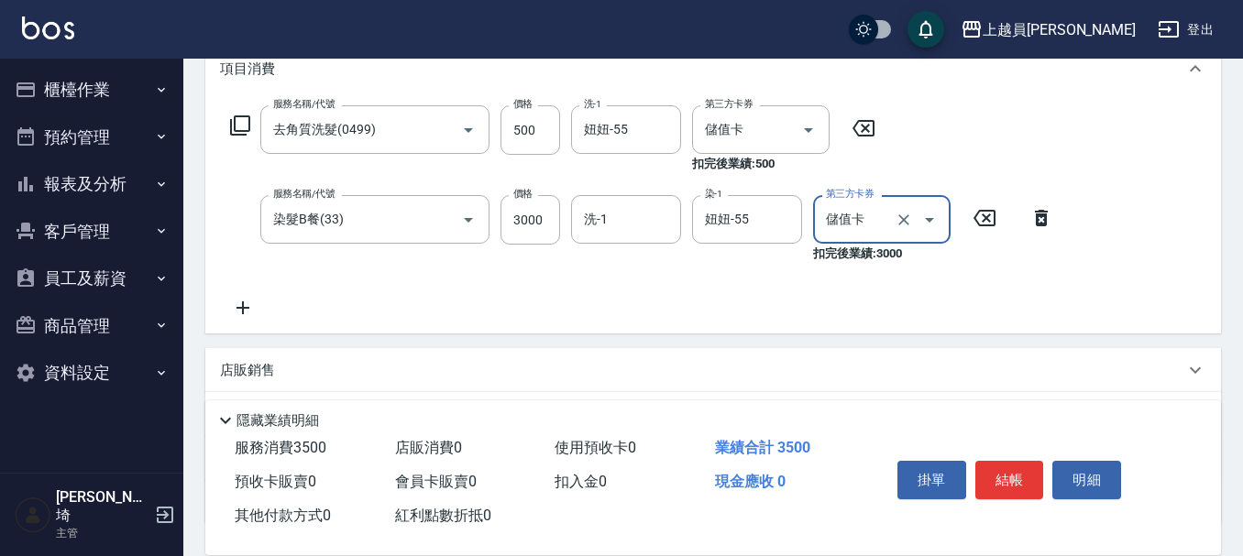
scroll to position [275, 0]
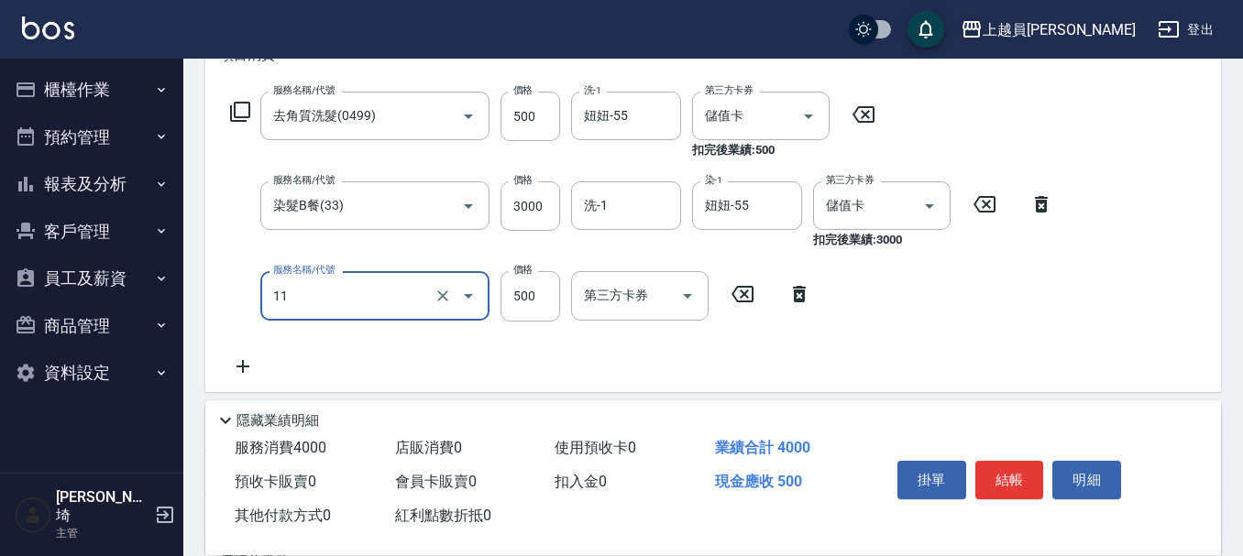
type input "天天護髮(11)"
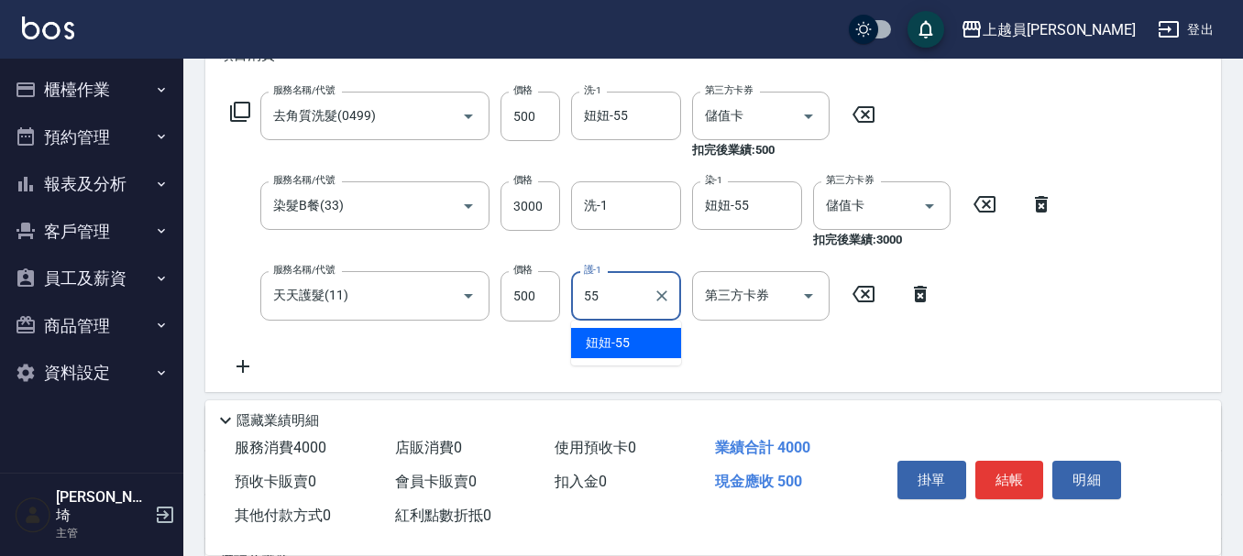
type input "妞妞-55"
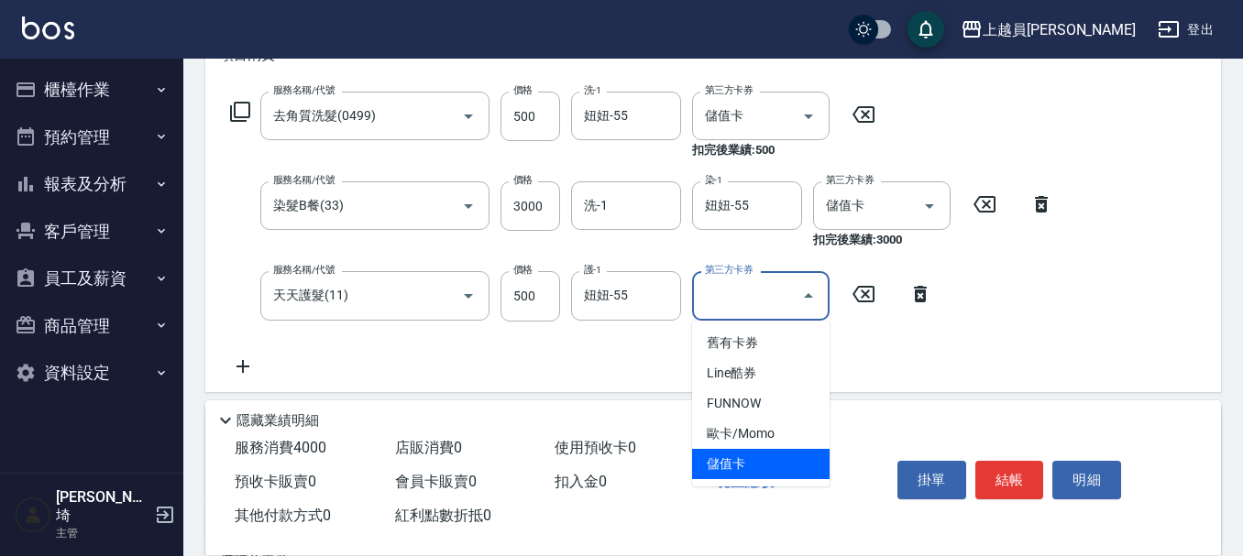
type input "儲值卡"
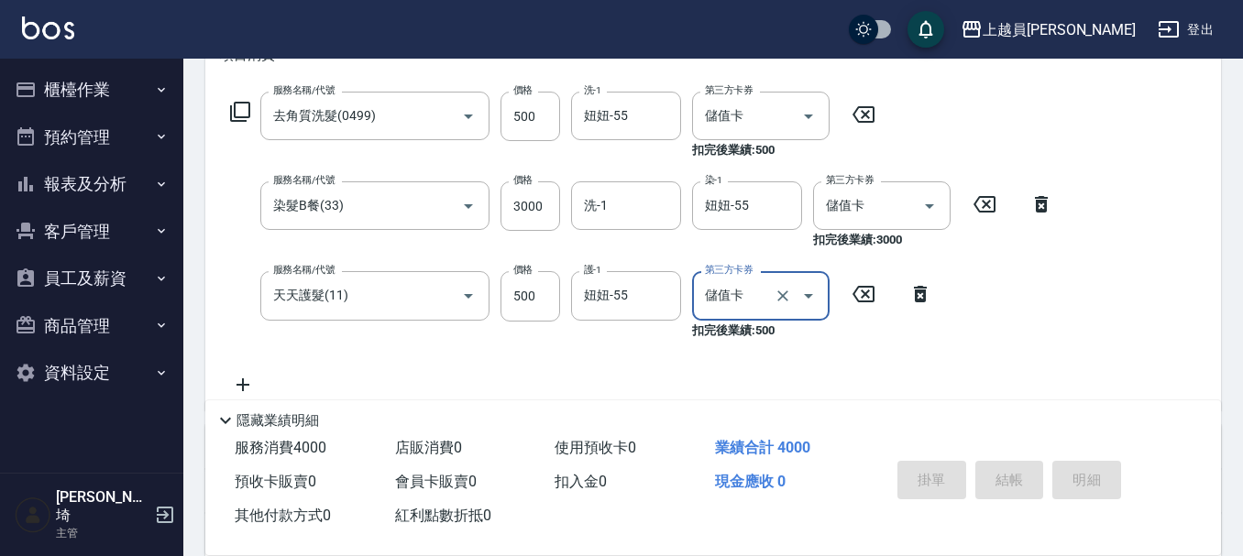
type input "[DATE] 19:45"
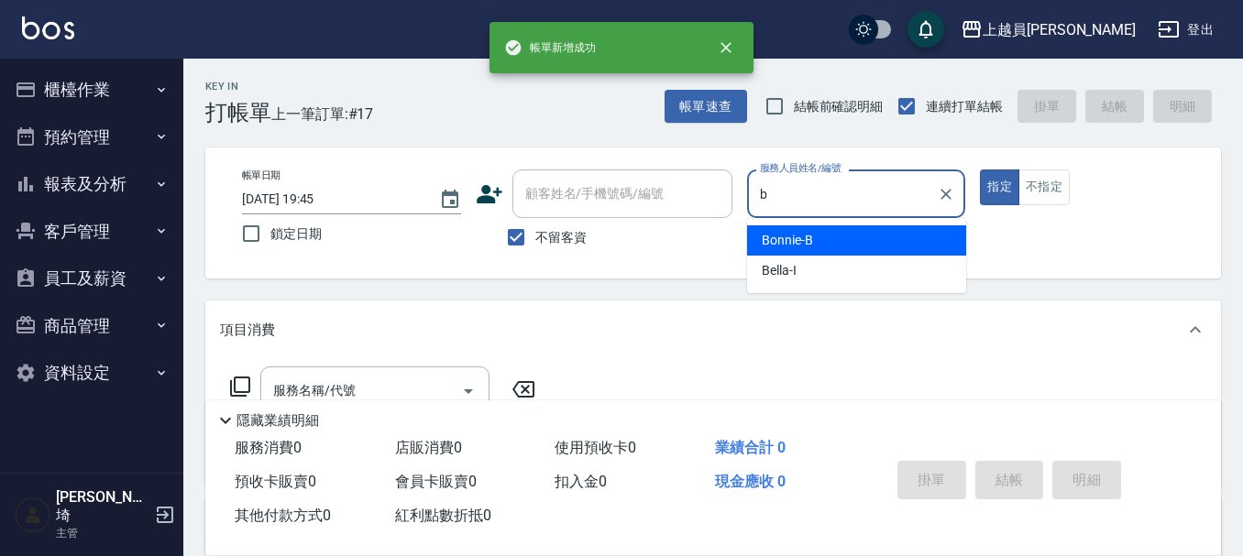
type input "Bonnie-B"
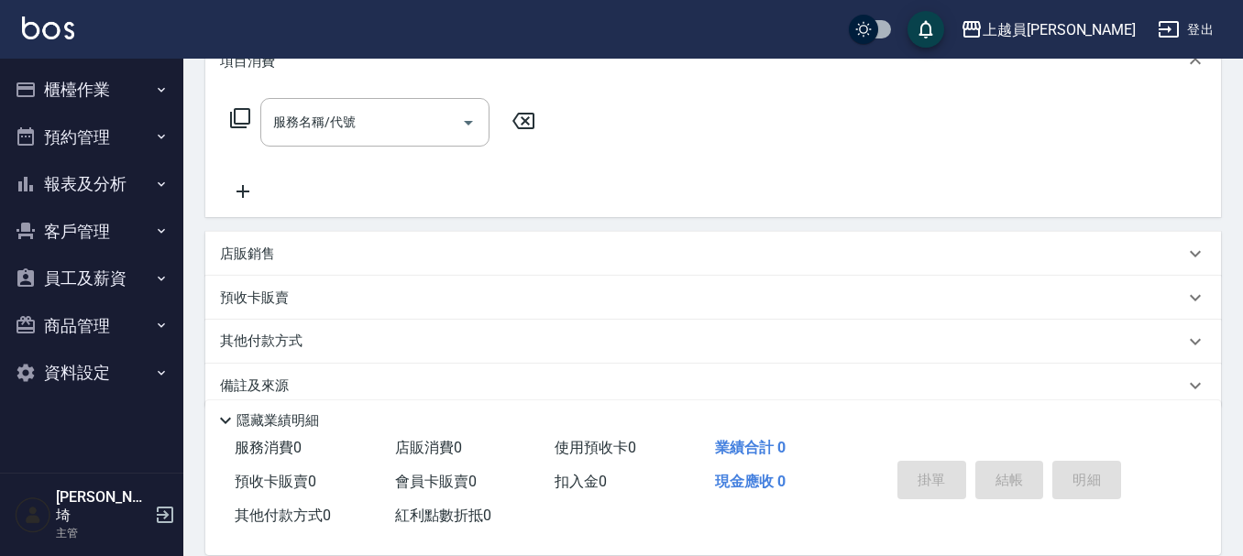
scroll to position [275, 0]
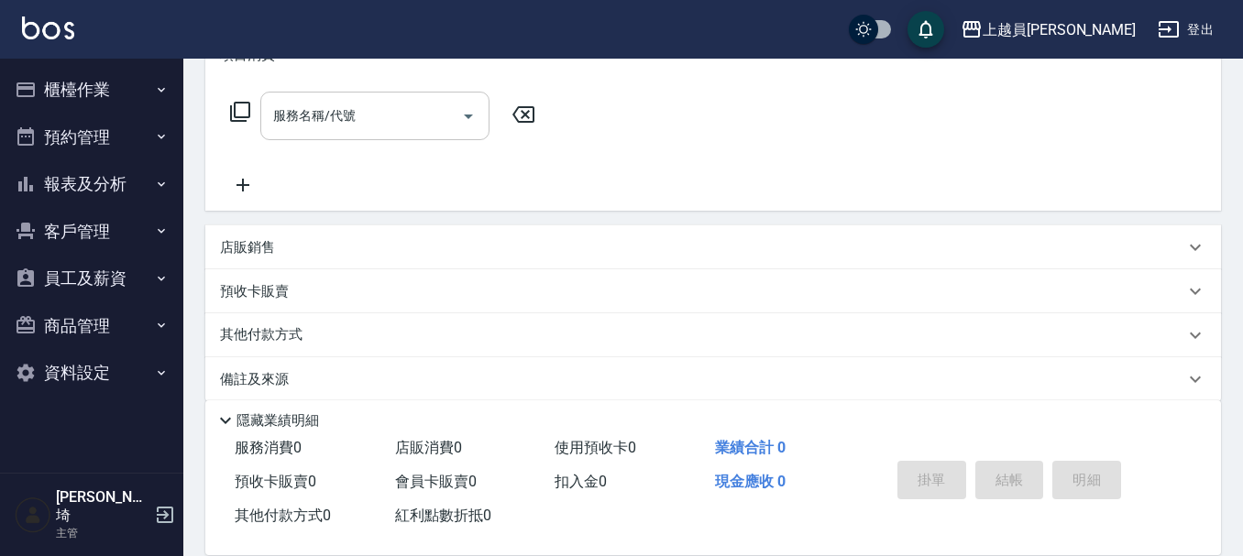
click at [381, 131] on input "服務名稱/代號" at bounding box center [361, 116] width 185 height 32
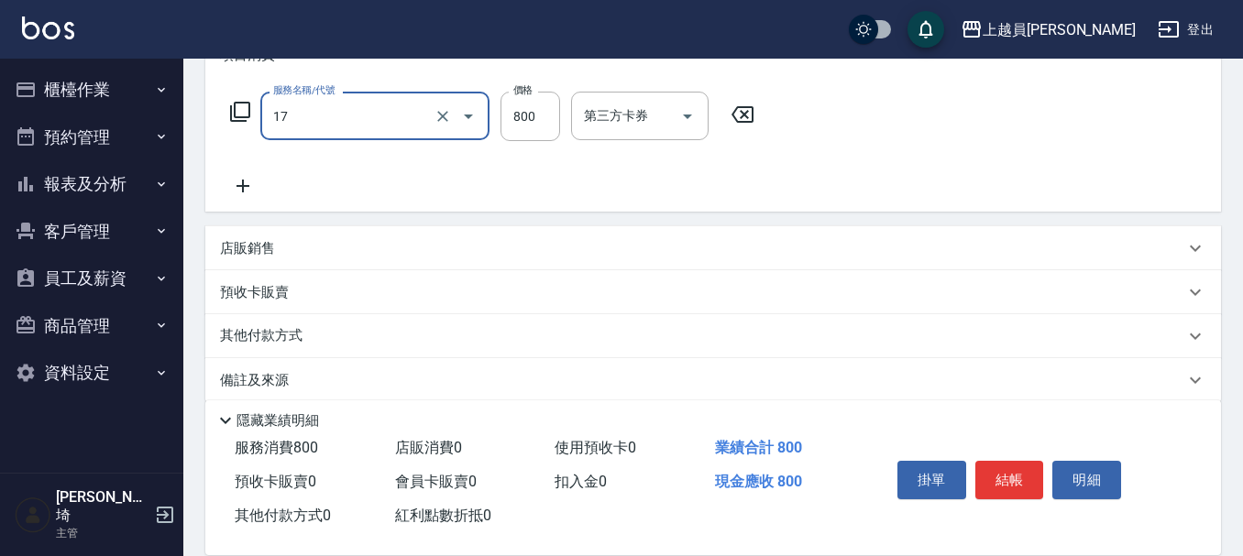
type input "染髮(17)"
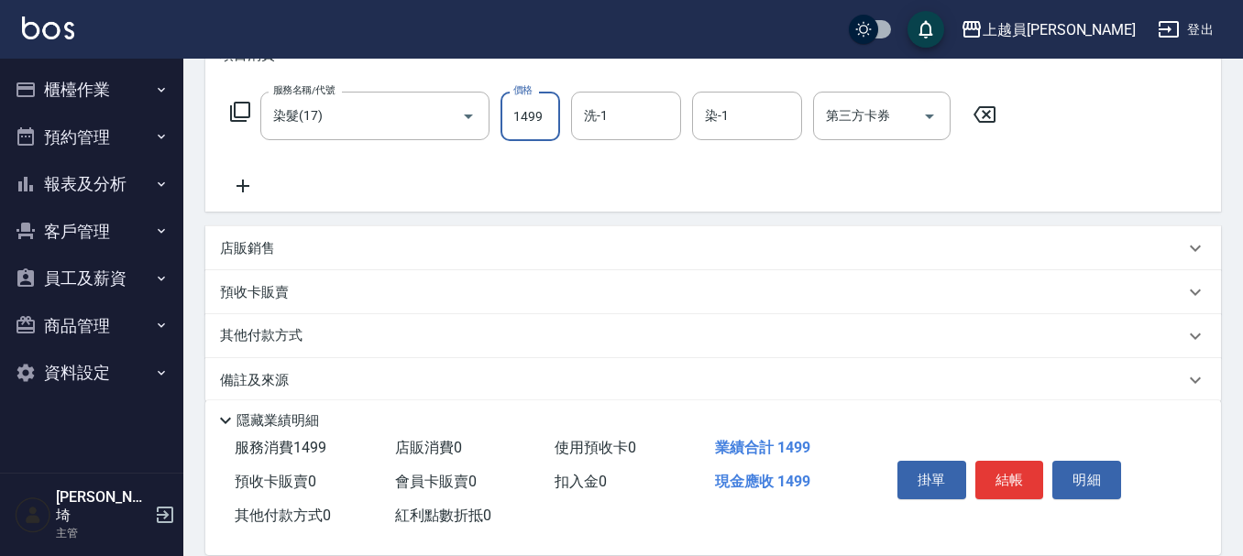
type input "1499"
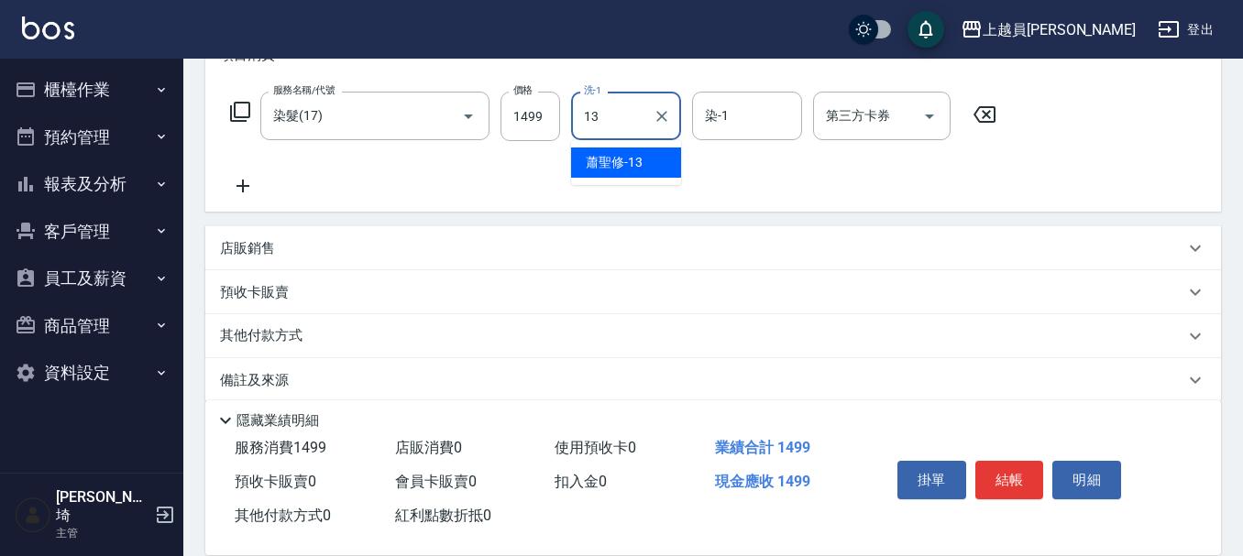
type input "[PERSON_NAME]-13"
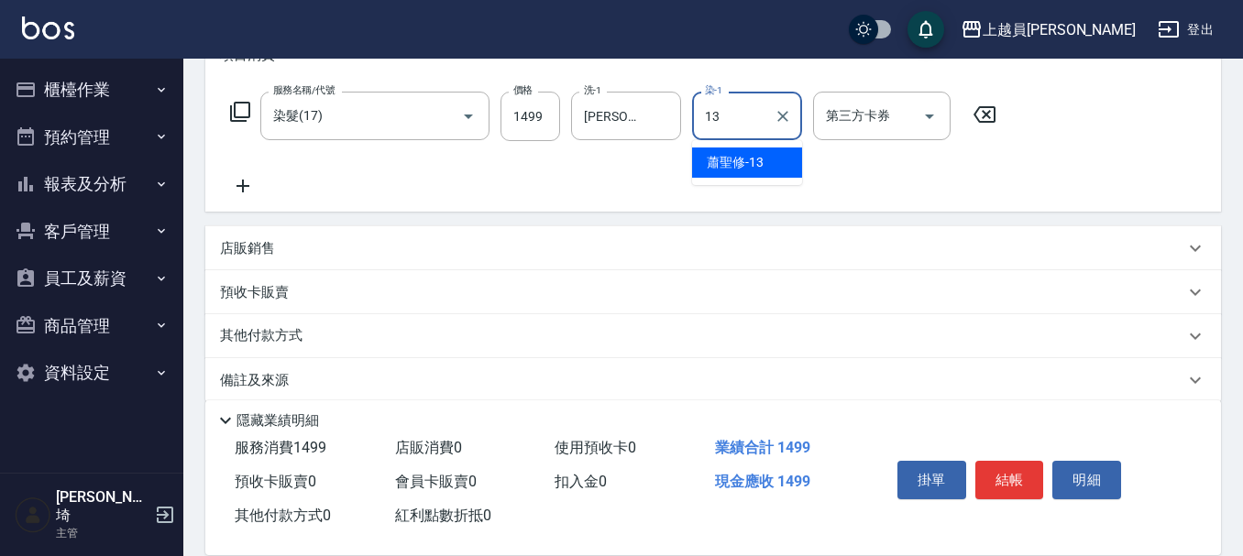
type input "[PERSON_NAME]-13"
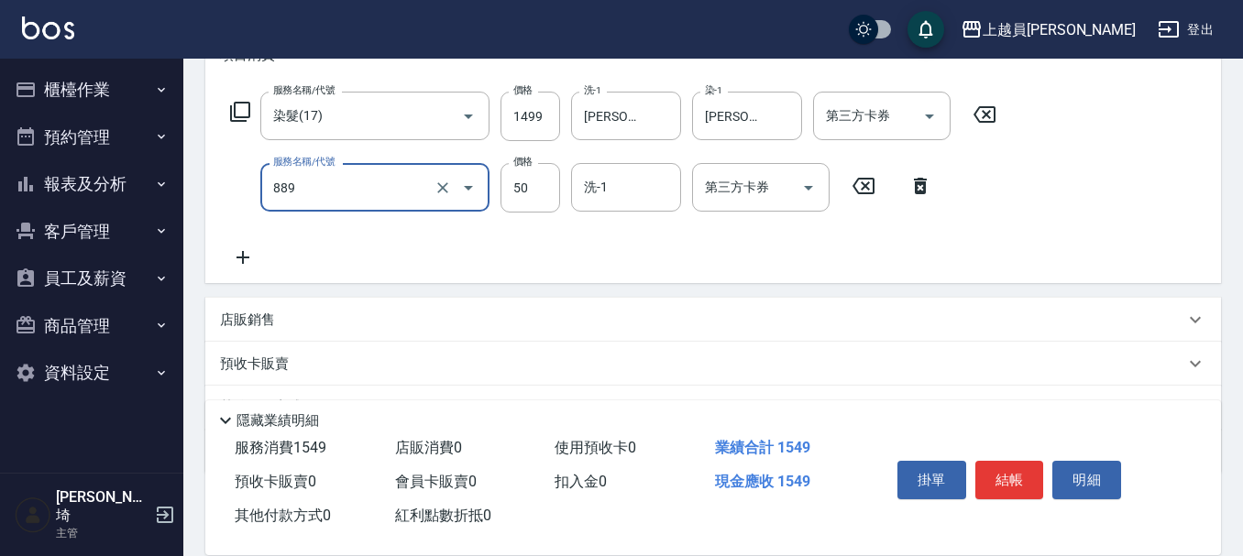
type input "精油(889)"
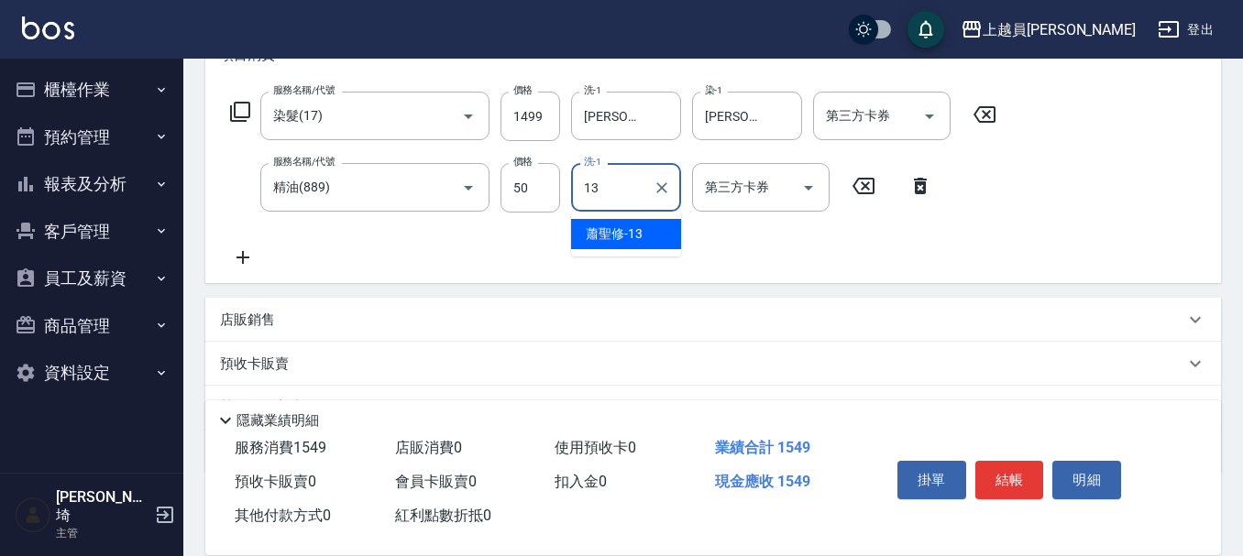
type input "[PERSON_NAME]-13"
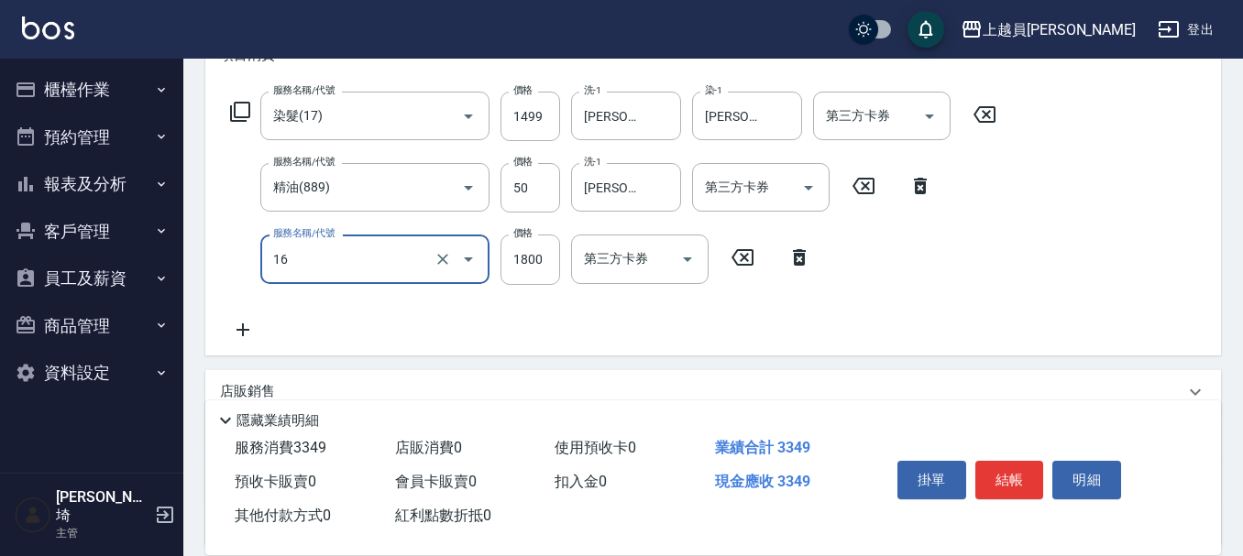
type input "鏡面護髮(16)"
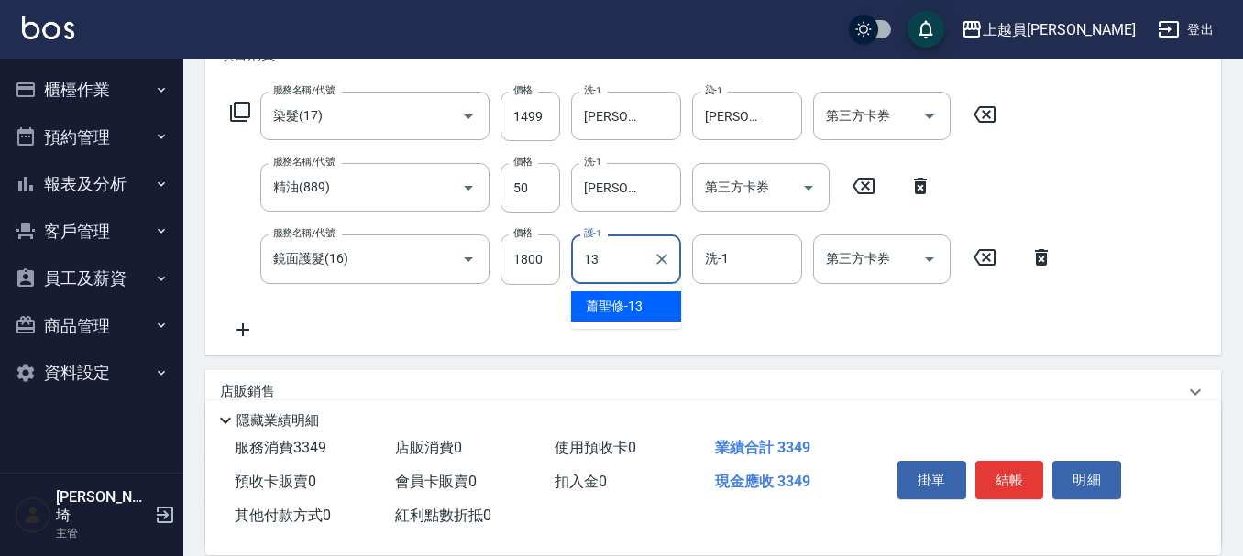
type input "[PERSON_NAME]-13"
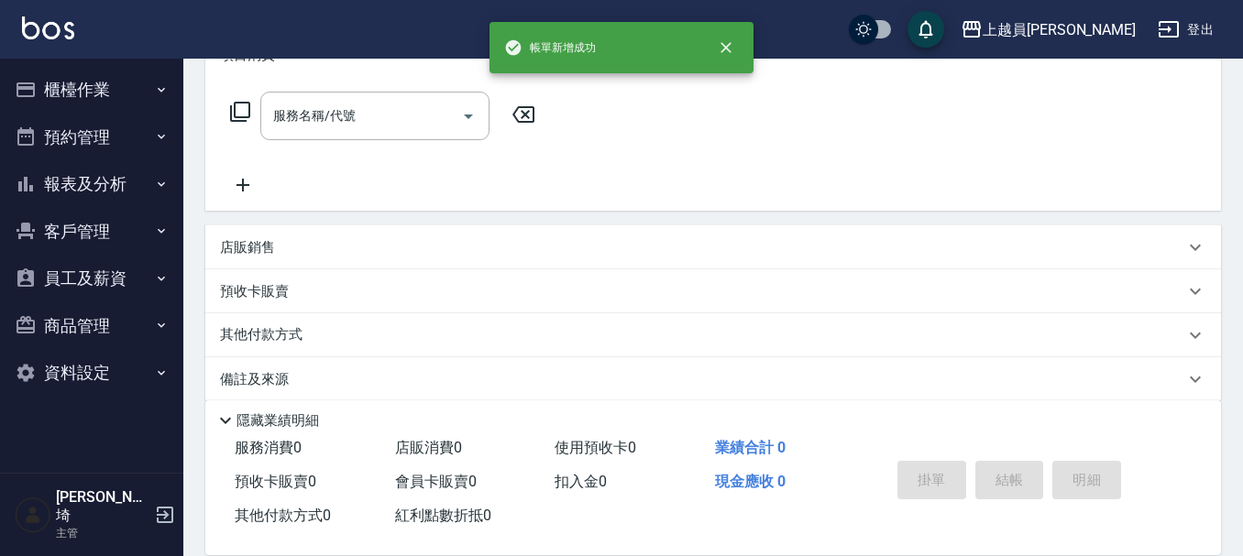
scroll to position [0, 0]
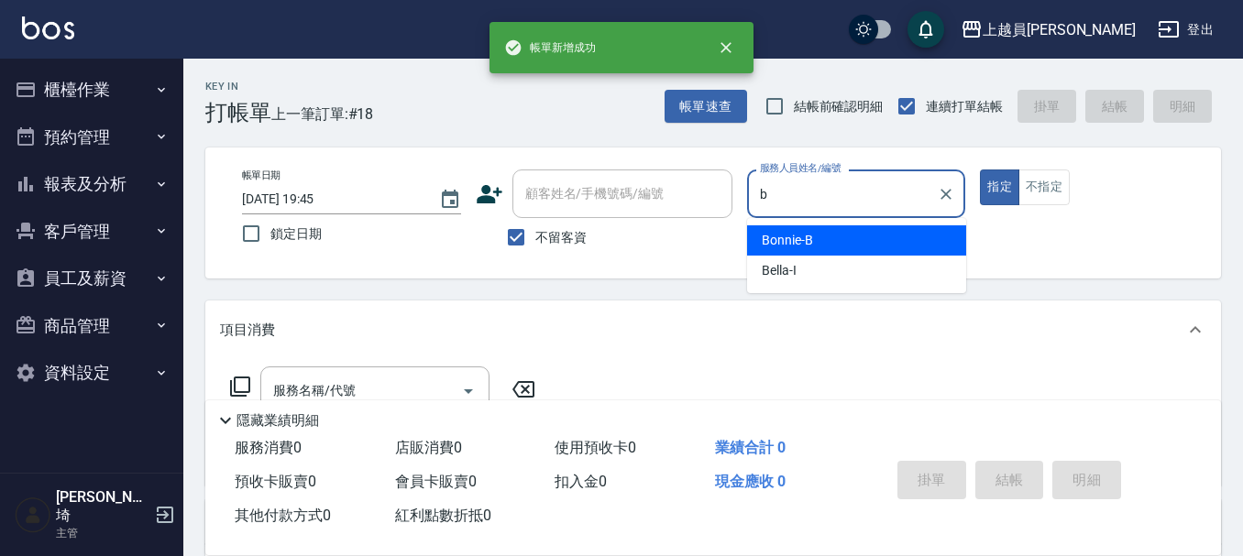
type input "Bonnie-B"
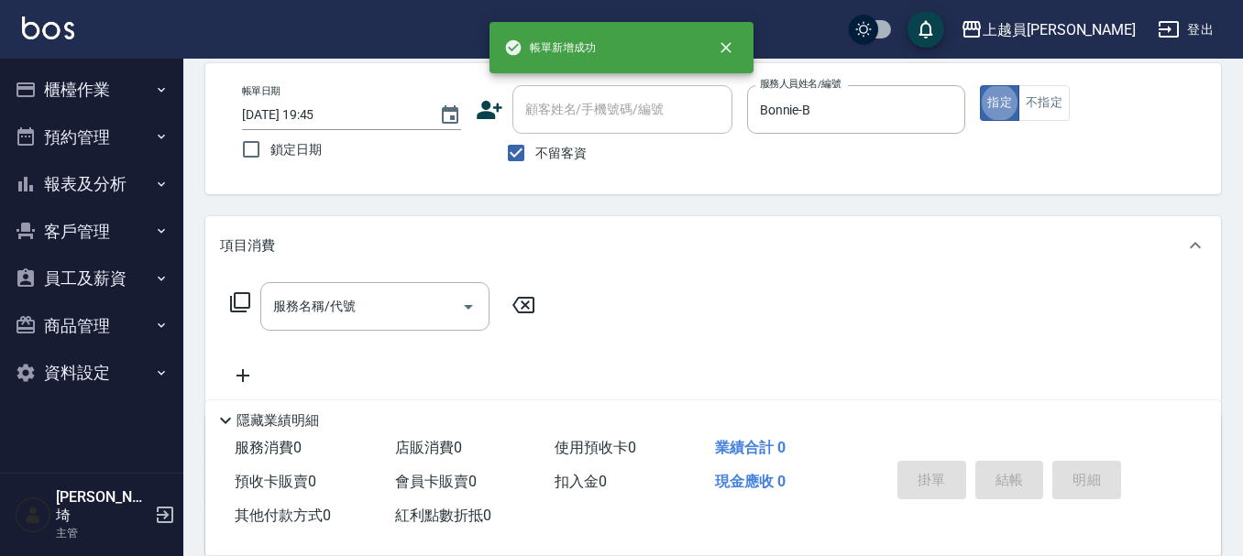
scroll to position [183, 0]
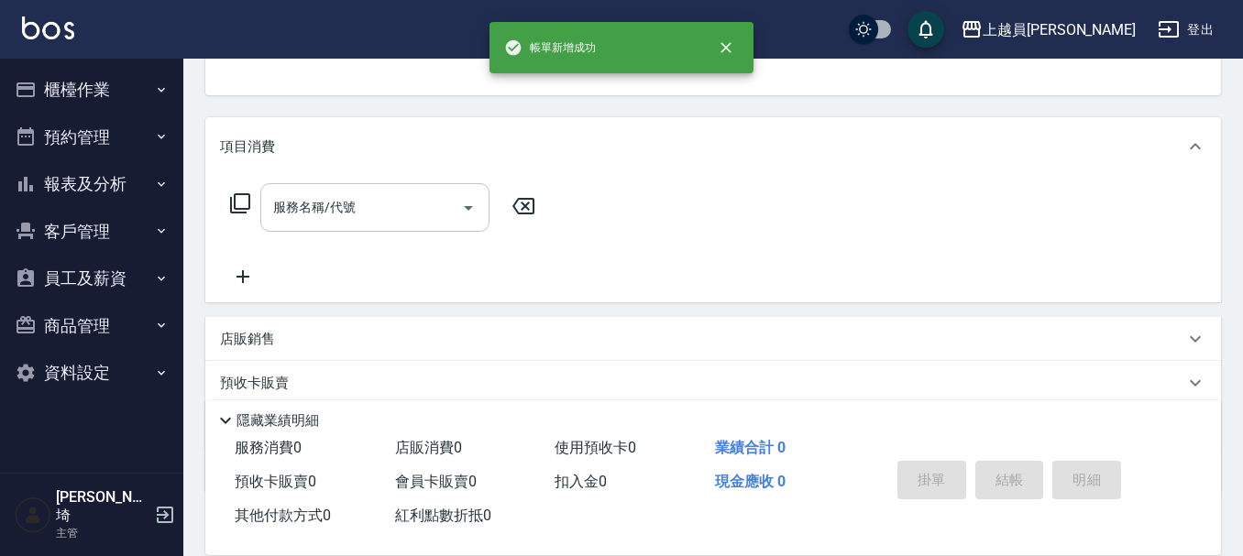
drag, startPoint x: 329, startPoint y: 204, endPoint x: 359, endPoint y: 204, distance: 30.2
click at [330, 204] on div "服務名稱/代號 服務名稱/代號" at bounding box center [374, 207] width 229 height 49
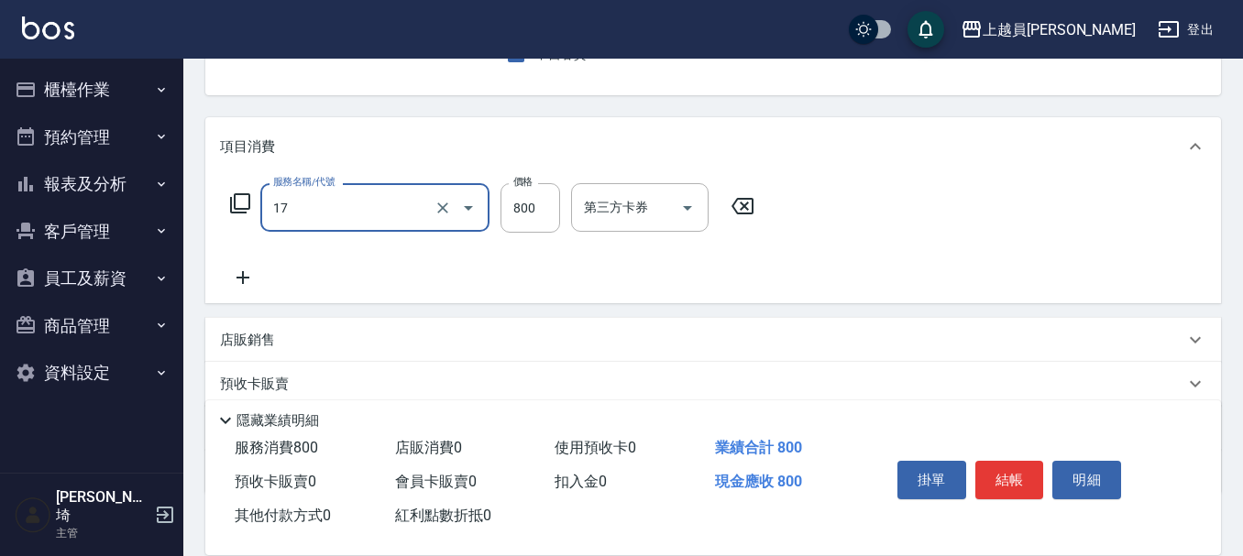
type input "染髮(17)"
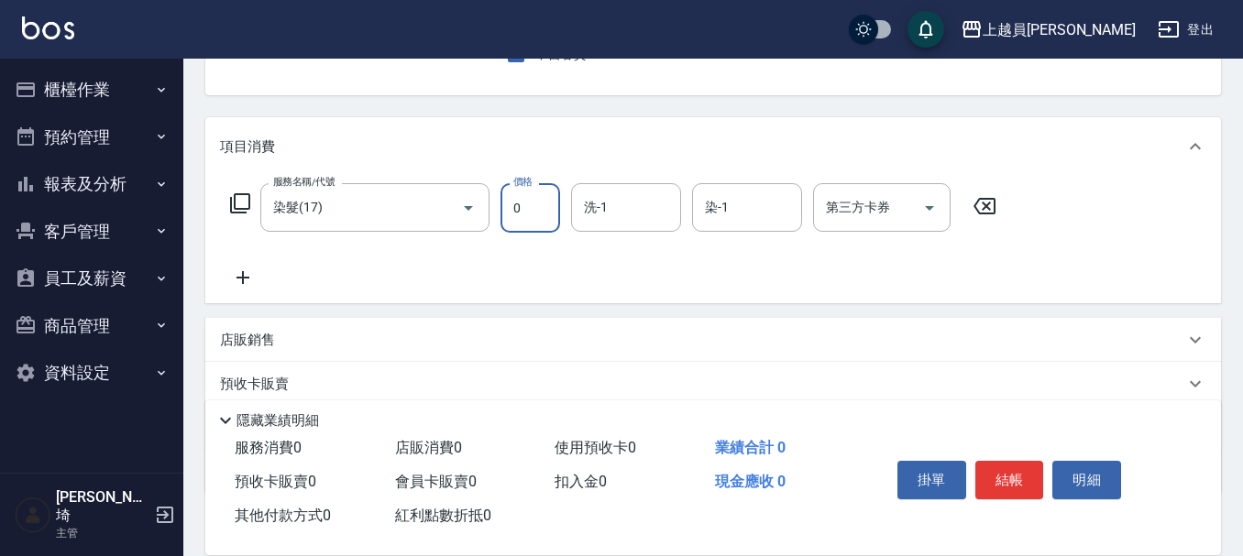
type input "0"
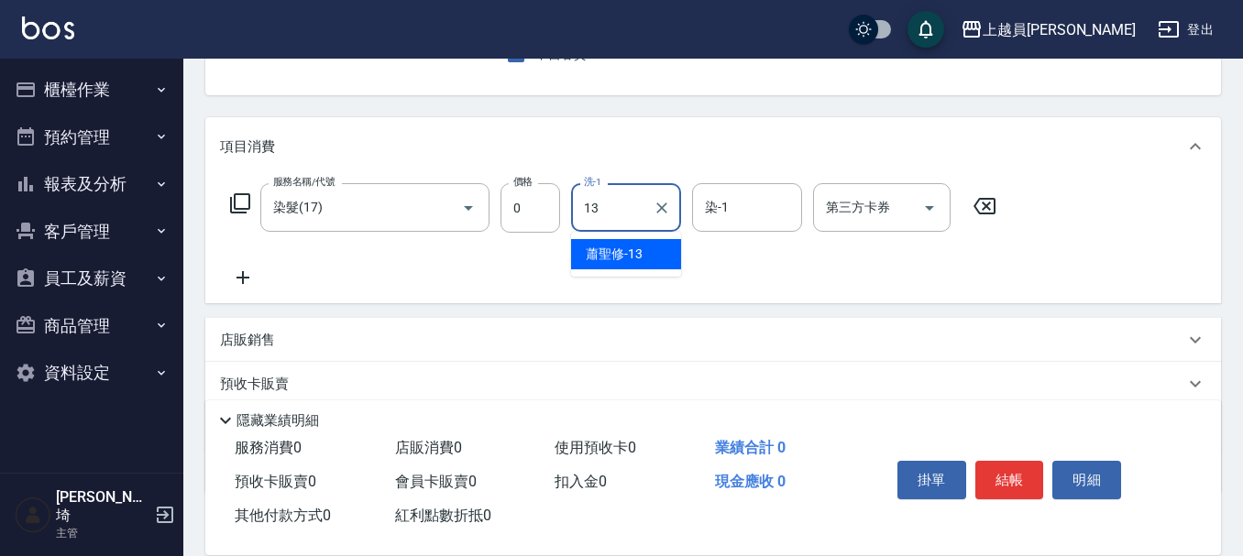
type input "[PERSON_NAME]-13"
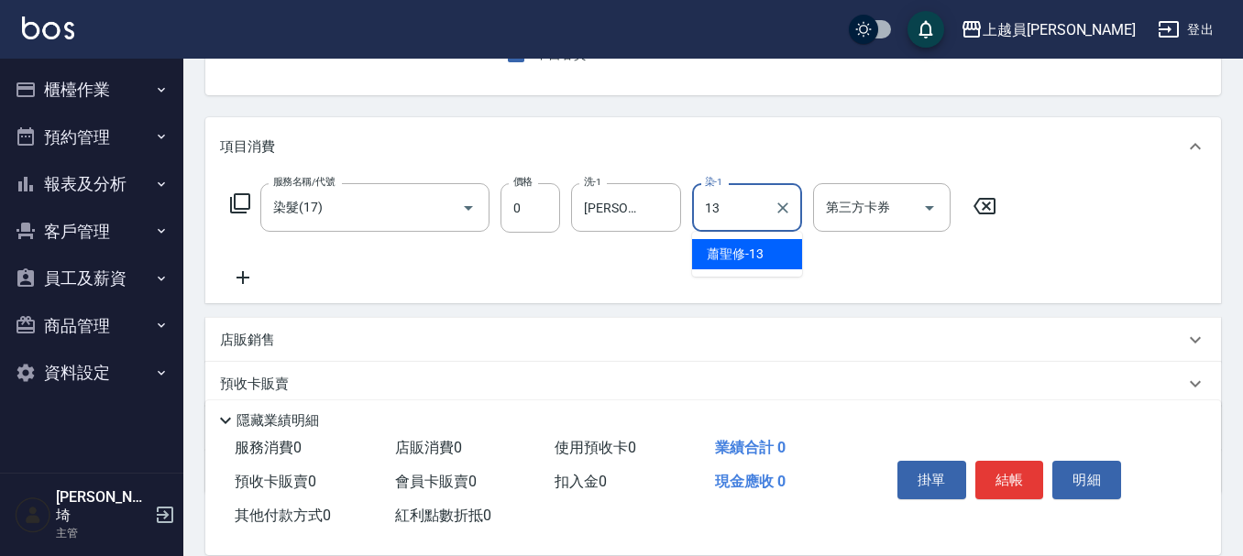
type input "[PERSON_NAME]-13"
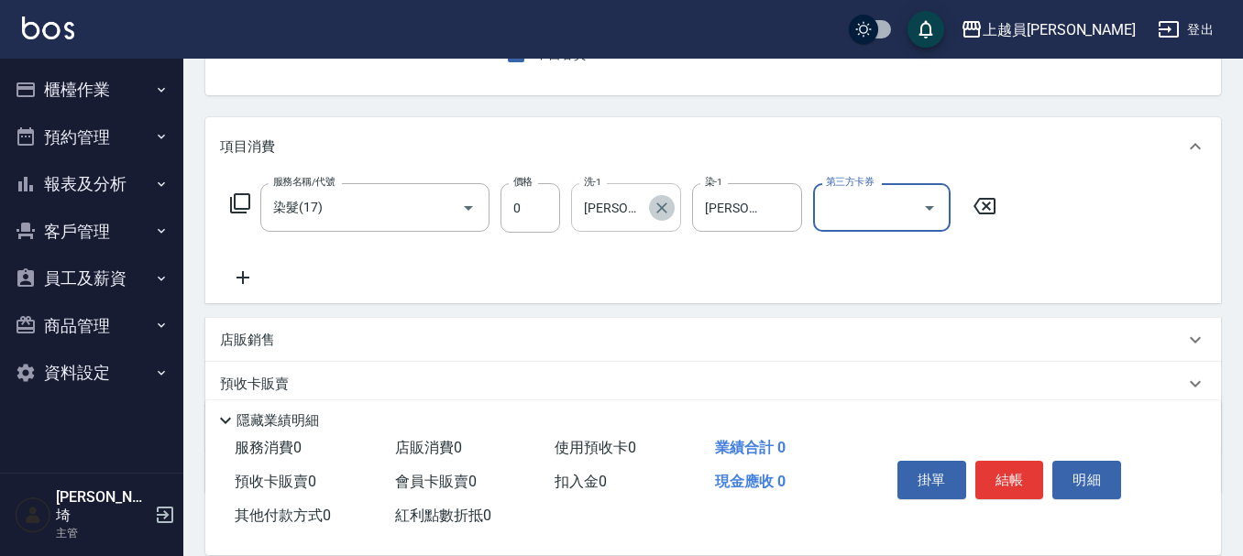
click at [665, 199] on icon "Clear" at bounding box center [662, 208] width 18 height 18
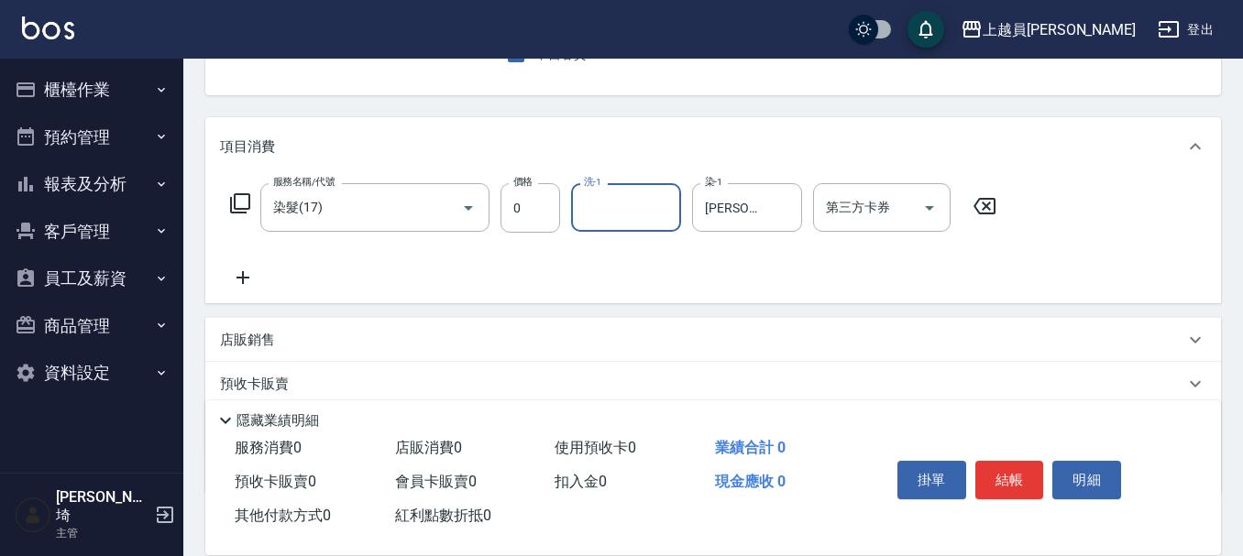
click at [256, 283] on icon at bounding box center [243, 278] width 46 height 22
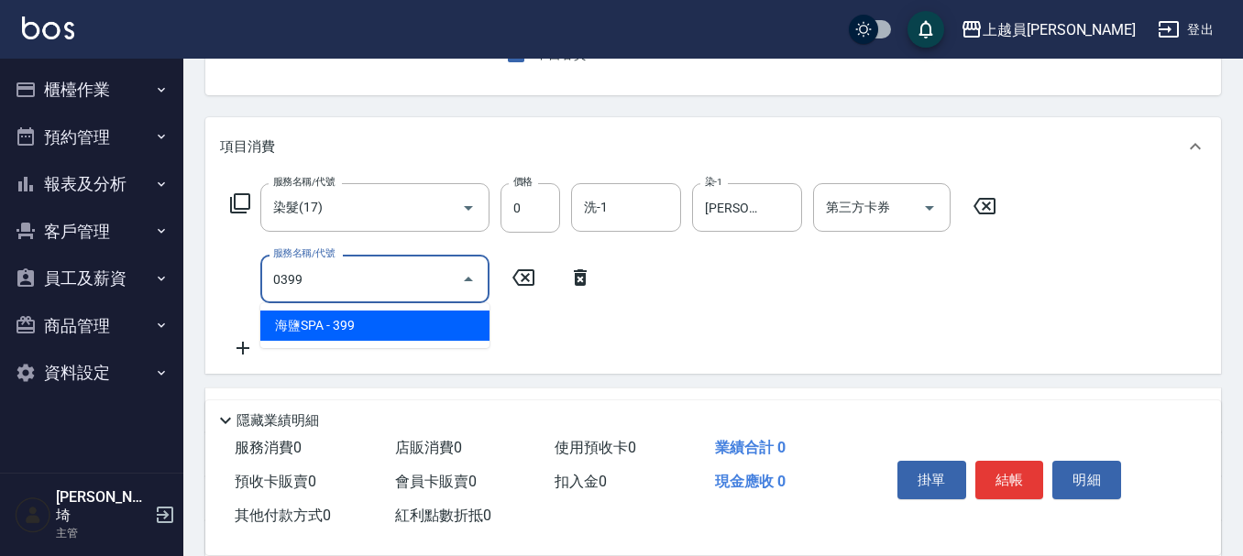
type input "海鹽SPA(0399)"
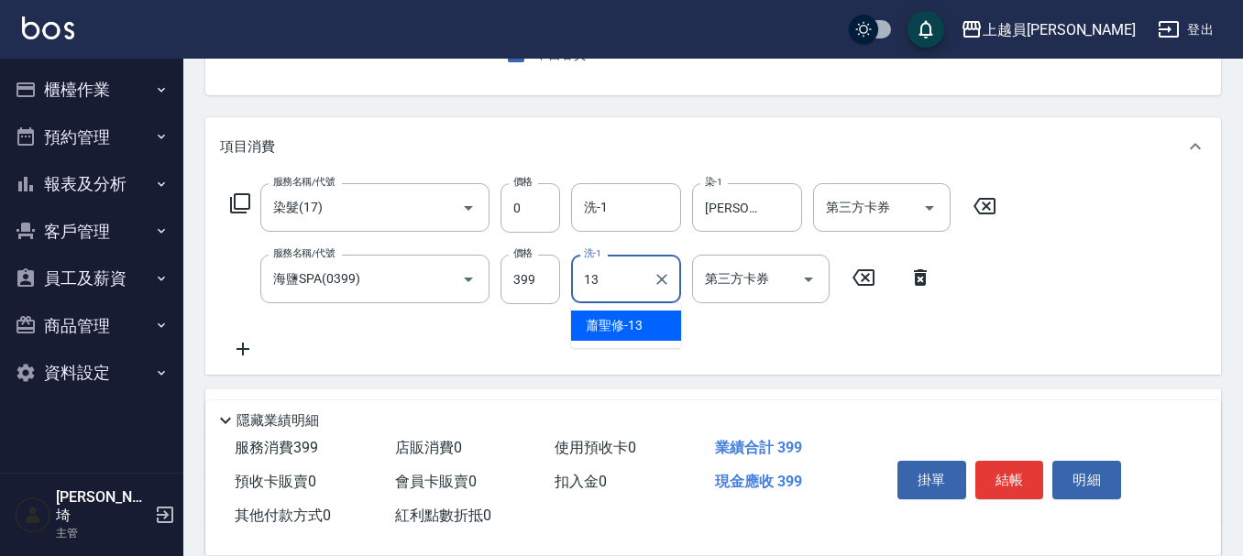
type input "[PERSON_NAME]-13"
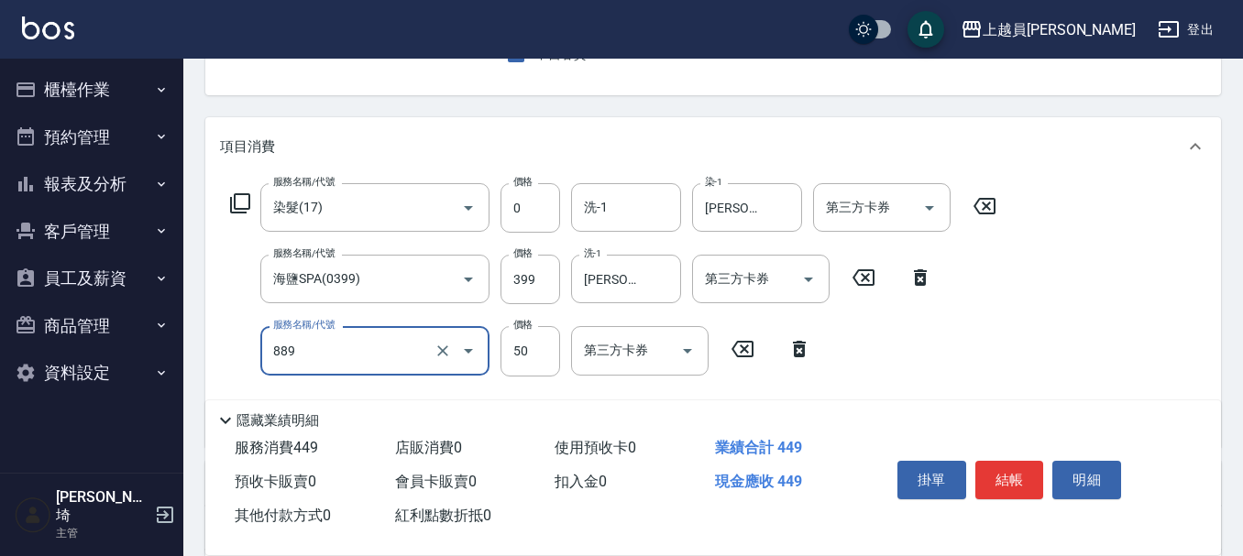
type input "精油(889)"
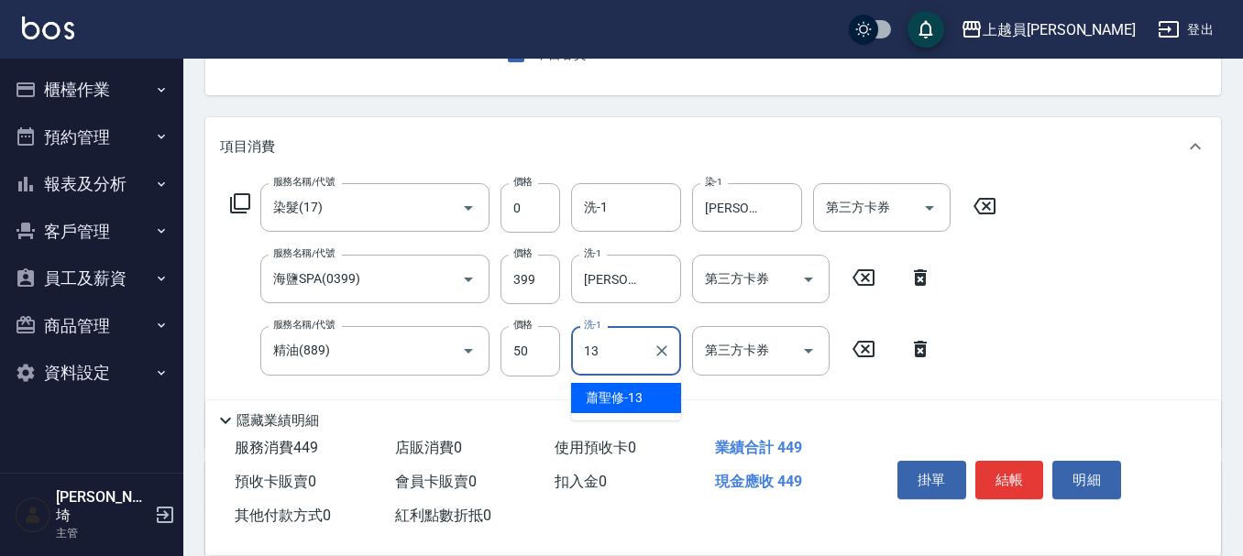
type input "[PERSON_NAME]-13"
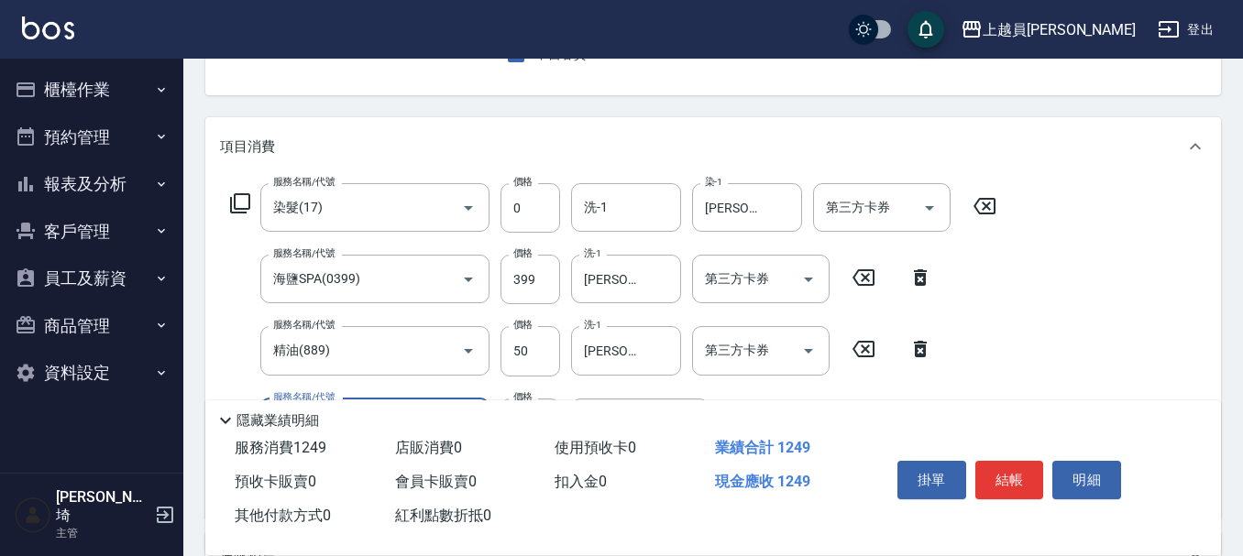
type input "染髮(17)"
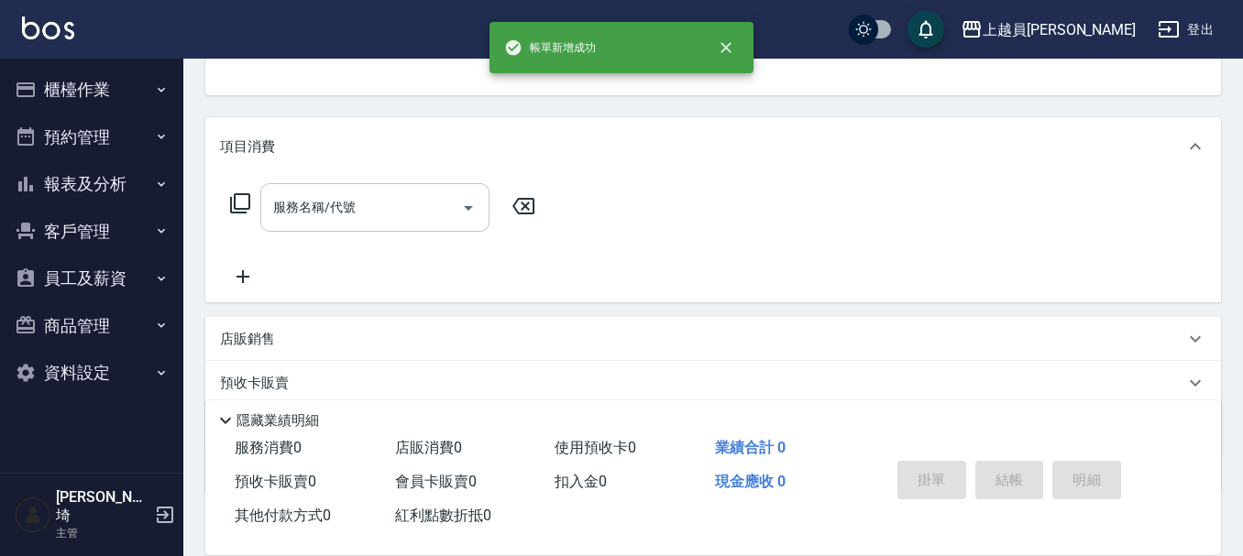
click at [380, 203] on input "服務名稱/代號" at bounding box center [361, 208] width 185 height 32
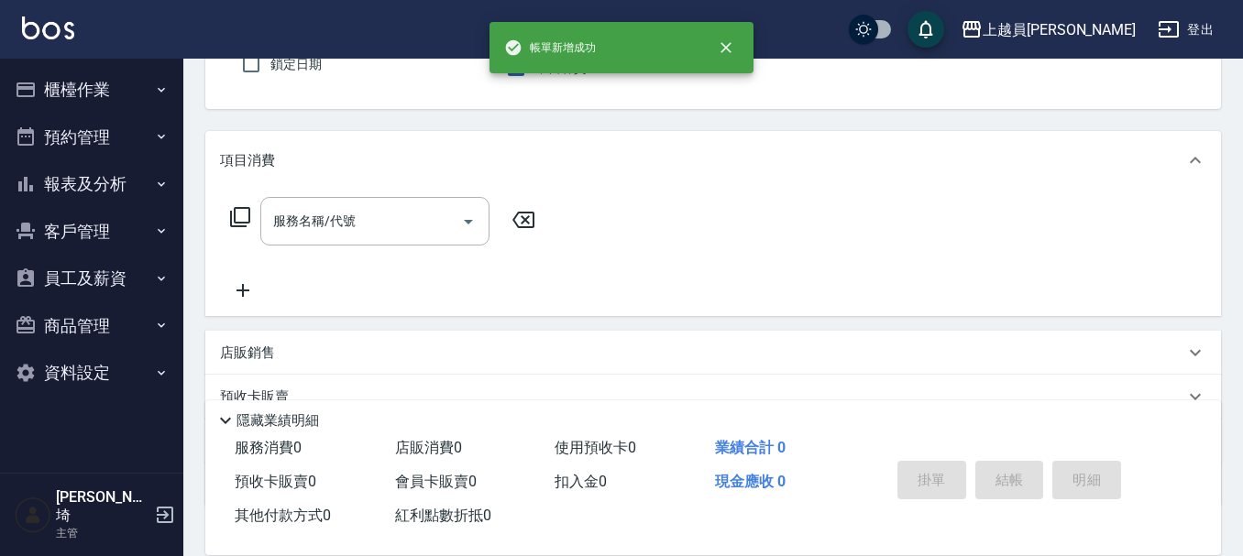
scroll to position [78, 0]
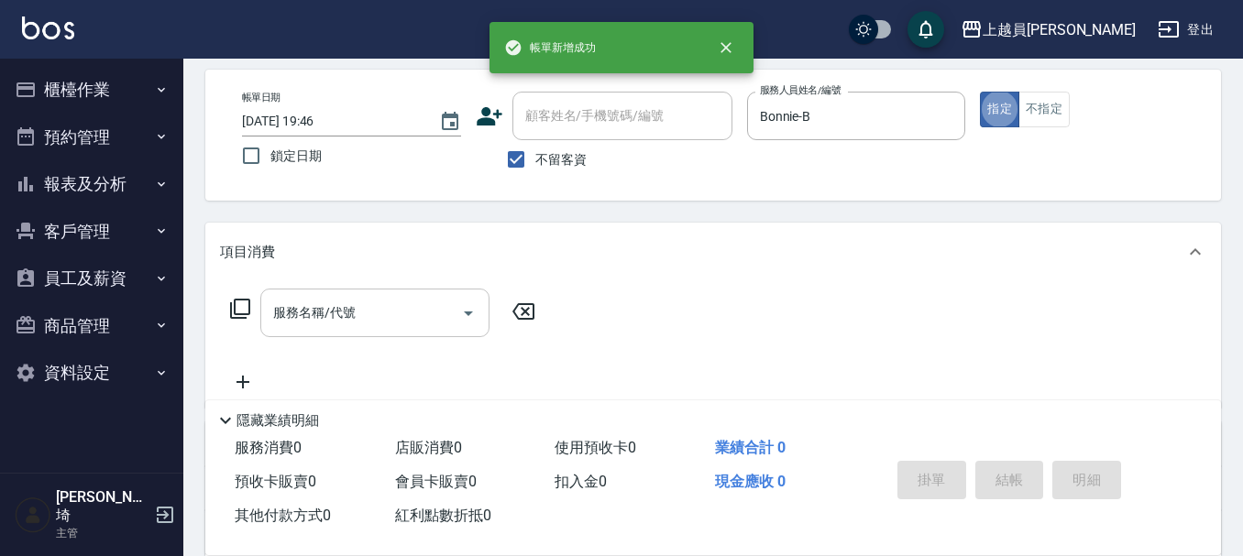
click at [353, 317] on div "服務名稱/代號 服務名稱/代號" at bounding box center [374, 313] width 229 height 49
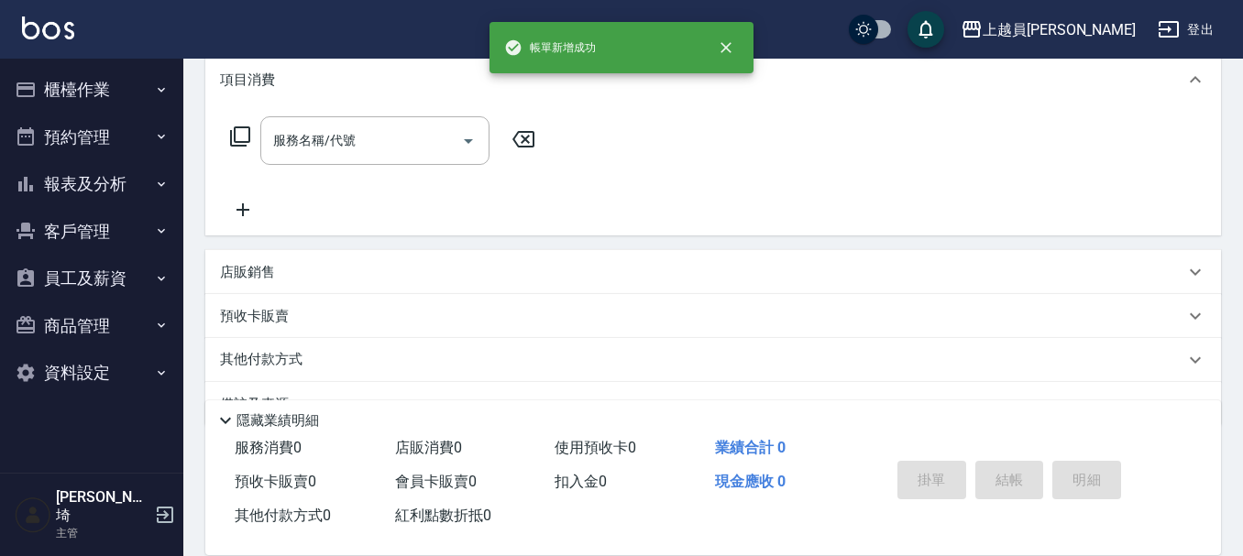
scroll to position [261, 0]
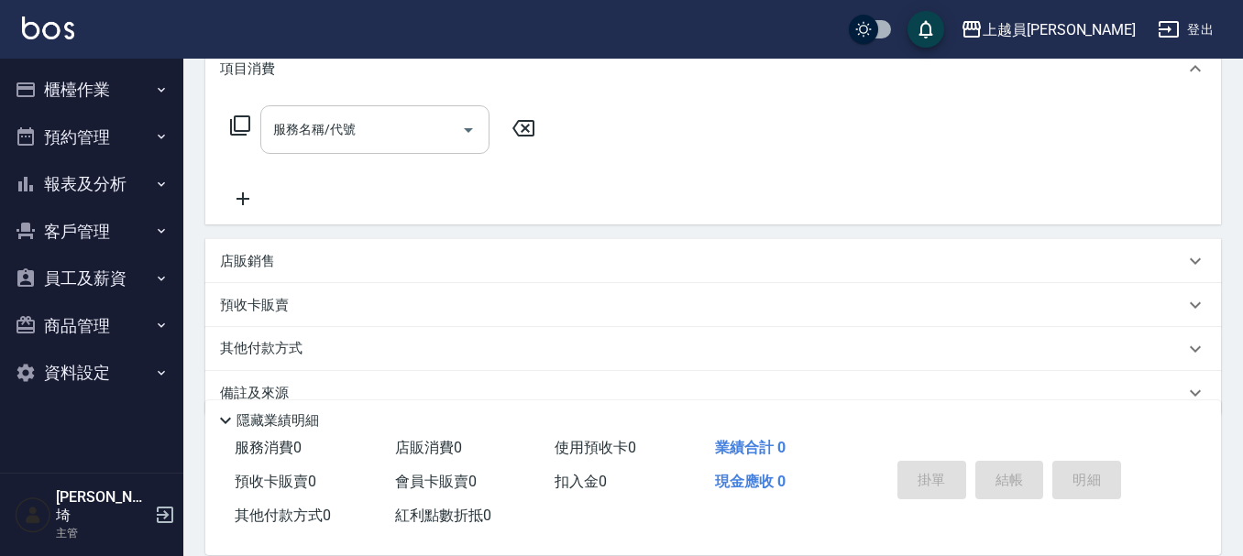
click at [441, 135] on input "服務名稱/代號" at bounding box center [361, 130] width 185 height 32
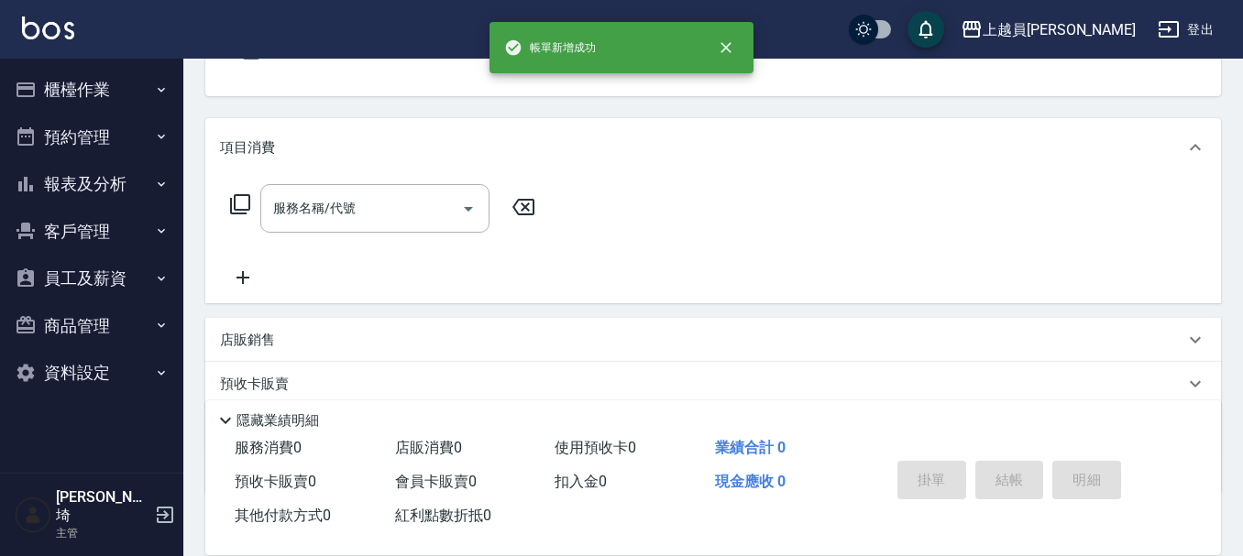
scroll to position [183, 0]
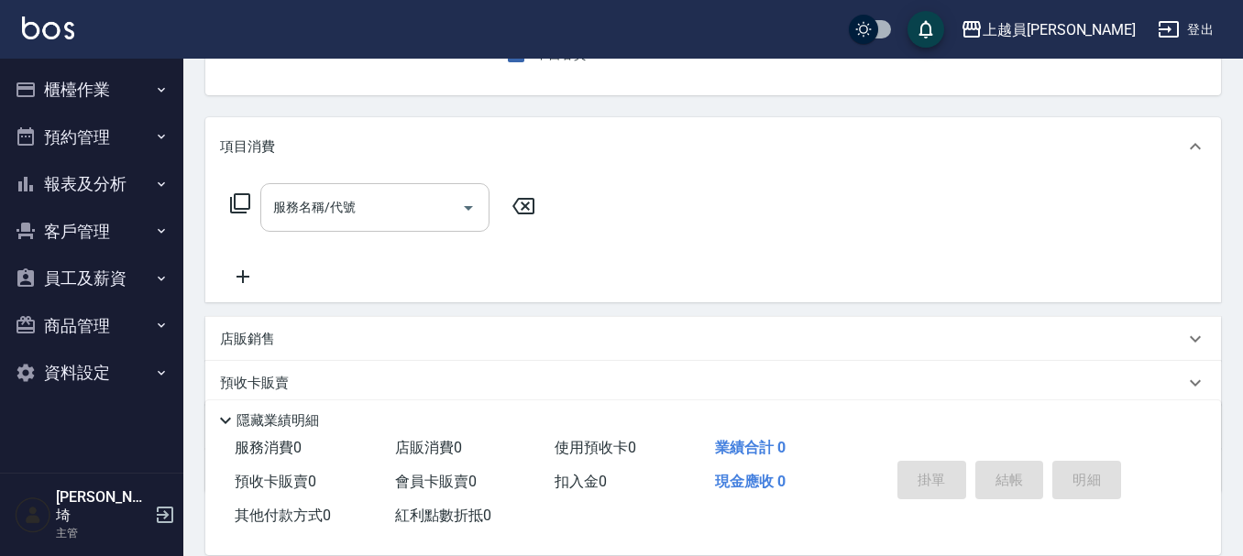
click at [412, 208] on input "服務名稱/代號" at bounding box center [361, 208] width 185 height 32
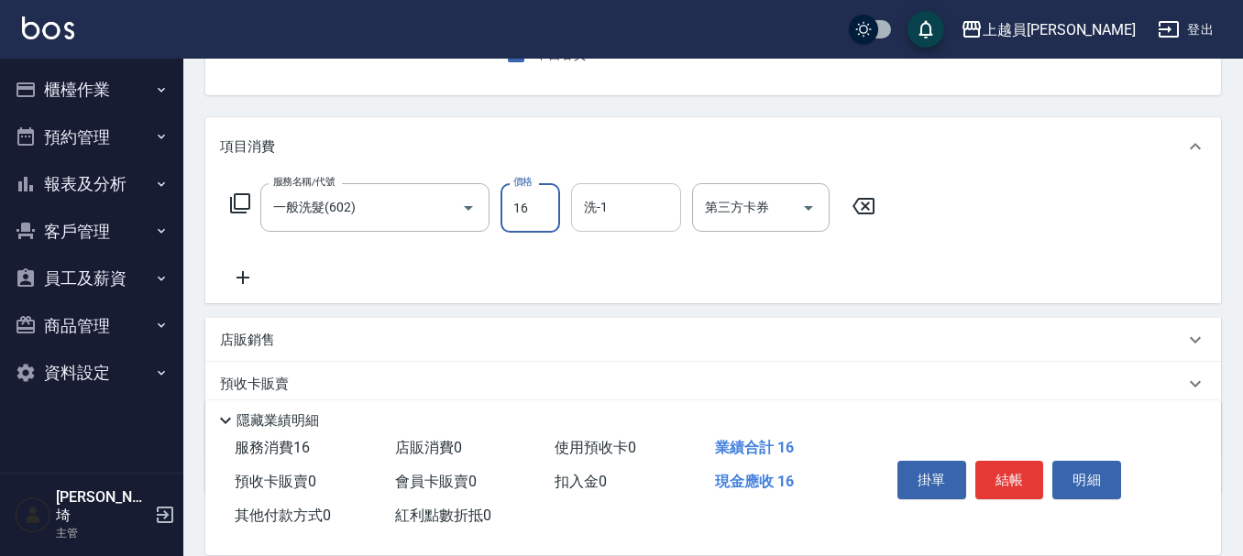
drag, startPoint x: 531, startPoint y: 204, endPoint x: 586, endPoint y: 192, distance: 56.5
click at [529, 204] on input "16" at bounding box center [530, 207] width 60 height 49
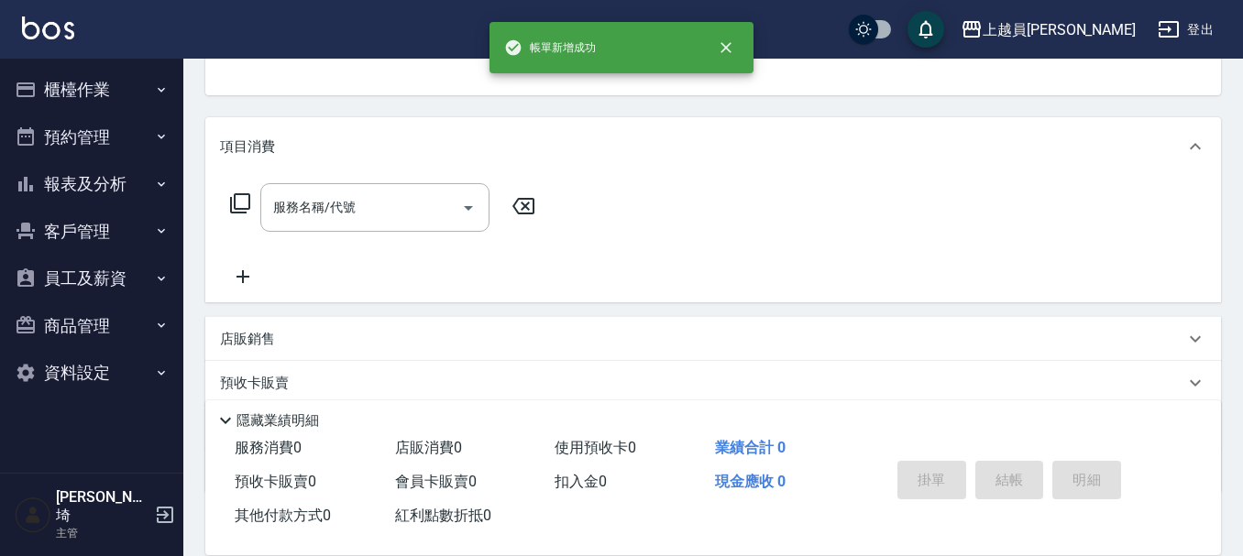
scroll to position [178, 0]
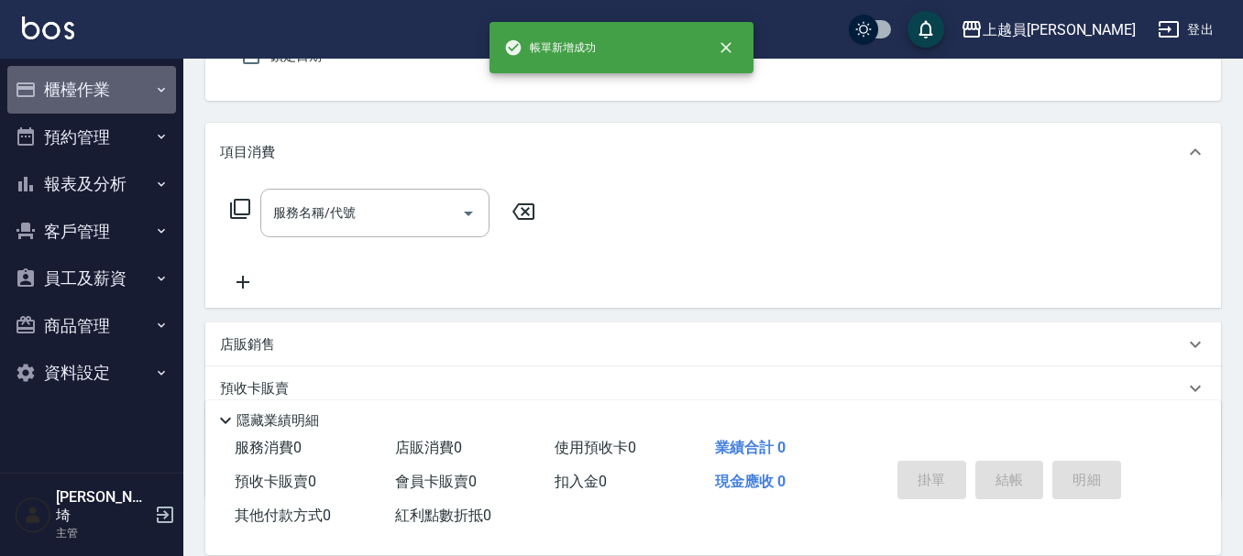
click at [122, 90] on button "櫃檯作業" at bounding box center [91, 90] width 169 height 48
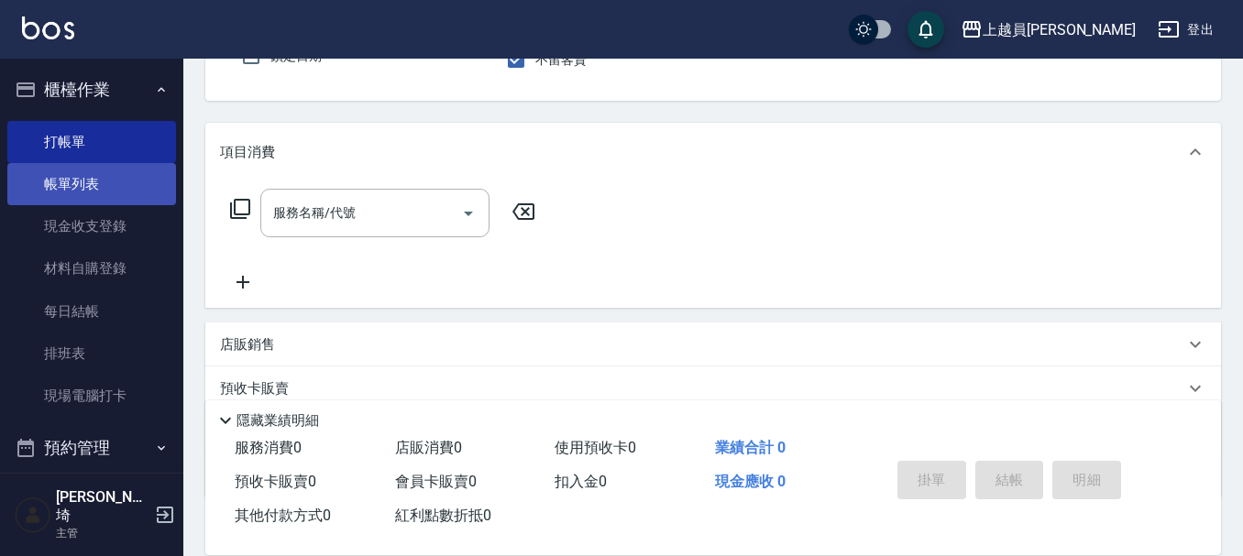
click at [116, 172] on link "帳單列表" at bounding box center [91, 184] width 169 height 42
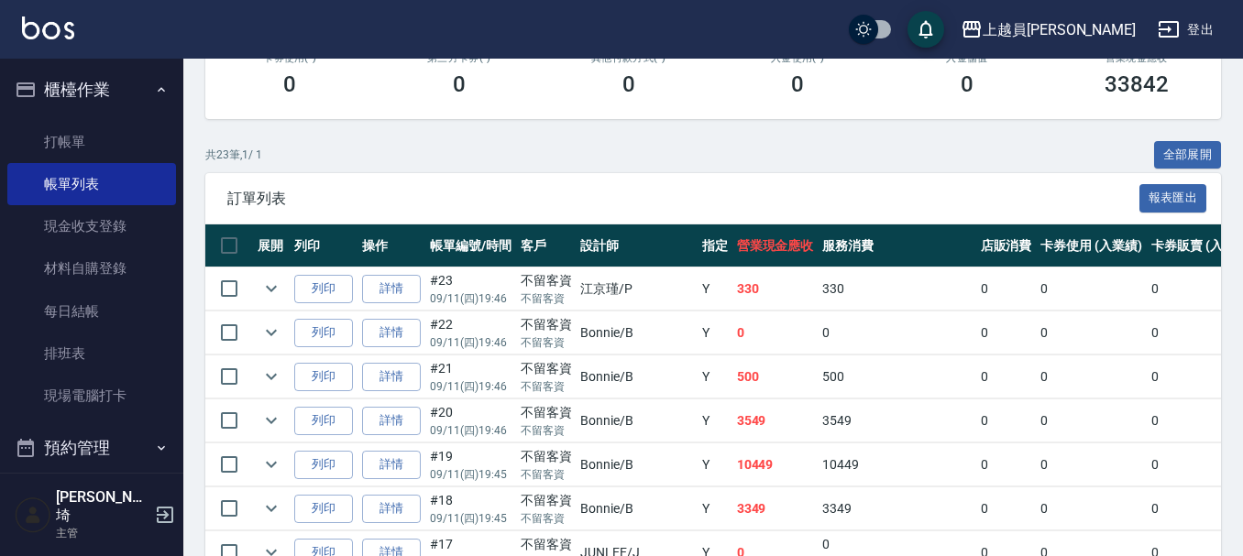
scroll to position [367, 0]
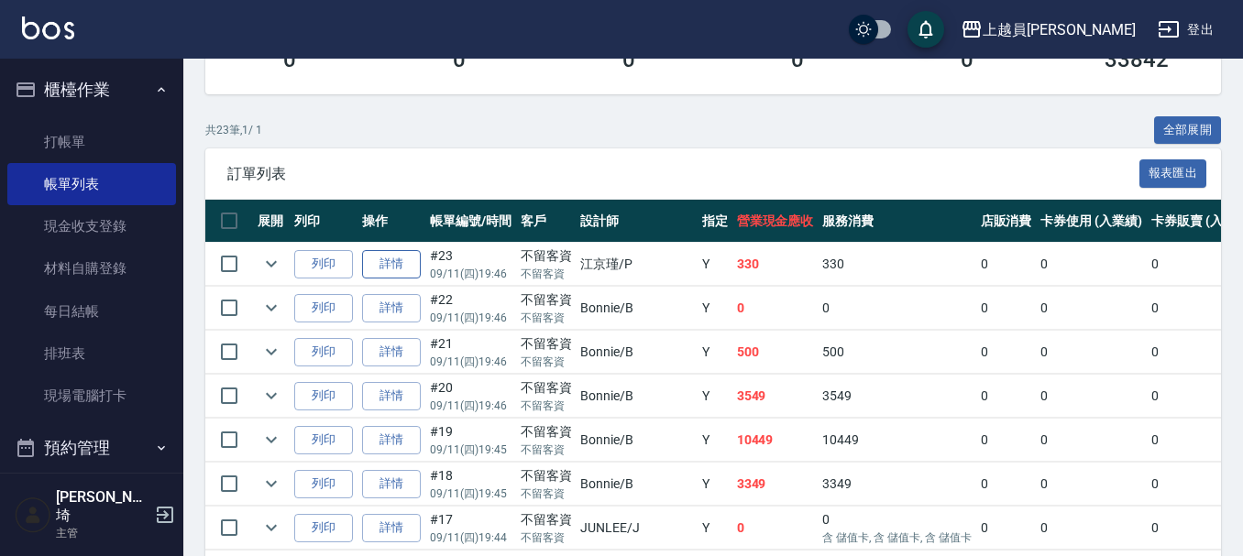
click at [390, 261] on link "詳情" at bounding box center [391, 264] width 59 height 28
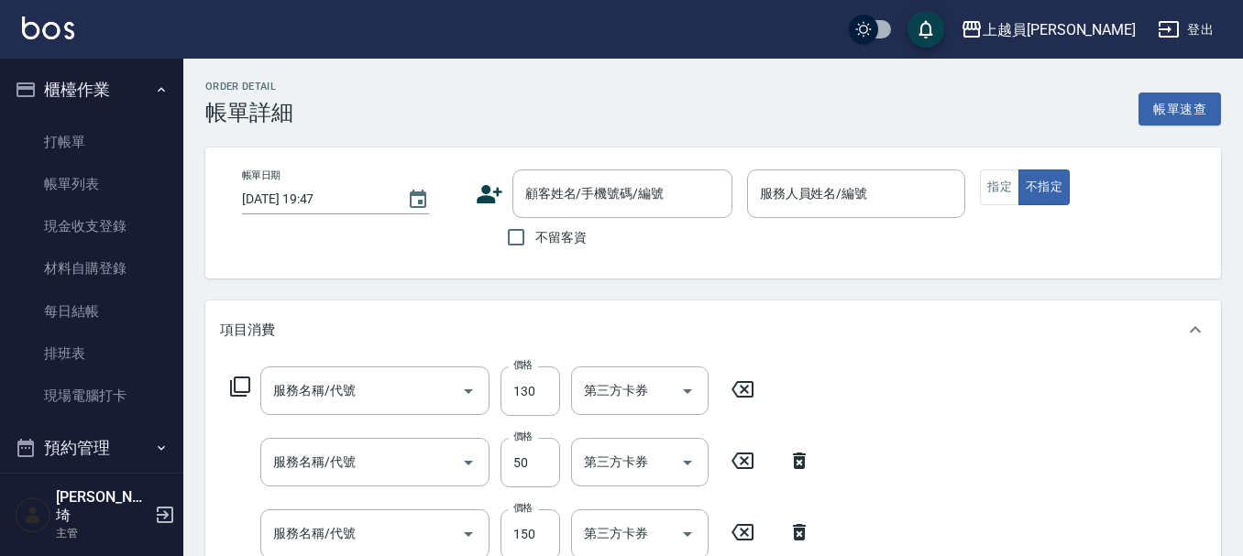
click at [476, 326] on div "項目消費" at bounding box center [702, 330] width 964 height 19
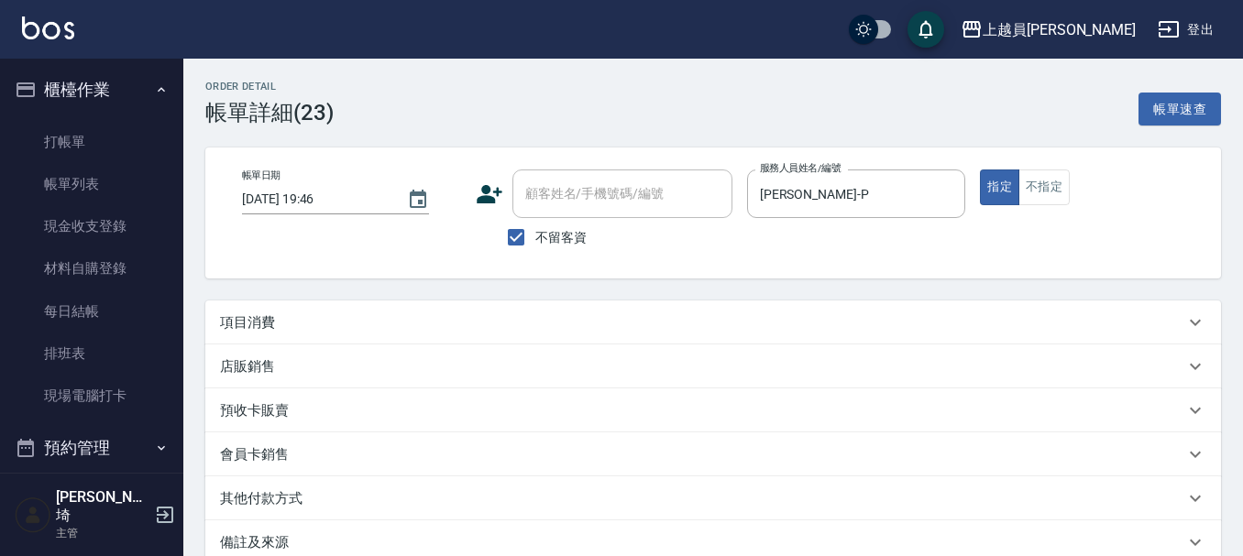
click at [533, 317] on div "項目消費" at bounding box center [702, 322] width 964 height 19
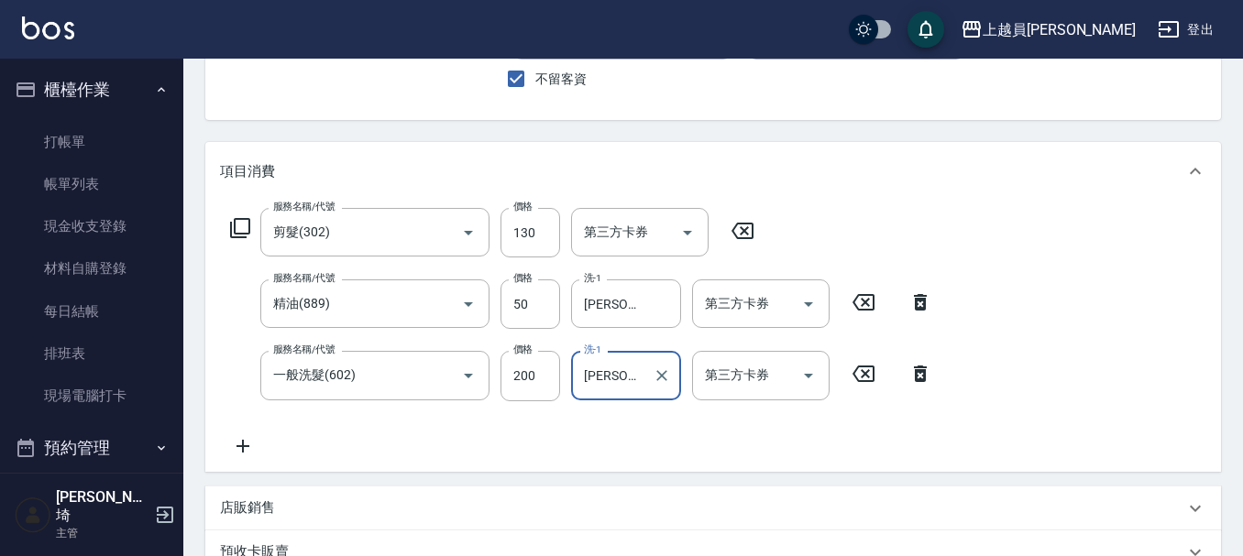
scroll to position [458, 0]
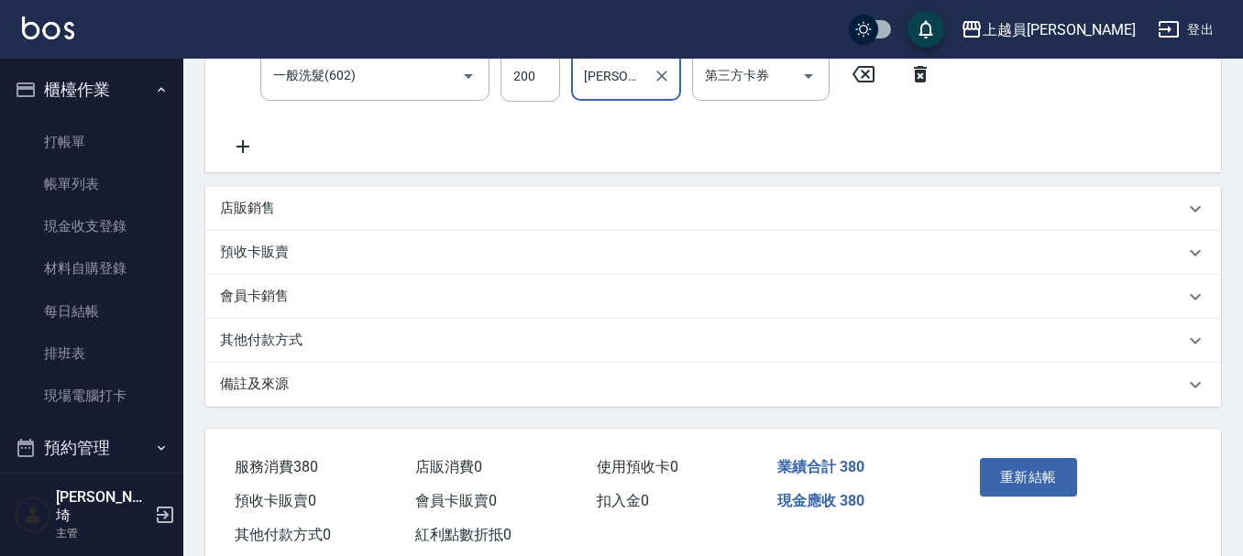
click at [1001, 472] on button "重新結帳" at bounding box center [1028, 477] width 97 height 38
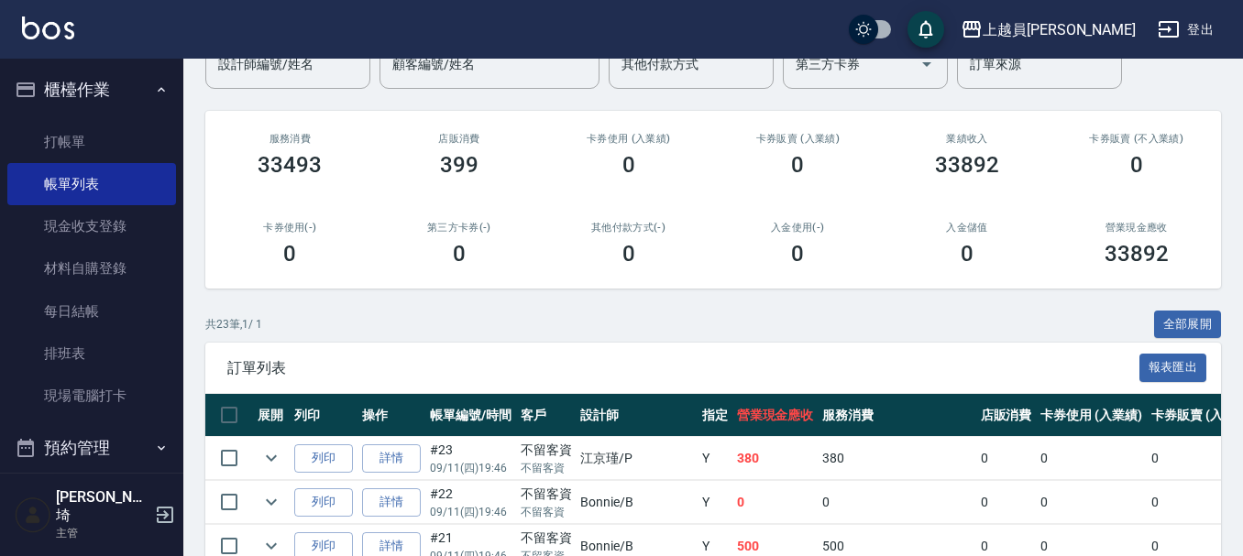
scroll to position [183, 0]
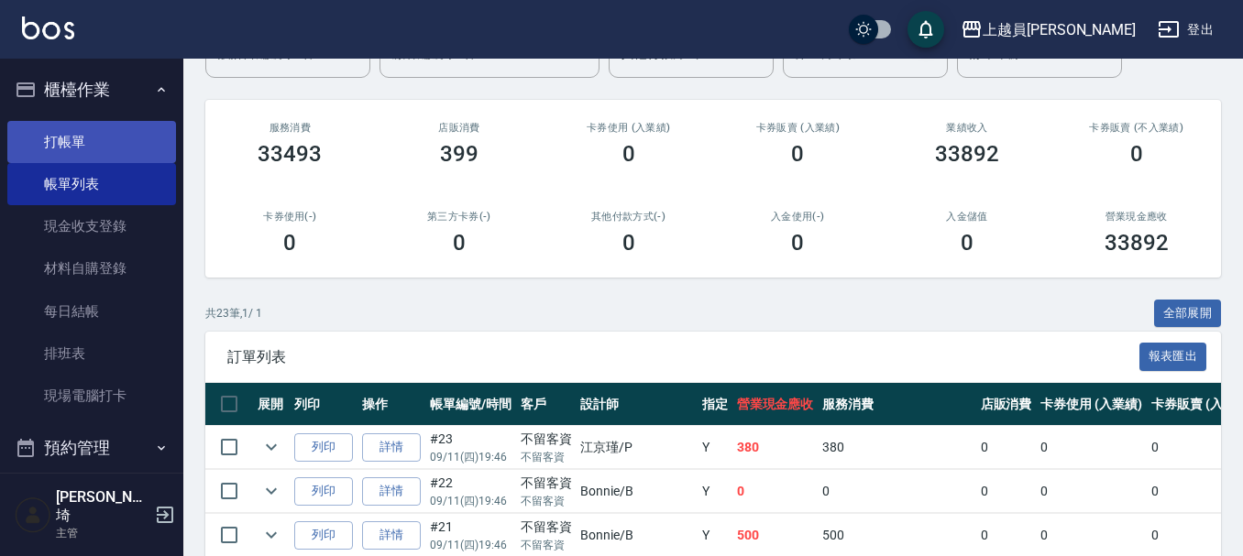
click at [105, 152] on link "打帳單" at bounding box center [91, 142] width 169 height 42
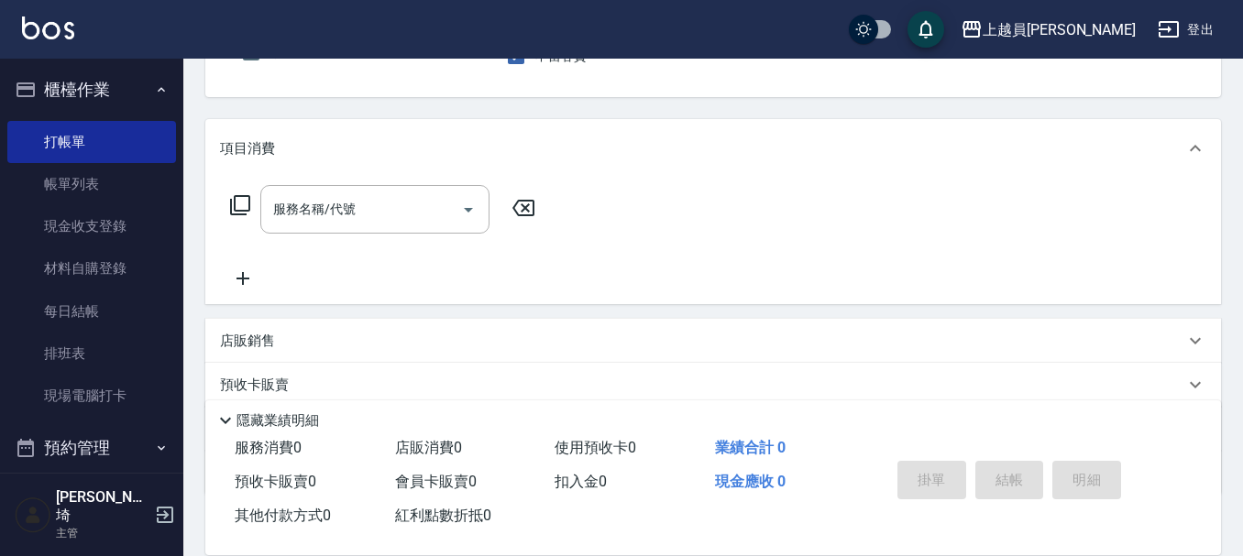
scroll to position [183, 0]
click at [358, 232] on div "服務名稱/代號" at bounding box center [374, 207] width 229 height 49
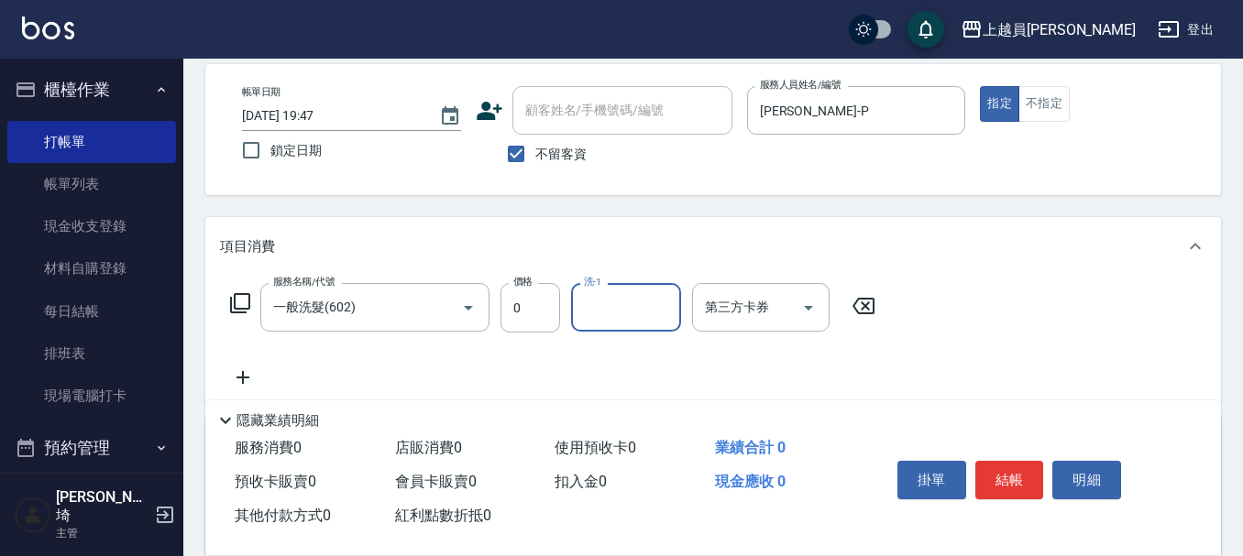
scroll to position [0, 0]
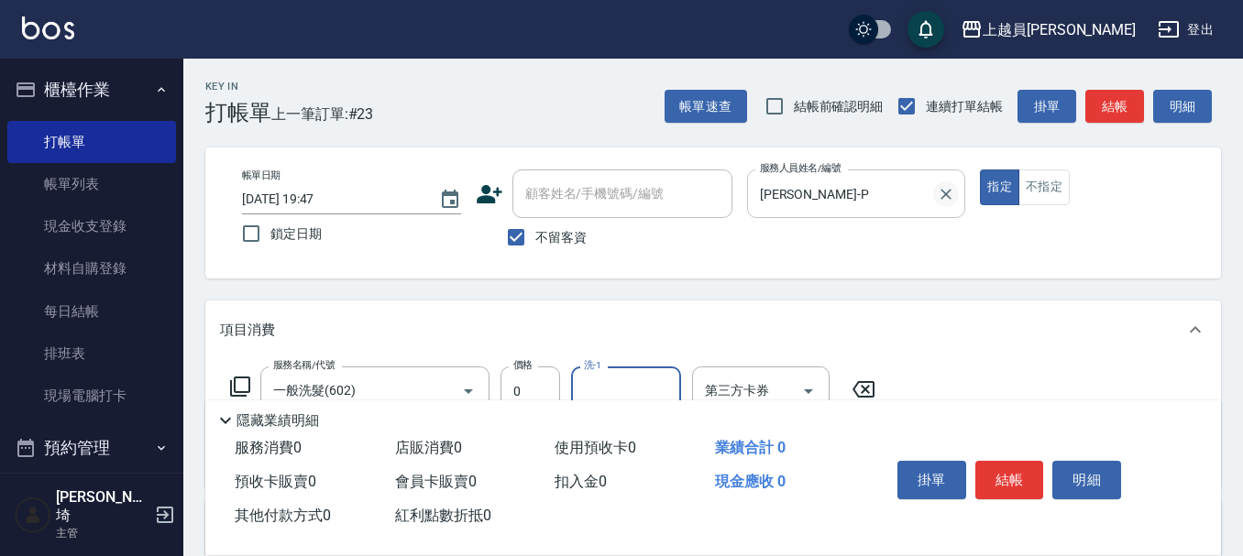
click at [937, 199] on icon "Clear" at bounding box center [946, 194] width 18 height 18
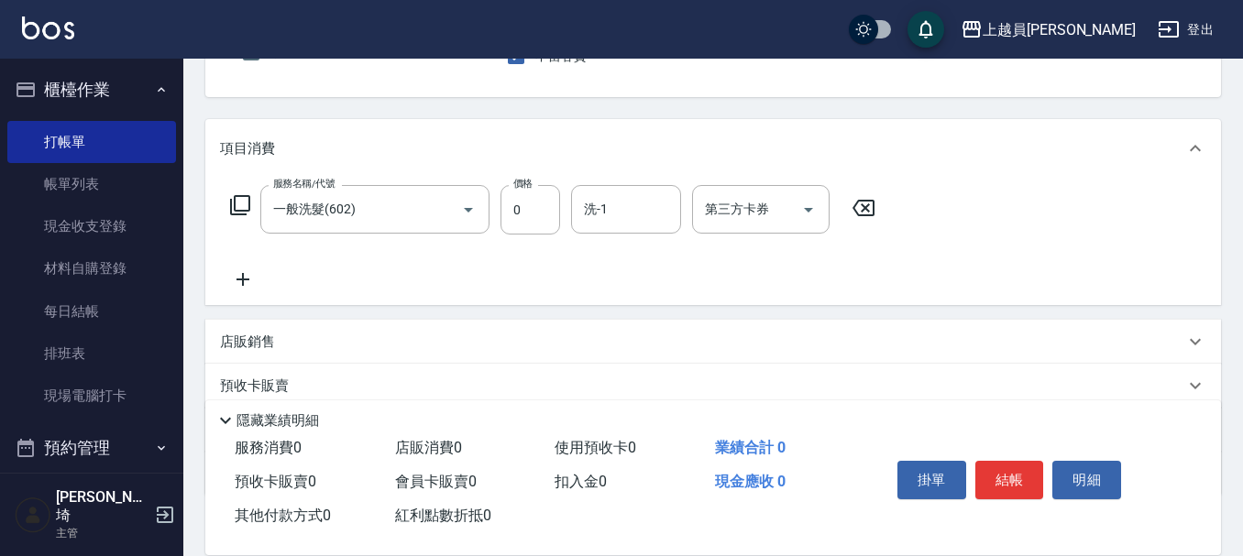
scroll to position [183, 0]
click at [430, 209] on div "一般洗髮(602) 服務名稱/代號" at bounding box center [374, 207] width 229 height 49
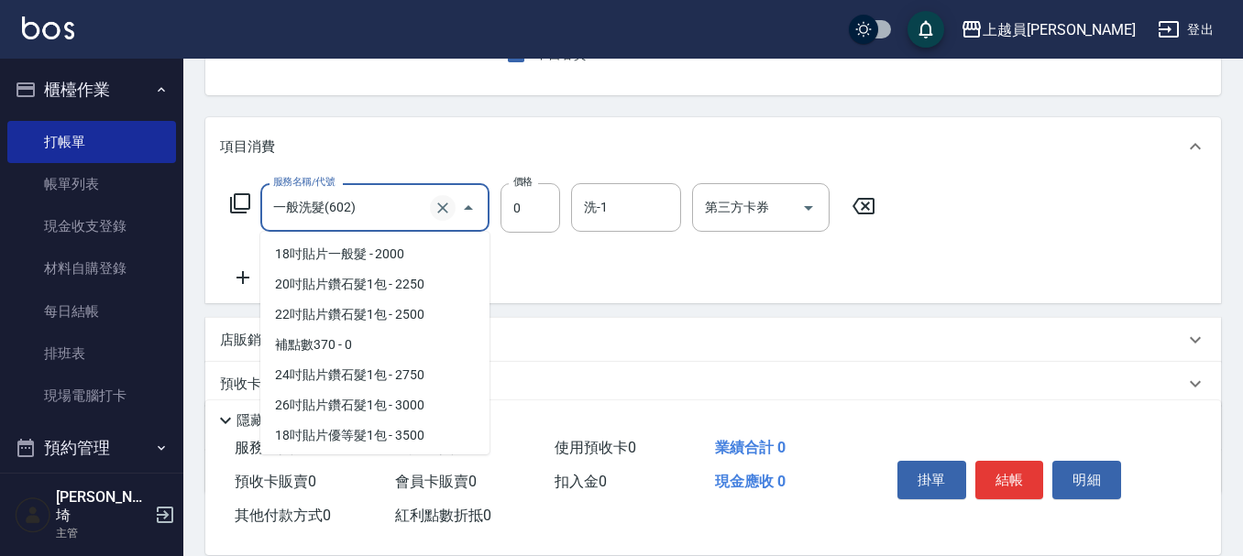
scroll to position [2265, 0]
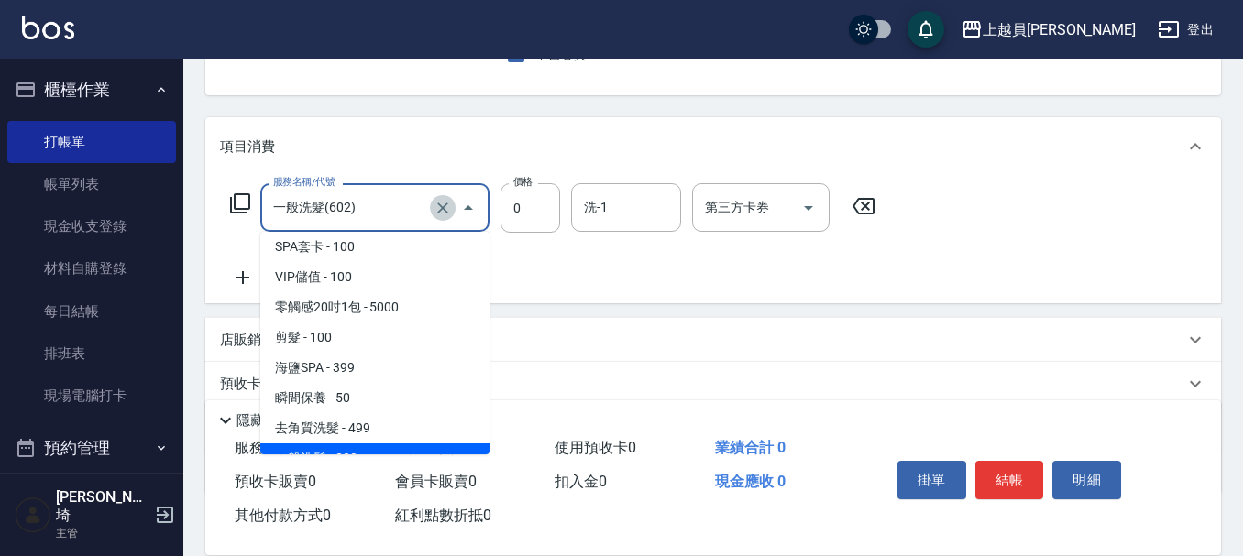
click at [453, 200] on button "Clear" at bounding box center [443, 208] width 26 height 26
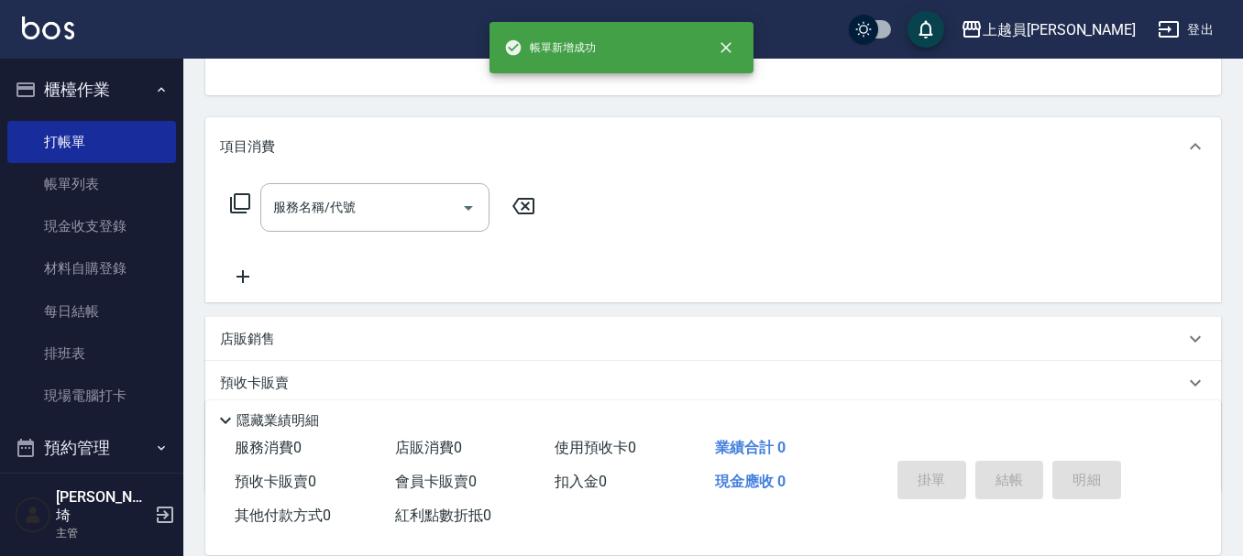
scroll to position [178, 0]
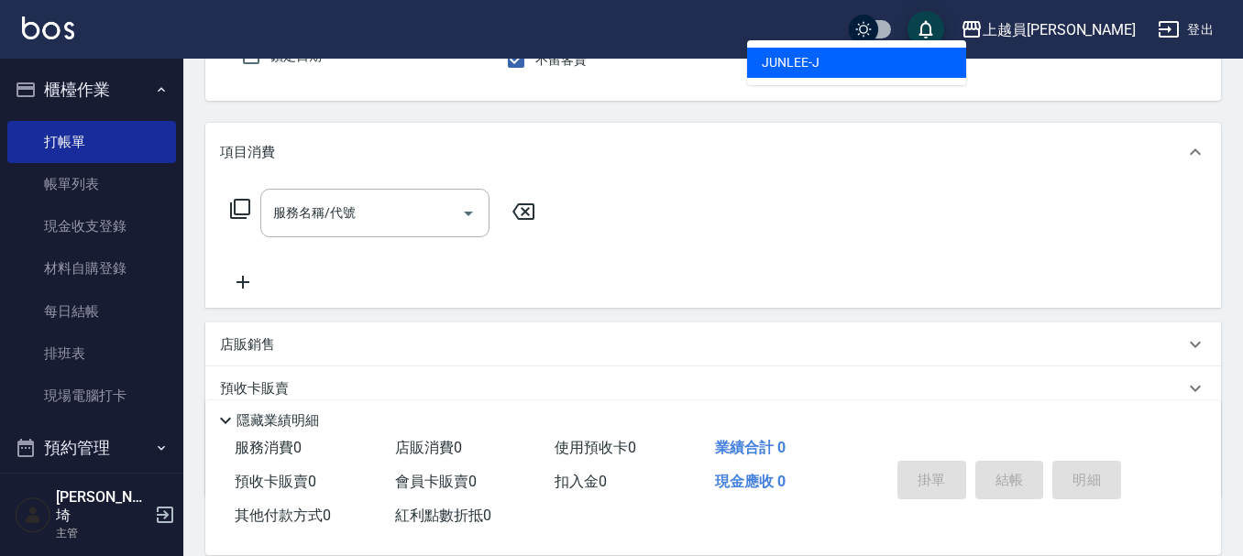
click at [980, 0] on button "指定" at bounding box center [999, 10] width 39 height 36
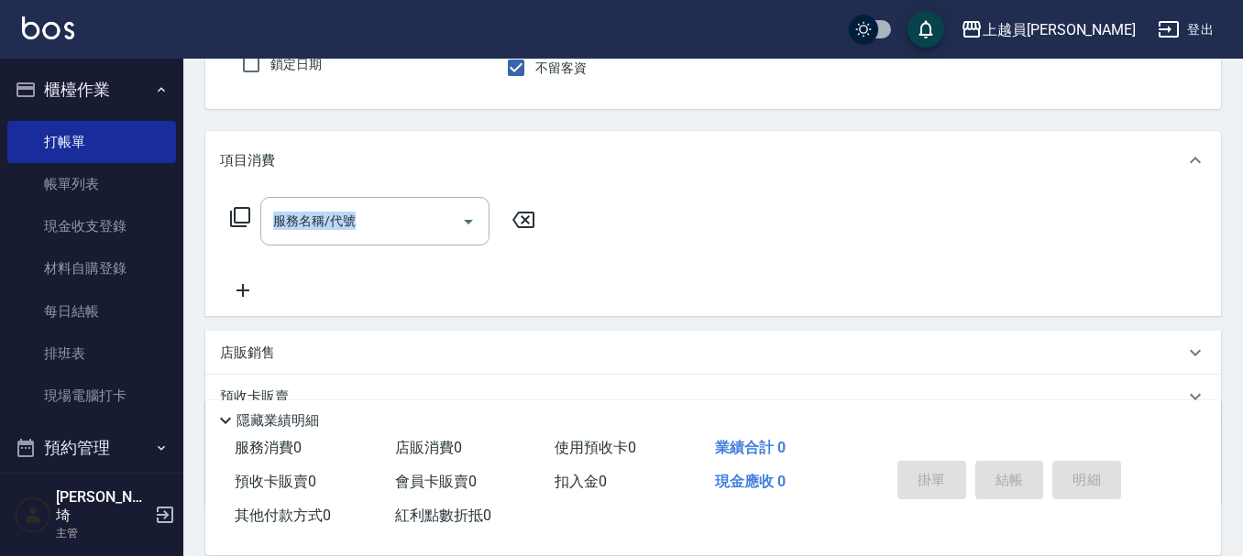
drag, startPoint x: 1035, startPoint y: 10, endPoint x: 658, endPoint y: 189, distance: 417.0
click at [658, 189] on div "項目消費 服務名稱/代號 服務名稱/代號" at bounding box center [713, 223] width 1016 height 185
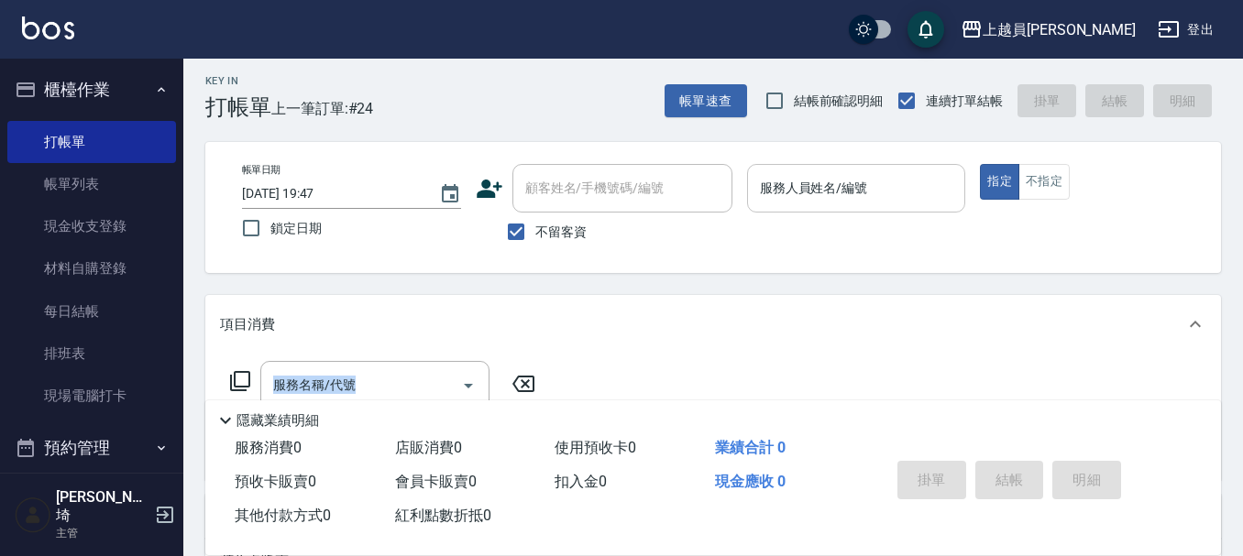
scroll to position [0, 0]
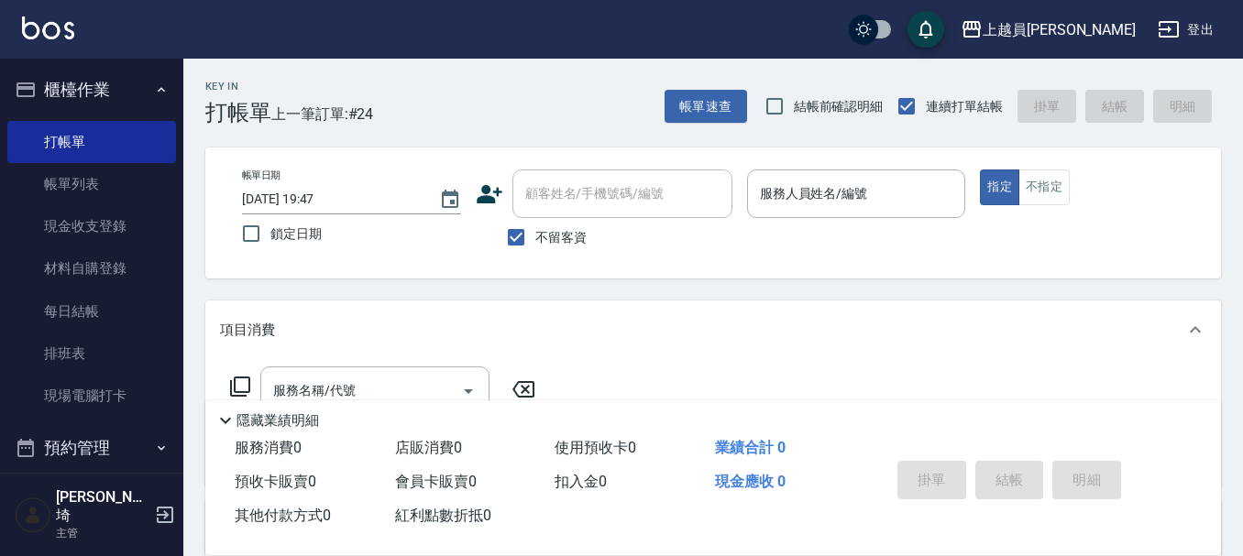
click at [812, 178] on div "服務人員姓名/編號 服務人員姓名/編號" at bounding box center [856, 194] width 219 height 49
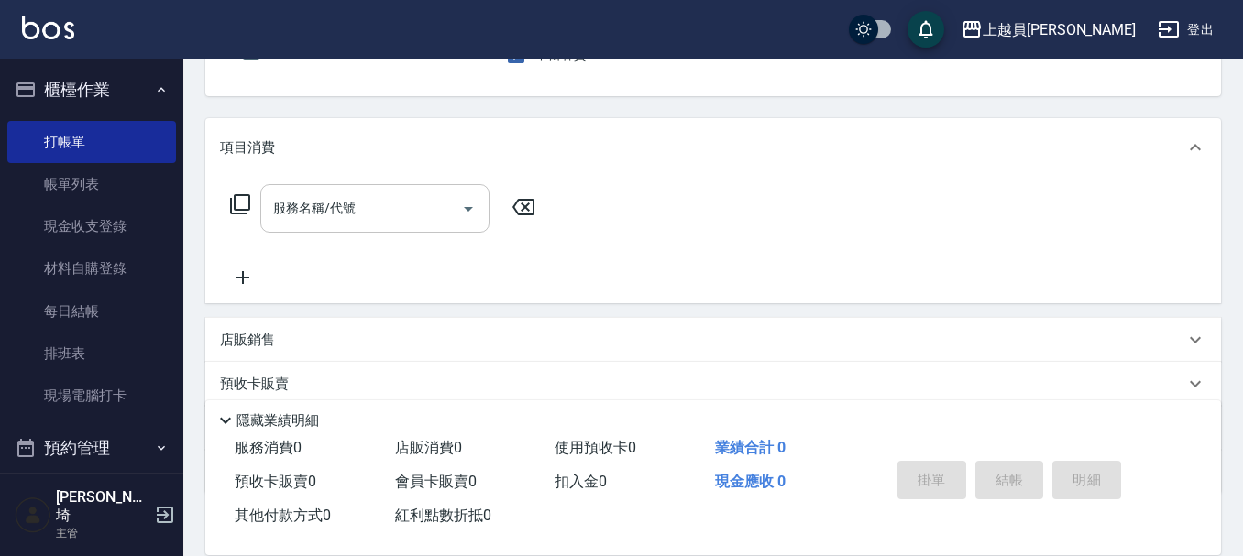
scroll to position [183, 0]
click at [379, 204] on input "服務名稱/代號" at bounding box center [361, 208] width 185 height 32
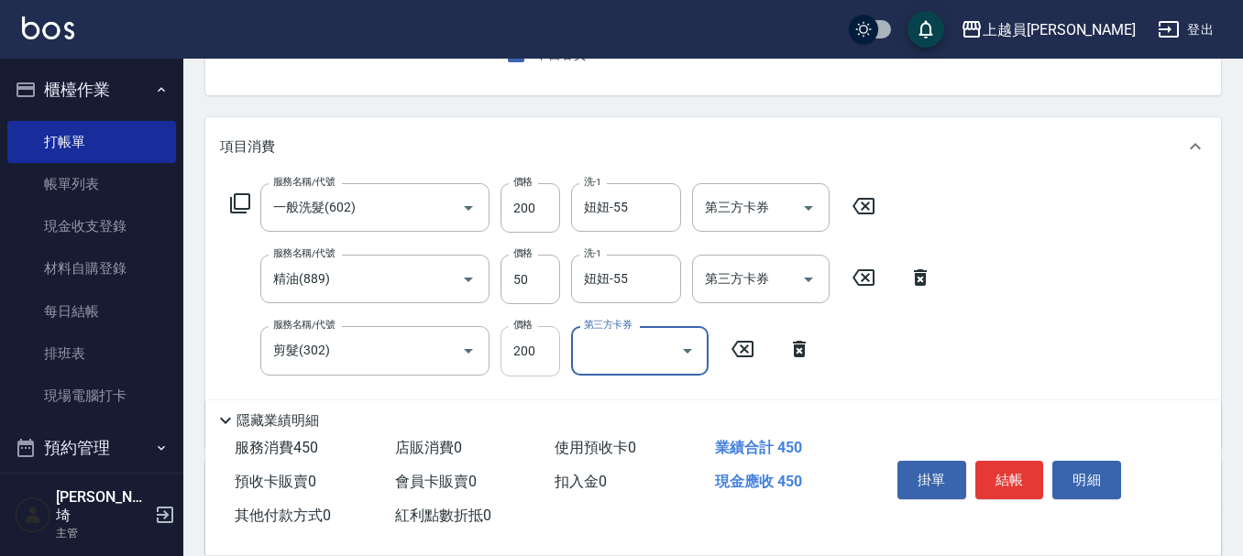
click at [552, 349] on input "200" at bounding box center [530, 350] width 60 height 49
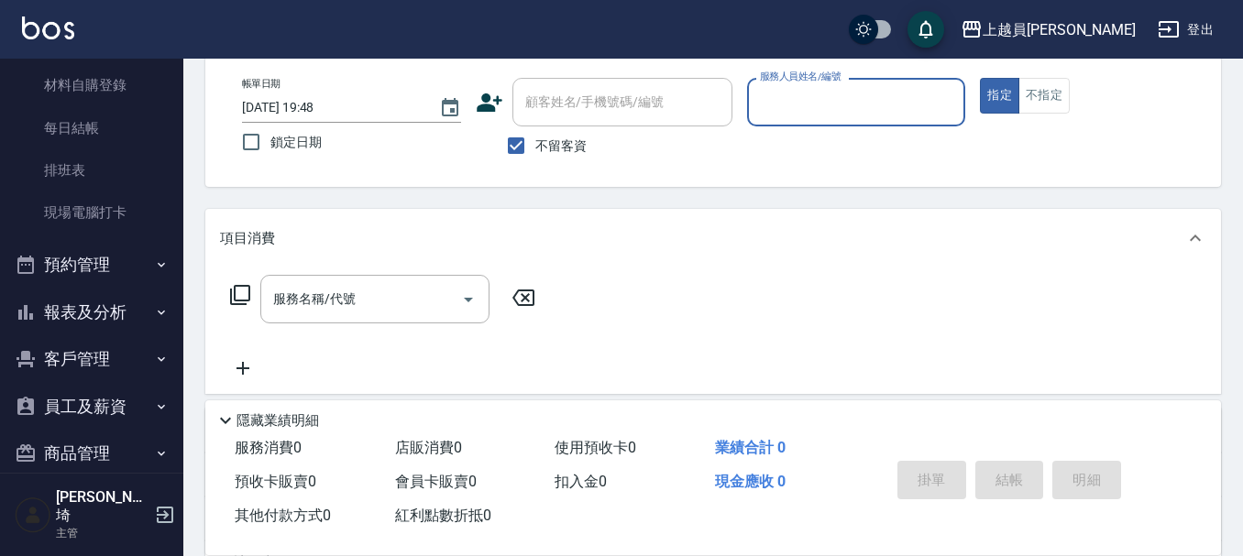
click at [128, 296] on button "報表及分析" at bounding box center [91, 313] width 169 height 48
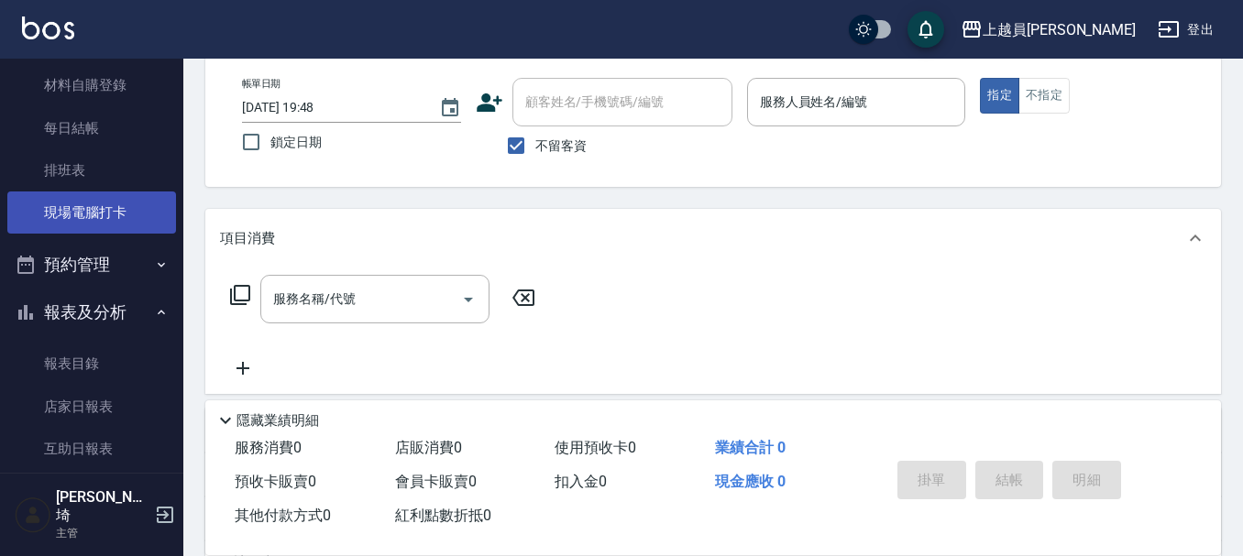
scroll to position [92, 0]
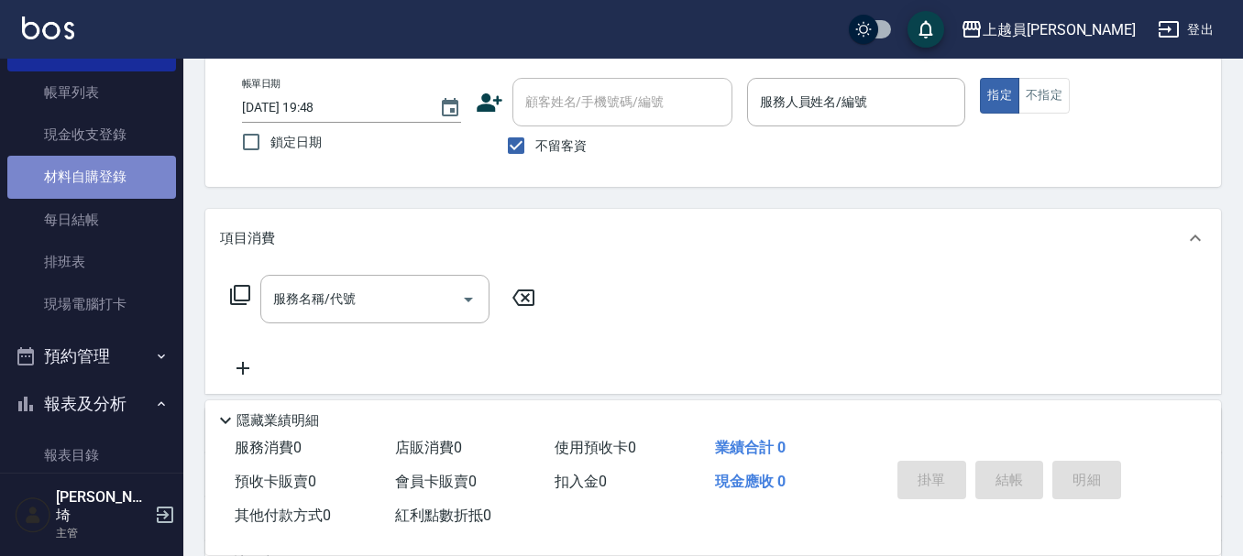
click at [109, 159] on link "材料自購登錄" at bounding box center [91, 177] width 169 height 42
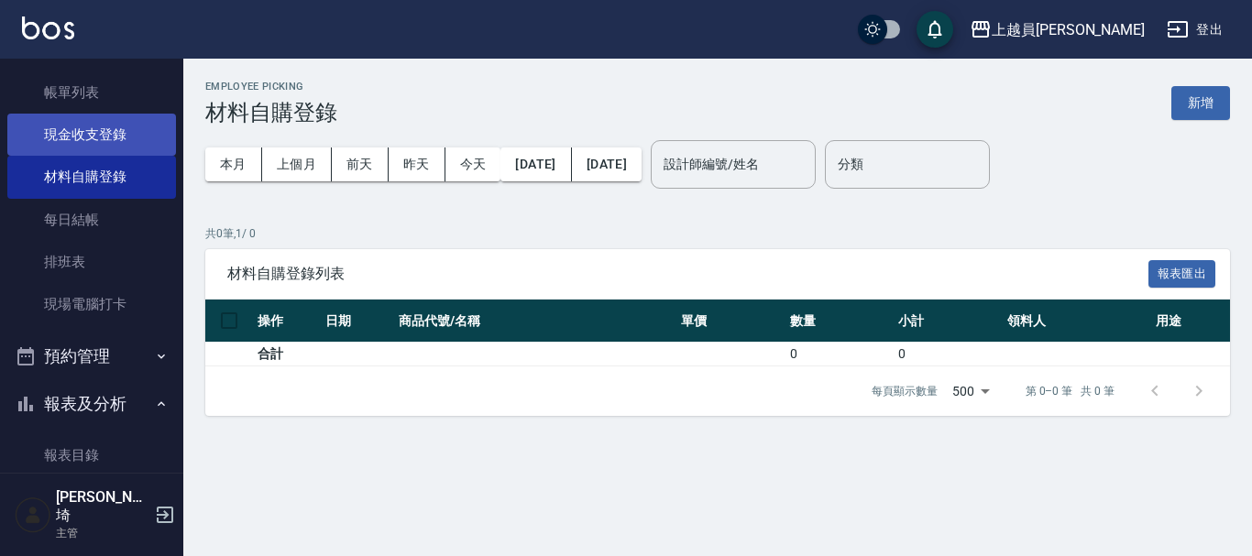
click at [136, 148] on link "現金收支登錄" at bounding box center [91, 135] width 169 height 42
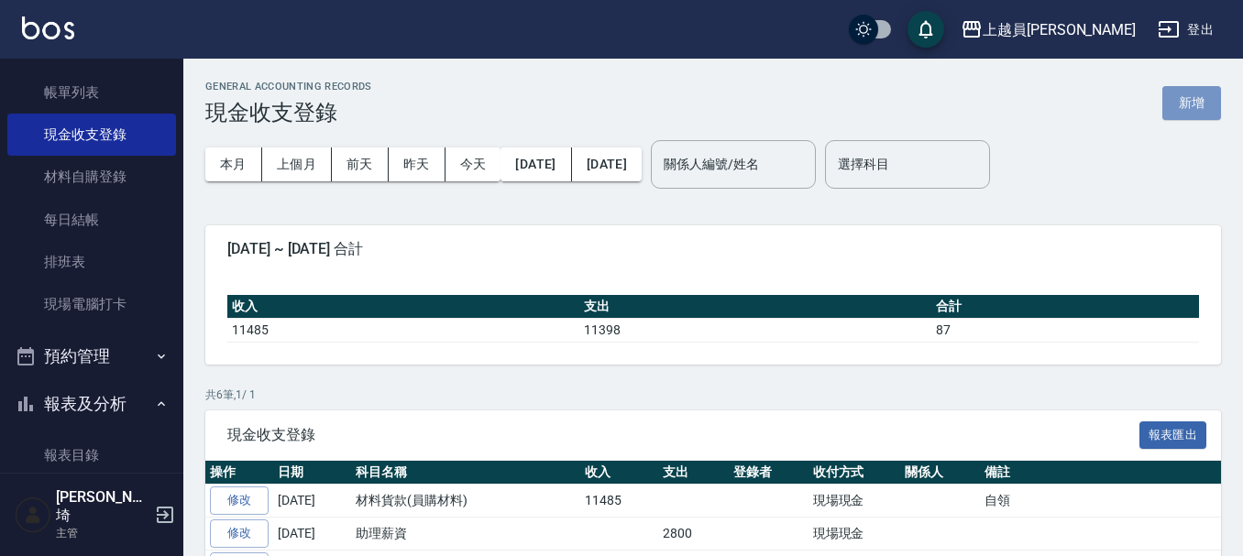
click at [1187, 106] on button "新增" at bounding box center [1191, 103] width 59 height 34
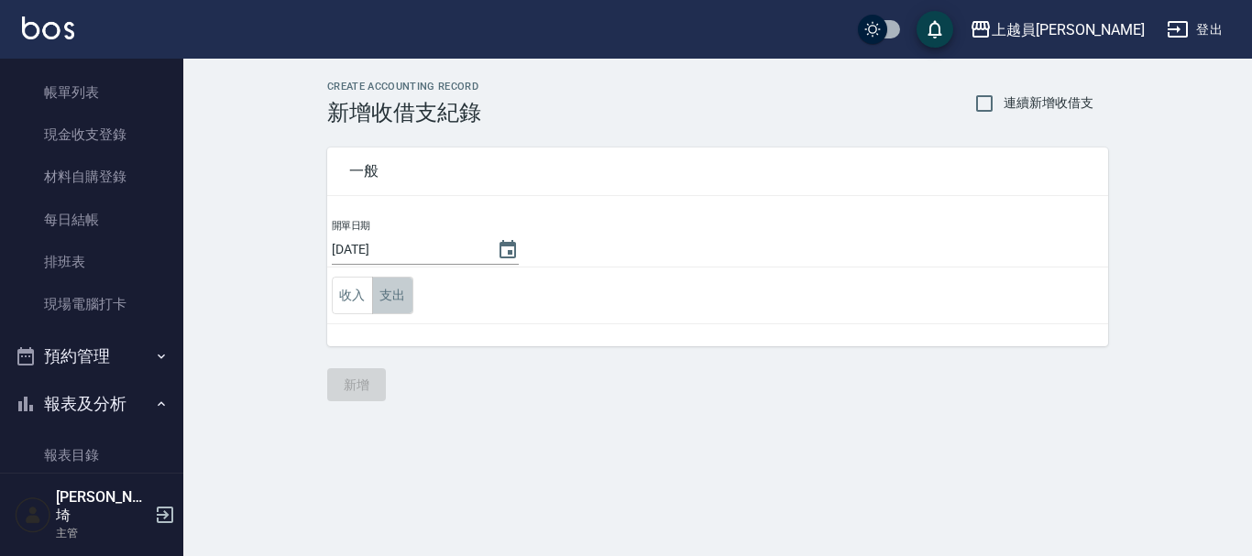
click at [403, 296] on button "支出" at bounding box center [392, 296] width 41 height 38
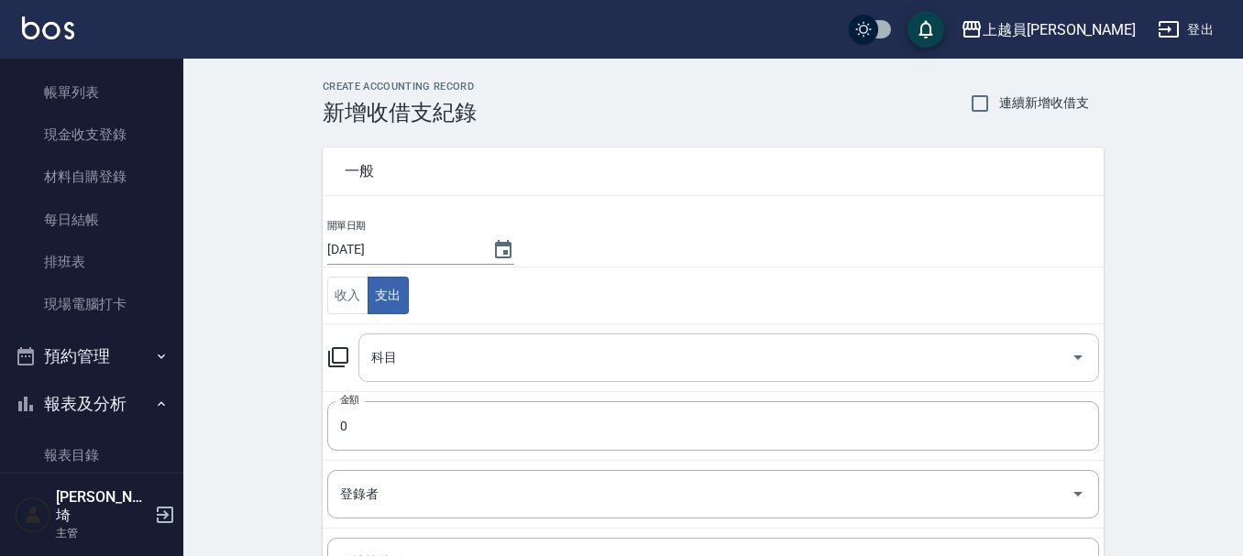
click at [435, 344] on input "科目" at bounding box center [715, 358] width 697 height 32
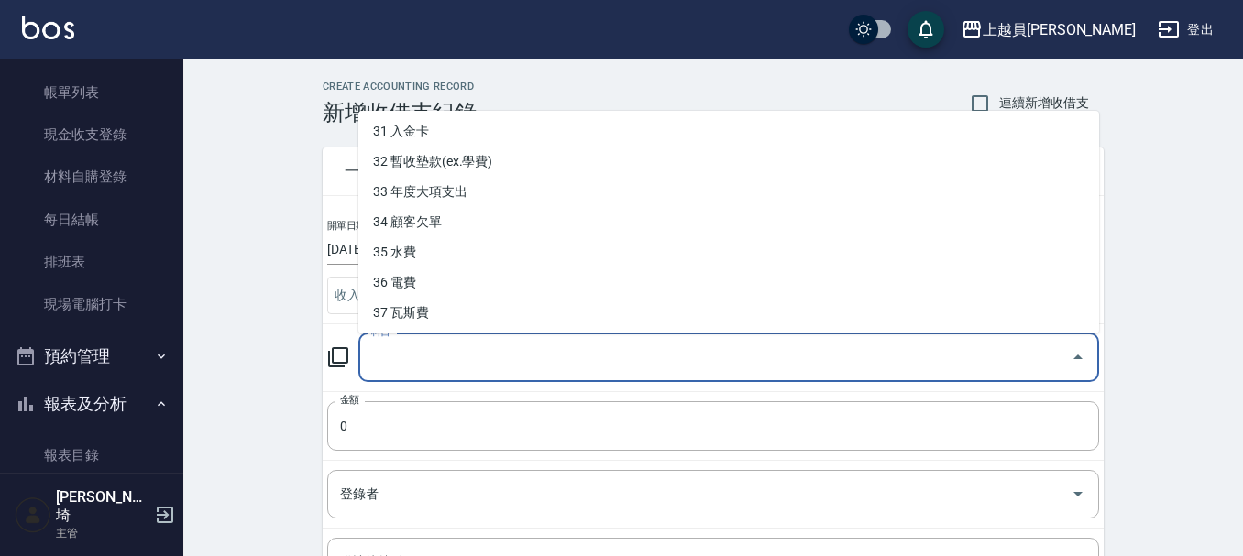
scroll to position [941, 0]
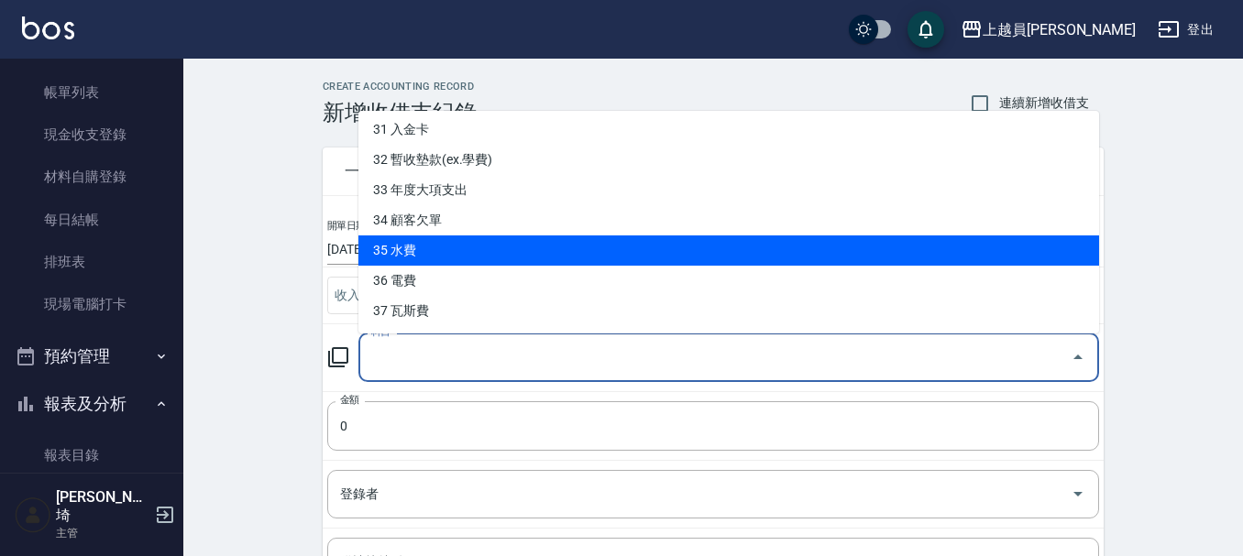
click at [488, 249] on li "35 水費" at bounding box center [728, 251] width 741 height 30
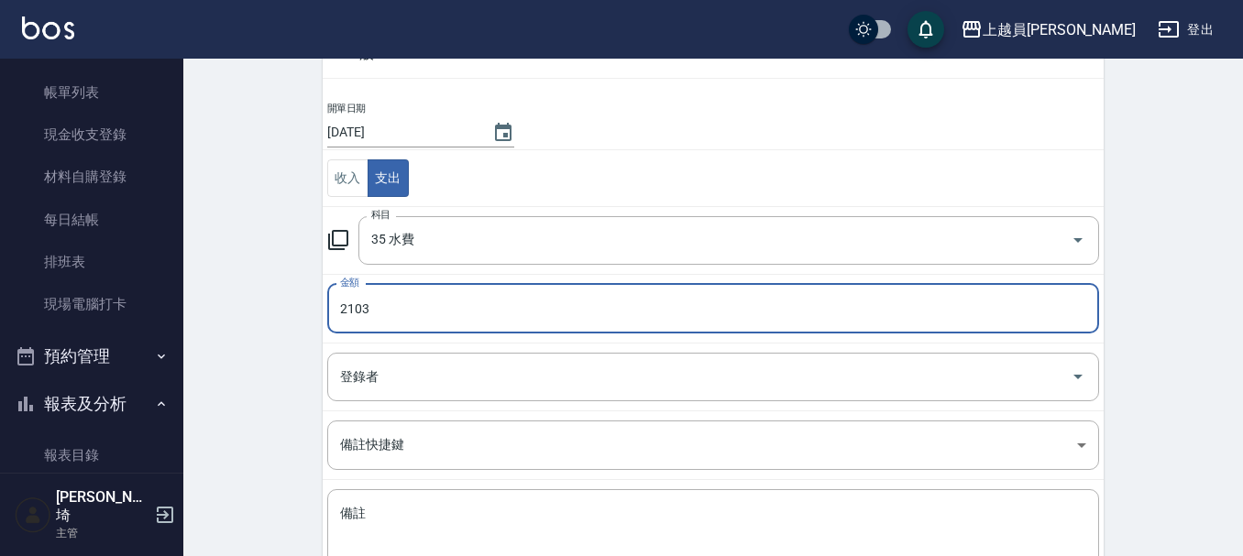
scroll to position [183, 0]
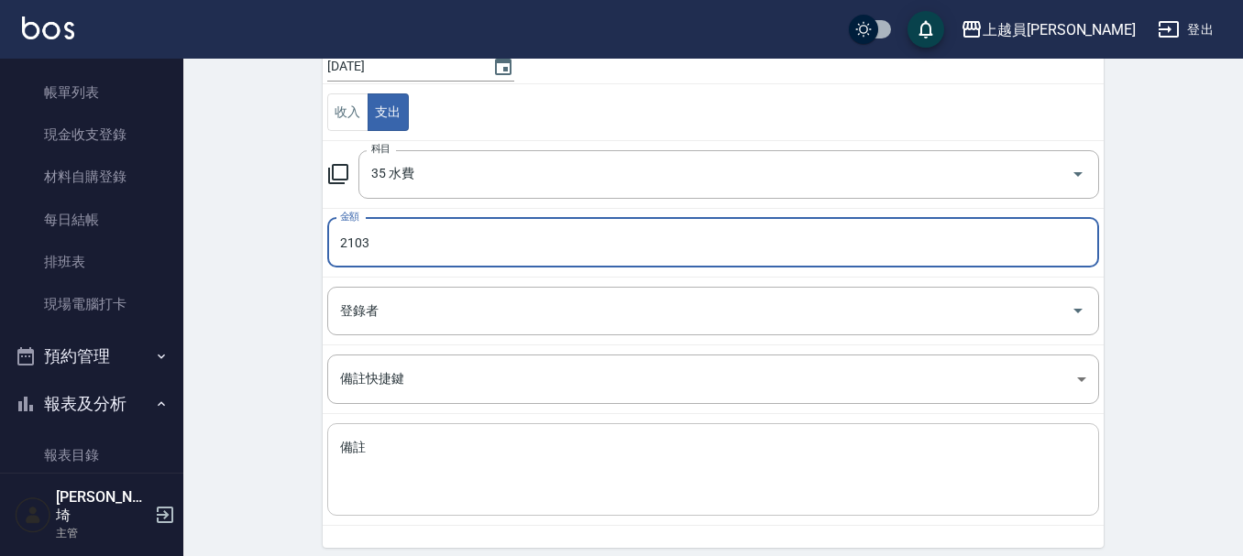
click at [560, 445] on textarea "備註" at bounding box center [713, 470] width 746 height 62
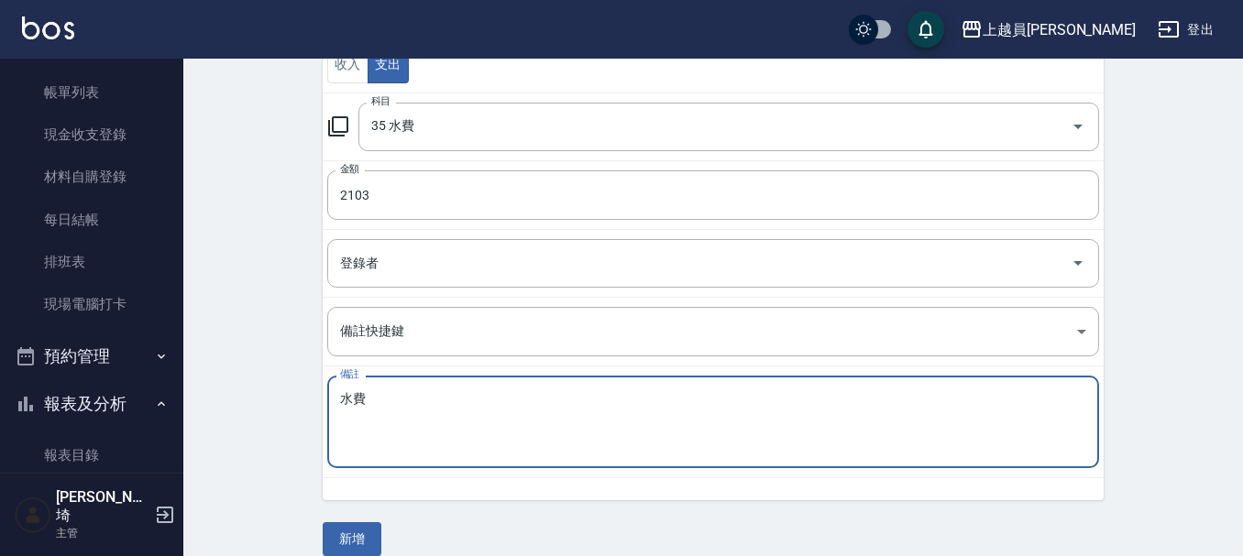
scroll to position [253, 0]
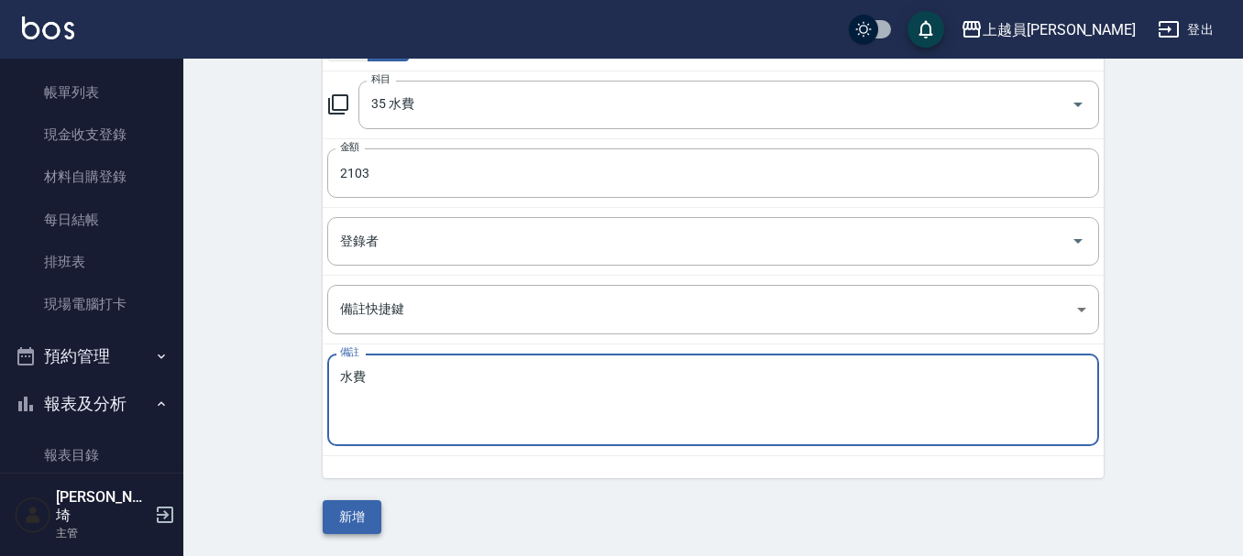
click at [362, 518] on button "新增" at bounding box center [352, 517] width 59 height 34
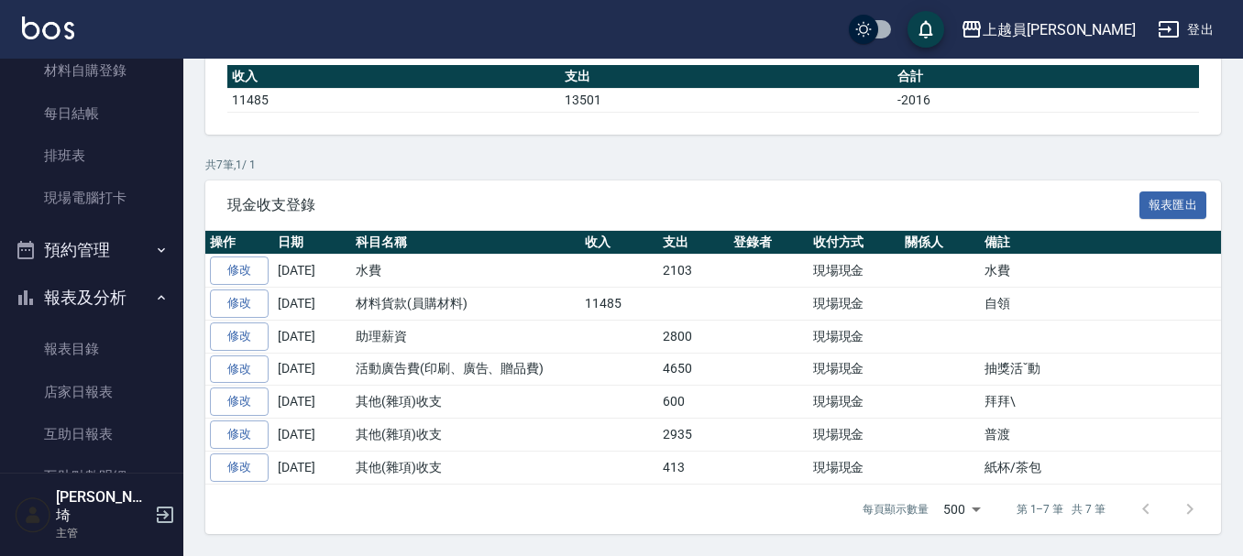
scroll to position [367, 0]
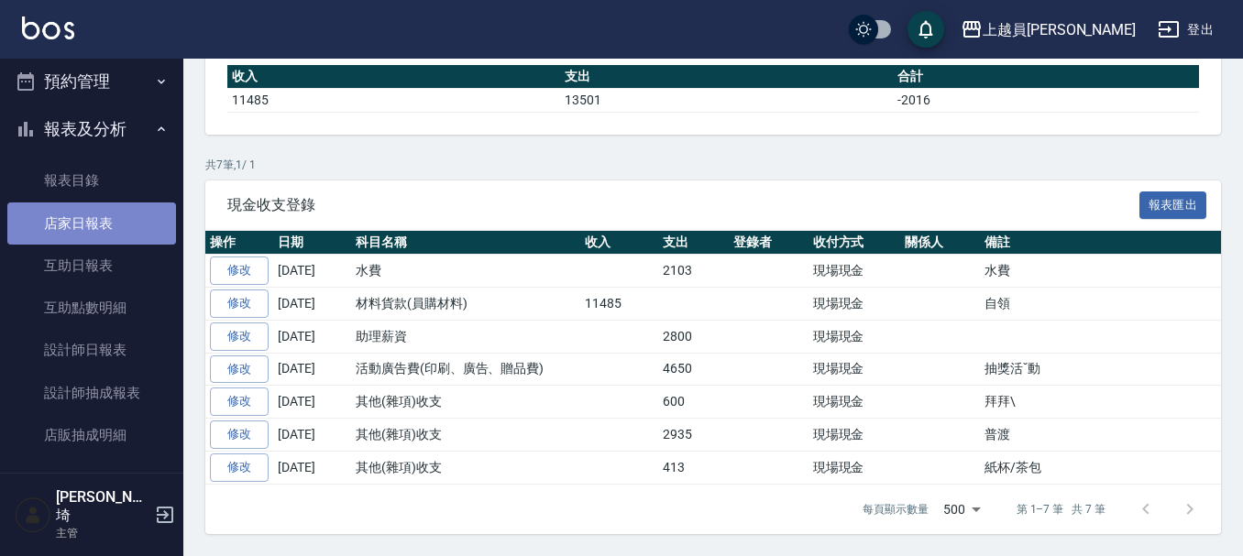
click at [93, 220] on link "店家日報表" at bounding box center [91, 224] width 169 height 42
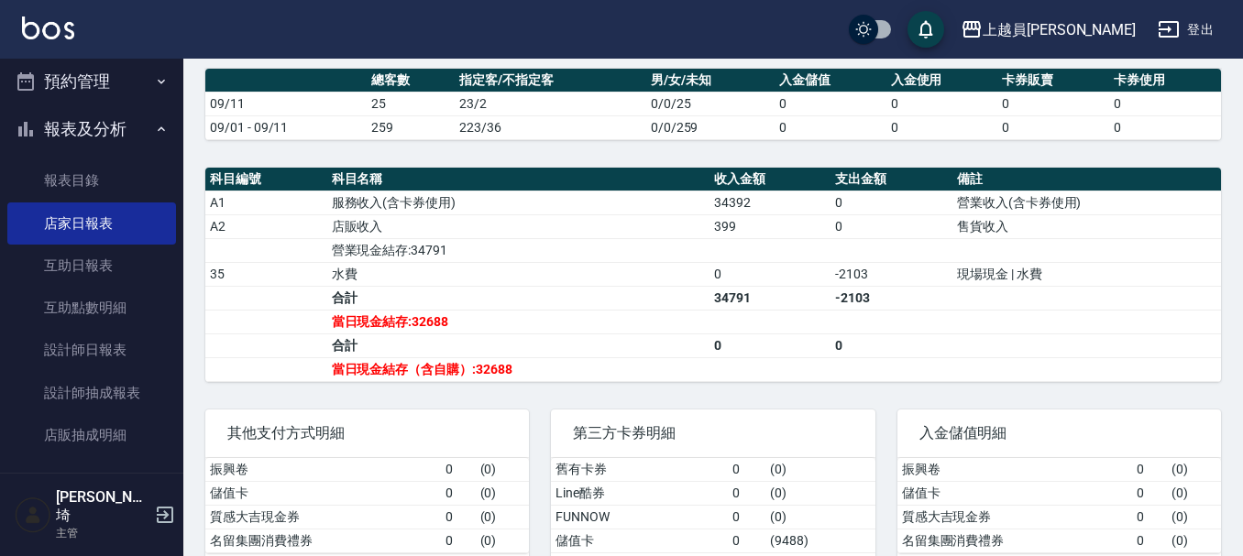
scroll to position [550, 0]
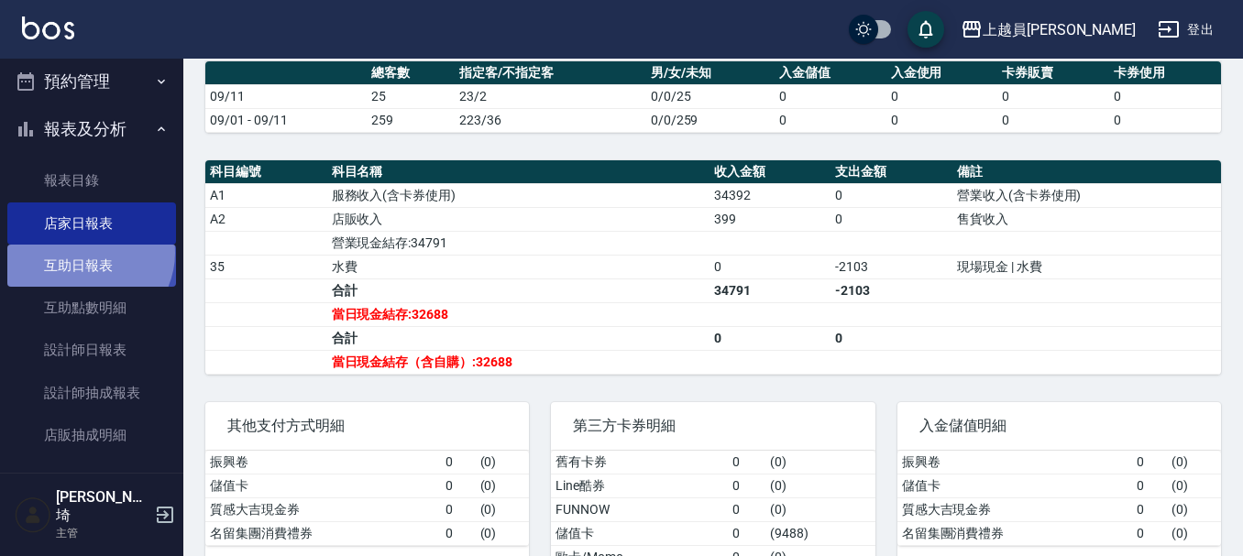
click at [87, 253] on link "互助日報表" at bounding box center [91, 266] width 169 height 42
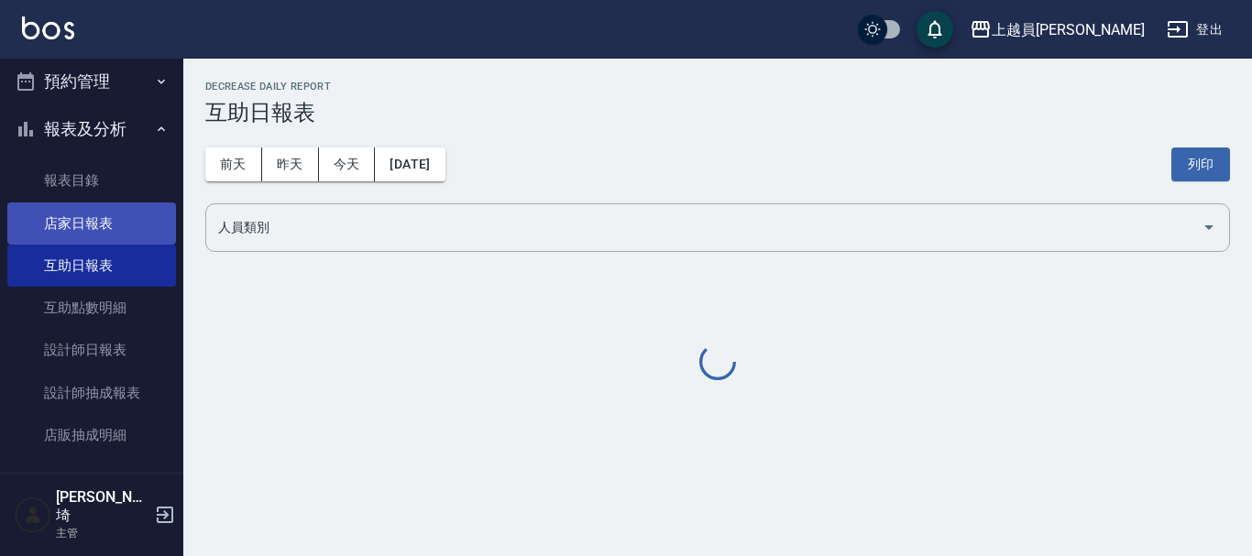
click at [80, 209] on link "店家日報表" at bounding box center [91, 224] width 169 height 42
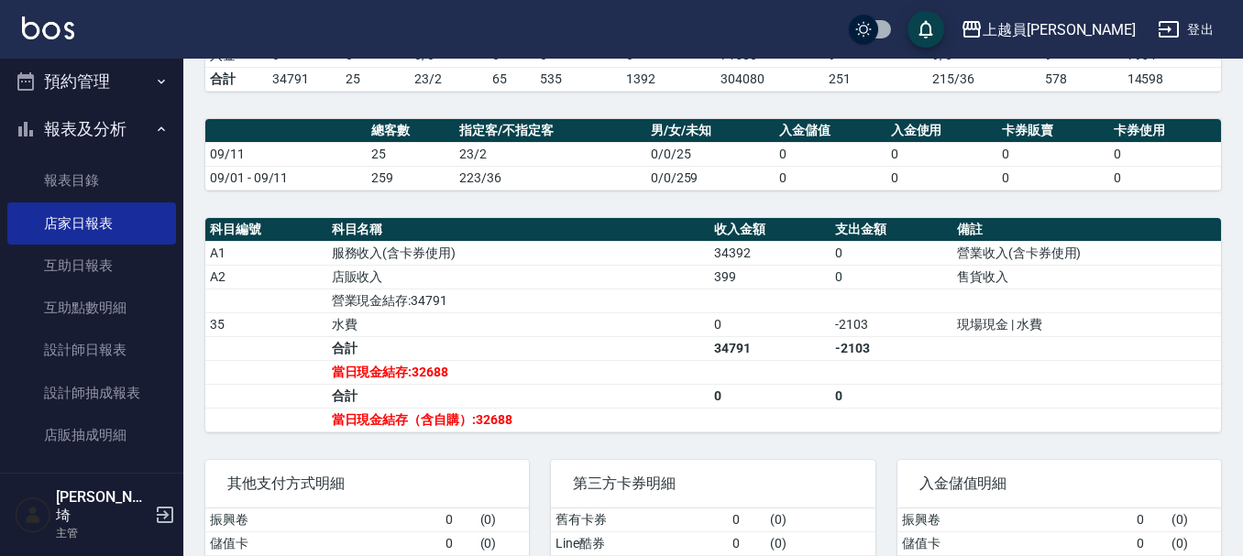
scroll to position [550, 0]
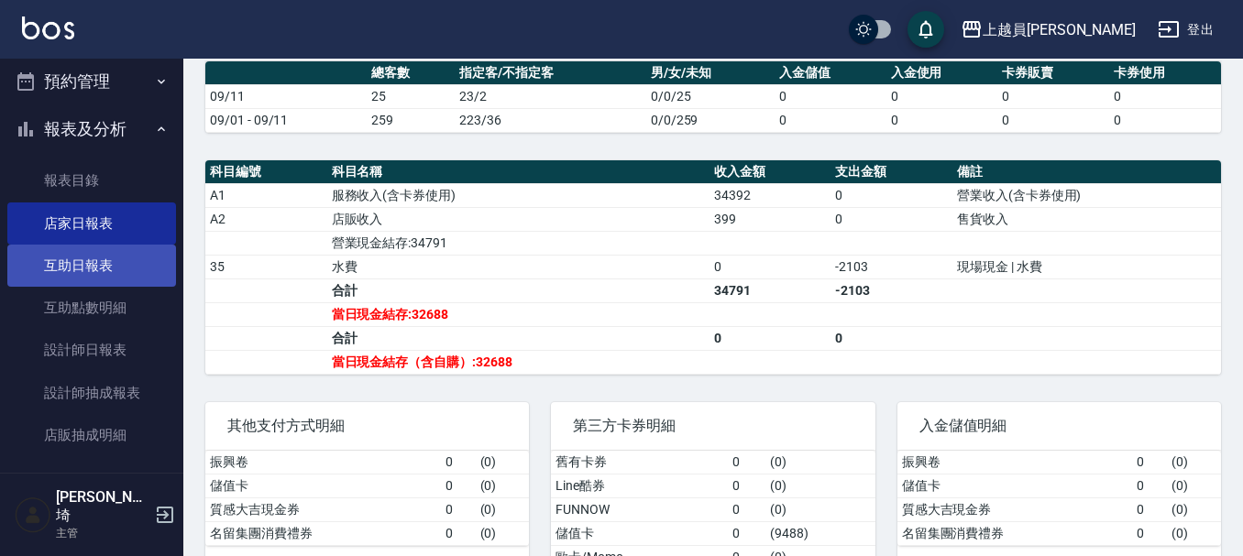
click at [103, 264] on link "互助日報表" at bounding box center [91, 266] width 169 height 42
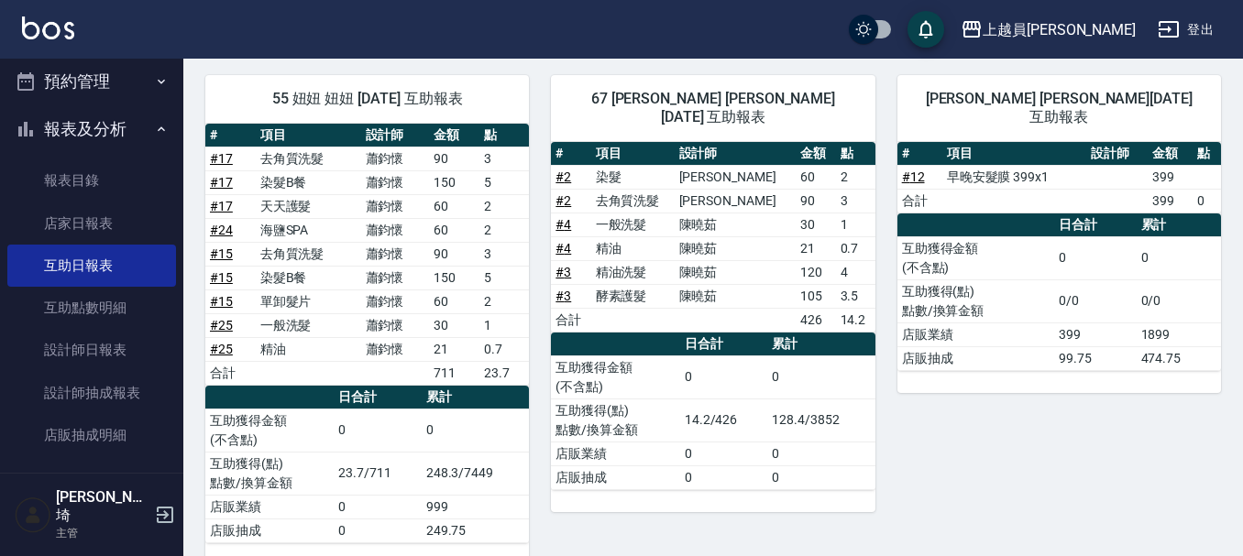
scroll to position [953, 0]
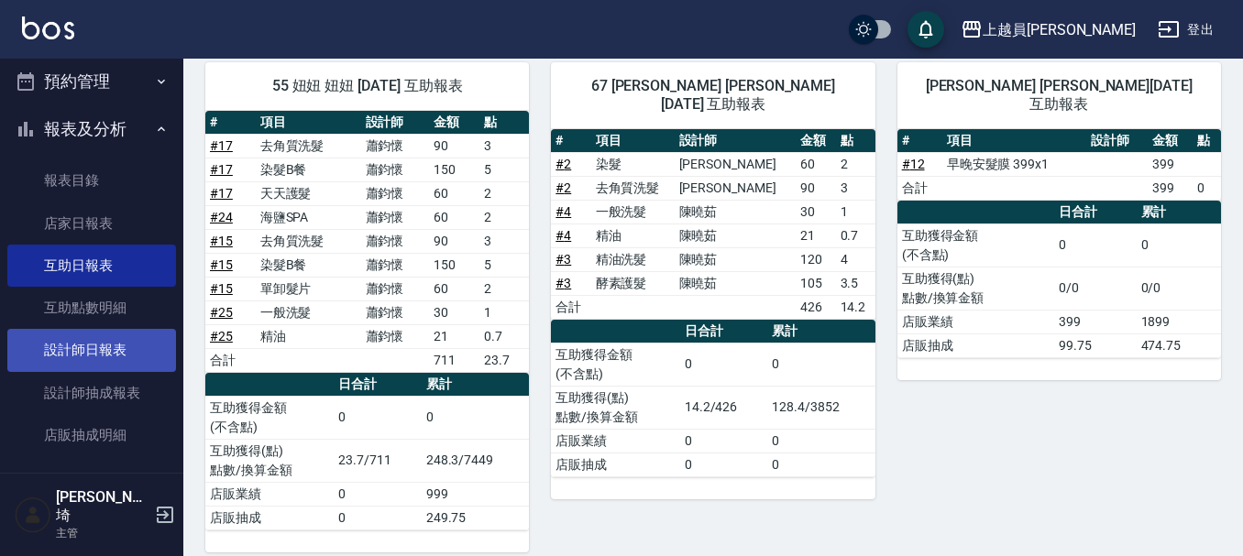
click at [132, 357] on link "設計師日報表" at bounding box center [91, 350] width 169 height 42
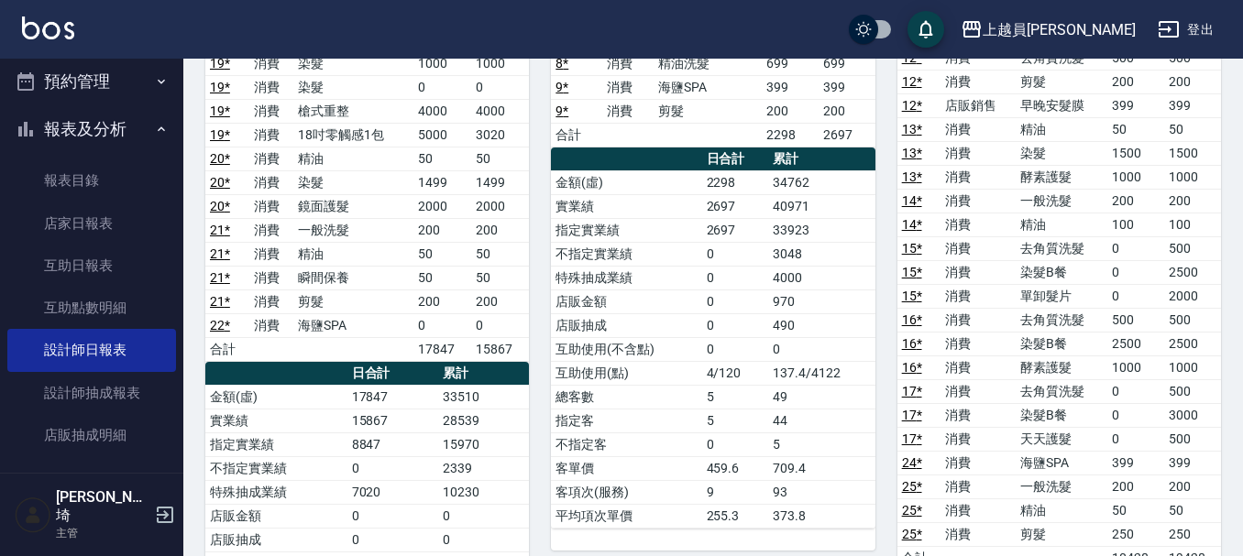
scroll to position [183, 0]
